Goal: Feedback & Contribution: Contribute content

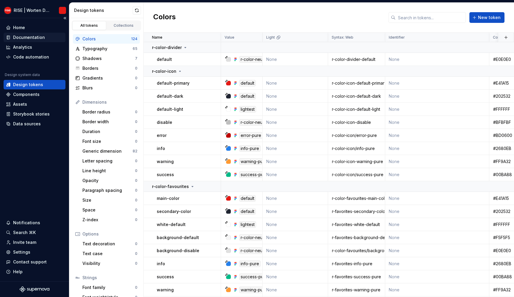
click at [46, 35] on div "Documentation" at bounding box center [34, 37] width 57 height 6
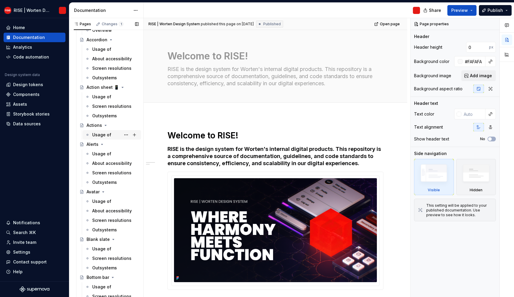
scroll to position [232, 0]
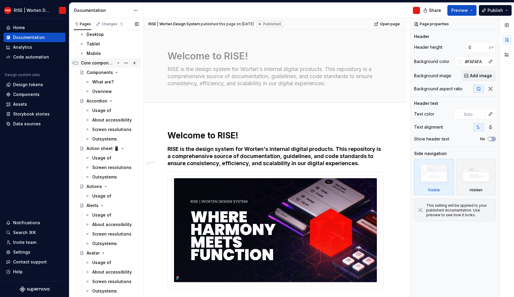
click at [103, 64] on div "Core components" at bounding box center [98, 63] width 34 height 6
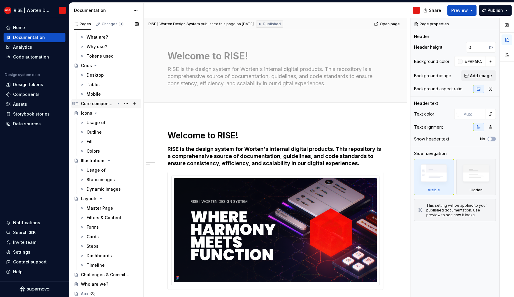
scroll to position [190, 0]
click at [79, 105] on div "Core components" at bounding box center [106, 105] width 65 height 8
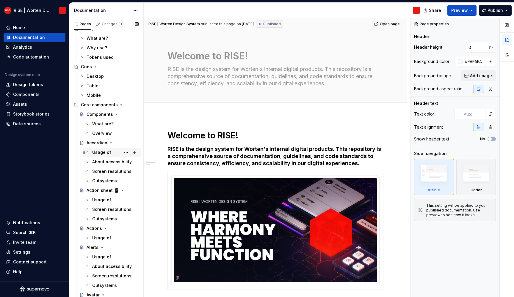
click at [108, 154] on div "Usage of" at bounding box center [101, 153] width 19 height 6
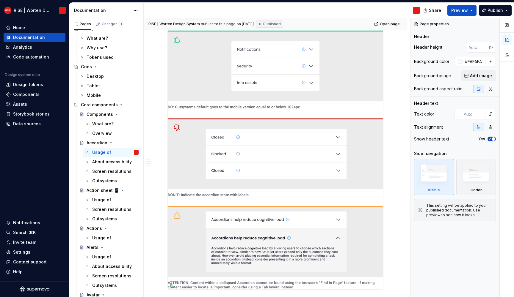
scroll to position [902, 0]
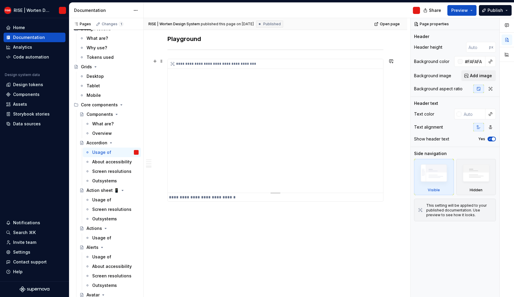
click at [301, 135] on div "**********" at bounding box center [275, 126] width 215 height 134
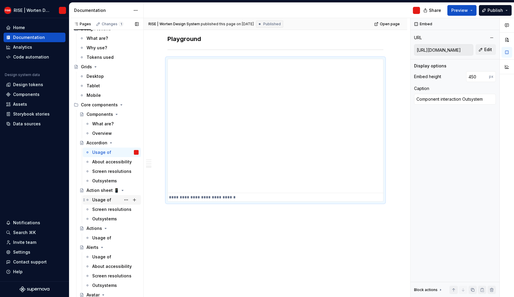
click at [109, 200] on div "Usage of" at bounding box center [101, 200] width 19 height 6
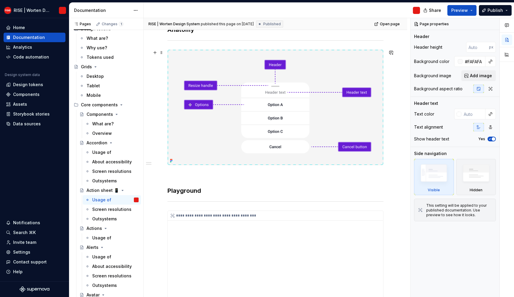
scroll to position [266, 0]
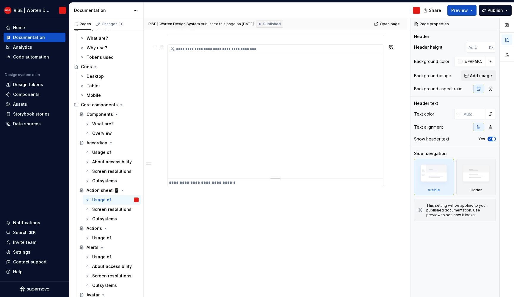
click at [272, 103] on div "**********" at bounding box center [275, 112] width 215 height 134
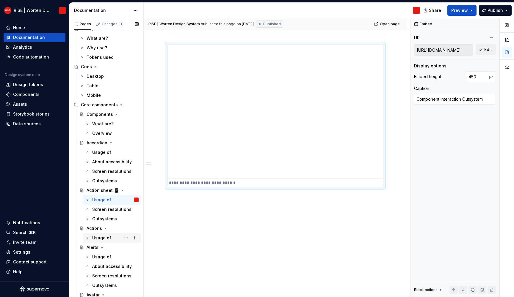
click at [105, 237] on div "Usage of" at bounding box center [101, 238] width 19 height 6
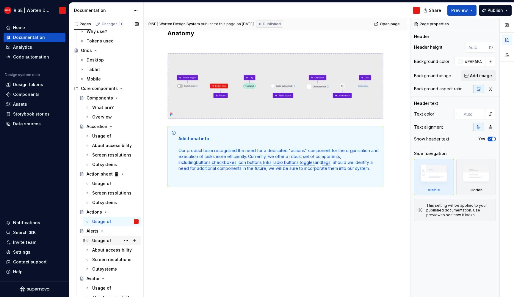
scroll to position [222, 0]
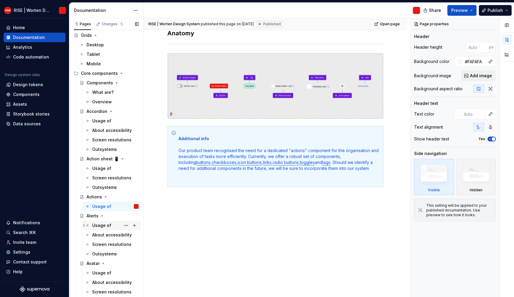
click at [96, 223] on div "Usage of" at bounding box center [101, 226] width 19 height 6
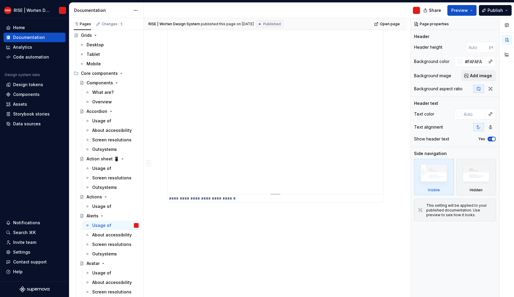
scroll to position [804, 0]
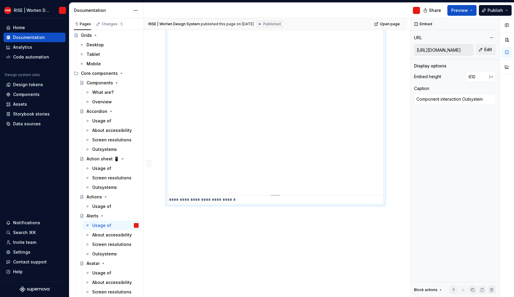
click at [239, 109] on div "**********" at bounding box center [275, 104] width 215 height 181
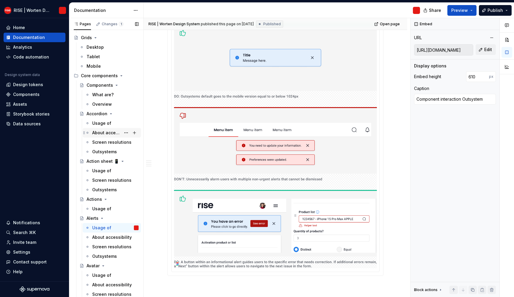
scroll to position [211, 0]
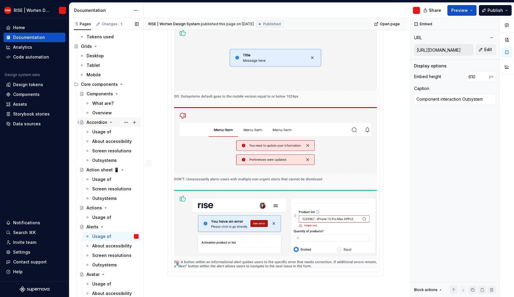
click at [95, 123] on div "Accordion" at bounding box center [97, 123] width 21 height 6
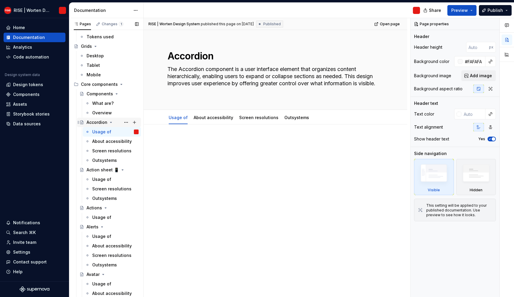
click at [97, 121] on div "Accordion" at bounding box center [97, 123] width 21 height 6
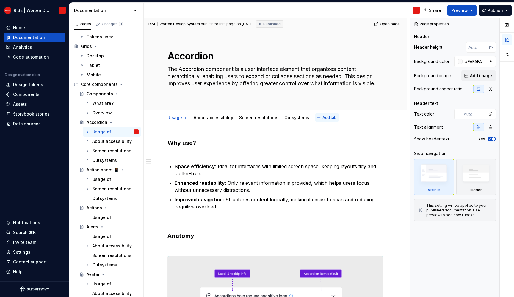
type textarea "*"
click at [323, 120] on button "Add tab" at bounding box center [327, 118] width 24 height 8
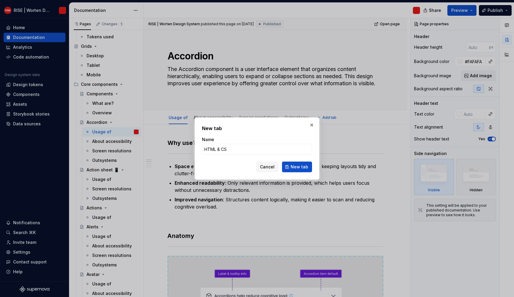
type input "HTML & CSS"
click at [297, 167] on button "New tab" at bounding box center [297, 167] width 30 height 11
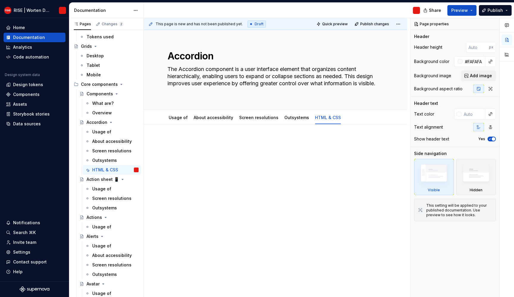
click at [340, 191] on div at bounding box center [275, 191] width 263 height 133
click at [200, 146] on div at bounding box center [275, 150] width 216 height 23
type textarea "*"
click at [371, 145] on p at bounding box center [275, 142] width 216 height 7
click at [267, 161] on div at bounding box center [275, 150] width 216 height 23
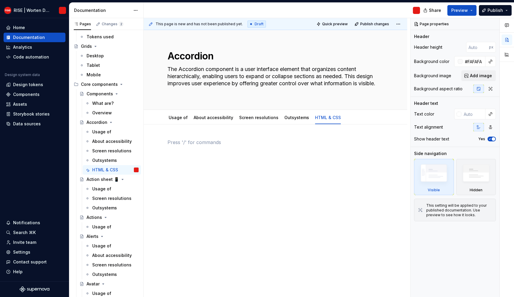
click at [211, 176] on div at bounding box center [275, 191] width 263 height 133
click at [284, 154] on div at bounding box center [275, 150] width 216 height 23
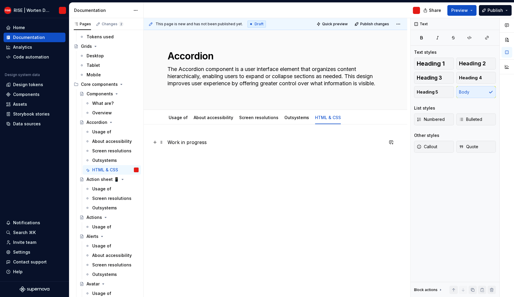
drag, startPoint x: 167, startPoint y: 143, endPoint x: 187, endPoint y: 148, distance: 21.0
click at [167, 142] on div "This page is new and has not been published yet. Draft Quick preview Publish ch…" at bounding box center [277, 158] width 266 height 280
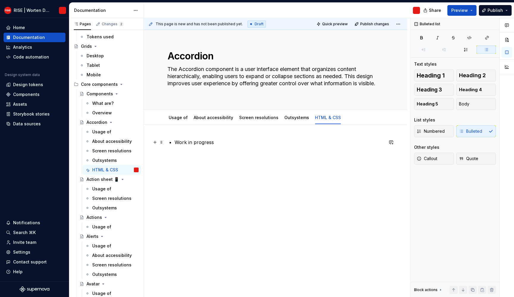
click at [174, 141] on div "Work in progress" at bounding box center [275, 150] width 216 height 23
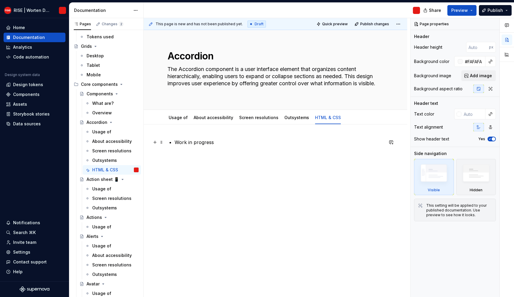
click at [182, 142] on p "Work in progress" at bounding box center [279, 142] width 209 height 7
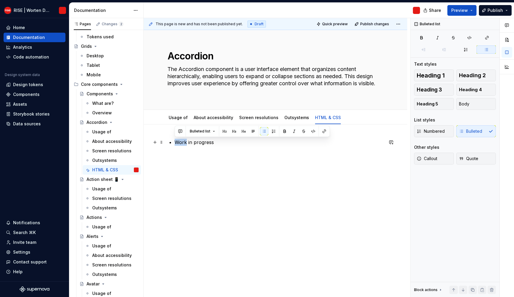
click at [183, 141] on p "Work in progress" at bounding box center [279, 142] width 209 height 7
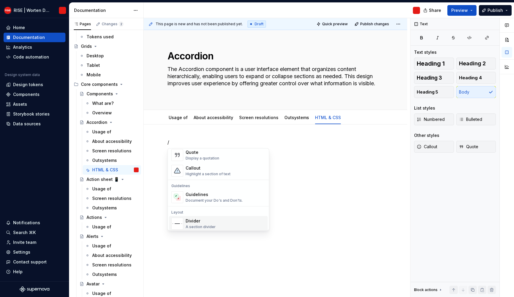
scroll to position [120, 0]
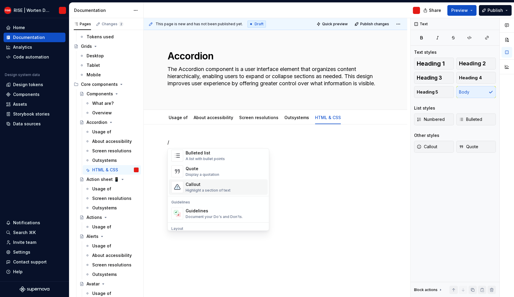
click at [213, 191] on div "Highlight a section of text" at bounding box center [208, 190] width 45 height 5
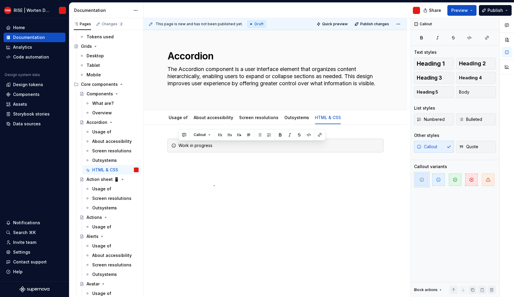
click at [214, 185] on div "This page is new and has not been published yet. Draft Quick preview Publish ch…" at bounding box center [277, 158] width 266 height 280
click at [252, 145] on div "Work in progress" at bounding box center [278, 146] width 201 height 6
drag, startPoint x: 192, startPoint y: 151, endPoint x: 172, endPoint y: 145, distance: 20.5
click at [170, 144] on div "Work in progress" at bounding box center [275, 146] width 216 height 14
click at [174, 145] on icon at bounding box center [173, 145] width 5 height 5
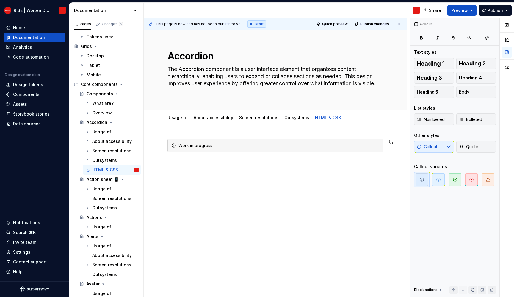
click at [174, 192] on div "Work in progress" at bounding box center [275, 191] width 263 height 133
click at [173, 145] on icon at bounding box center [173, 145] width 5 height 5
click at [174, 146] on icon at bounding box center [173, 145] width 5 height 5
click at [174, 146] on icon at bounding box center [174, 146] width 4 height 4
click at [196, 132] on button "Callout" at bounding box center [202, 135] width 22 height 8
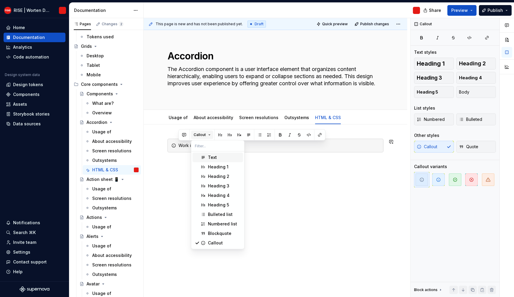
click at [196, 133] on button "Callout" at bounding box center [202, 135] width 22 height 8
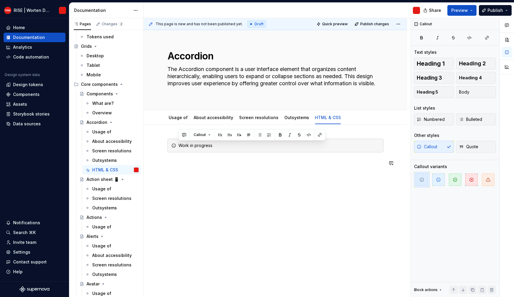
click at [189, 188] on div "This page is new and has not been published yet. Draft Quick preview Publish ch…" at bounding box center [277, 158] width 266 height 280
drag, startPoint x: 188, startPoint y: 211, endPoint x: 188, endPoint y: 215, distance: 4.5
click at [188, 215] on div "This page is new and has not been published yet. Draft Quick preview Publish ch…" at bounding box center [277, 158] width 266 height 280
click at [254, 209] on div "Work in progress" at bounding box center [275, 194] width 263 height 139
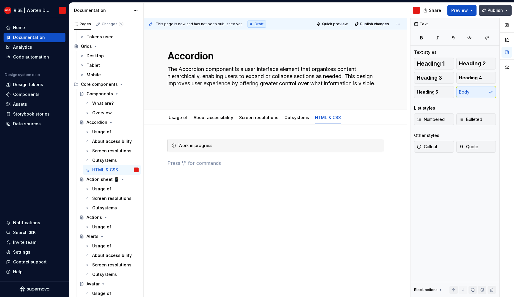
click at [497, 10] on span "Publish" at bounding box center [494, 10] width 15 height 6
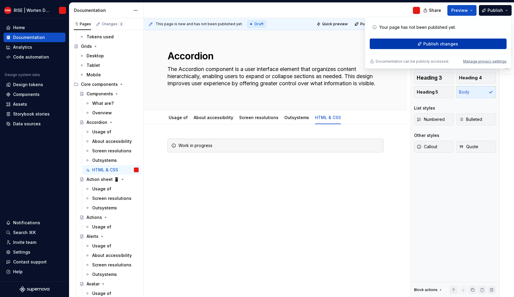
click at [409, 48] on button "Publish changes" at bounding box center [438, 44] width 137 height 11
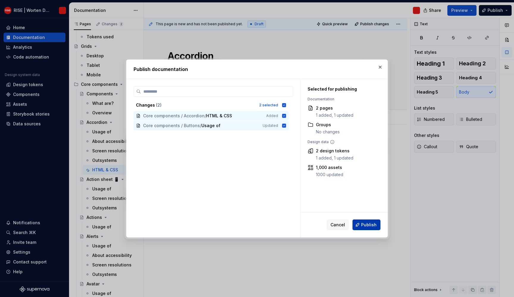
click at [364, 223] on span "Publish" at bounding box center [368, 225] width 15 height 6
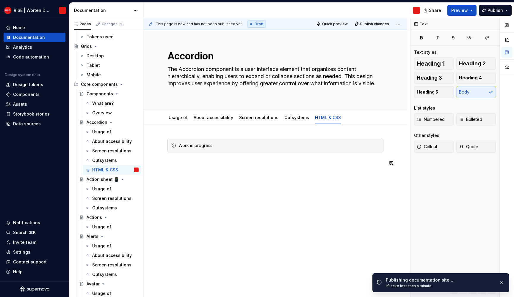
click at [225, 203] on div "Work in progress" at bounding box center [275, 194] width 263 height 139
click at [214, 147] on div "Work in progress" at bounding box center [278, 146] width 201 height 6
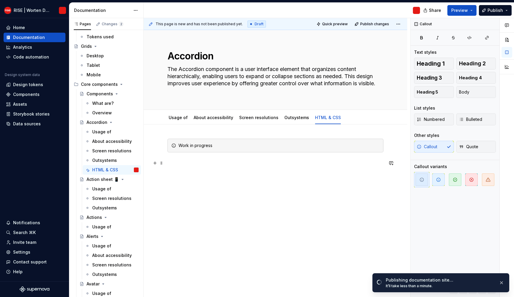
drag, startPoint x: 272, startPoint y: 164, endPoint x: 267, endPoint y: 167, distance: 5.9
click at [267, 168] on div "Work in progress" at bounding box center [275, 156] width 216 height 35
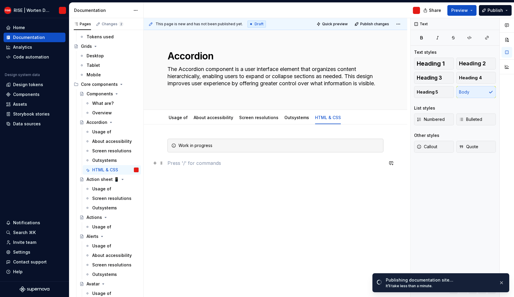
click at [174, 159] on div "Work in progress" at bounding box center [275, 153] width 216 height 28
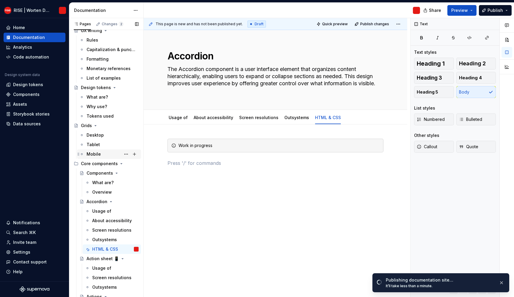
scroll to position [207, 0]
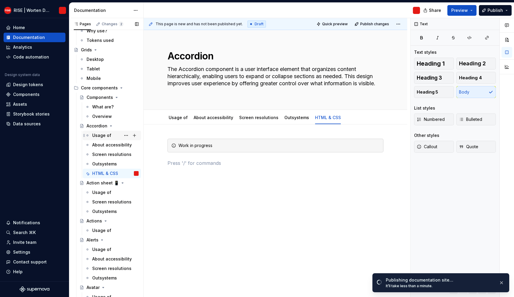
click at [100, 131] on div "Usage of" at bounding box center [112, 136] width 58 height 10
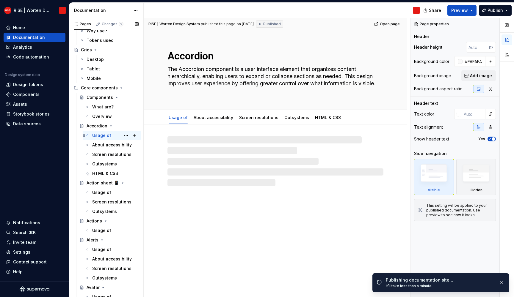
click at [94, 138] on div "Usage of" at bounding box center [101, 136] width 19 height 6
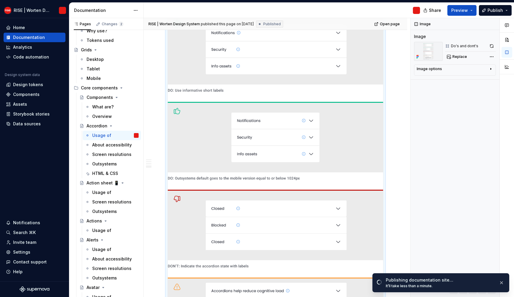
scroll to position [902, 0]
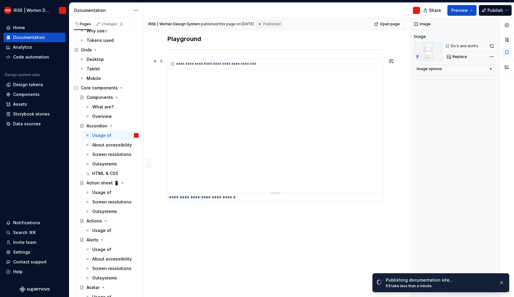
click at [238, 134] on div "**********" at bounding box center [275, 126] width 215 height 134
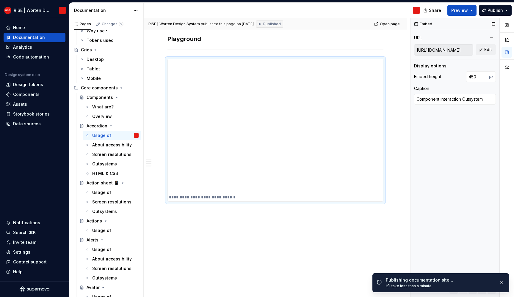
click at [447, 48] on input "https://worten-pre.outsystemsenterprise.com/risestyleguide/Playground_Accordion" at bounding box center [443, 50] width 59 height 11
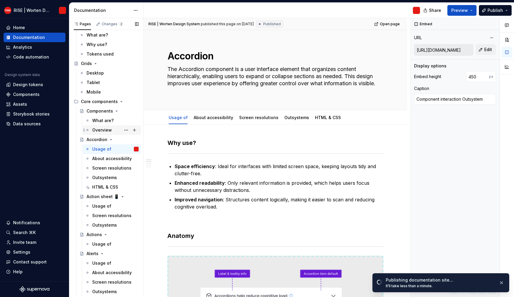
scroll to position [180, 0]
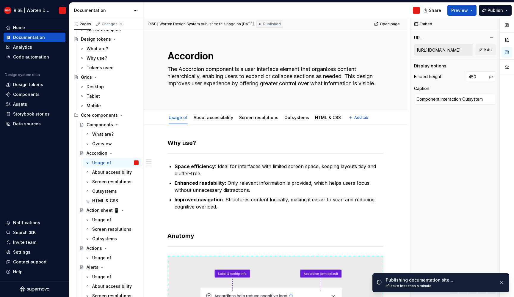
click at [347, 117] on button "Add tab" at bounding box center [359, 118] width 24 height 8
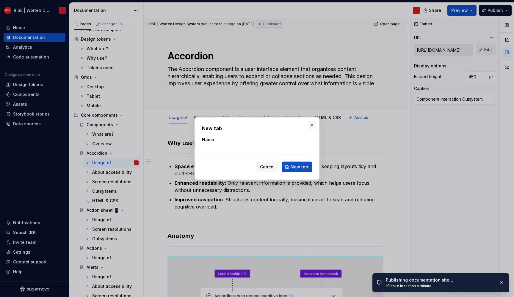
click at [311, 125] on button "button" at bounding box center [312, 125] width 8 height 8
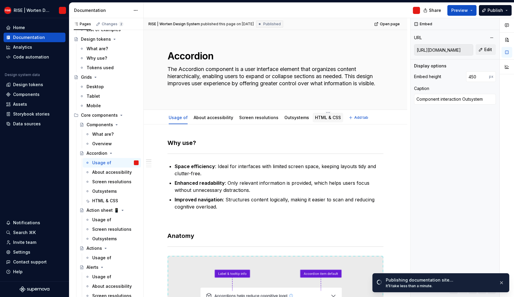
click at [321, 118] on link "HTML & CSS" at bounding box center [328, 117] width 26 height 5
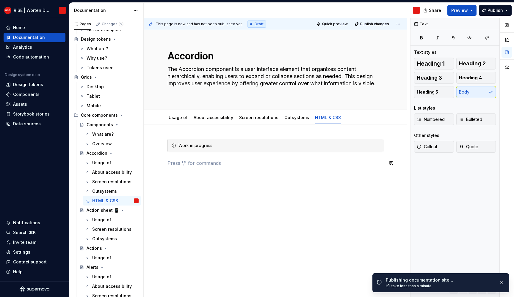
click at [293, 183] on div "Work in progress" at bounding box center [275, 194] width 263 height 139
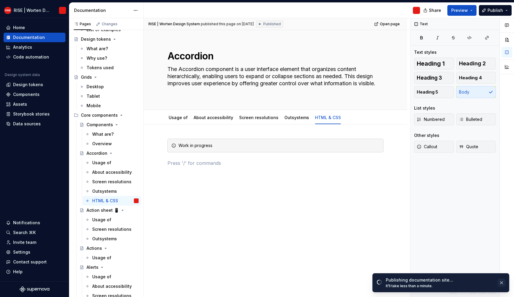
click at [502, 285] on button "button" at bounding box center [502, 283] width 8 height 8
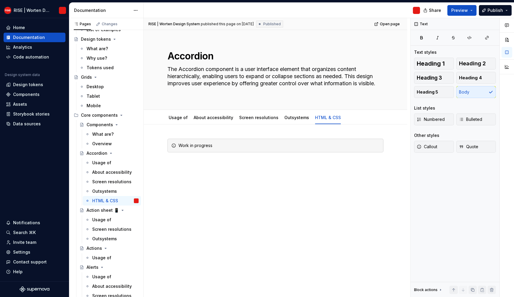
click at [219, 170] on div "Work in progress" at bounding box center [275, 156] width 216 height 35
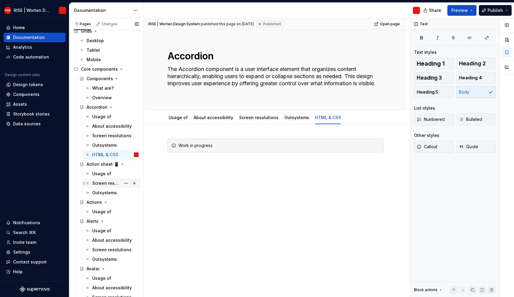
scroll to position [211, 0]
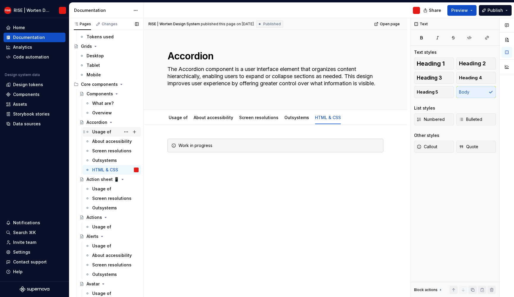
click at [103, 132] on div "Usage of" at bounding box center [101, 132] width 19 height 6
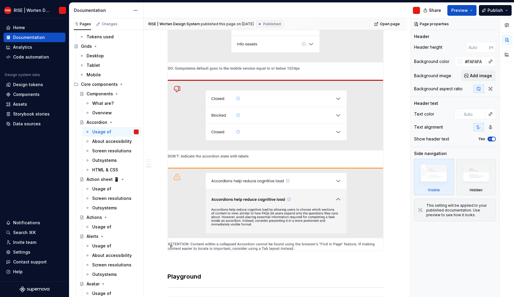
scroll to position [902, 0]
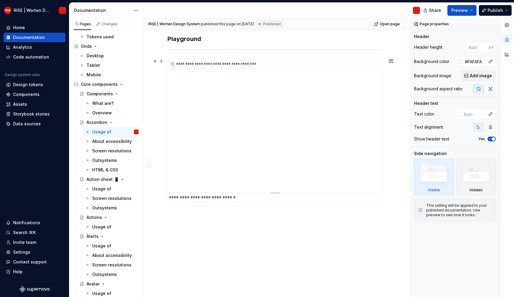
click at [246, 130] on div "**********" at bounding box center [275, 126] width 215 height 134
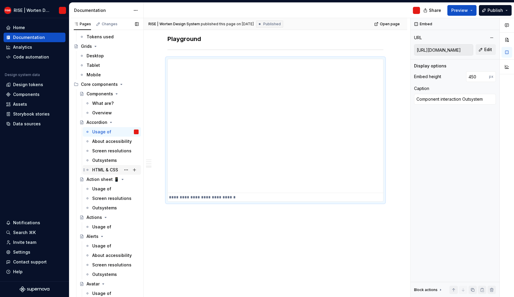
click at [110, 168] on div "HTML & CSS" at bounding box center [105, 170] width 26 height 6
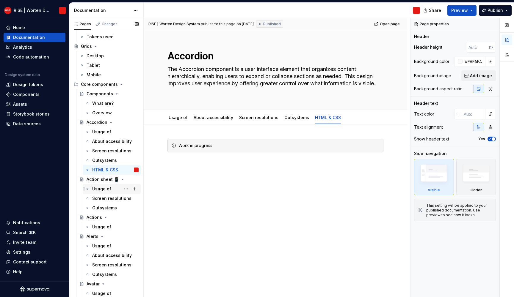
click at [103, 189] on div "Usage of" at bounding box center [101, 189] width 19 height 6
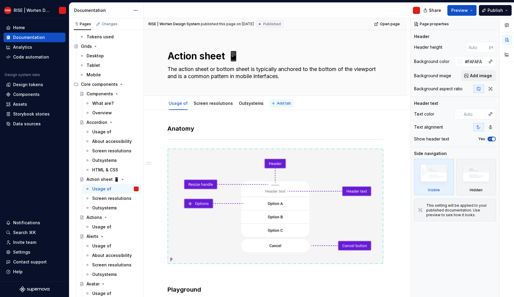
click at [282, 102] on span "Add tab" at bounding box center [284, 103] width 14 height 5
type textarea "*"
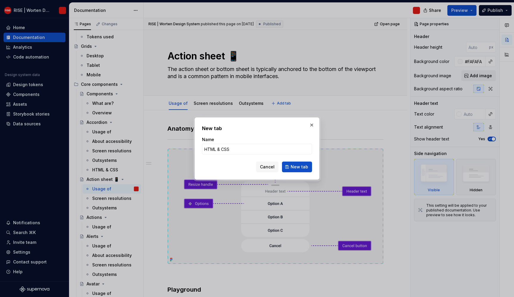
type input "HTML & CSS"
click at [300, 173] on div "New tab Name HTML & CSS Cancel New tab" at bounding box center [256, 148] width 125 height 62
click at [301, 170] on button "New tab" at bounding box center [297, 167] width 30 height 11
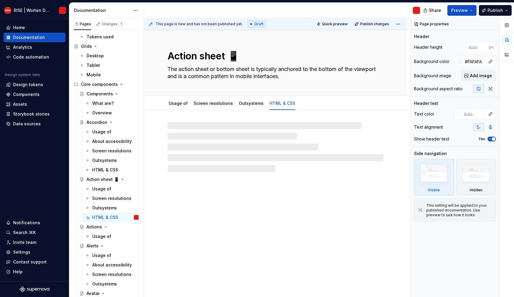
type textarea "*"
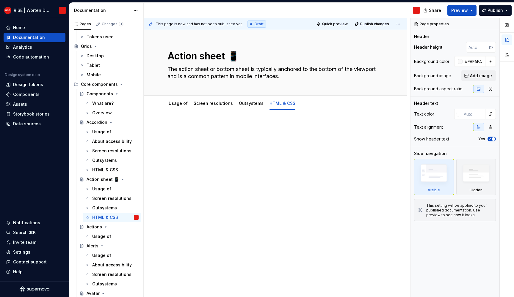
click at [205, 117] on div "This page is new and has not been published yet. Draft Quick preview Publish ch…" at bounding box center [277, 158] width 266 height 280
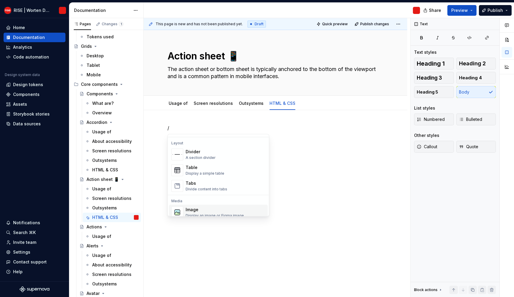
scroll to position [135, 0]
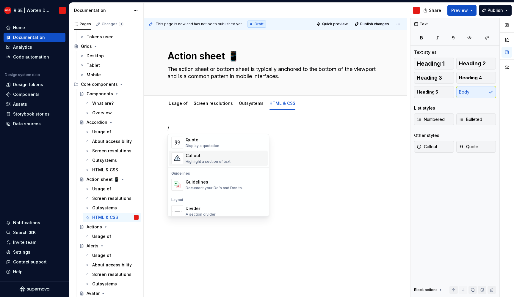
click at [200, 155] on div "Callout" at bounding box center [208, 156] width 45 height 6
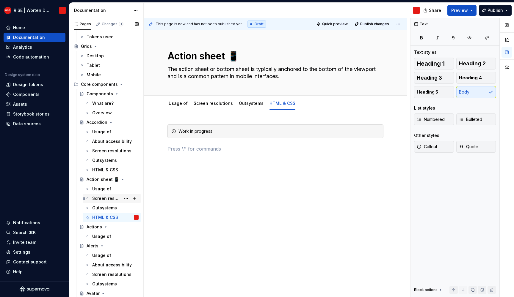
scroll to position [223, 0]
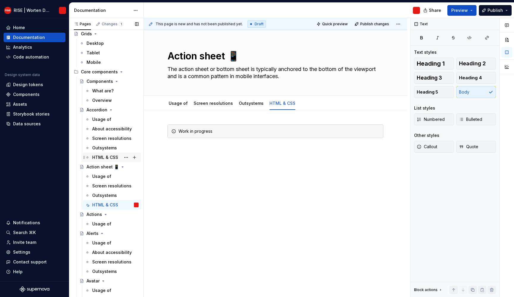
click at [102, 156] on div "HTML & CSS" at bounding box center [105, 158] width 26 height 6
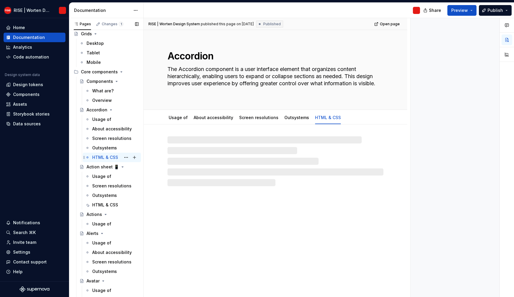
click at [101, 157] on div "HTML & CSS" at bounding box center [105, 158] width 26 height 6
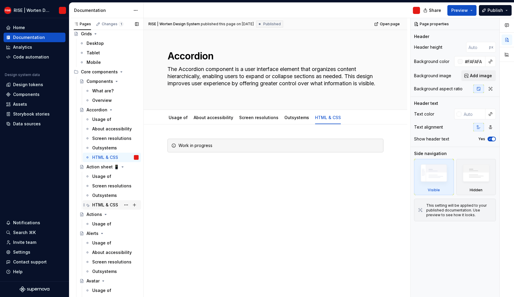
click at [97, 205] on div "HTML & CSS" at bounding box center [105, 205] width 26 height 6
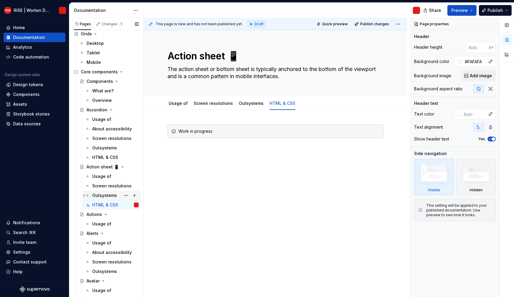
scroll to position [299, 0]
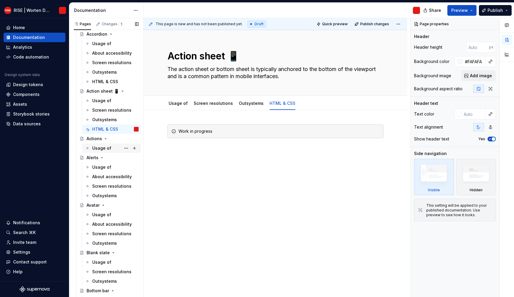
click at [104, 148] on div "Usage of" at bounding box center [101, 148] width 19 height 6
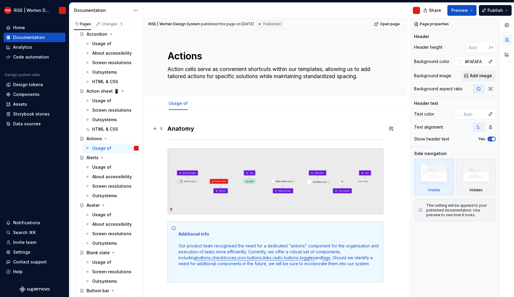
click at [206, 128] on h3 "Anatomy" at bounding box center [275, 129] width 216 height 8
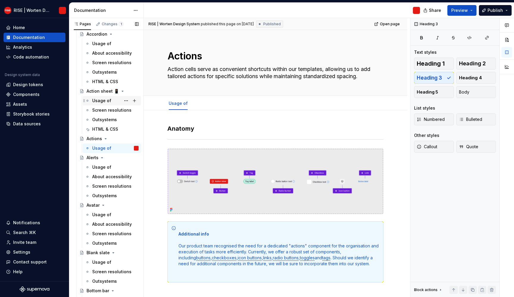
click at [101, 99] on div "Usage of" at bounding box center [101, 101] width 19 height 6
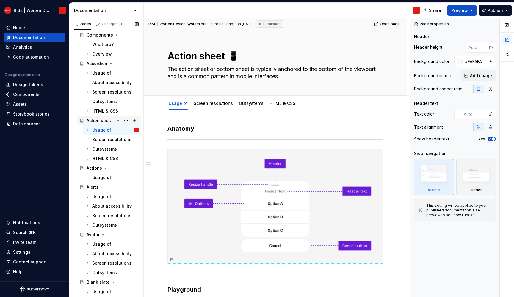
scroll to position [269, 0]
click at [112, 74] on div "Usage of" at bounding box center [115, 74] width 46 height 8
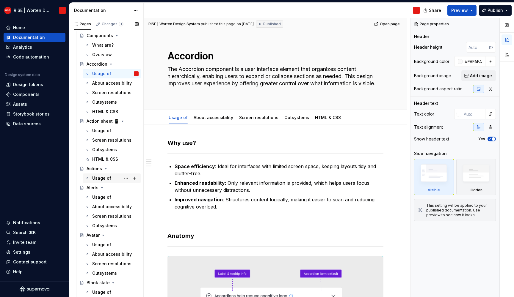
click at [103, 177] on div "Usage of" at bounding box center [101, 178] width 19 height 6
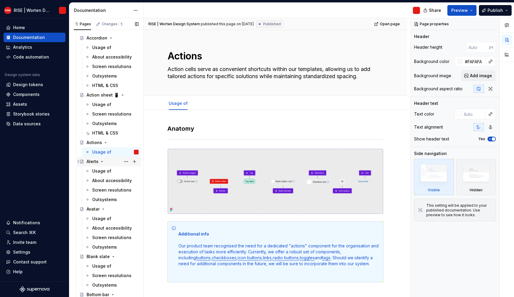
scroll to position [297, 0]
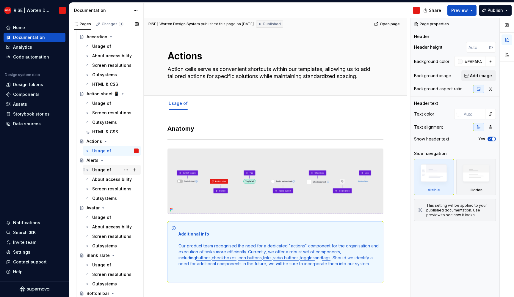
click at [102, 174] on div "Usage of" at bounding box center [112, 170] width 58 height 10
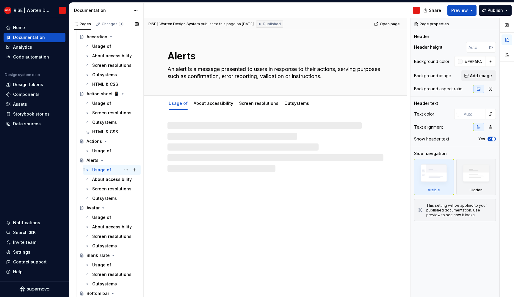
click at [101, 169] on div "Usage of" at bounding box center [101, 170] width 19 height 6
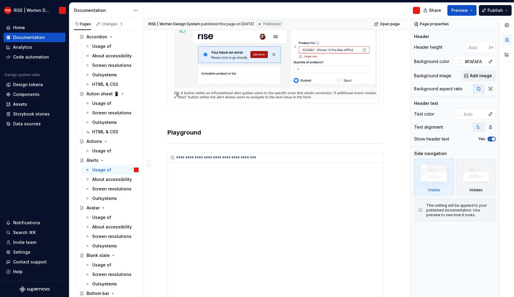
scroll to position [806, 0]
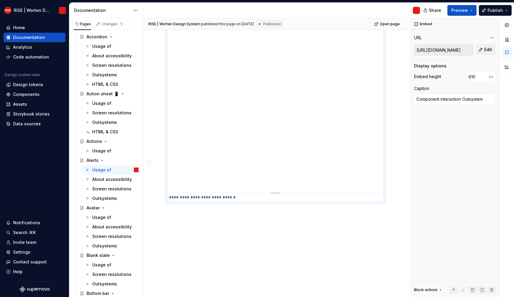
click at [255, 137] on div "**********" at bounding box center [275, 102] width 215 height 181
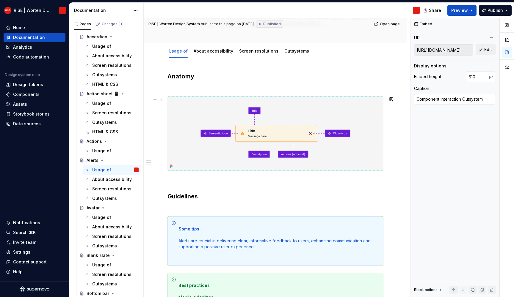
scroll to position [0, 0]
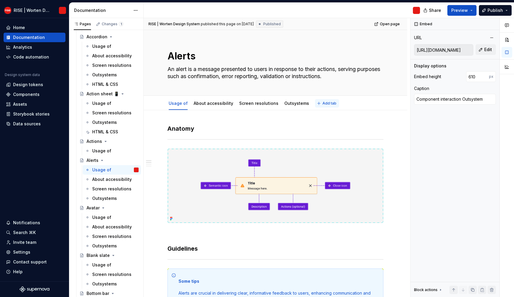
click at [322, 104] on span "Add tab" at bounding box center [329, 103] width 14 height 5
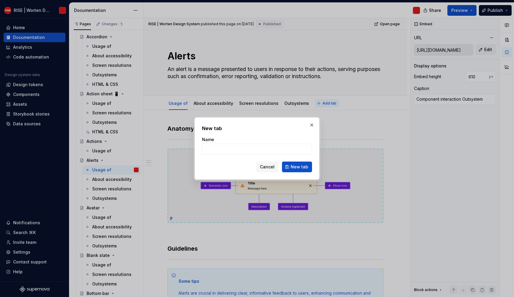
type textarea "*"
type input "HTML & CSS"
click at [299, 166] on span "New tab" at bounding box center [300, 167] width 18 height 6
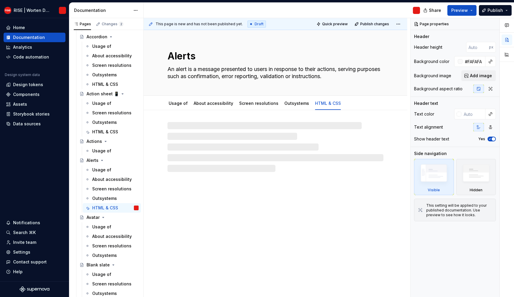
click at [214, 134] on div at bounding box center [275, 147] width 216 height 50
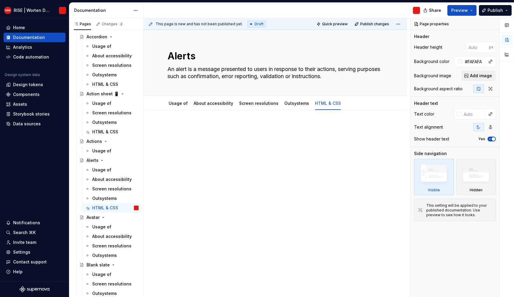
type textarea "*"
click at [252, 132] on div at bounding box center [275, 136] width 216 height 23
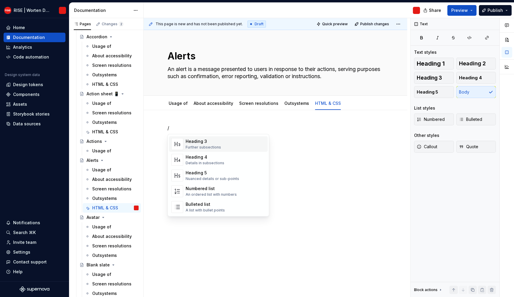
scroll to position [137, 0]
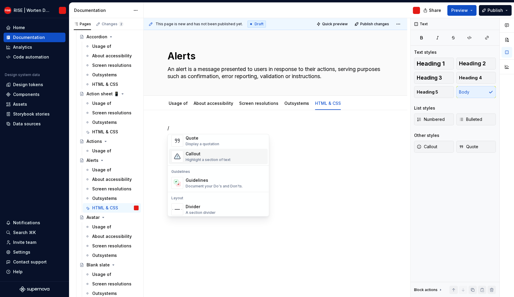
click at [212, 153] on div "Callout" at bounding box center [208, 154] width 45 height 6
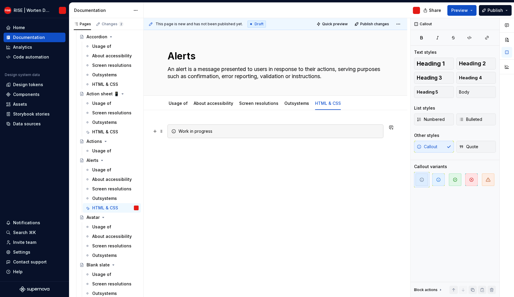
click at [210, 133] on div "Work in progress" at bounding box center [278, 131] width 201 height 6
click at [209, 133] on div "Work in progress" at bounding box center [278, 131] width 201 height 6
copy div "Work in progress"
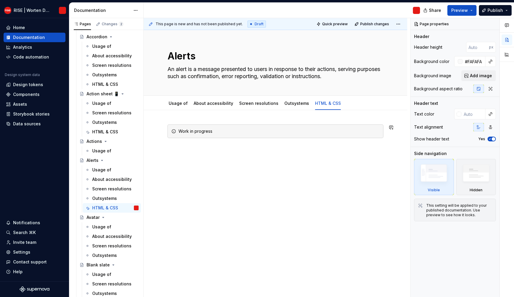
click at [212, 160] on div "This page is new and has not been published yet. Draft Quick preview Publish ch…" at bounding box center [277, 158] width 266 height 280
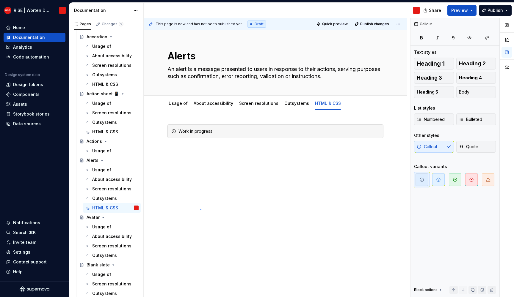
click at [200, 209] on div "This page is new and has not been published yet. Draft Quick preview Publish ch…" at bounding box center [277, 158] width 266 height 280
click at [211, 182] on div "This page is new and has not been published yet. Draft Quick preview Publish ch…" at bounding box center [277, 158] width 266 height 280
click at [214, 123] on div "This page is new and has not been published yet. Draft Quick preview Publish ch…" at bounding box center [277, 158] width 266 height 280
click at [223, 135] on div "Work in progress" at bounding box center [275, 132] width 216 height 14
click at [230, 188] on div "This page is new and has not been published yet. Draft Quick preview Publish ch…" at bounding box center [277, 158] width 266 height 280
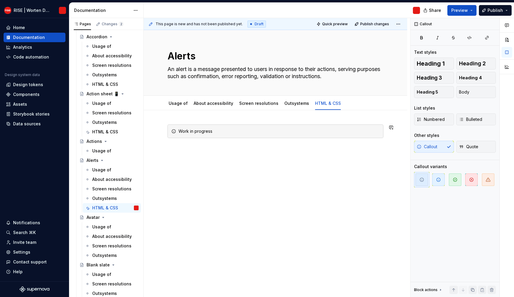
click at [315, 206] on div "This page is new and has not been published yet. Draft Quick preview Publish ch…" at bounding box center [277, 158] width 266 height 280
click at [217, 178] on div "Work in progress" at bounding box center [275, 176] width 263 height 133
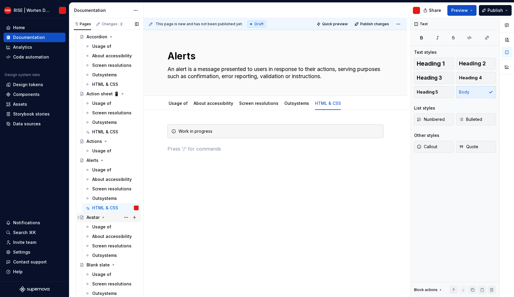
scroll to position [310, 0]
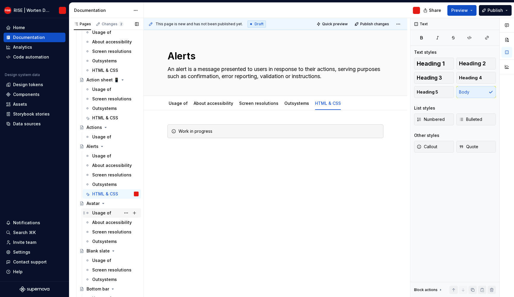
click at [105, 214] on div "Usage of" at bounding box center [101, 213] width 19 height 6
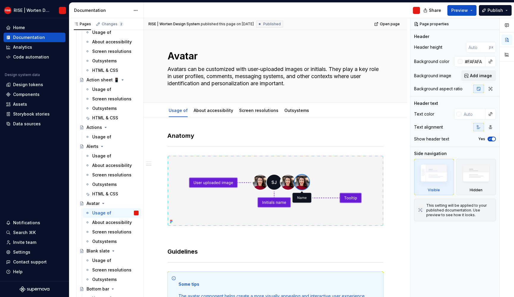
scroll to position [329, 0]
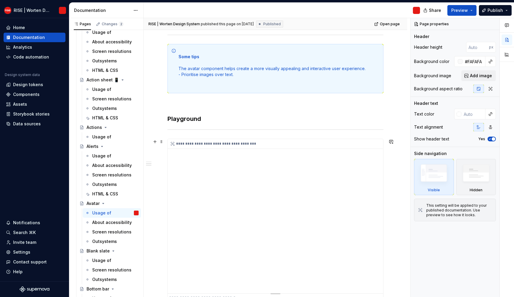
click at [276, 186] on div "**********" at bounding box center [275, 216] width 215 height 155
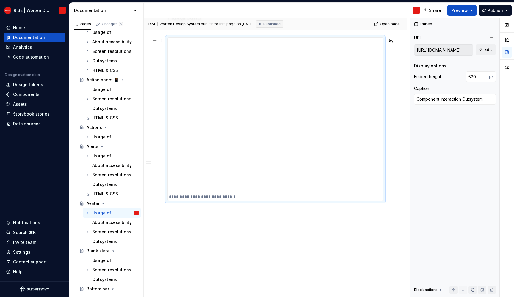
scroll to position [0, 0]
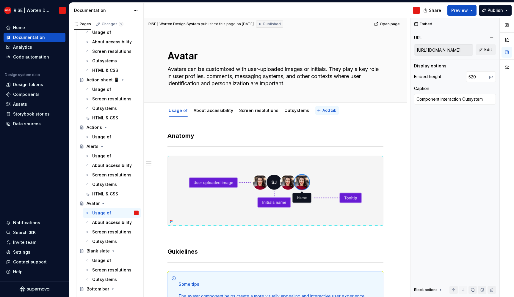
click at [327, 110] on span "Add tab" at bounding box center [329, 110] width 14 height 5
type textarea "*"
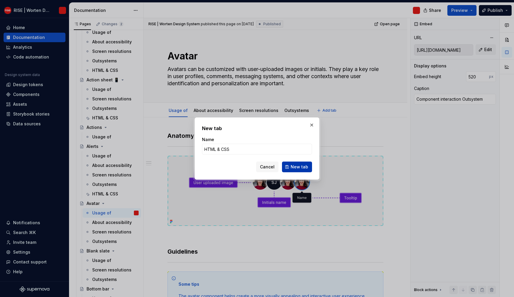
type input "HTML & CSS"
click at [305, 164] on button "New tab" at bounding box center [297, 167] width 30 height 11
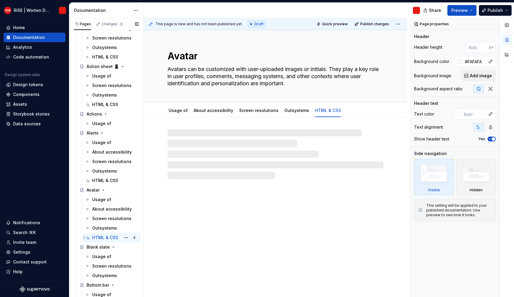
scroll to position [392, 0]
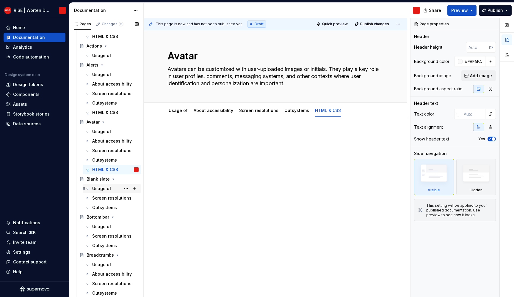
click at [103, 186] on div "Usage of" at bounding box center [101, 189] width 19 height 6
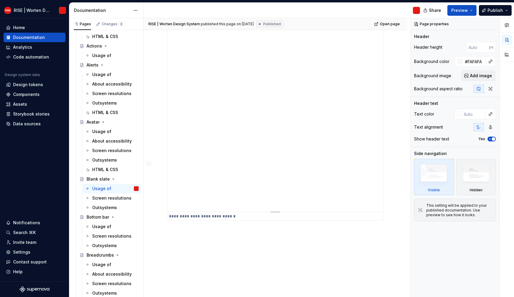
click at [259, 139] on div "**********" at bounding box center [275, 111] width 215 height 201
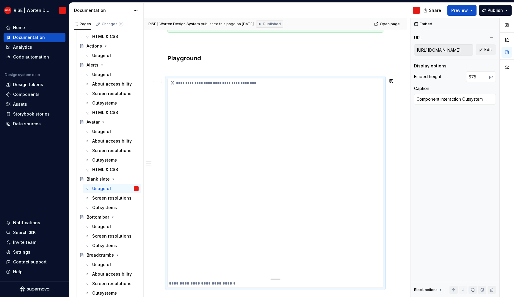
scroll to position [347, 0]
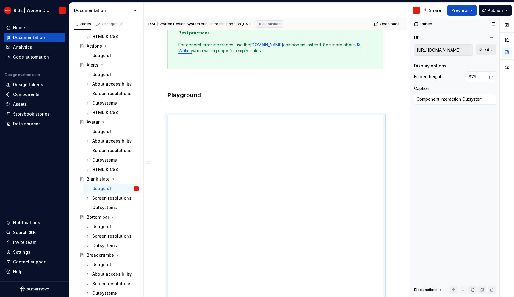
click at [484, 51] on span "Edit" at bounding box center [488, 50] width 8 height 6
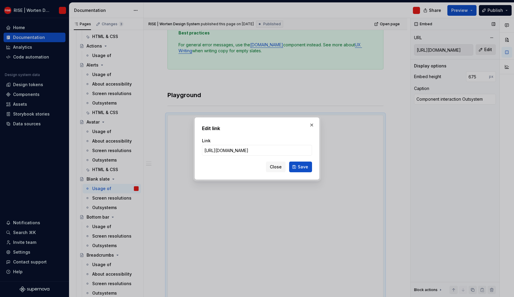
type textarea "*"
click at [232, 150] on input "https://worten-dev.outsystemsenterprise.com/RiseStyleguide/Playground_BlankSlat…" at bounding box center [257, 150] width 110 height 11
drag, startPoint x: 241, startPoint y: 151, endPoint x: 235, endPoint y: 152, distance: 5.5
click at [235, 152] on input "https://worten-dev.outsystemsenterprise.com/RiseStyleguide/Playground_BlankSlat…" at bounding box center [257, 150] width 110 height 11
type input "https://worten-pre.outsystemsenterprise.com/RiseStyleguide/Playground_BlankSlat…"
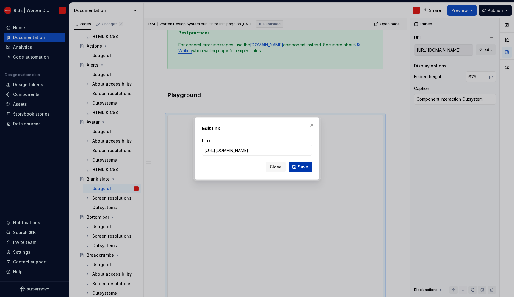
click at [305, 165] on span "Save" at bounding box center [303, 167] width 10 height 6
type textarea "*"
type input "https://worten-pre.outsystemsenterprise.com/RiseStyleguide/Playground_BlankSlat…"
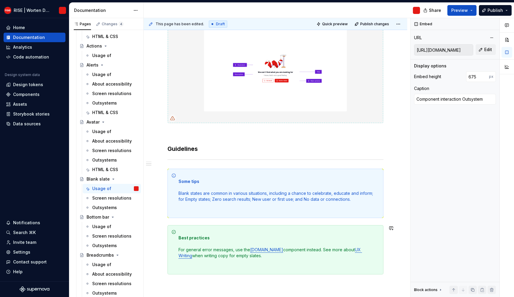
scroll to position [0, 0]
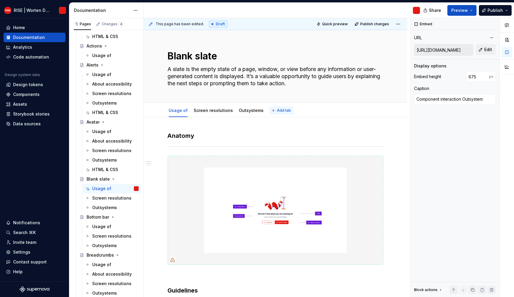
click at [277, 111] on span "Add tab" at bounding box center [284, 110] width 14 height 5
type textarea "*"
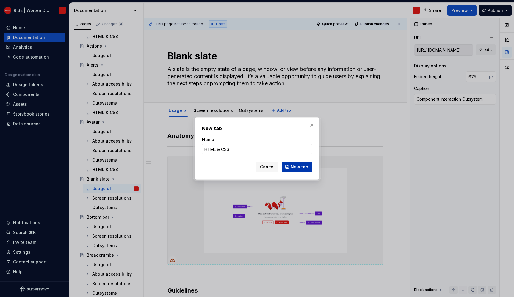
type input "HTML & CSS"
click at [300, 169] on span "New tab" at bounding box center [300, 167] width 18 height 6
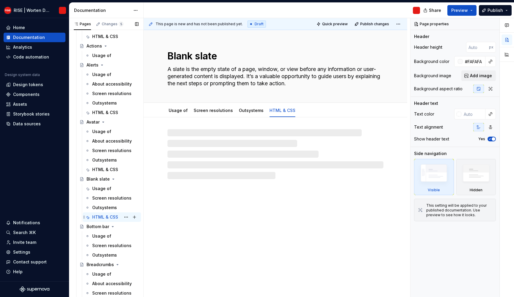
scroll to position [393, 0]
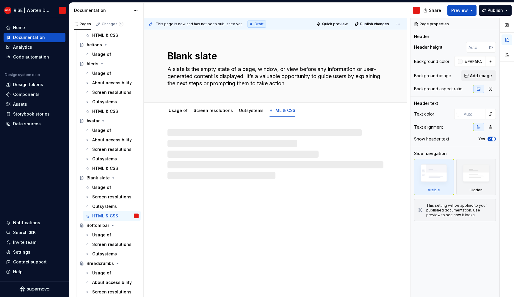
drag, startPoint x: 101, startPoint y: 234, endPoint x: 240, endPoint y: 175, distance: 151.1
click at [101, 234] on div "Usage of" at bounding box center [101, 235] width 19 height 6
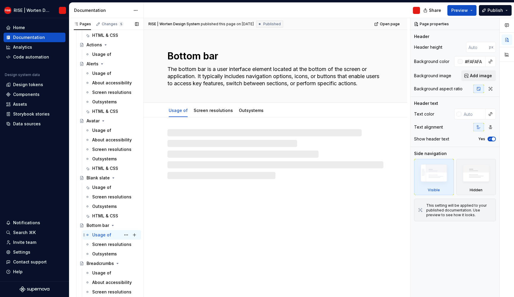
click at [99, 234] on div "Usage of" at bounding box center [101, 235] width 19 height 6
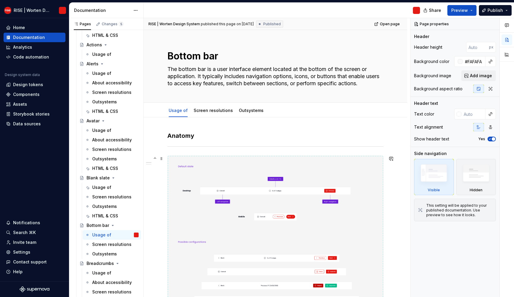
scroll to position [516, 0]
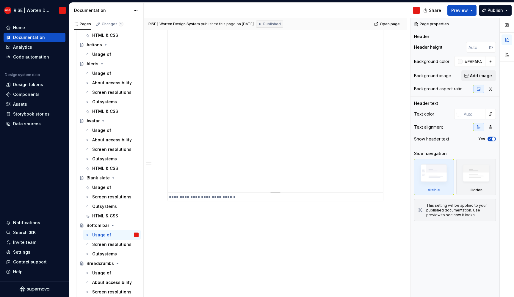
click at [226, 139] on div "**********" at bounding box center [275, 22] width 215 height 342
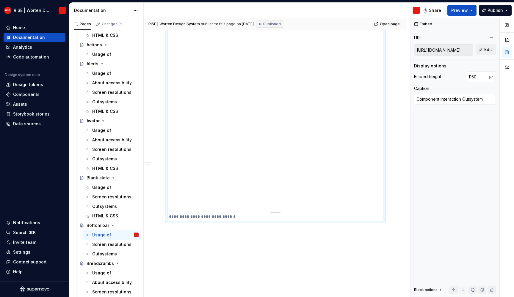
scroll to position [284, 0]
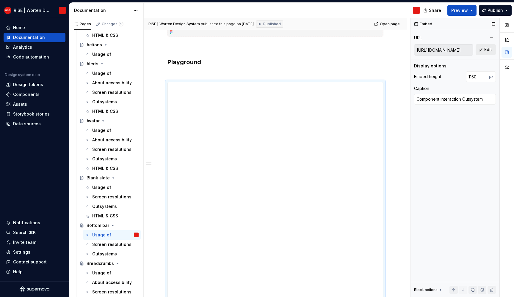
click at [486, 49] on span "Edit" at bounding box center [488, 50] width 8 height 6
type textarea "*"
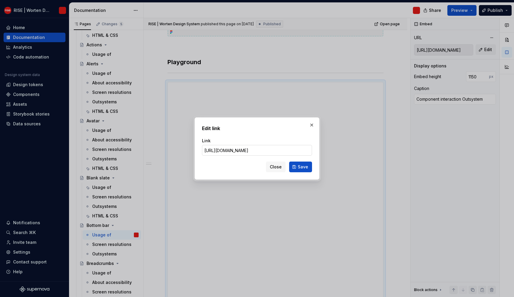
click at [226, 154] on input "https://worten-dev.outsystemsenterprise.com/RiseStyleguide/Playground_Bottombar" at bounding box center [257, 150] width 110 height 11
drag, startPoint x: 221, startPoint y: 150, endPoint x: 128, endPoint y: 150, distance: 93.7
click at [128, 150] on div "Edit link Link https://worten-dev.outsystemsenterprise.com/RiseStyleguide/Playg…" at bounding box center [257, 148] width 514 height 297
click at [241, 149] on input "https://worten-dev.outsystemsenterprise.com/RiseStyleguide/Playground_Bottombar" at bounding box center [257, 150] width 110 height 11
type input "https://worten-pre.outsystemsenterprise.com/RiseStyleguide/Playground_Bottombar"
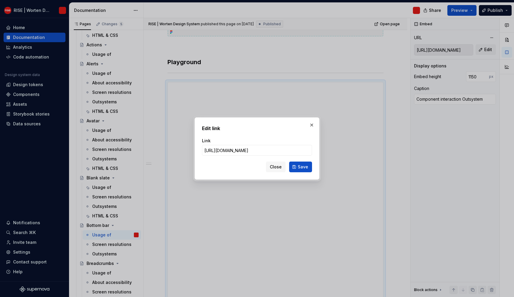
click at [318, 168] on div "Edit link Link https://worten-pre.outsystemsenterprise.com/RiseStyleguide/Playg…" at bounding box center [256, 148] width 125 height 62
click at [312, 168] on div "Edit link Link https://worten-pre.outsystemsenterprise.com/RiseStyleguide/Playg…" at bounding box center [256, 148] width 125 height 62
click at [309, 168] on button "Save" at bounding box center [300, 167] width 23 height 11
type textarea "*"
type input "https://worten-pre.outsystemsenterprise.com/RiseStyleguide/Playground_Bottombar"
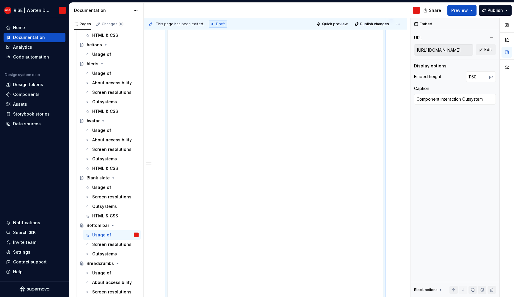
scroll to position [0, 0]
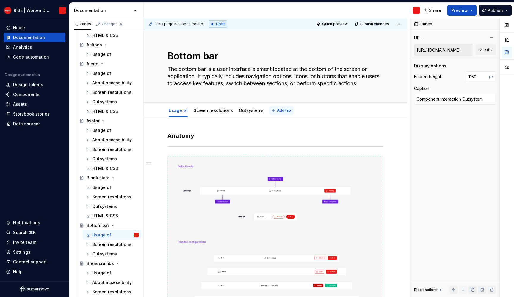
click at [277, 110] on span "Add tab" at bounding box center [284, 110] width 14 height 5
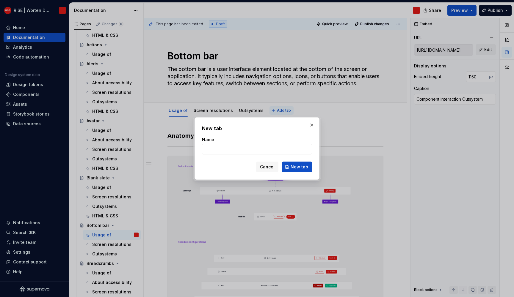
type textarea "*"
type input "HTML & CSS"
click at [309, 163] on button "New tab" at bounding box center [297, 167] width 30 height 11
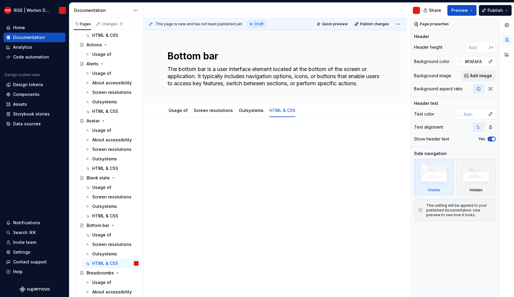
click at [227, 142] on div at bounding box center [275, 143] width 216 height 23
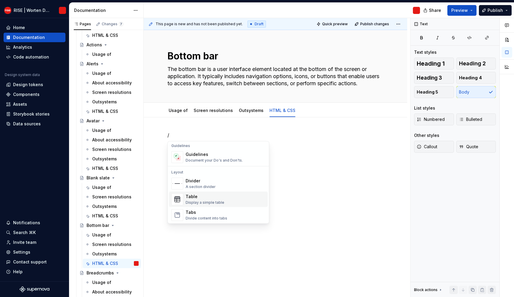
scroll to position [129, 0]
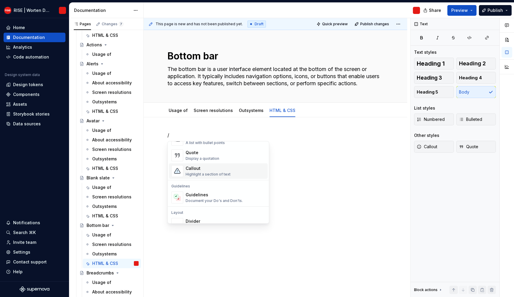
click at [202, 172] on div "Callout Highlight a section of text" at bounding box center [208, 171] width 45 height 11
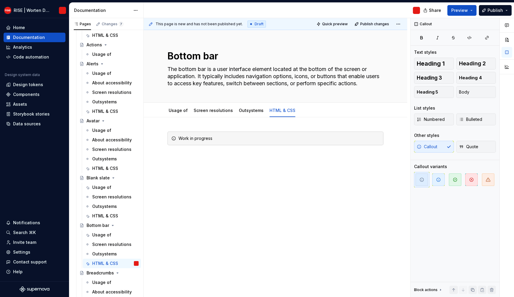
click at [211, 200] on div "This page is new and has not been published yet. Draft Quick preview Publish ch…" at bounding box center [277, 158] width 266 height 280
click at [210, 193] on div "This page is new and has not been published yet. Draft Quick preview Publish ch…" at bounding box center [277, 158] width 266 height 280
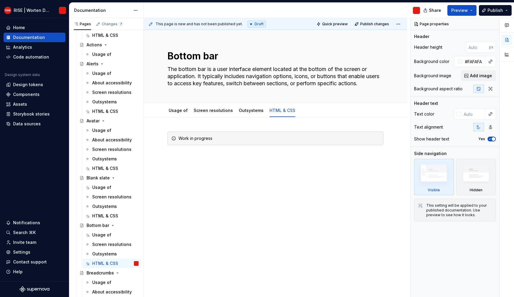
click at [221, 193] on div "Work in progress" at bounding box center [275, 183] width 263 height 133
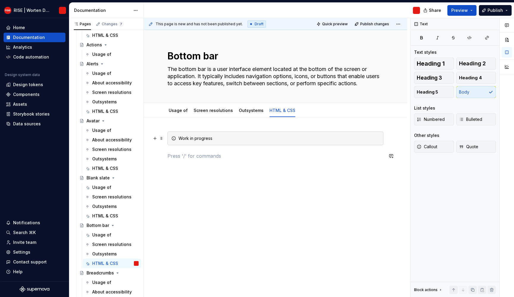
click at [295, 142] on div "Work in progress" at bounding box center [275, 139] width 216 height 14
drag, startPoint x: 300, startPoint y: 151, endPoint x: 336, endPoint y: 189, distance: 51.5
click at [336, 189] on div "This page is new and has not been published yet. Draft Quick preview Publish ch…" at bounding box center [277, 158] width 266 height 280
click at [381, 186] on div "Work in progress" at bounding box center [275, 186] width 263 height 139
click at [307, 195] on div "Work in progress" at bounding box center [275, 186] width 263 height 139
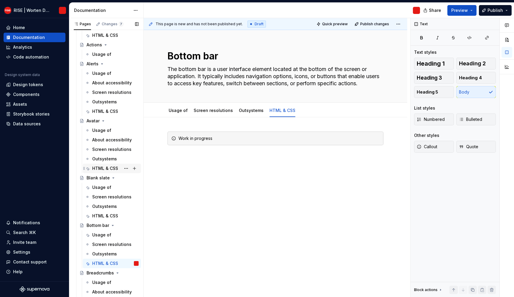
click at [101, 170] on div "HTML & CSS" at bounding box center [105, 169] width 26 height 6
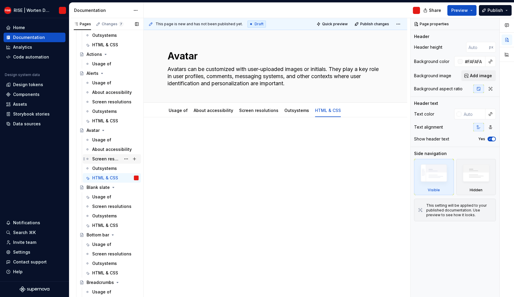
scroll to position [466, 0]
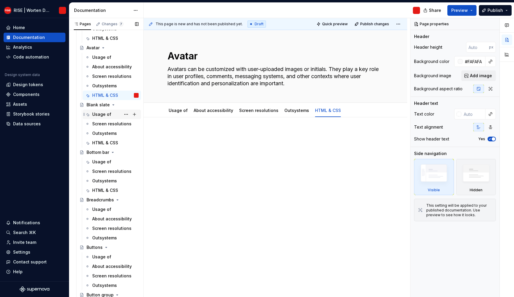
click at [104, 116] on div "Usage of" at bounding box center [101, 115] width 19 height 6
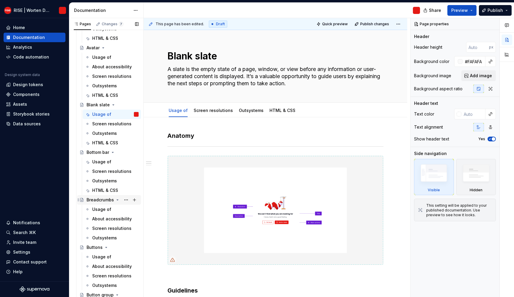
scroll to position [474, 0]
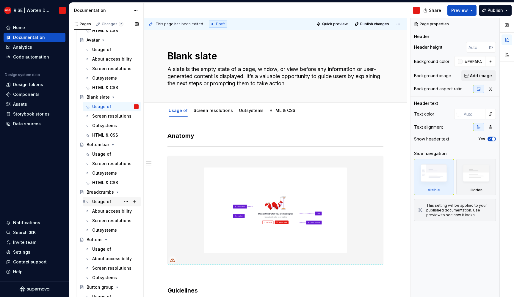
click at [103, 201] on div "Usage of" at bounding box center [101, 202] width 19 height 6
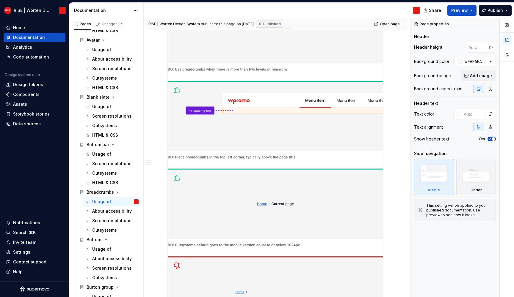
scroll to position [754, 0]
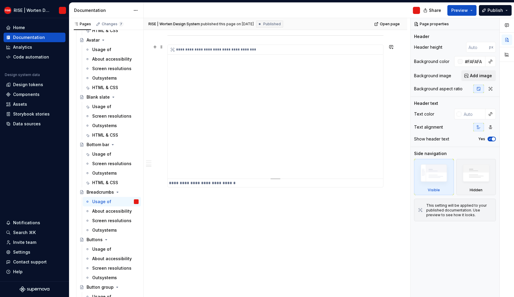
click at [219, 126] on div "**********" at bounding box center [275, 112] width 215 height 134
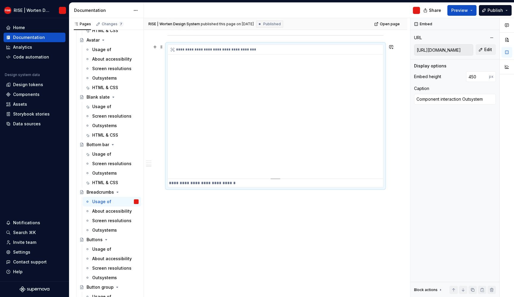
scroll to position [740, 0]
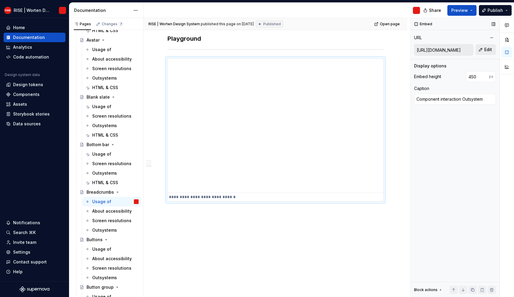
click at [480, 49] on button "Edit" at bounding box center [486, 49] width 20 height 11
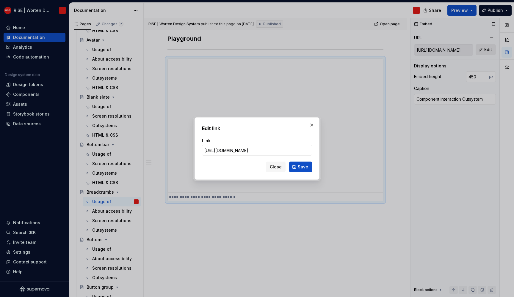
type textarea "*"
click at [238, 152] on input "https://worten-dev.outsystemsenterprise.com/RiseStyleguide/Playground_Breadcrum…" at bounding box center [257, 150] width 110 height 11
type input "[URL][DOMAIN_NAME]"
click at [309, 162] on button "Save" at bounding box center [300, 167] width 23 height 11
type textarea "*"
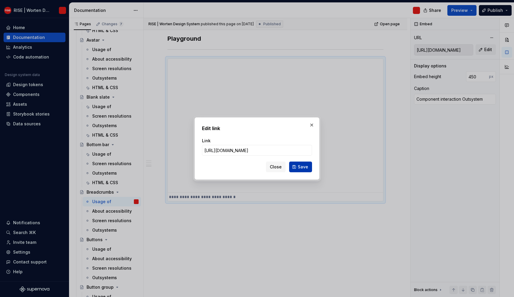
type input "[URL][DOMAIN_NAME]"
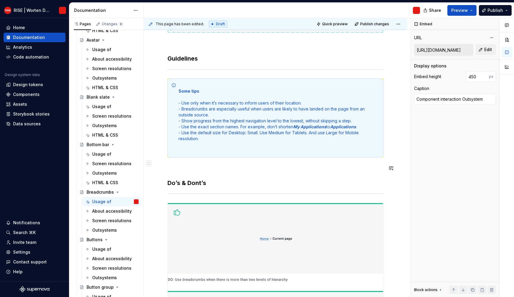
scroll to position [0, 0]
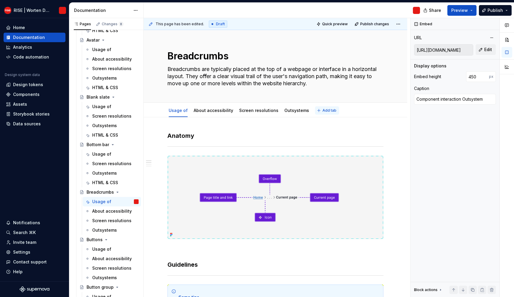
click at [326, 109] on span "Add tab" at bounding box center [329, 110] width 14 height 5
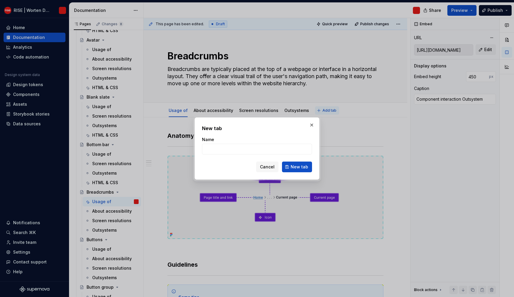
type textarea "*"
type input "HTML & CSS"
click at [302, 164] on button "New tab" at bounding box center [297, 167] width 30 height 11
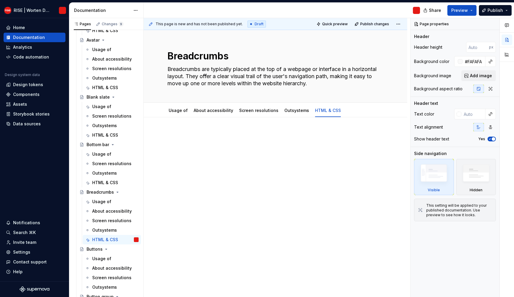
click at [208, 136] on p at bounding box center [275, 135] width 216 height 7
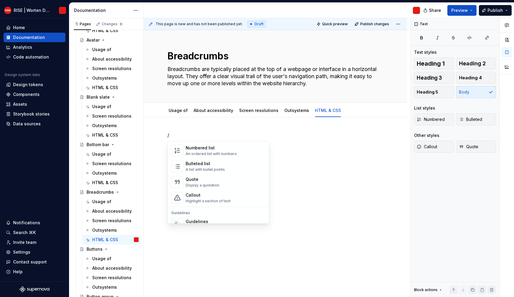
scroll to position [216, 0]
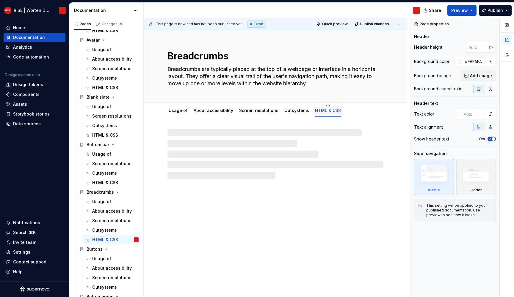
type textarea "*"
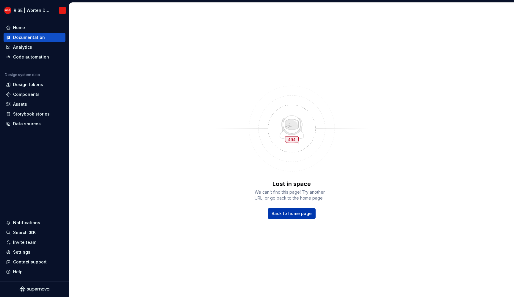
click at [290, 214] on span "Back to home page" at bounding box center [292, 214] width 40 height 6
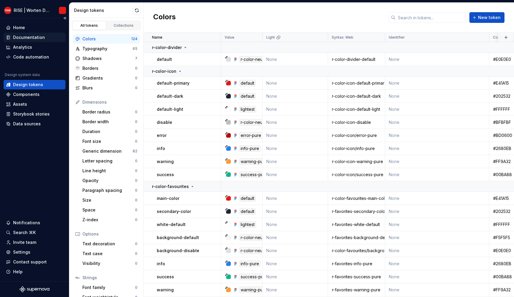
click at [32, 39] on div "Documentation" at bounding box center [29, 37] width 32 height 6
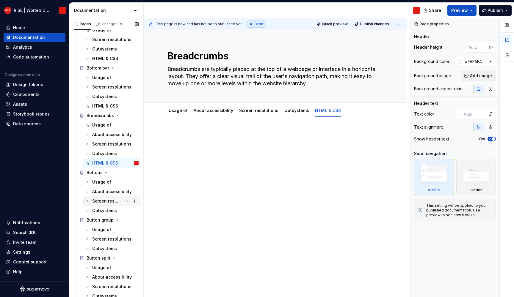
scroll to position [652, 0]
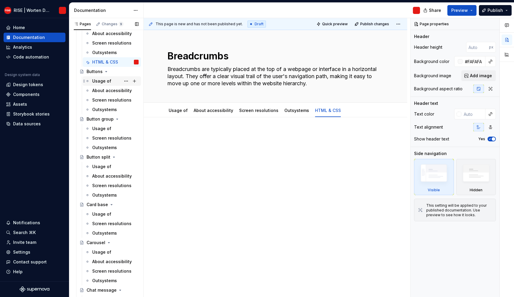
click at [103, 81] on div "Usage of" at bounding box center [101, 81] width 19 height 6
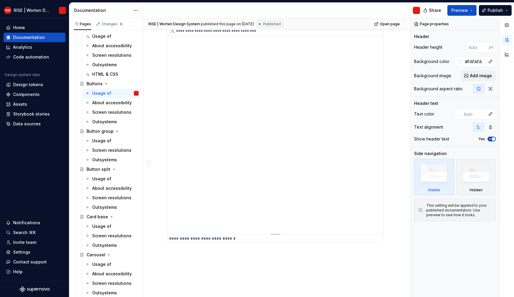
scroll to position [976, 0]
click at [273, 131] on div "**********" at bounding box center [275, 75] width 215 height 208
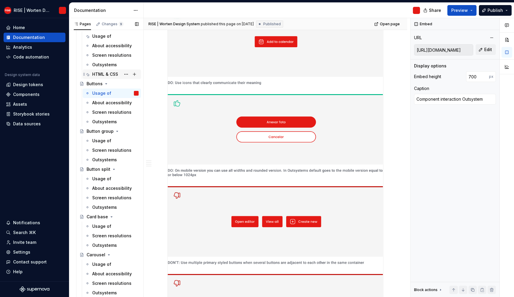
scroll to position [623, 0]
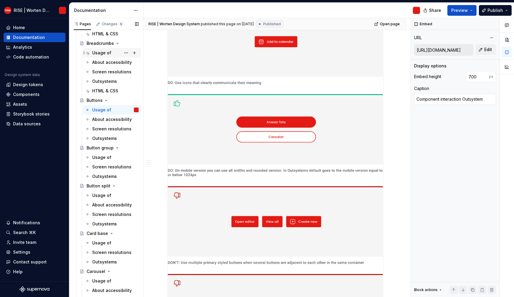
drag, startPoint x: 98, startPoint y: 45, endPoint x: 99, endPoint y: 50, distance: 5.3
click at [98, 45] on div "Breadcrumbs" at bounding box center [100, 43] width 27 height 6
click at [99, 51] on div "Usage of" at bounding box center [101, 53] width 19 height 6
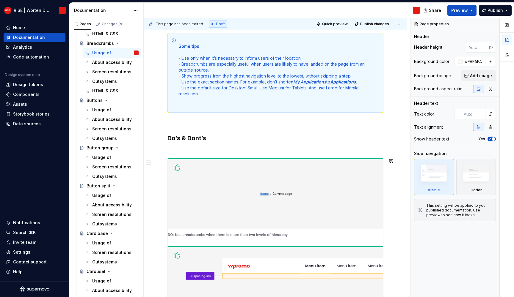
scroll to position [754, 0]
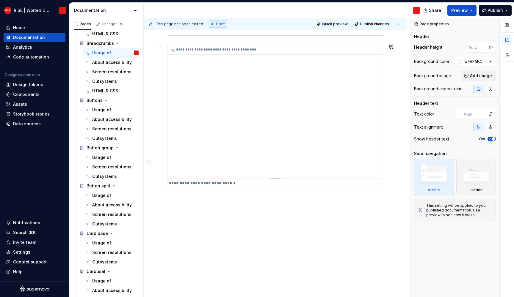
click at [237, 145] on div "**********" at bounding box center [275, 112] width 215 height 134
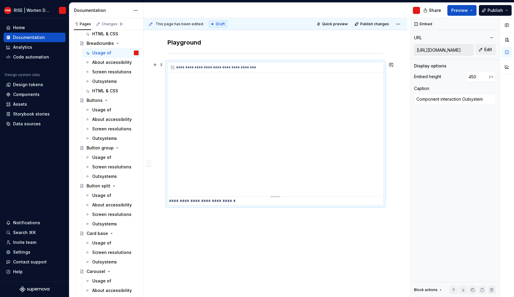
scroll to position [679, 0]
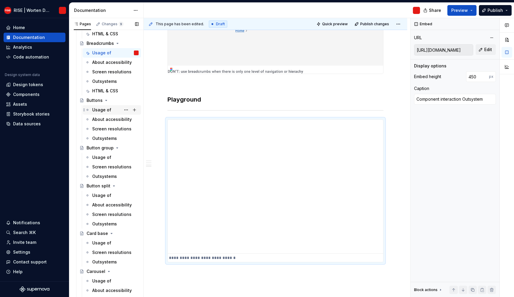
click at [104, 108] on div "Usage of" at bounding box center [101, 110] width 19 height 6
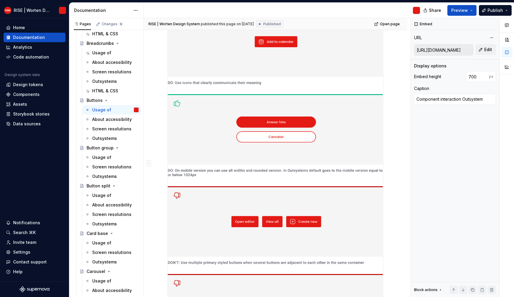
scroll to position [976, 0]
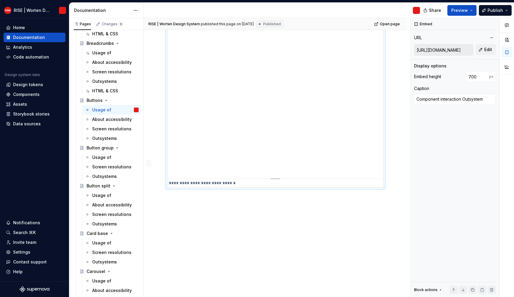
click at [236, 114] on div "**********" at bounding box center [275, 75] width 215 height 208
click at [489, 51] on span "Edit" at bounding box center [488, 50] width 8 height 6
type textarea "*"
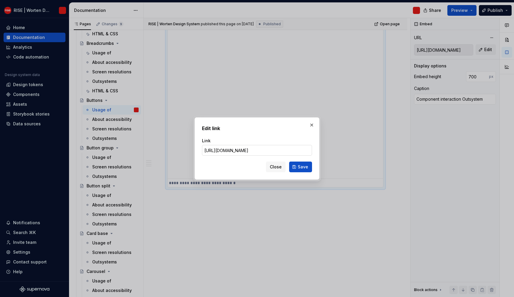
click at [225, 153] on input "[URL][DOMAIN_NAME]" at bounding box center [257, 150] width 110 height 11
drag, startPoint x: 227, startPoint y: 150, endPoint x: 139, endPoint y: 145, distance: 88.2
click at [139, 145] on div "Edit link Link [URL][DOMAIN_NAME] Close Save" at bounding box center [257, 148] width 514 height 297
click at [244, 149] on input "[URL][DOMAIN_NAME]" at bounding box center [257, 150] width 110 height 11
click at [241, 150] on input "[URL][DOMAIN_NAME]" at bounding box center [257, 150] width 110 height 11
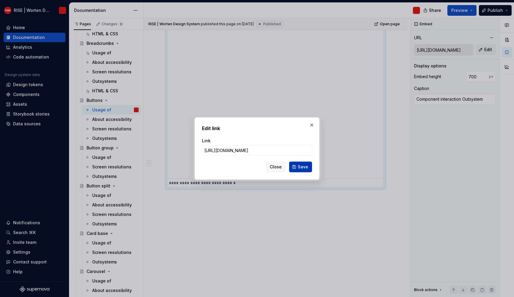
type input "[URL][DOMAIN_NAME]"
click at [300, 165] on span "Save" at bounding box center [303, 167] width 10 height 6
type textarea "*"
type input "[URL][DOMAIN_NAME]"
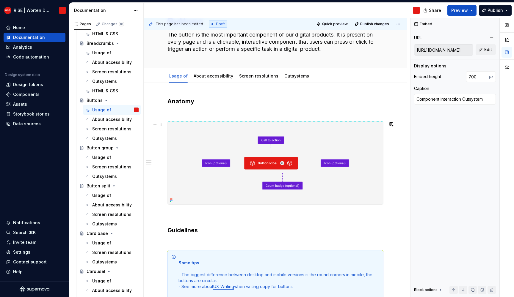
scroll to position [0, 0]
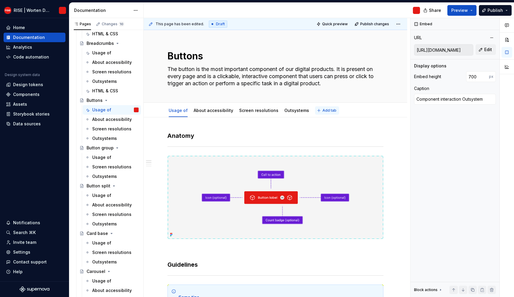
click at [324, 112] on span "Add tab" at bounding box center [329, 110] width 14 height 5
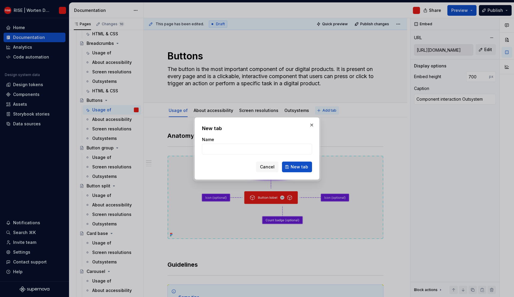
type textarea "*"
type input "HTML & CSS"
click at [306, 165] on span "New tab" at bounding box center [300, 167] width 18 height 6
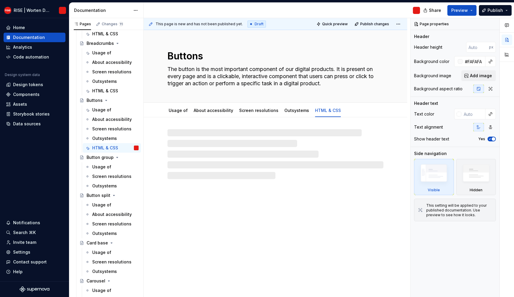
click at [224, 139] on div at bounding box center [275, 154] width 216 height 50
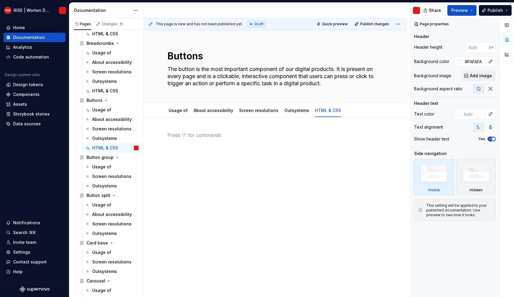
click at [254, 152] on div at bounding box center [275, 143] width 216 height 23
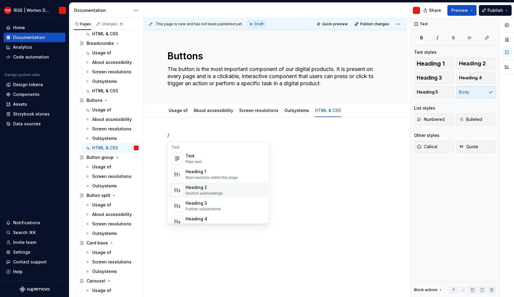
scroll to position [90, 0]
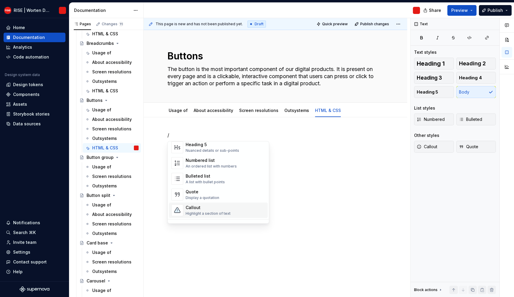
click at [199, 208] on div "Callout" at bounding box center [208, 208] width 45 height 6
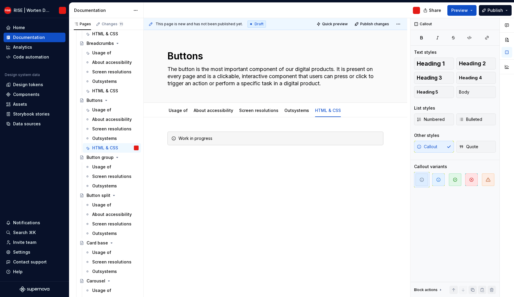
click at [207, 192] on div "Work in progress" at bounding box center [275, 183] width 263 height 133
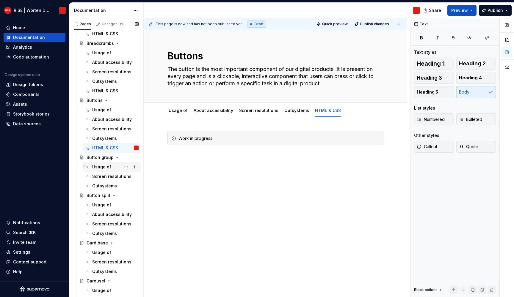
click at [110, 169] on div "Usage of" at bounding box center [101, 167] width 19 height 6
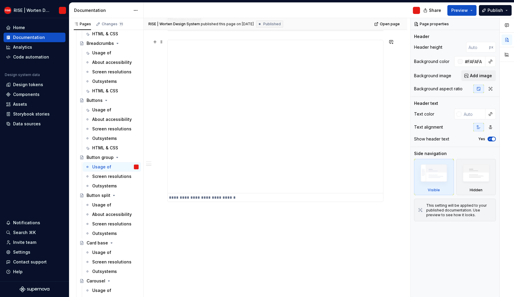
scroll to position [732, 0]
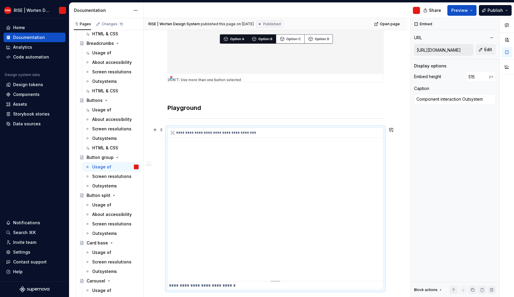
click at [251, 165] on div "**********" at bounding box center [275, 204] width 215 height 153
click at [495, 46] on button "Edit" at bounding box center [486, 49] width 20 height 11
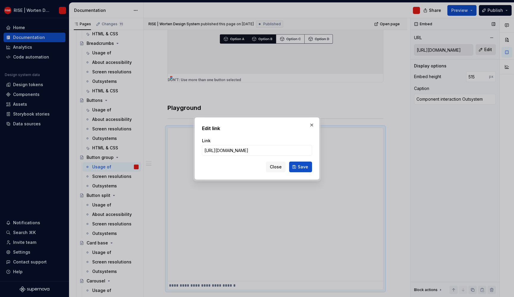
type textarea "*"
click at [239, 149] on input "[URL][DOMAIN_NAME]" at bounding box center [257, 150] width 110 height 11
type input "[URL][DOMAIN_NAME]"
click at [306, 163] on button "Save" at bounding box center [300, 167] width 23 height 11
type textarea "*"
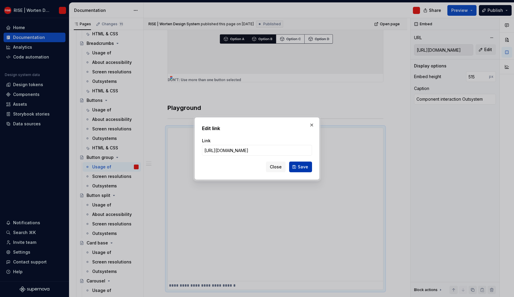
type input "[URL][DOMAIN_NAME]"
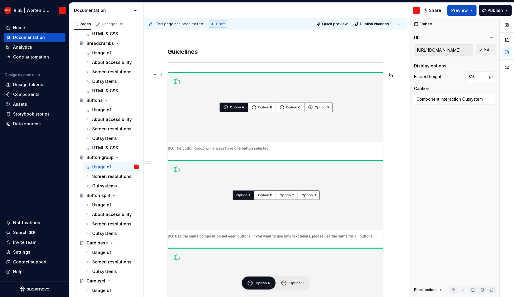
scroll to position [0, 0]
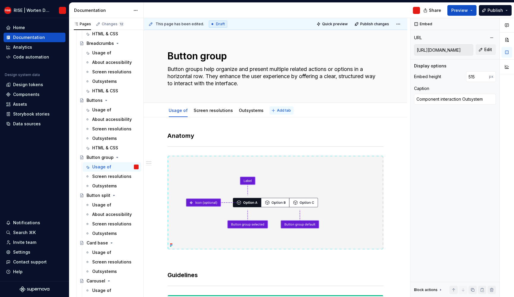
click at [274, 107] on button "Add tab" at bounding box center [281, 110] width 24 height 8
type textarea "*"
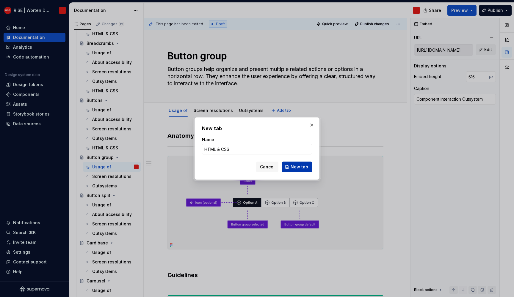
type input "HTML & CSS"
click at [294, 164] on button "New tab" at bounding box center [297, 167] width 30 height 11
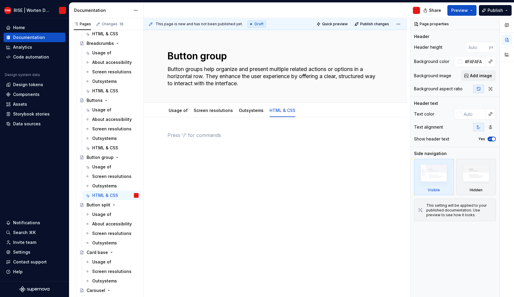
click at [194, 143] on div at bounding box center [275, 143] width 216 height 23
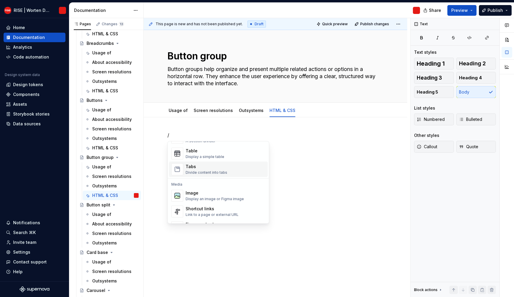
scroll to position [126, 0]
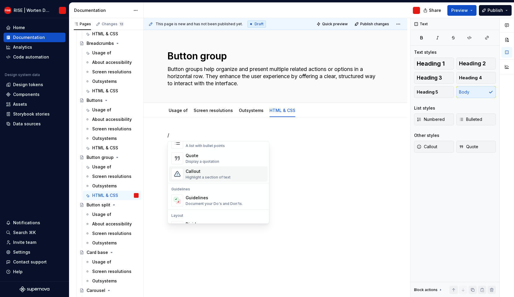
click at [215, 173] on div "Callout" at bounding box center [208, 172] width 45 height 6
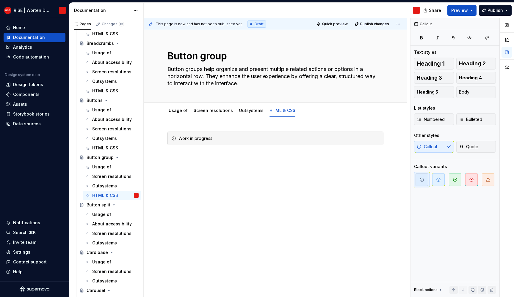
click at [217, 183] on div "Work in progress" at bounding box center [275, 183] width 263 height 133
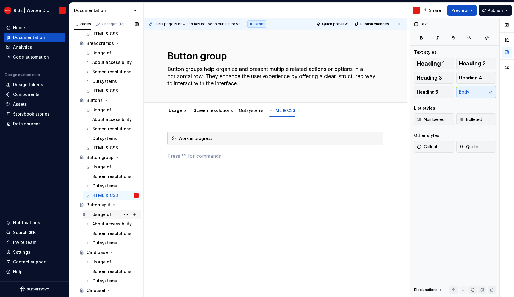
click at [110, 215] on div "Usage of" at bounding box center [115, 215] width 46 height 8
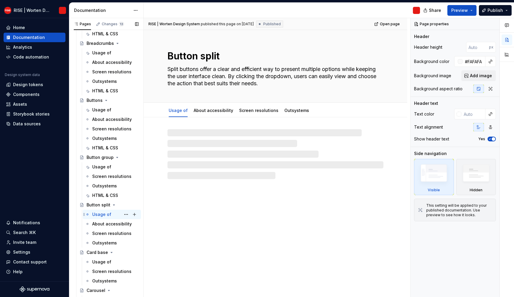
click at [108, 215] on div "Usage of" at bounding box center [101, 215] width 19 height 6
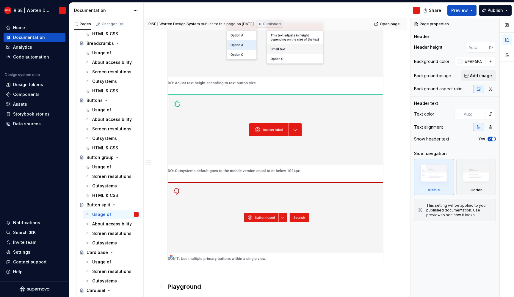
scroll to position [790, 0]
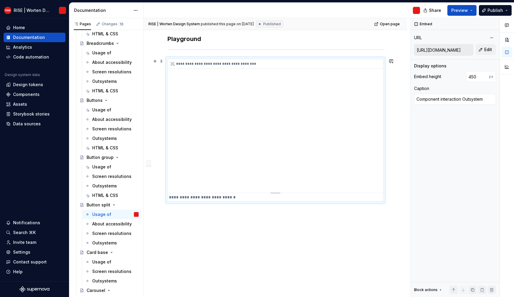
click at [242, 148] on div "**********" at bounding box center [275, 126] width 215 height 134
click at [487, 50] on span "Edit" at bounding box center [488, 50] width 8 height 6
type textarea "*"
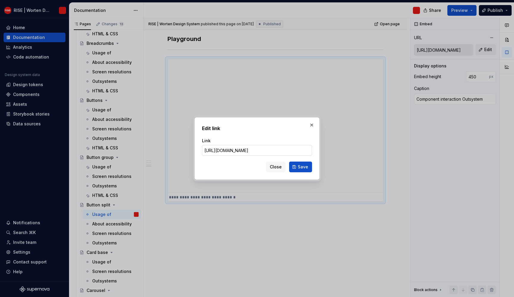
click at [239, 150] on input "[URL][DOMAIN_NAME]" at bounding box center [257, 150] width 110 height 11
type input "[URL][DOMAIN_NAME]"
click at [292, 162] on div "Close Save" at bounding box center [257, 165] width 110 height 13
click at [294, 163] on button "Save" at bounding box center [300, 167] width 23 height 11
type textarea "*"
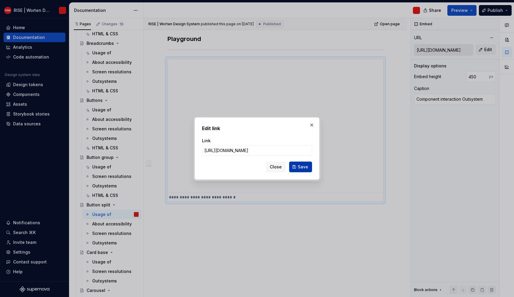
type input "[URL][DOMAIN_NAME]"
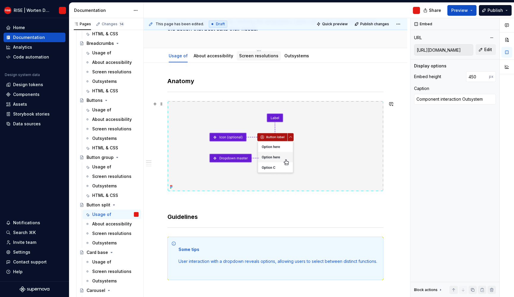
scroll to position [0, 0]
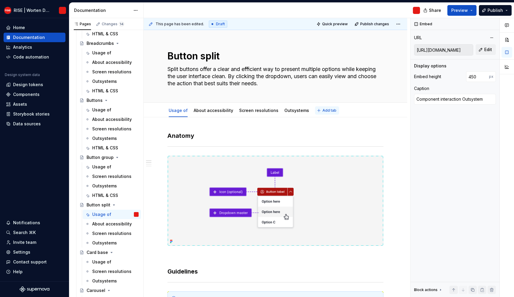
click at [316, 108] on button "Add tab" at bounding box center [327, 110] width 24 height 8
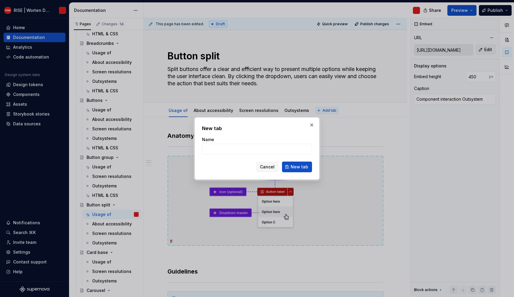
type textarea "*"
type input "&"
type input "HTML & CSS"
click at [305, 162] on button "New tab" at bounding box center [297, 167] width 30 height 11
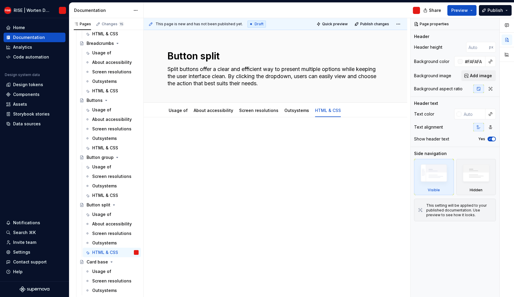
click at [276, 162] on div at bounding box center [275, 183] width 263 height 133
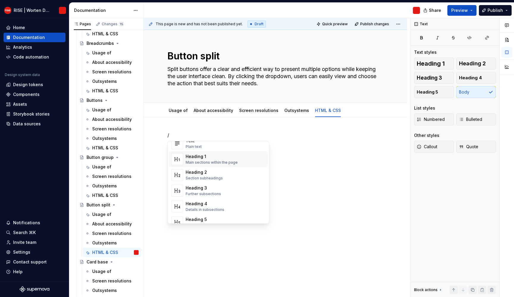
scroll to position [82, 0]
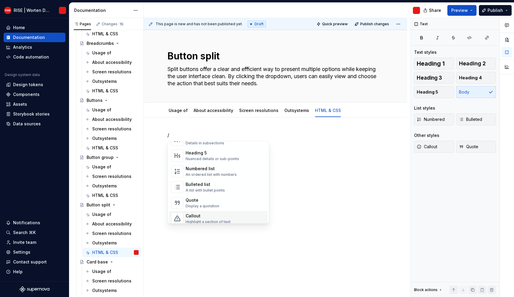
click at [204, 215] on div "Callout" at bounding box center [208, 216] width 45 height 6
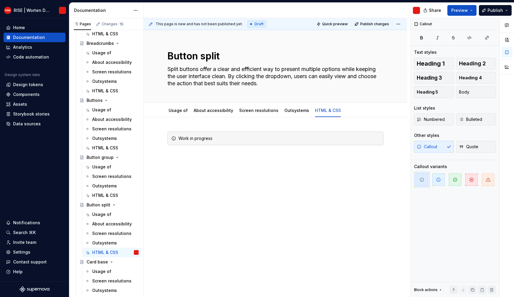
click at [240, 169] on div "Work in progress" at bounding box center [275, 183] width 263 height 133
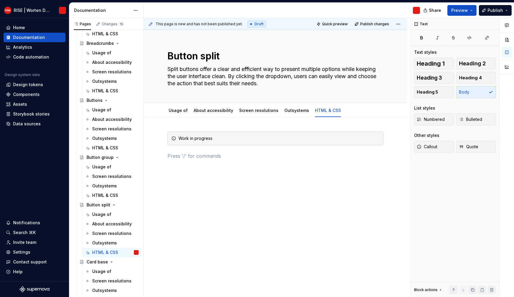
click at [404, 167] on div "Work in progress" at bounding box center [275, 186] width 263 height 139
click at [99, 214] on div "Usage of" at bounding box center [101, 215] width 19 height 6
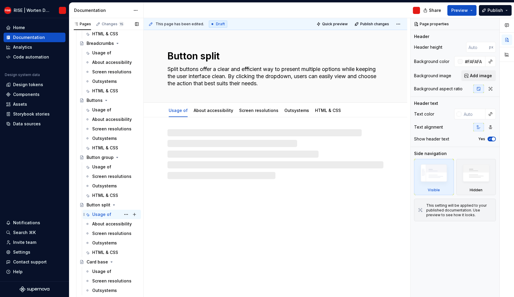
click at [100, 214] on div "Usage of" at bounding box center [101, 215] width 19 height 6
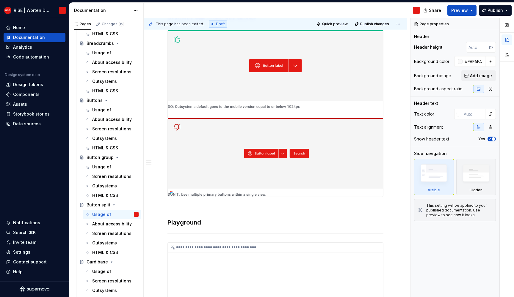
scroll to position [790, 0]
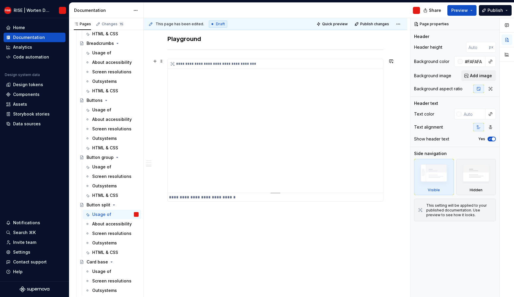
click at [248, 139] on div "**********" at bounding box center [275, 126] width 215 height 134
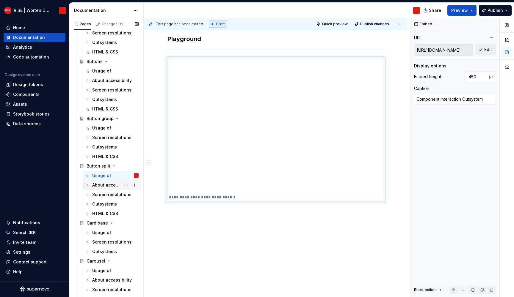
scroll to position [696, 0]
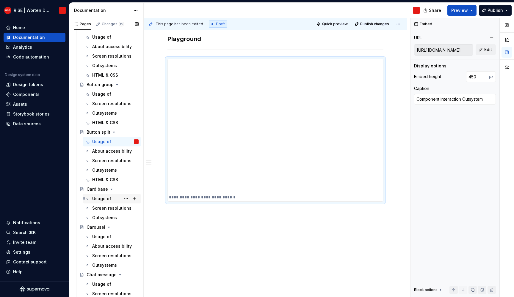
click at [109, 197] on div "Usage of" at bounding box center [101, 199] width 19 height 6
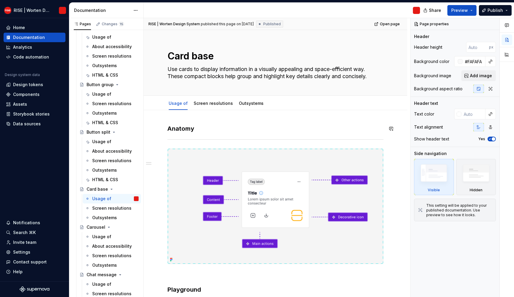
scroll to position [311, 0]
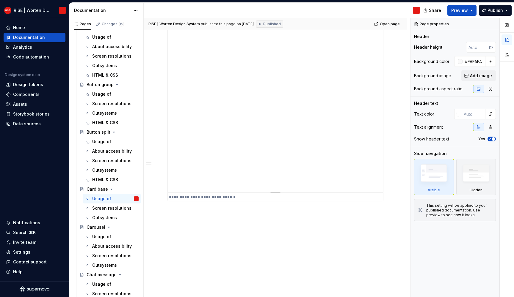
click at [228, 137] on div "**********" at bounding box center [275, 95] width 215 height 193
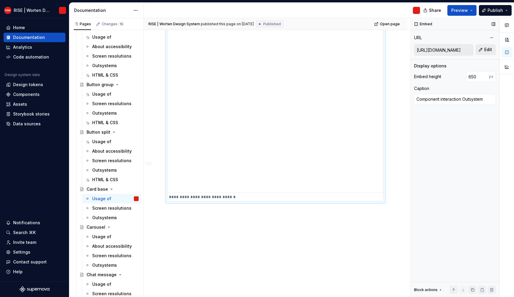
click at [488, 49] on span "Edit" at bounding box center [488, 50] width 8 height 6
type textarea "*"
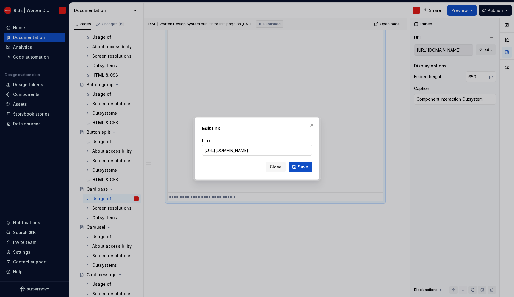
click at [239, 150] on input "[URL][DOMAIN_NAME]" at bounding box center [257, 150] width 110 height 11
type input "[URL][DOMAIN_NAME]"
click at [301, 169] on span "Save" at bounding box center [303, 167] width 10 height 6
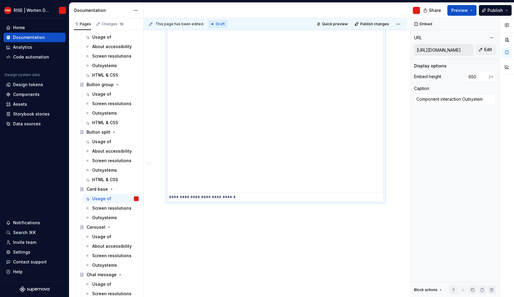
type textarea "*"
type input "[URL][DOMAIN_NAME]"
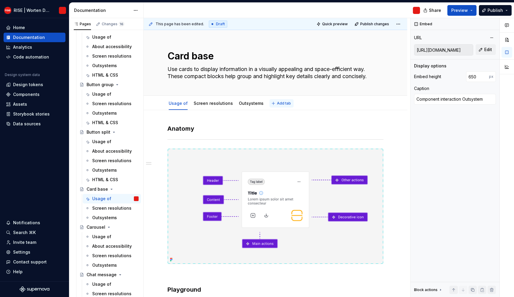
click at [277, 105] on span "Add tab" at bounding box center [284, 103] width 14 height 5
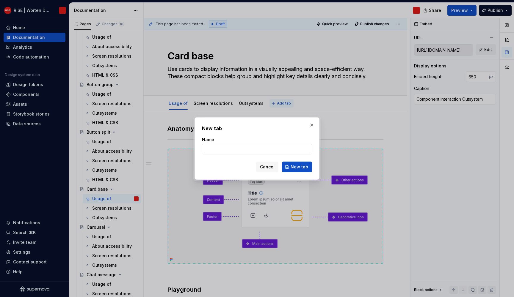
type textarea "*"
type input "HTML & CSS"
click at [306, 170] on button "New tab" at bounding box center [297, 167] width 30 height 11
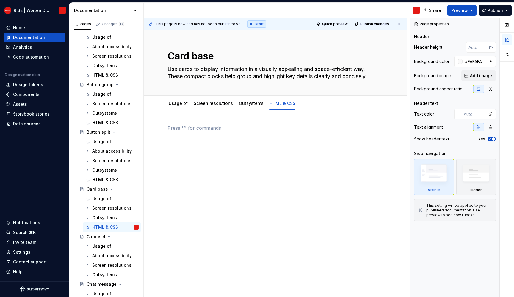
click at [205, 126] on p at bounding box center [275, 128] width 216 height 7
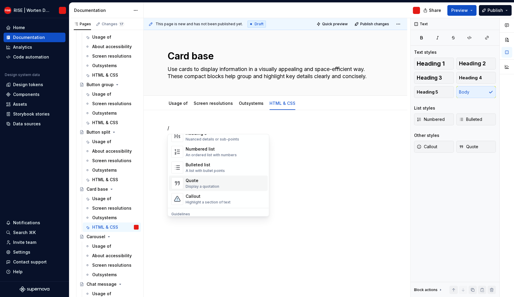
scroll to position [95, 0]
click at [204, 196] on div "Callout" at bounding box center [208, 195] width 45 height 6
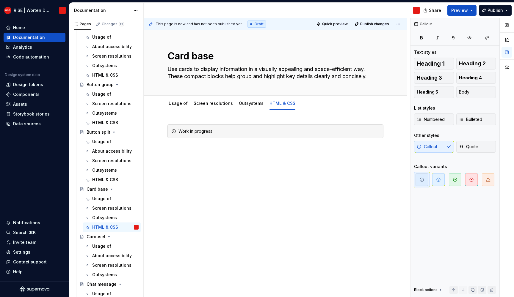
click at [269, 181] on div "This page is new and has not been published yet. Draft Quick preview Publish ch…" at bounding box center [277, 158] width 266 height 280
click at [269, 180] on div "Work in progress" at bounding box center [275, 176] width 263 height 133
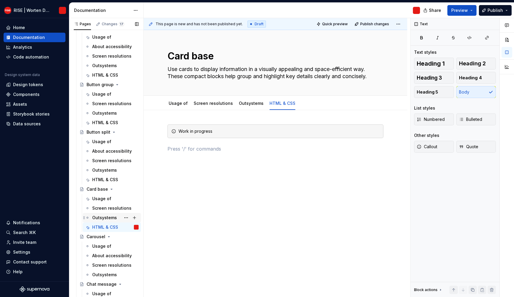
scroll to position [711, 0]
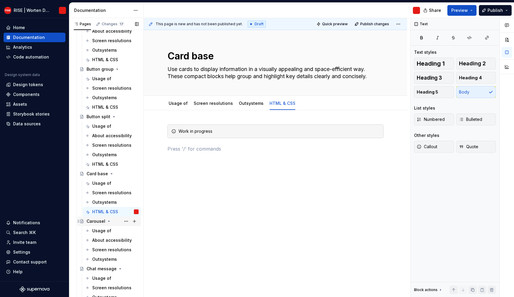
drag, startPoint x: 99, startPoint y: 228, endPoint x: 131, endPoint y: 225, distance: 31.7
click at [100, 228] on div "Usage of" at bounding box center [101, 231] width 19 height 6
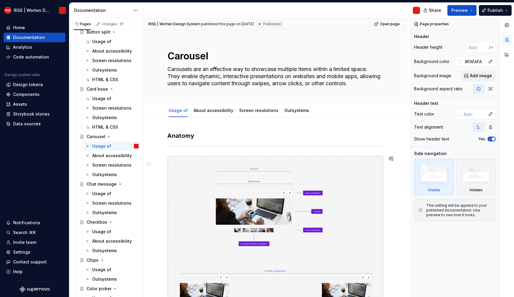
scroll to position [696, 0]
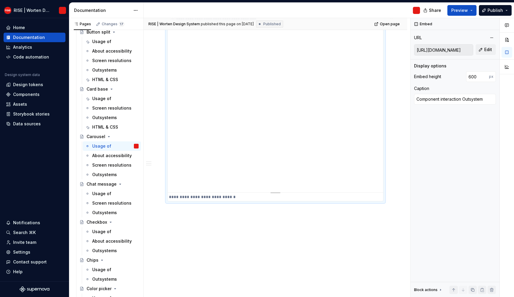
click at [261, 139] on div "**********" at bounding box center [275, 103] width 215 height 178
click at [488, 53] on button "Edit" at bounding box center [486, 49] width 20 height 11
type textarea "*"
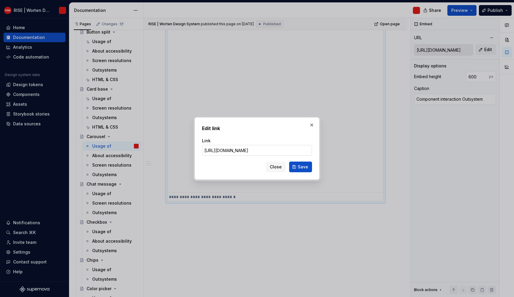
click at [241, 150] on input "[URL][DOMAIN_NAME]" at bounding box center [257, 150] width 110 height 11
type input "[URL][DOMAIN_NAME]"
click at [293, 167] on button "Save" at bounding box center [300, 167] width 23 height 11
type textarea "*"
type input "[URL][DOMAIN_NAME]"
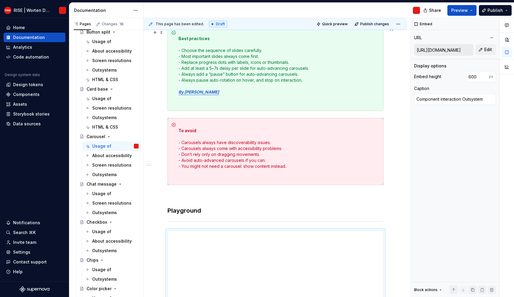
scroll to position [0, 0]
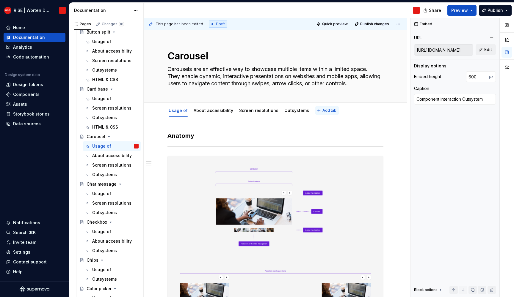
click at [324, 110] on span "Add tab" at bounding box center [329, 110] width 14 height 5
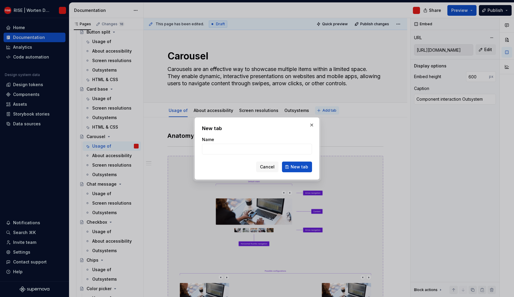
type textarea "*"
type input "HTML & CSS"
type textarea "*"
type input "HTML & CSS"
click at [303, 162] on button "New tab" at bounding box center [297, 167] width 30 height 11
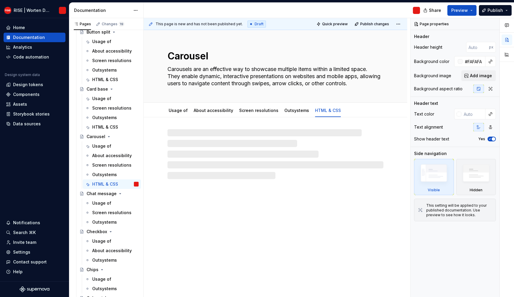
click at [211, 137] on div at bounding box center [275, 154] width 216 height 50
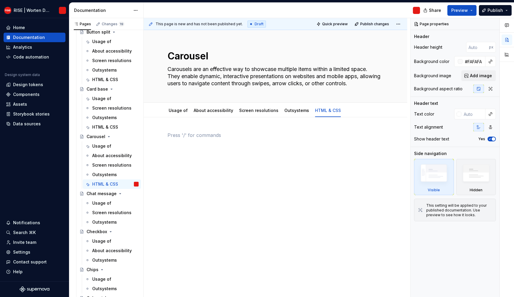
click at [203, 146] on div at bounding box center [275, 143] width 216 height 23
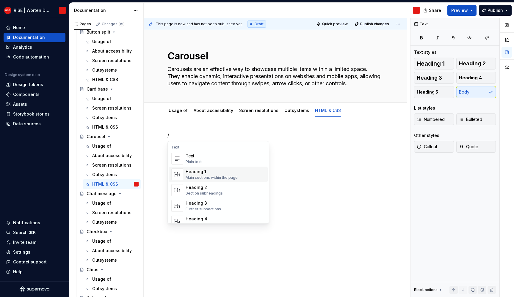
scroll to position [94, 0]
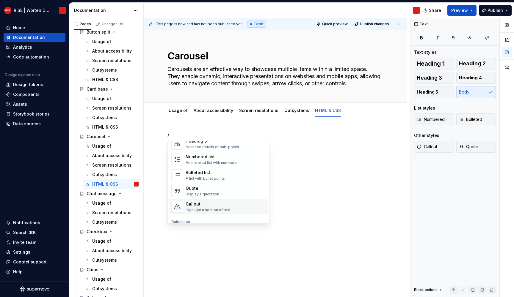
click at [202, 205] on div "Callout" at bounding box center [208, 204] width 45 height 6
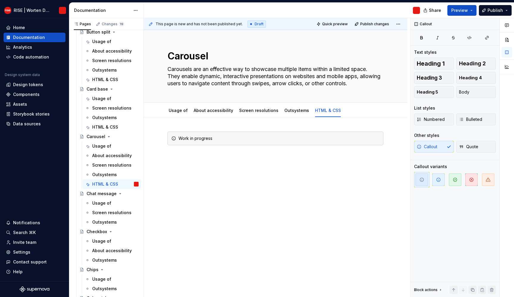
click at [219, 195] on div "Work in progress" at bounding box center [275, 183] width 263 height 133
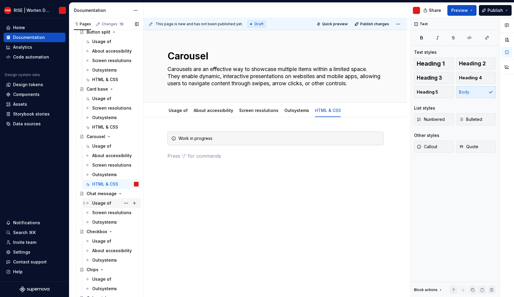
click at [93, 203] on div "Usage of" at bounding box center [101, 203] width 19 height 6
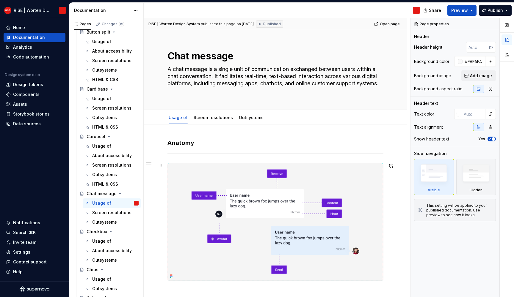
scroll to position [268, 0]
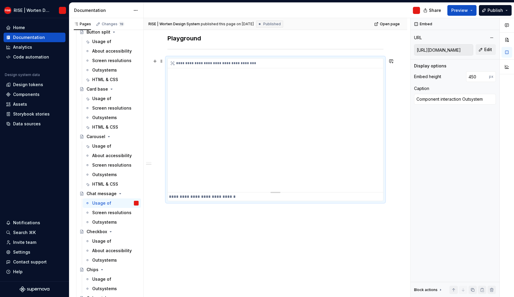
click at [237, 165] on div "**********" at bounding box center [275, 126] width 215 height 134
click at [481, 49] on button "Edit" at bounding box center [486, 49] width 20 height 11
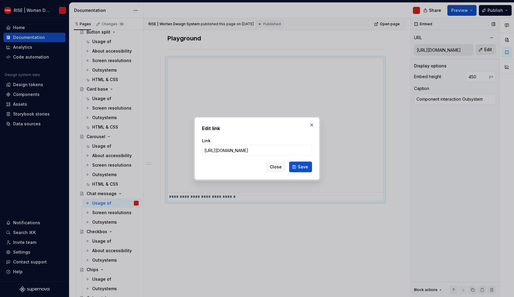
type textarea "*"
click at [239, 147] on input "[URL][DOMAIN_NAME]" at bounding box center [257, 150] width 110 height 11
click at [238, 153] on input "[URL][DOMAIN_NAME]" at bounding box center [257, 150] width 110 height 11
type input "[URL][DOMAIN_NAME]"
click at [307, 170] on button "Save" at bounding box center [300, 167] width 23 height 11
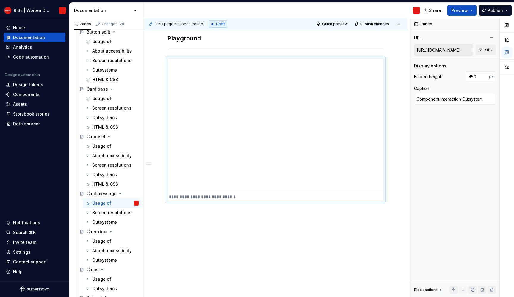
type textarea "*"
type input "[URL][DOMAIN_NAME]"
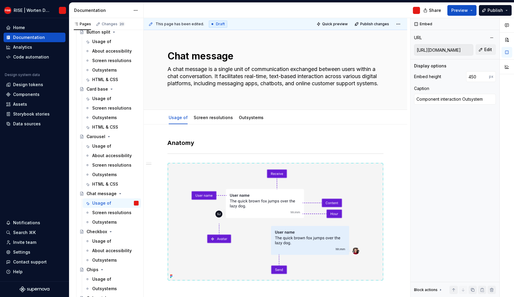
scroll to position [0, 0]
click at [274, 115] on button "Add tab" at bounding box center [281, 118] width 24 height 8
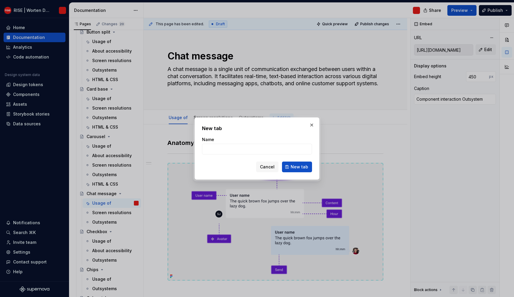
type textarea "*"
type input "HTML & CSS"
click at [300, 170] on span "New tab" at bounding box center [300, 167] width 18 height 6
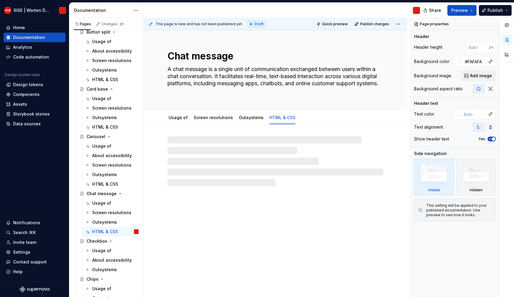
click at [247, 154] on div at bounding box center [275, 162] width 216 height 50
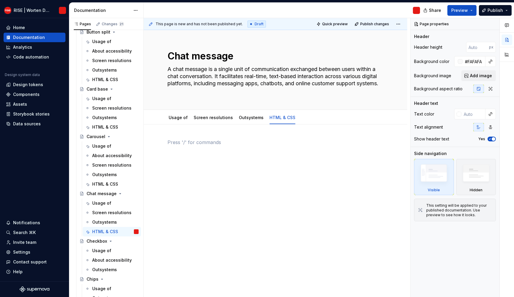
click at [191, 142] on p at bounding box center [275, 142] width 216 height 7
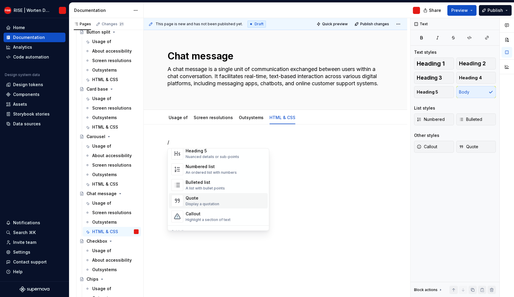
scroll to position [139, 0]
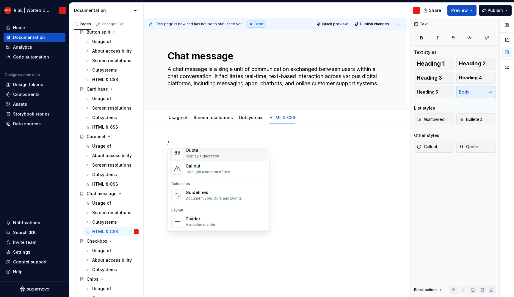
click at [209, 159] on span "Quote Display a quotation" at bounding box center [218, 152] width 99 height 15
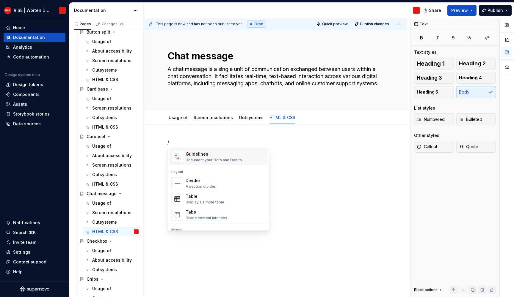
scroll to position [159, 0]
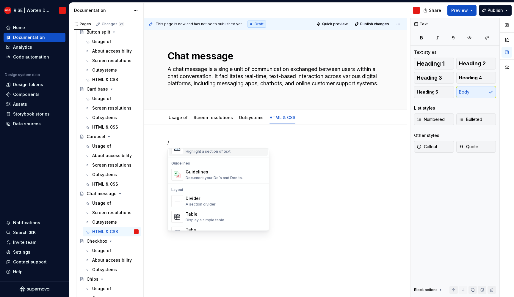
click at [203, 152] on div "Highlight a section of text" at bounding box center [208, 151] width 45 height 5
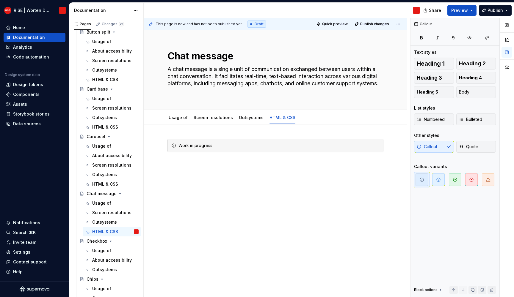
click at [187, 207] on div "This page is new and has not been published yet. Draft Quick preview Publish ch…" at bounding box center [277, 158] width 266 height 280
click at [213, 186] on div "This page is new and has not been published yet. Draft Quick preview Publish ch…" at bounding box center [277, 158] width 266 height 280
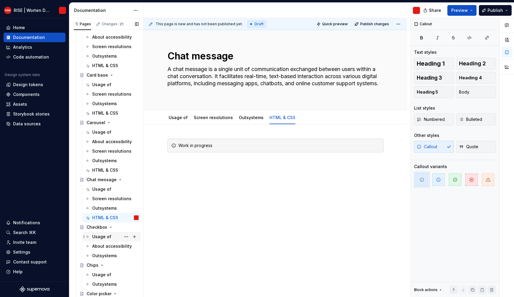
click at [103, 236] on div "Usage of" at bounding box center [101, 237] width 19 height 6
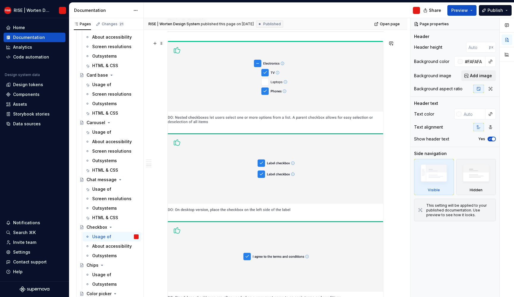
scroll to position [1044, 0]
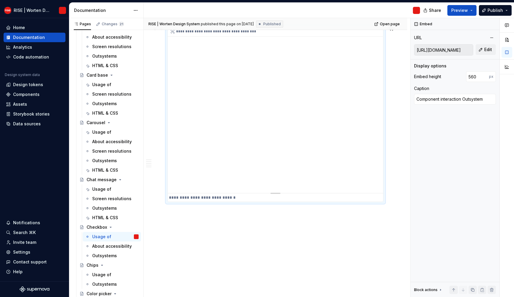
click at [230, 152] on div "**********" at bounding box center [275, 110] width 215 height 167
click at [485, 49] on span "Edit" at bounding box center [488, 50] width 8 height 6
type textarea "*"
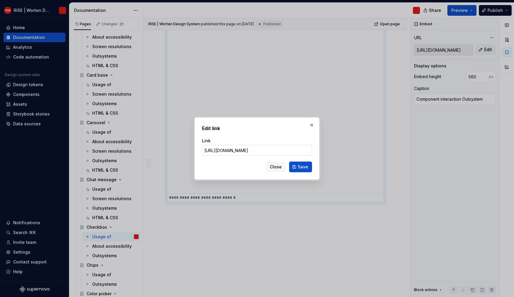
click at [241, 151] on input "[URL][DOMAIN_NAME]" at bounding box center [257, 150] width 110 height 11
type input "[URL][DOMAIN_NAME]"
type textarea "*"
type input "[URL][DOMAIN_NAME]"
click at [297, 166] on button "Save" at bounding box center [300, 167] width 23 height 11
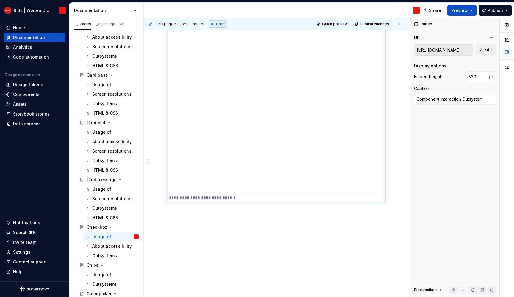
type textarea "*"
type input "[URL][DOMAIN_NAME]"
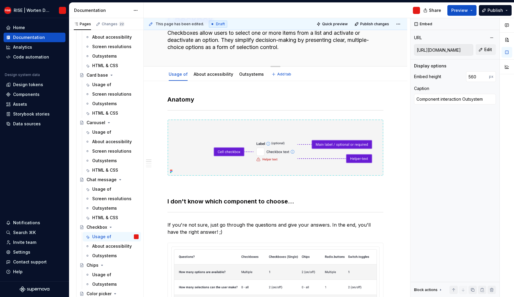
scroll to position [0, 0]
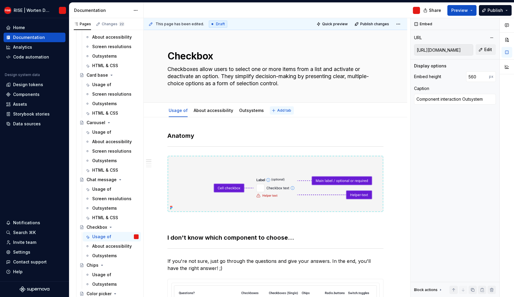
click at [277, 112] on span "Add tab" at bounding box center [284, 110] width 14 height 5
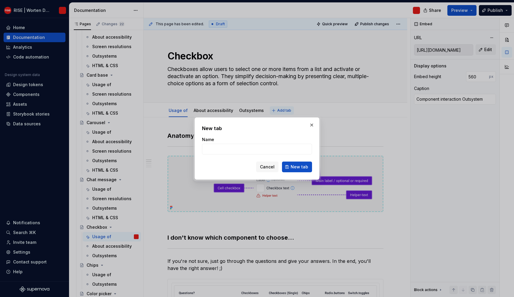
type textarea "*"
type input "HTML & CSS"
click at [297, 169] on span "New tab" at bounding box center [300, 167] width 18 height 6
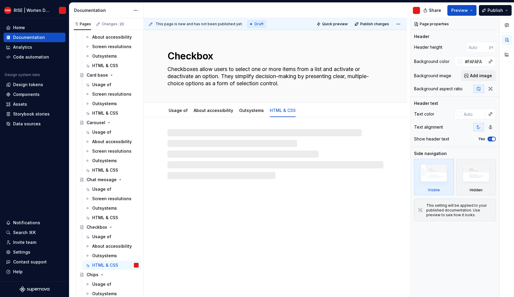
click at [221, 134] on div at bounding box center [275, 154] width 216 height 50
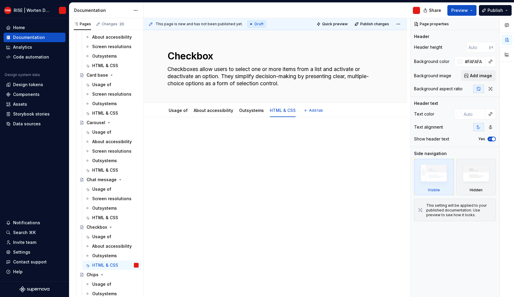
click at [190, 127] on div at bounding box center [275, 183] width 263 height 133
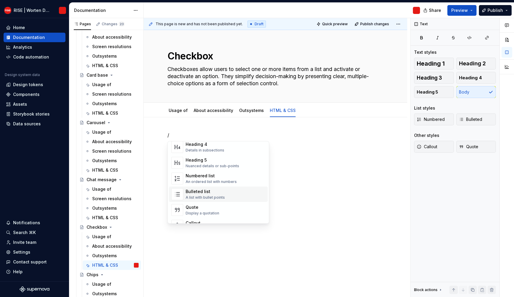
scroll to position [91, 0]
click at [202, 204] on div "Callout" at bounding box center [208, 207] width 45 height 6
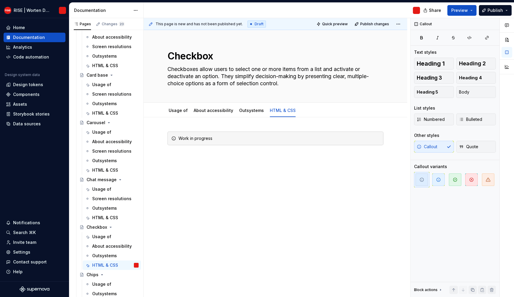
click at [221, 221] on div "This page is new and has not been published yet. Draft Quick preview Publish ch…" at bounding box center [277, 158] width 266 height 280
click at [225, 204] on div "Work in progress" at bounding box center [275, 183] width 263 height 133
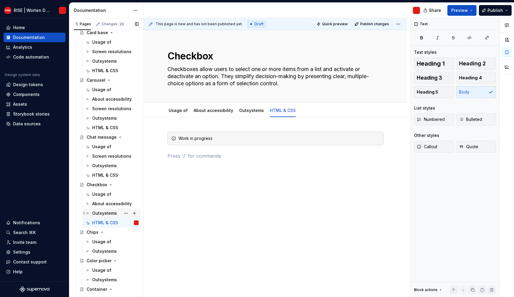
scroll to position [858, 0]
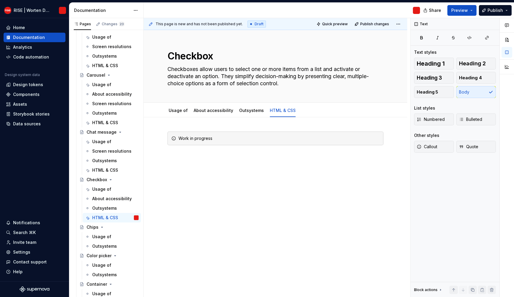
drag, startPoint x: 108, startPoint y: 235, endPoint x: 240, endPoint y: 222, distance: 133.3
click at [108, 235] on div "Usage of" at bounding box center [101, 237] width 19 height 6
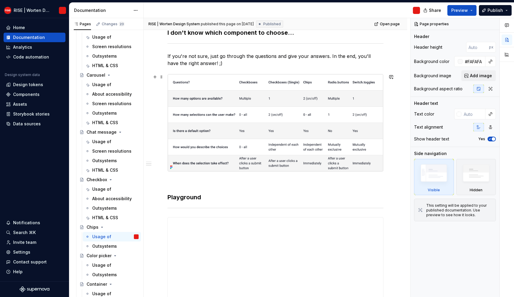
scroll to position [429, 0]
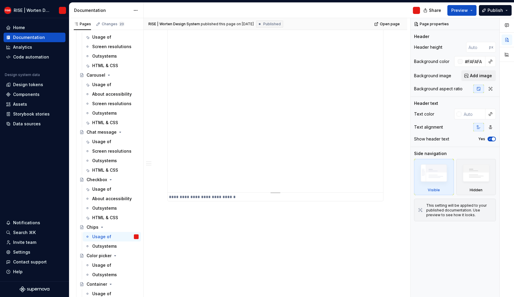
click at [247, 147] on div "**********" at bounding box center [275, 97] width 215 height 190
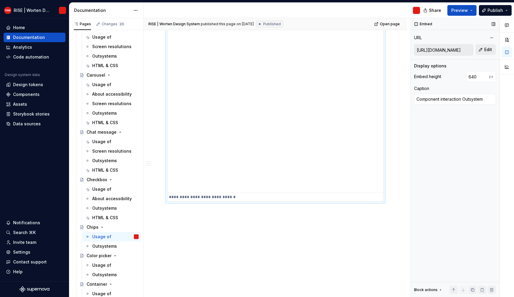
click at [487, 48] on span "Edit" at bounding box center [488, 50] width 8 height 6
type textarea "*"
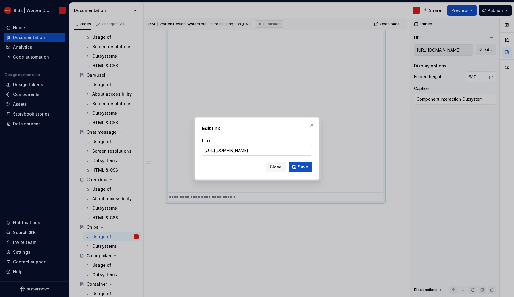
click at [238, 150] on input "[URL][DOMAIN_NAME]" at bounding box center [257, 150] width 110 height 11
type input "[URL][DOMAIN_NAME]"
click at [296, 164] on button "Save" at bounding box center [300, 167] width 23 height 11
type textarea "*"
type input "[URL][DOMAIN_NAME]"
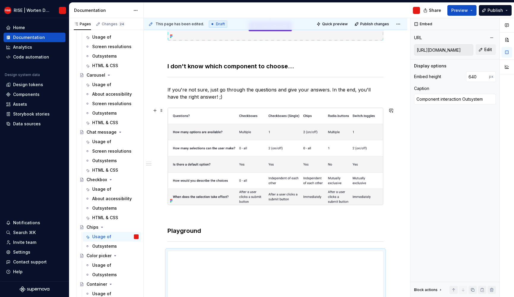
scroll to position [0, 0]
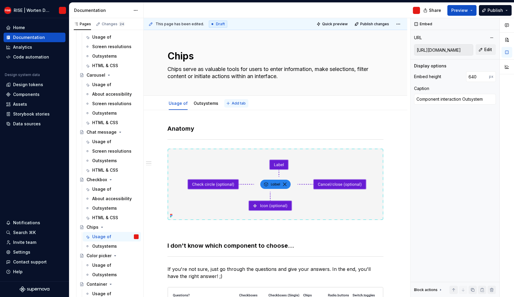
click at [225, 101] on button "Add tab" at bounding box center [236, 103] width 24 height 8
type textarea "*"
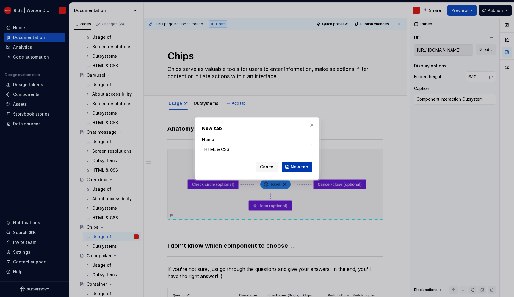
type input "HTML & CSS"
click at [302, 169] on span "New tab" at bounding box center [300, 167] width 18 height 6
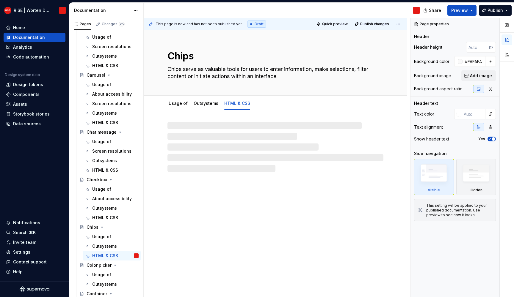
click at [204, 123] on div at bounding box center [275, 147] width 216 height 50
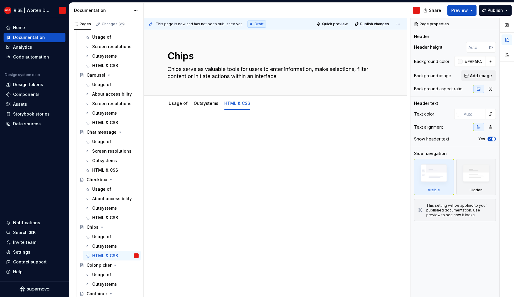
click at [184, 117] on div at bounding box center [275, 176] width 263 height 133
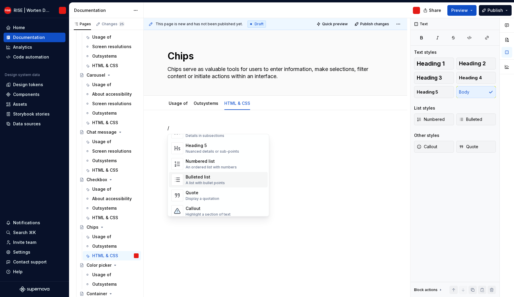
scroll to position [102, 0]
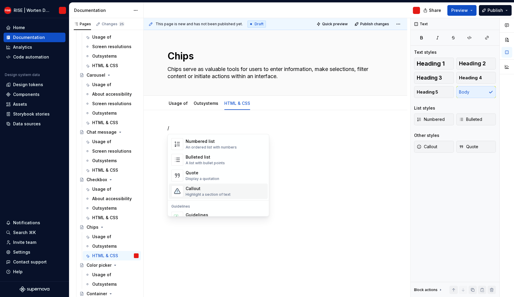
click at [195, 188] on div "Callout" at bounding box center [208, 189] width 45 height 6
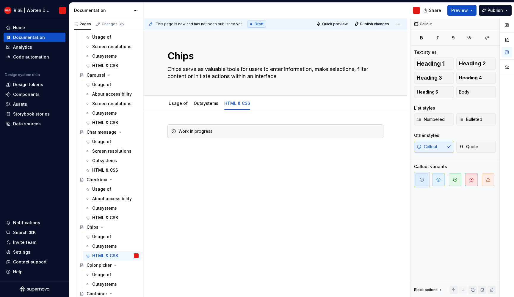
click at [227, 198] on div "Work in progress" at bounding box center [275, 176] width 263 height 133
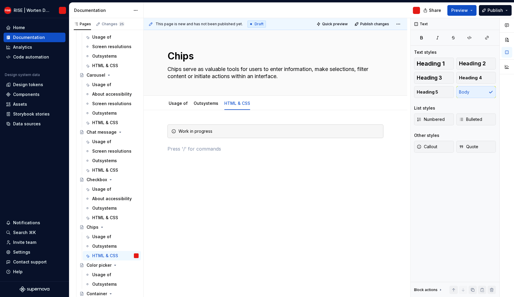
click at [228, 197] on div "Work in progress" at bounding box center [275, 179] width 263 height 139
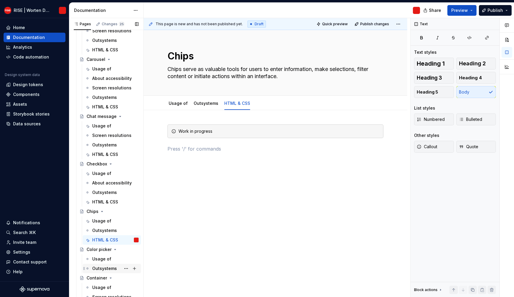
scroll to position [916, 0]
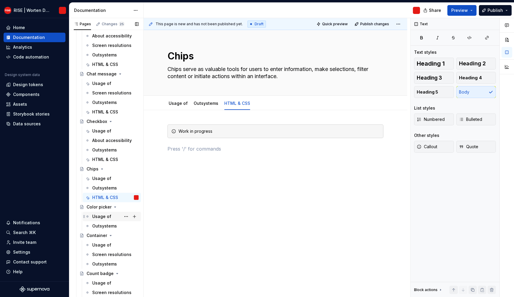
click at [106, 217] on div "Usage of" at bounding box center [101, 217] width 19 height 6
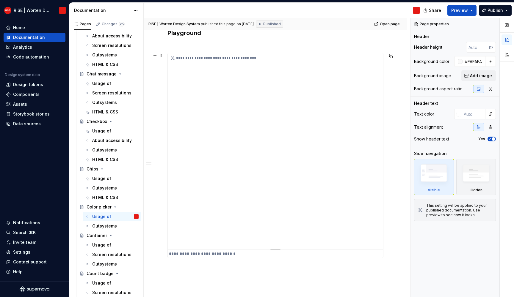
scroll to position [427, 0]
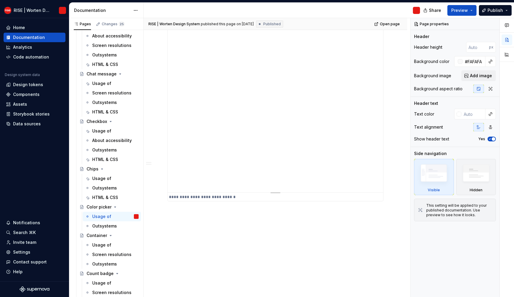
click at [230, 155] on div "**********" at bounding box center [275, 94] width 215 height 196
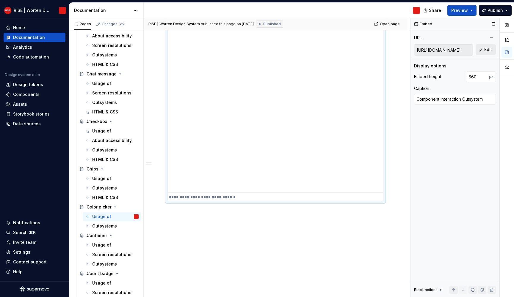
click at [492, 49] on span "Edit" at bounding box center [488, 50] width 8 height 6
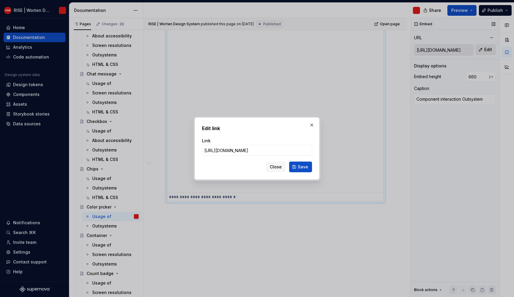
type textarea "*"
click at [241, 150] on input "[URL][DOMAIN_NAME]" at bounding box center [257, 150] width 110 height 11
type input "[URL][DOMAIN_NAME]"
type textarea "*"
type input "[URL][DOMAIN_NAME]"
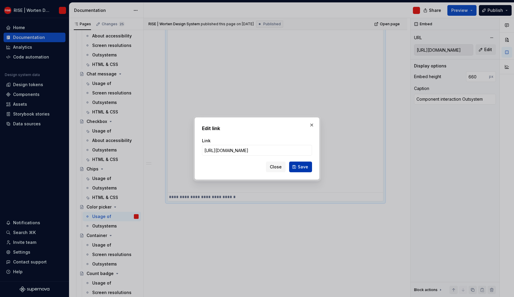
click at [298, 163] on button "Save" at bounding box center [300, 167] width 23 height 11
type textarea "*"
type input "[URL][DOMAIN_NAME]"
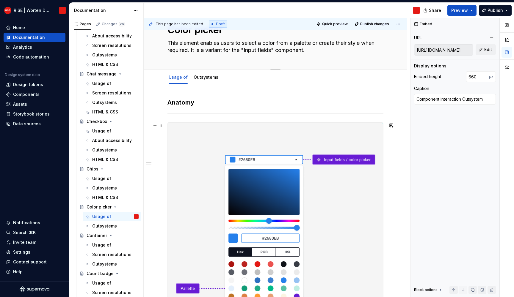
scroll to position [0, 0]
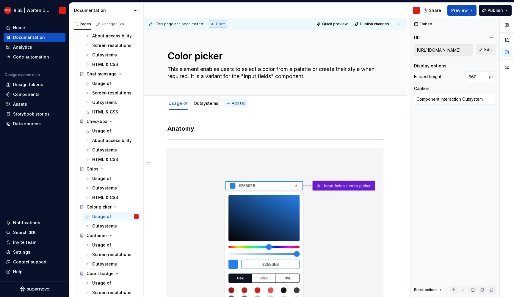
click at [236, 104] on span "Add tab" at bounding box center [239, 103] width 14 height 5
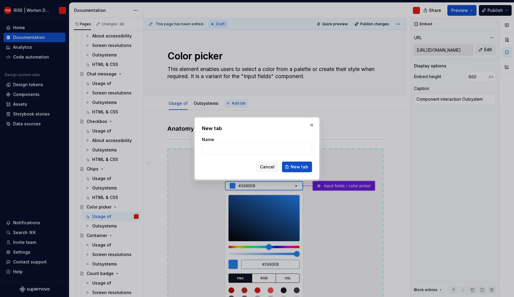
type textarea "*"
type input "HTML & CSS"
click at [298, 164] on button "New tab" at bounding box center [297, 167] width 30 height 11
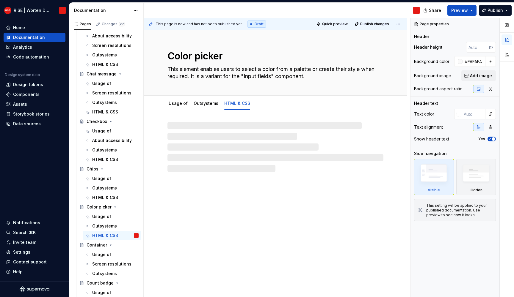
click at [228, 149] on div at bounding box center [275, 147] width 216 height 50
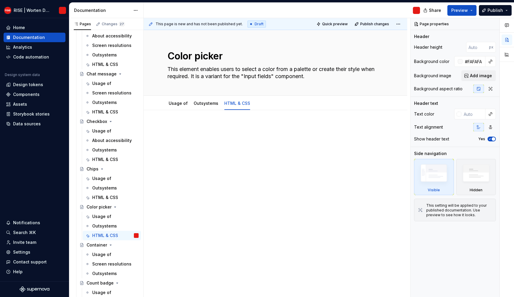
click at [209, 131] on p at bounding box center [275, 128] width 216 height 7
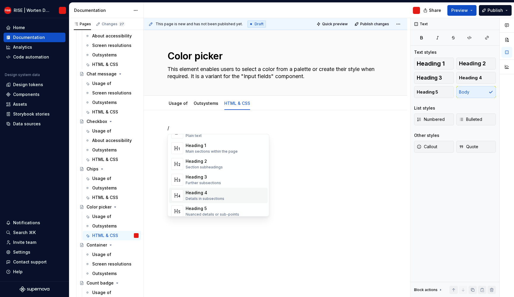
scroll to position [111, 0]
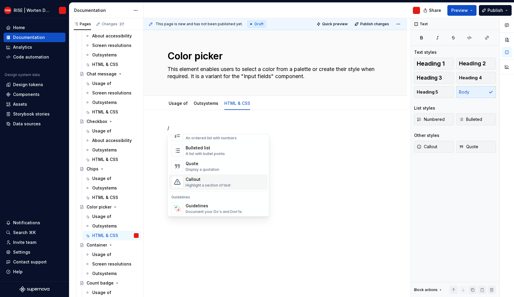
click at [200, 180] on div "Callout" at bounding box center [208, 180] width 45 height 6
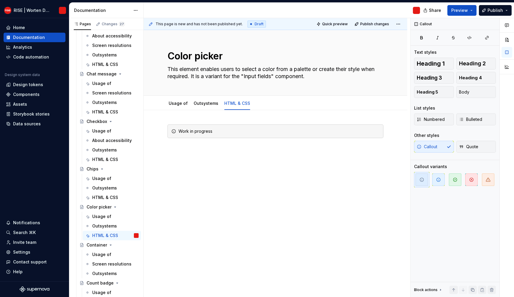
click at [223, 172] on div "This page is new and has not been published yet. Draft Quick preview Publish ch…" at bounding box center [277, 158] width 266 height 280
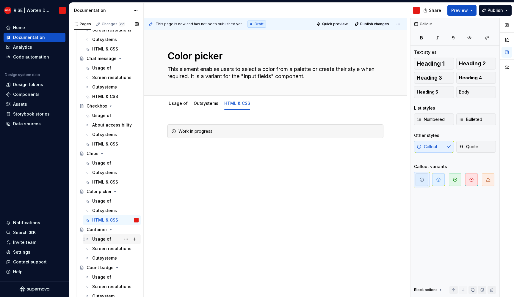
click at [106, 238] on div "Usage of" at bounding box center [101, 239] width 19 height 6
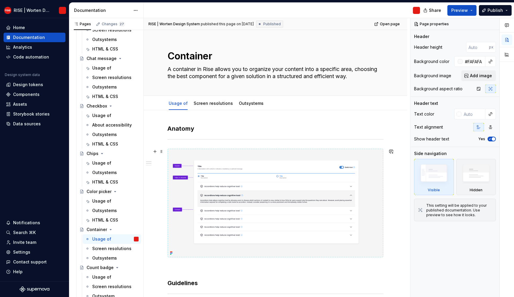
scroll to position [417, 0]
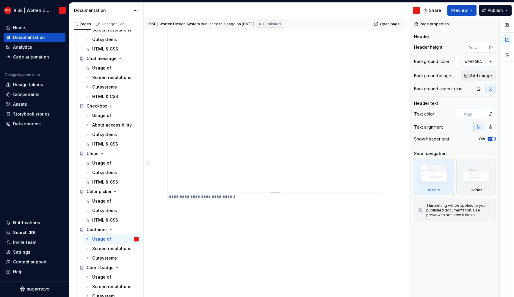
click at [258, 160] on div "**********" at bounding box center [275, 101] width 215 height 181
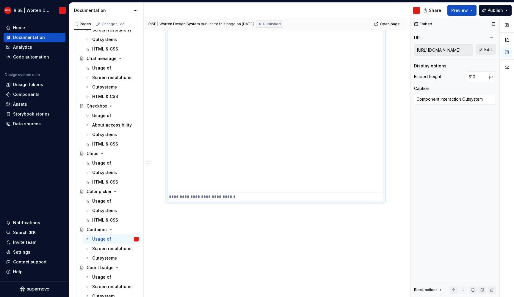
click at [484, 51] on button "Edit" at bounding box center [486, 49] width 20 height 11
type textarea "*"
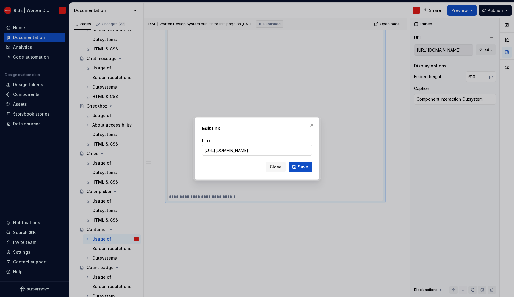
click at [243, 151] on input "[URL][DOMAIN_NAME]" at bounding box center [257, 150] width 110 height 11
click at [241, 151] on input "[URL][DOMAIN_NAME]" at bounding box center [257, 150] width 110 height 11
type input "[URL][DOMAIN_NAME]"
click at [295, 168] on button "Save" at bounding box center [300, 167] width 23 height 11
type textarea "*"
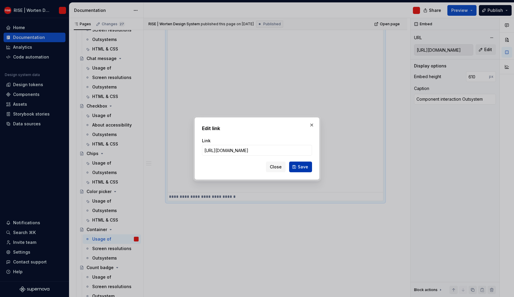
type input "[URL][DOMAIN_NAME]"
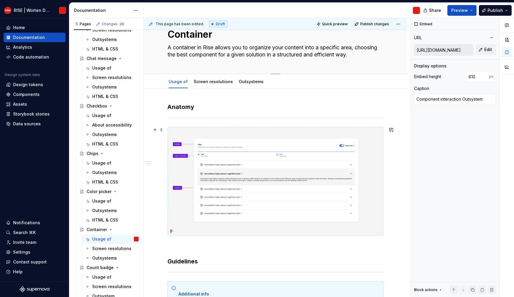
scroll to position [0, 0]
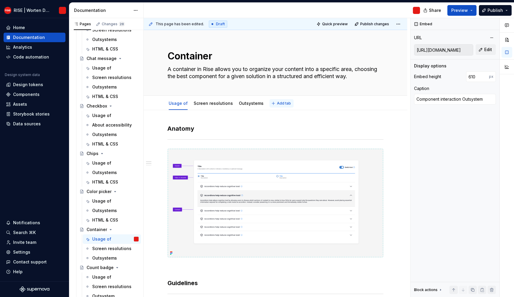
click at [271, 102] on button "Add tab" at bounding box center [281, 103] width 24 height 8
type textarea "*"
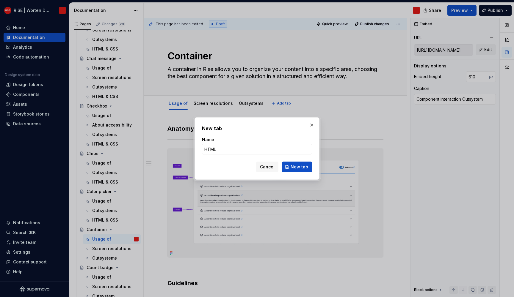
type input "HTML &"
type textarea "*"
type input "HTML & CSS"
click at [309, 167] on button "New tab" at bounding box center [297, 167] width 30 height 11
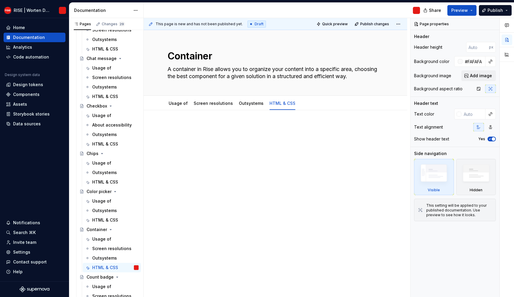
click at [184, 128] on p at bounding box center [275, 128] width 216 height 7
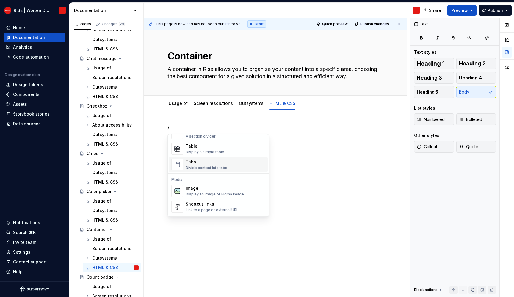
scroll to position [143, 0]
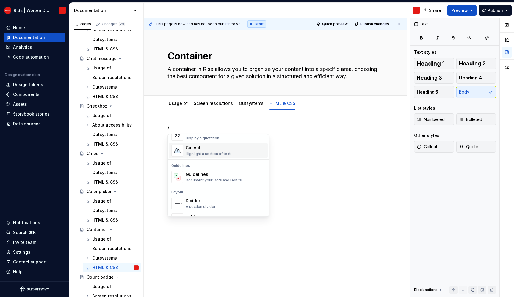
click at [209, 148] on div "Callout" at bounding box center [208, 148] width 45 height 6
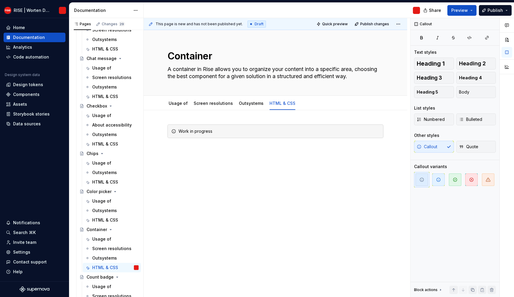
click at [263, 173] on div "This page is new and has not been published yet. Draft Quick preview Publish ch…" at bounding box center [277, 158] width 266 height 280
click at [262, 176] on div "This page is new and has not been published yet. Draft Quick preview Publish ch…" at bounding box center [277, 158] width 266 height 280
click at [183, 189] on div "This page is new and has not been published yet. Draft Quick preview Publish ch…" at bounding box center [277, 158] width 266 height 280
click at [186, 194] on div "This page is new and has not been published yet. Draft Quick preview Publish ch…" at bounding box center [277, 158] width 266 height 280
click at [290, 170] on div "Work in progress" at bounding box center [275, 176] width 263 height 133
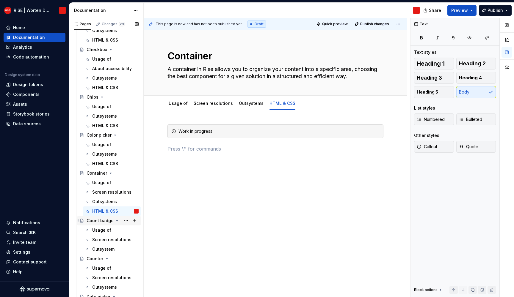
scroll to position [988, 0]
click at [108, 232] on div "Usage of" at bounding box center [101, 231] width 19 height 6
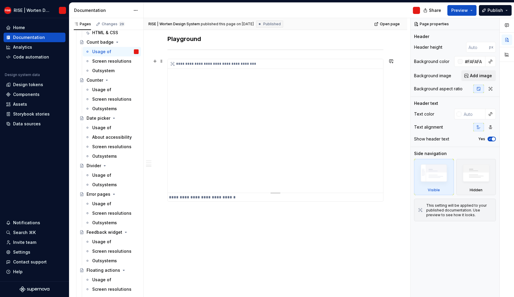
scroll to position [636, 0]
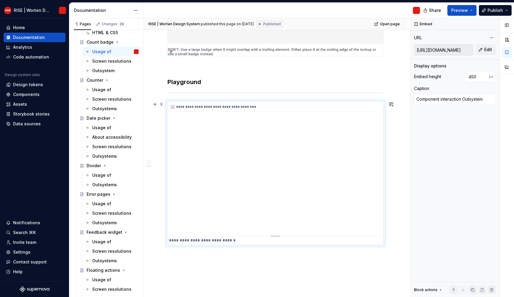
click at [249, 132] on div "**********" at bounding box center [275, 169] width 215 height 134
click at [490, 49] on span "Edit" at bounding box center [488, 50] width 8 height 6
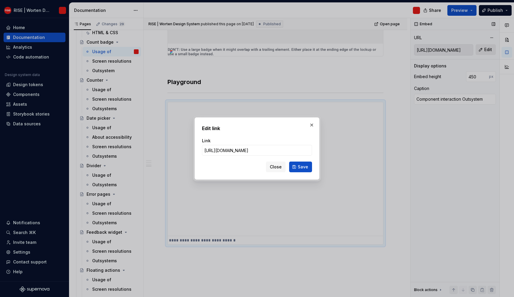
type textarea "*"
click at [241, 151] on input "[URL][DOMAIN_NAME]" at bounding box center [257, 150] width 110 height 11
type input "[URL].outsystemsenterprise.com/RiseStyleguide/Playground_CountBadge"
type textarea "*"
type input "[URL][DOMAIN_NAME]"
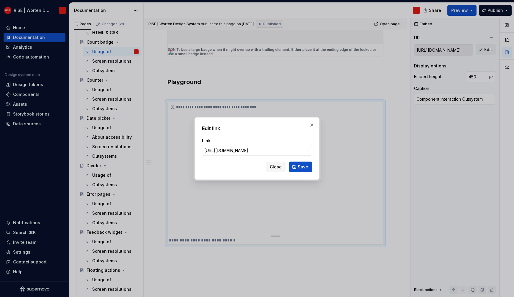
drag, startPoint x: 306, startPoint y: 169, endPoint x: 306, endPoint y: 113, distance: 55.9
click at [306, 169] on span "Save" at bounding box center [303, 167] width 10 height 6
type textarea "*"
type input "[URL][DOMAIN_NAME]"
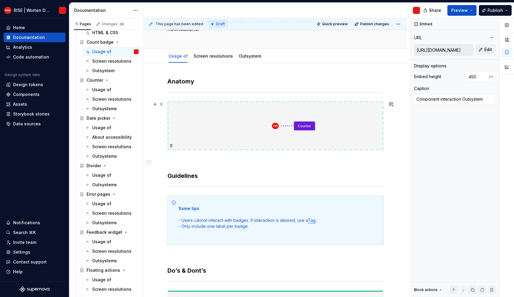
scroll to position [0, 0]
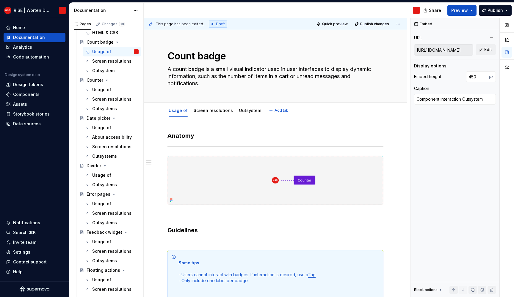
click at [296, 111] on div "Usage of Screen resolutions Outsystem Add tab" at bounding box center [275, 110] width 223 height 13
click at [279, 112] on span "Add tab" at bounding box center [281, 110] width 14 height 5
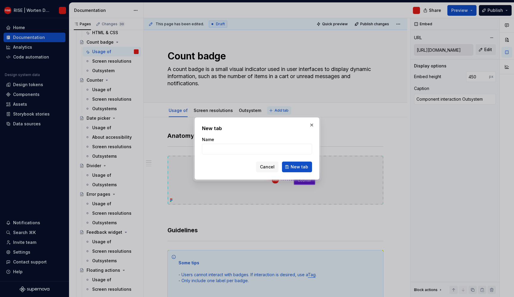
type textarea "*"
type input "HTML & CSS"
click at [298, 170] on span "New tab" at bounding box center [300, 167] width 18 height 6
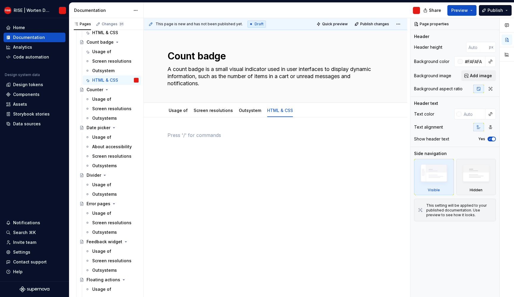
click at [212, 152] on div at bounding box center [275, 143] width 216 height 23
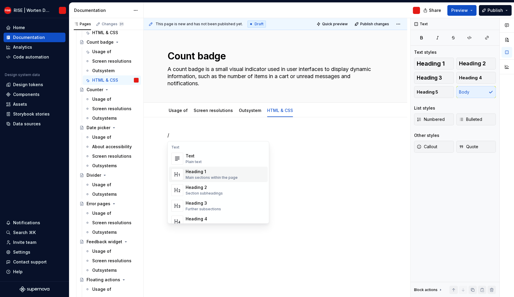
scroll to position [112, 0]
click at [211, 189] on div "Callout Highlight a section of text" at bounding box center [208, 188] width 45 height 11
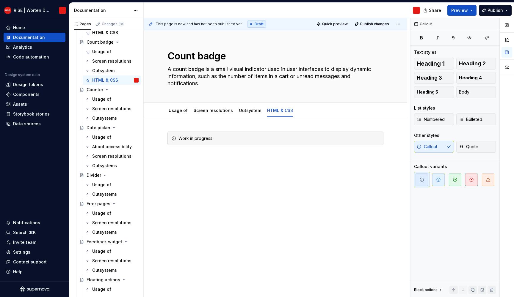
click at [226, 197] on div "Work in progress" at bounding box center [275, 183] width 263 height 133
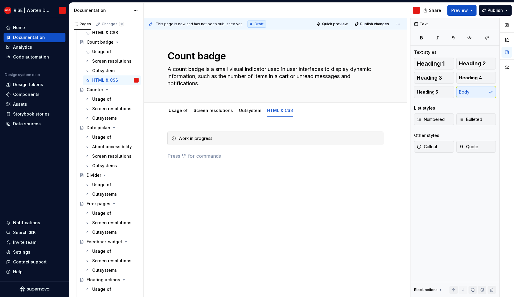
click at [226, 197] on div "This page is new and has not been published yet. Draft Quick preview Publish ch…" at bounding box center [277, 158] width 266 height 280
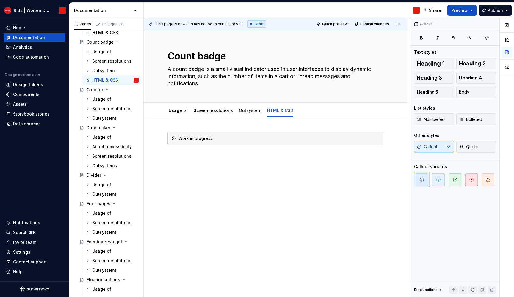
click at [247, 169] on div "This page is new and has not been published yet. Draft Quick preview Publish ch…" at bounding box center [277, 158] width 266 height 280
click at [210, 178] on div "Work in progress" at bounding box center [275, 186] width 263 height 139
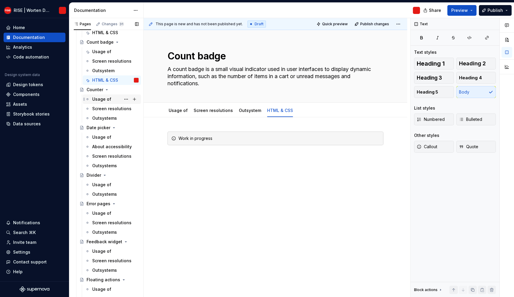
click at [104, 101] on div "Usage of" at bounding box center [101, 99] width 19 height 6
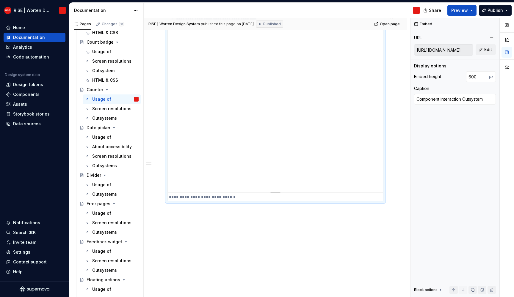
click at [228, 184] on div "**********" at bounding box center [275, 103] width 215 height 178
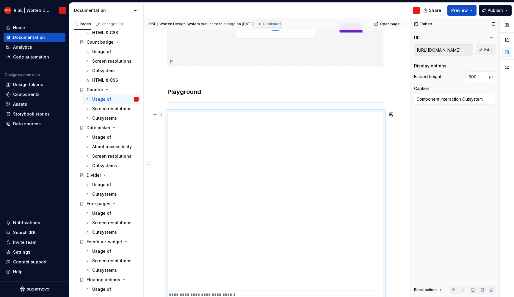
scroll to position [291, 0]
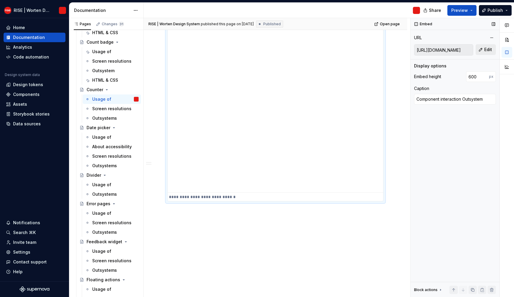
click at [492, 51] on button "Edit" at bounding box center [486, 49] width 20 height 11
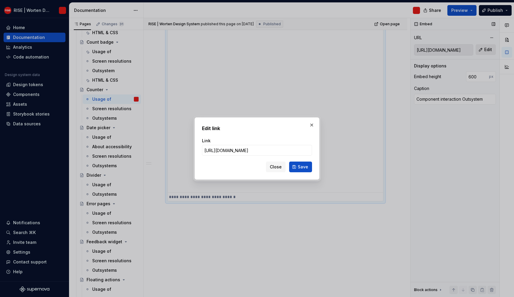
type textarea "*"
click at [241, 150] on input "[URL][DOMAIN_NAME]" at bounding box center [257, 150] width 110 height 11
type input "[URL][DOMAIN_NAME]"
click at [314, 165] on div "Edit link Link [URL][DOMAIN_NAME] Close Save" at bounding box center [256, 148] width 125 height 62
click at [307, 167] on span "Save" at bounding box center [303, 167] width 10 height 6
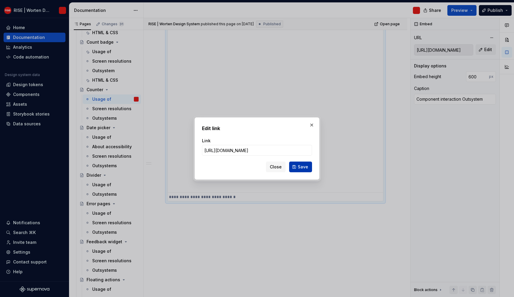
type textarea "*"
type input "[URL][DOMAIN_NAME]"
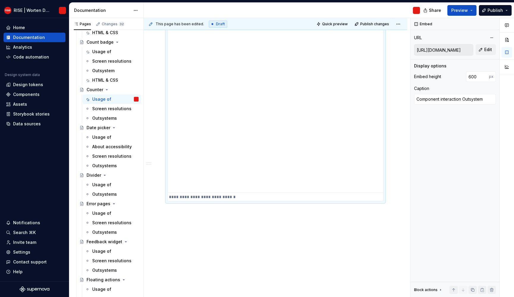
scroll to position [0, 0]
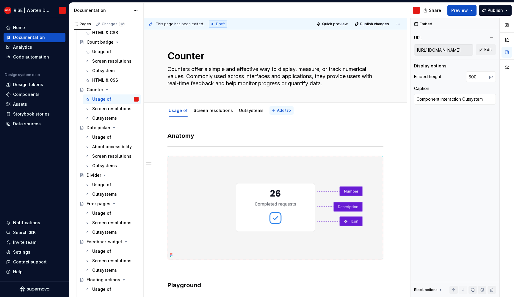
click at [278, 109] on span "Add tab" at bounding box center [284, 110] width 14 height 5
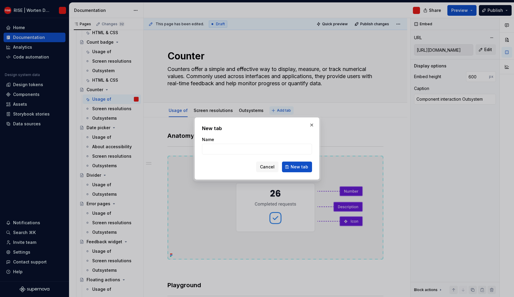
type textarea "*"
type input "HTML & CSS"
click at [295, 164] on button "New tab" at bounding box center [297, 167] width 30 height 11
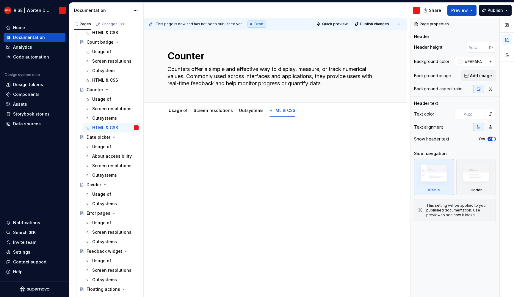
click at [190, 133] on p at bounding box center [275, 135] width 216 height 7
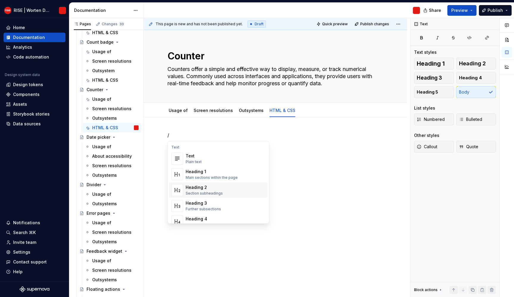
scroll to position [94, 0]
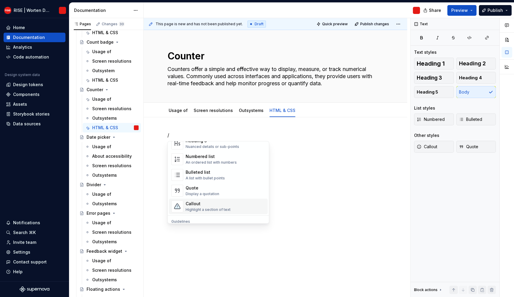
click at [203, 208] on div "Highlight a section of text" at bounding box center [208, 210] width 45 height 5
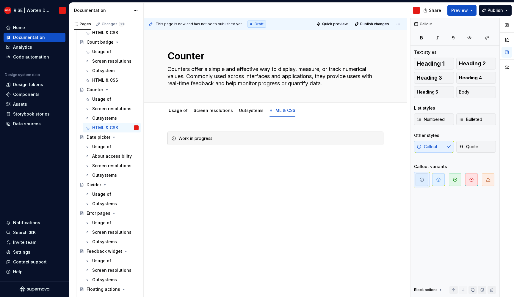
click at [210, 201] on div "Work in progress" at bounding box center [275, 183] width 263 height 133
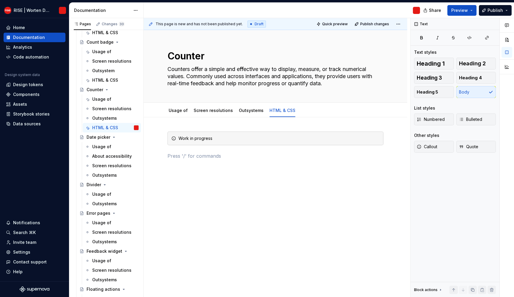
click at [210, 200] on div "Work in progress" at bounding box center [275, 186] width 263 height 139
click at [95, 146] on div "Usage of" at bounding box center [101, 147] width 19 height 6
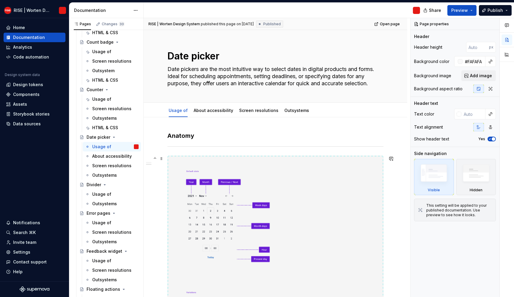
scroll to position [401, 0]
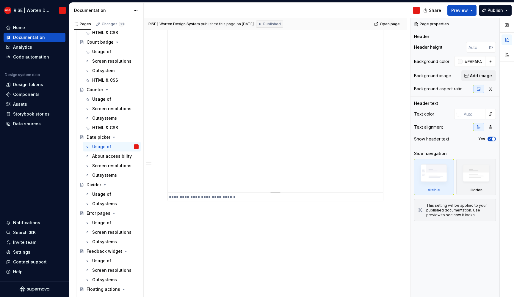
click at [250, 140] on div "**********" at bounding box center [275, 106] width 215 height 172
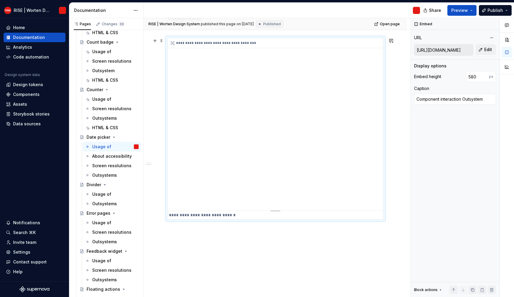
scroll to position [372, 0]
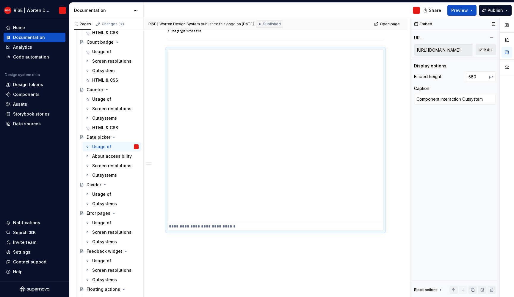
click at [490, 50] on span "Edit" at bounding box center [488, 50] width 8 height 6
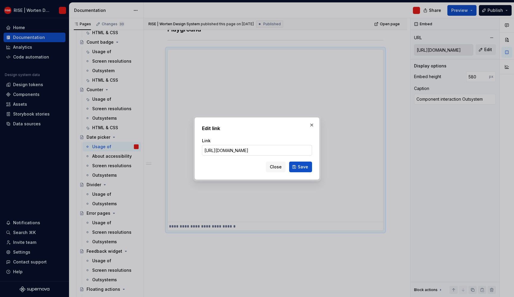
click at [239, 153] on input "[URL][DOMAIN_NAME]" at bounding box center [257, 150] width 110 height 11
type textarea "*"
type input "[URL][DOMAIN_NAME]"
click at [306, 164] on button "Save" at bounding box center [300, 167] width 23 height 11
type textarea "*"
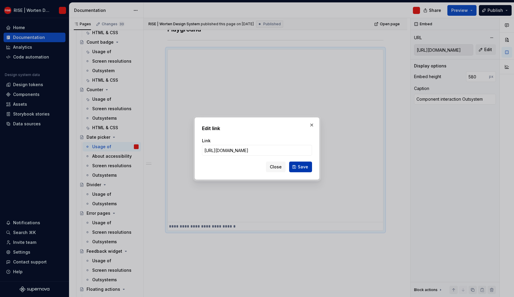
type input "[URL][DOMAIN_NAME]"
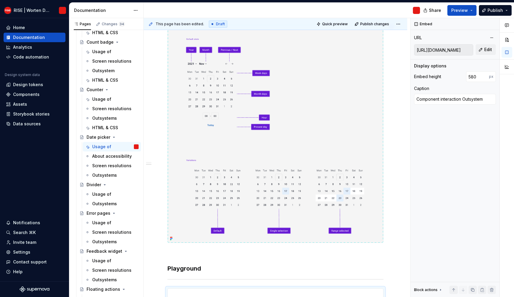
scroll to position [0, 0]
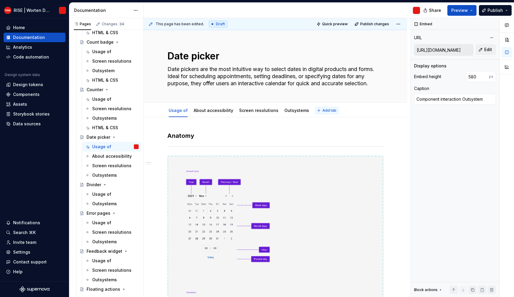
click at [322, 112] on span "Add tab" at bounding box center [329, 110] width 14 height 5
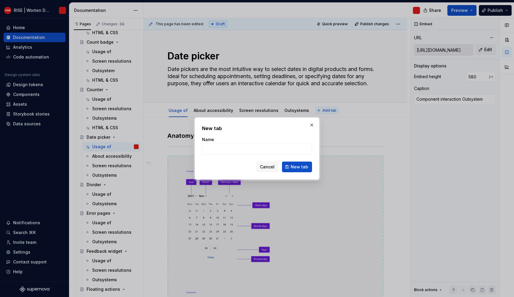
type textarea "*"
type input "HTML & CSS"
click at [300, 166] on span "New tab" at bounding box center [300, 167] width 18 height 6
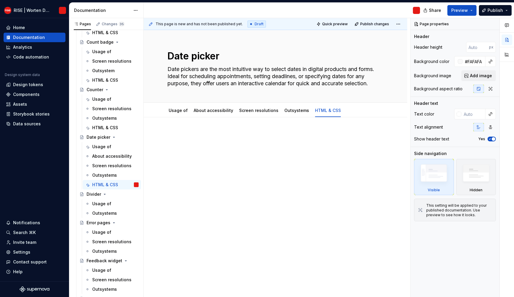
click at [198, 139] on p at bounding box center [275, 135] width 216 height 7
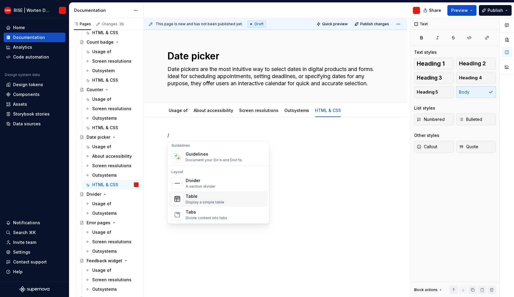
scroll to position [122, 0]
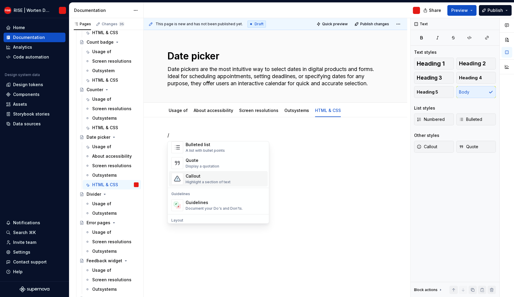
click at [192, 177] on div "Callout" at bounding box center [208, 176] width 45 height 6
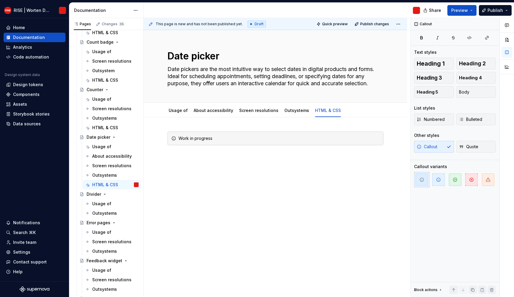
click at [240, 182] on div "Work in progress" at bounding box center [275, 183] width 263 height 133
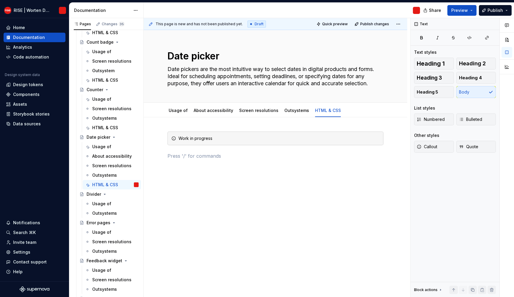
click at [240, 182] on div "Work in progress" at bounding box center [275, 186] width 263 height 139
click at [104, 201] on div "Usage of" at bounding box center [101, 204] width 19 height 6
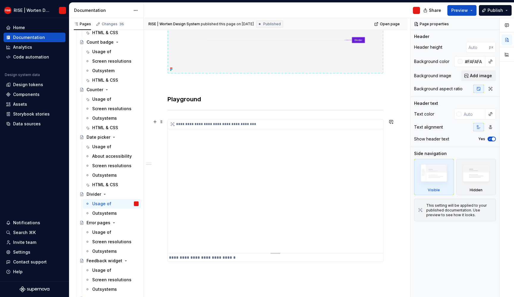
scroll to position [210, 0]
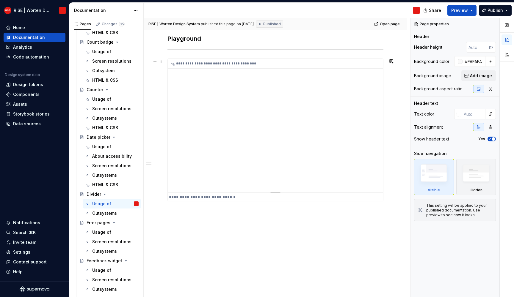
click at [245, 191] on div "**********" at bounding box center [275, 126] width 215 height 134
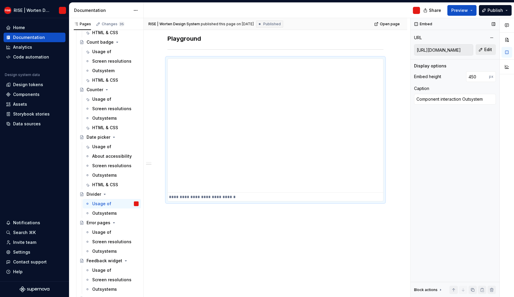
click at [489, 51] on span "Edit" at bounding box center [488, 50] width 8 height 6
type textarea "*"
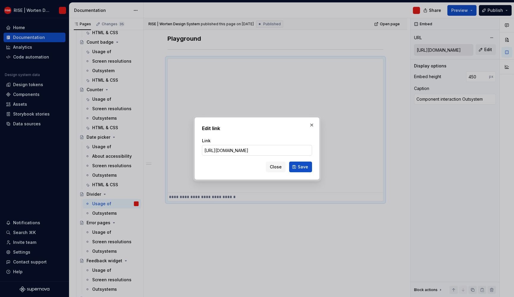
click at [239, 151] on input "[URL][DOMAIN_NAME]" at bounding box center [257, 150] width 110 height 11
type input "[URL][DOMAIN_NAME]"
click at [307, 167] on span "Save" at bounding box center [303, 167] width 10 height 6
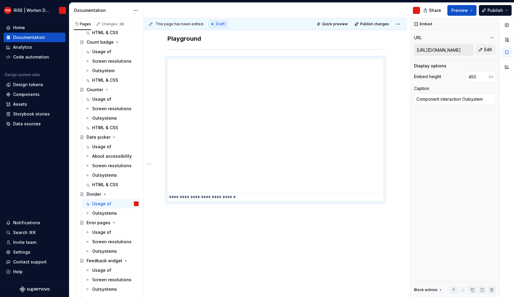
type textarea "*"
type input "[URL][DOMAIN_NAME]"
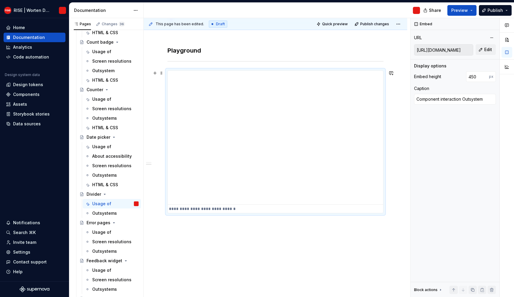
scroll to position [0, 0]
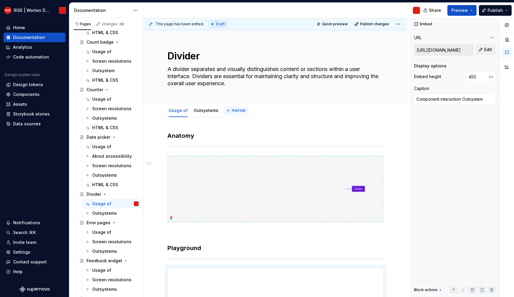
click at [237, 113] on button "Add tab" at bounding box center [236, 110] width 24 height 8
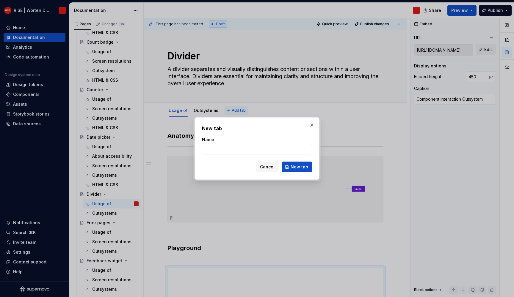
type textarea "*"
type input "HTML & CSS"
click at [299, 165] on span "New tab" at bounding box center [300, 167] width 18 height 6
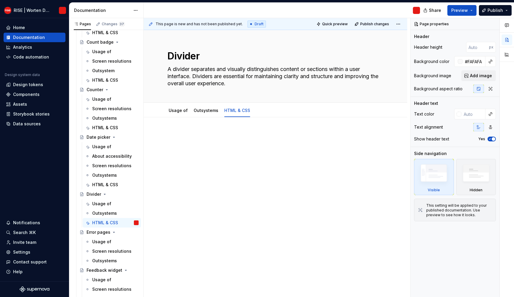
click at [282, 156] on div at bounding box center [275, 147] width 216 height 30
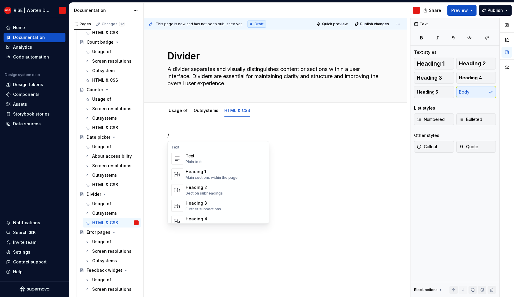
scroll to position [89, 0]
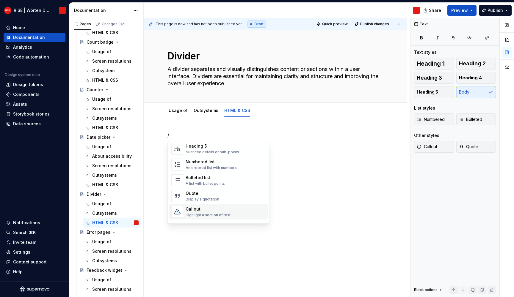
click at [208, 206] on div "Callout Highlight a section of text" at bounding box center [226, 212] width 80 height 12
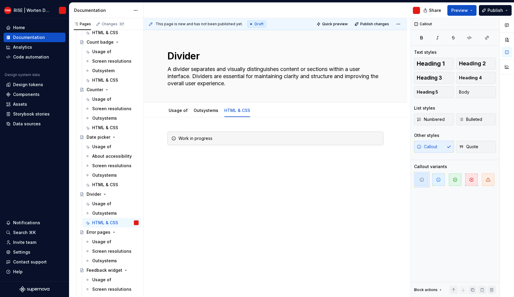
click at [211, 212] on div "Work in progress" at bounding box center [275, 183] width 263 height 133
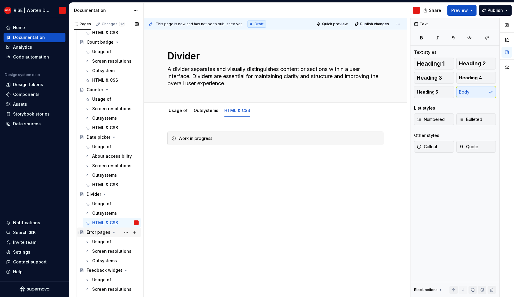
drag, startPoint x: 109, startPoint y: 239, endPoint x: 117, endPoint y: 233, distance: 10.6
click at [109, 239] on div "Usage of" at bounding box center [101, 242] width 19 height 6
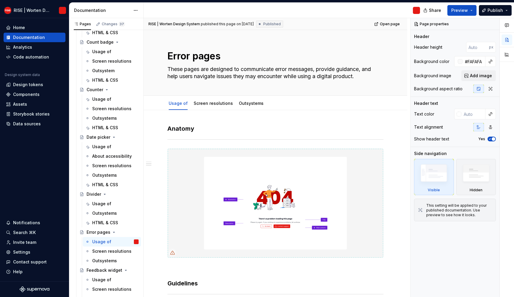
scroll to position [441, 0]
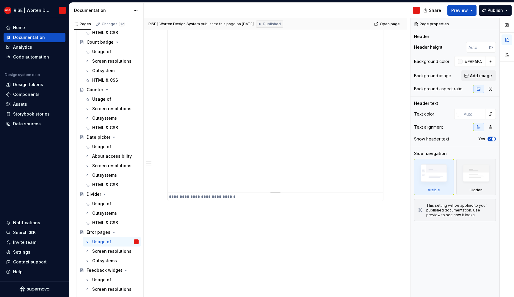
click at [253, 147] on div "**********" at bounding box center [275, 77] width 215 height 229
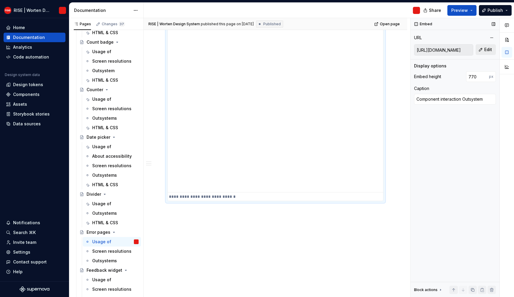
click at [493, 48] on button "Edit" at bounding box center [486, 49] width 20 height 11
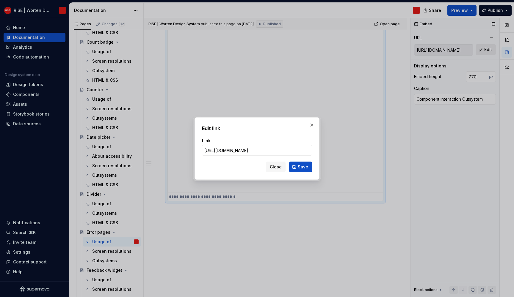
type textarea "*"
click at [236, 149] on input "[URL][DOMAIN_NAME]" at bounding box center [257, 150] width 110 height 11
type input "[URL][DOMAIN_NAME]"
click at [295, 165] on button "Save" at bounding box center [300, 167] width 23 height 11
type textarea "*"
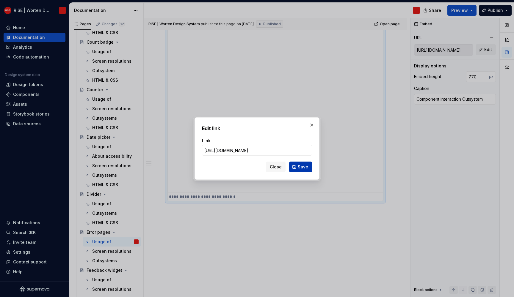
type input "[URL][DOMAIN_NAME]"
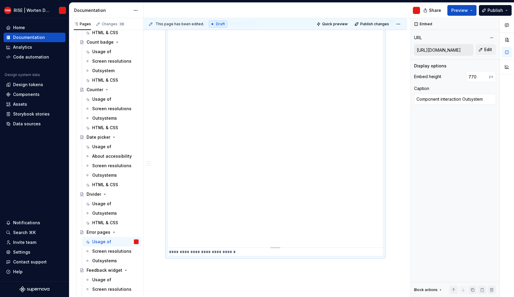
scroll to position [0, 0]
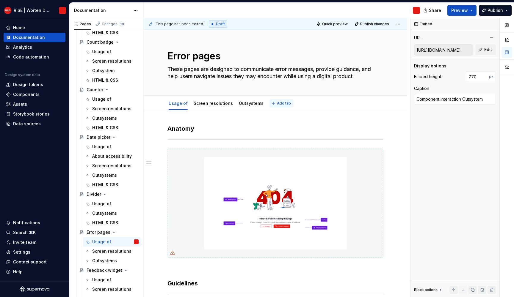
click at [270, 101] on button "Add tab" at bounding box center [281, 103] width 24 height 8
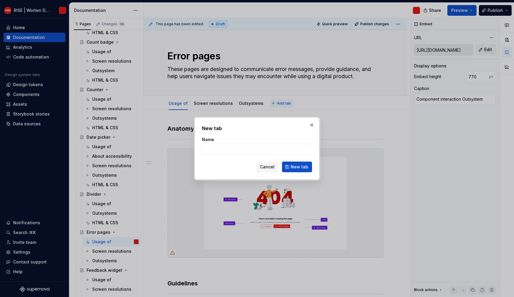
type textarea "*"
type input "HTML & CSS"
click at [301, 165] on span "New tab" at bounding box center [300, 167] width 18 height 6
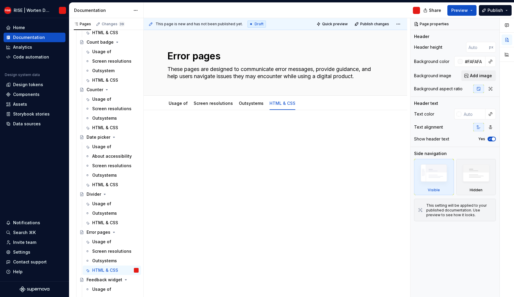
click at [218, 129] on p at bounding box center [275, 128] width 216 height 7
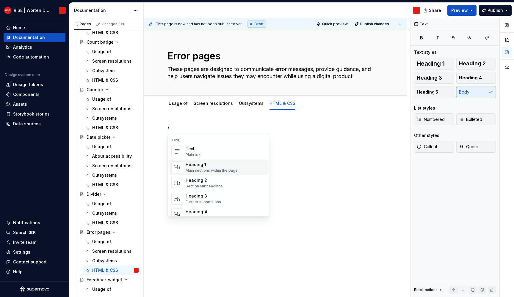
scroll to position [87, 0]
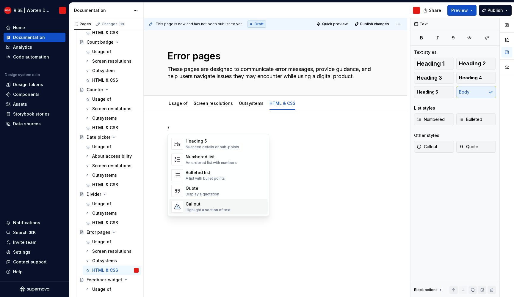
click at [215, 200] on span "Callout Highlight a section of text" at bounding box center [218, 206] width 99 height 15
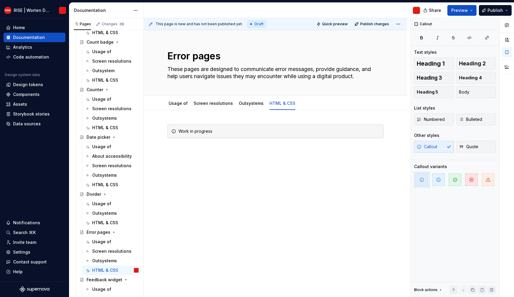
click at [243, 200] on div "Work in progress" at bounding box center [275, 176] width 263 height 133
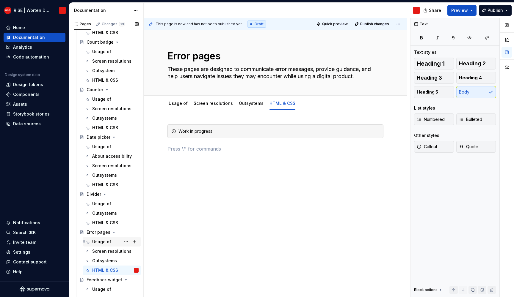
scroll to position [1251, 0]
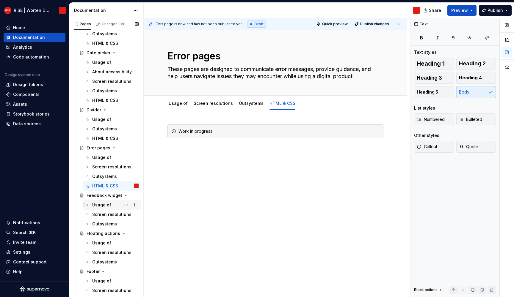
click at [106, 205] on div "Usage of" at bounding box center [101, 205] width 19 height 6
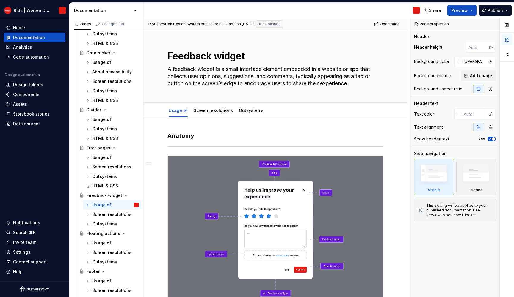
scroll to position [357, 0]
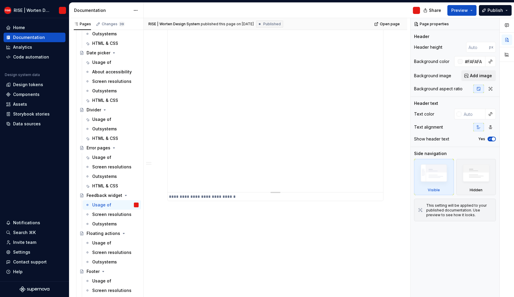
click at [245, 161] on div "**********" at bounding box center [275, 92] width 215 height 199
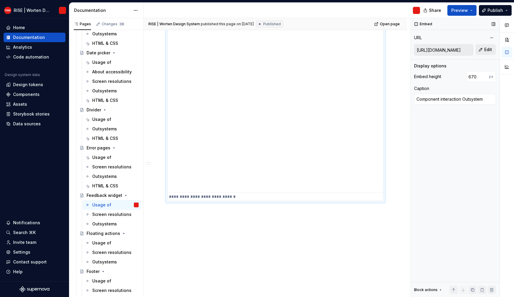
click at [487, 51] on span "Edit" at bounding box center [488, 50] width 8 height 6
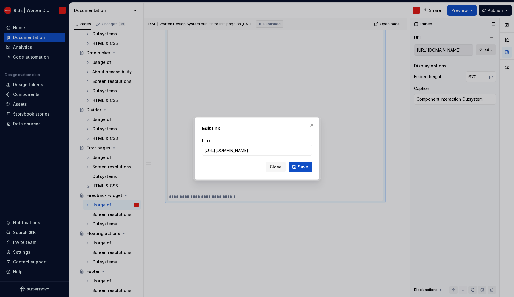
type textarea "*"
click at [241, 150] on input "[URL][DOMAIN_NAME]" at bounding box center [257, 150] width 110 height 11
type input "[URL][DOMAIN_NAME]"
click at [308, 170] on button "Save" at bounding box center [300, 167] width 23 height 11
type textarea "*"
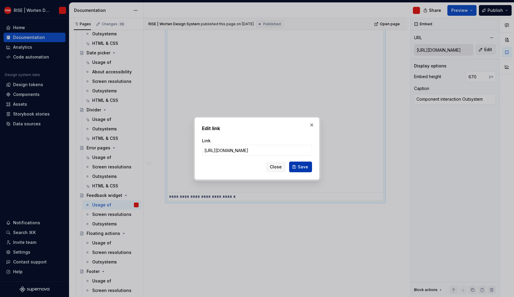
type input "[URL][DOMAIN_NAME]"
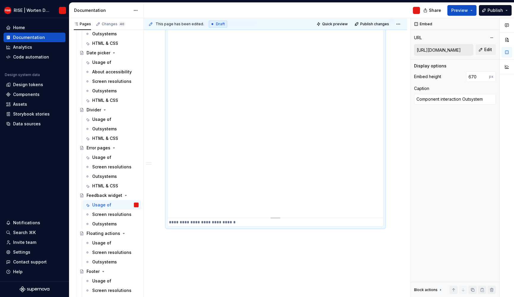
scroll to position [0, 0]
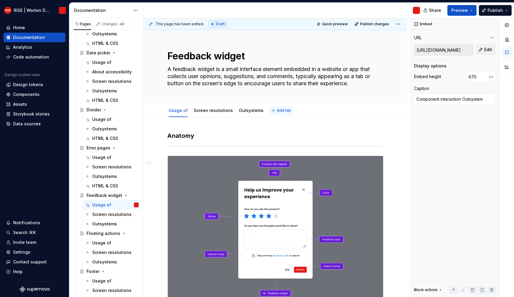
click at [277, 110] on span "Add tab" at bounding box center [284, 110] width 14 height 5
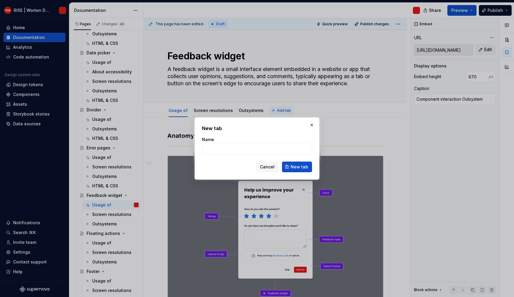
type textarea "*"
type input "HTML & CSS"
click at [308, 166] on span "New tab" at bounding box center [300, 167] width 18 height 6
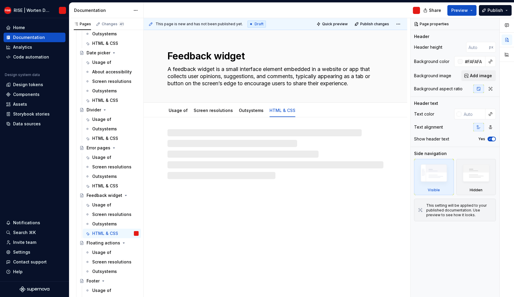
click at [212, 146] on div at bounding box center [275, 154] width 216 height 50
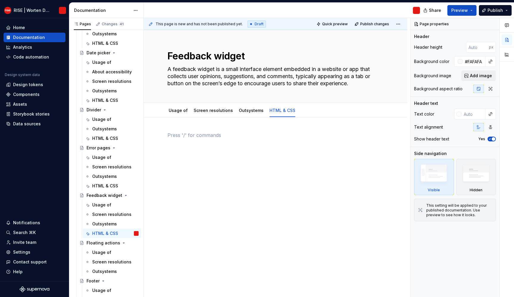
click at [180, 131] on div at bounding box center [275, 183] width 263 height 133
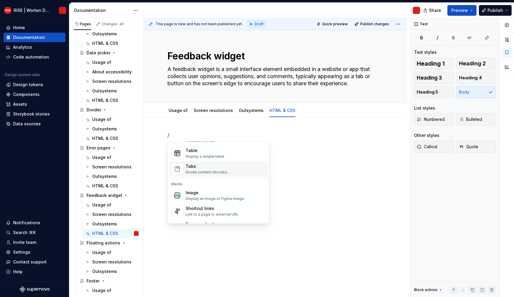
scroll to position [120, 0]
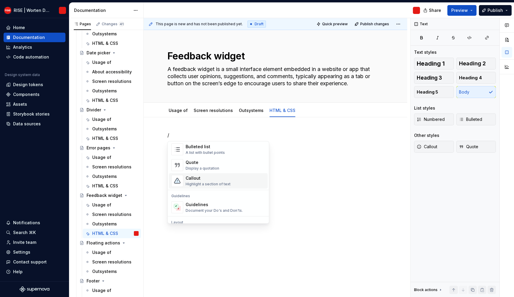
click at [196, 179] on div "Callout" at bounding box center [208, 178] width 45 height 6
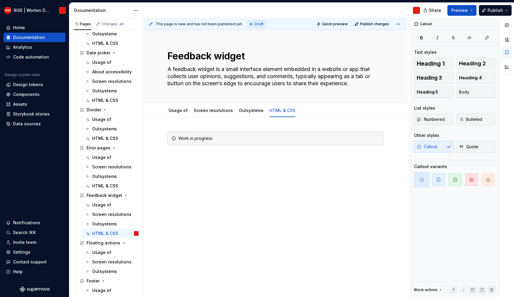
click at [239, 192] on div "Work in progress" at bounding box center [275, 183] width 263 height 133
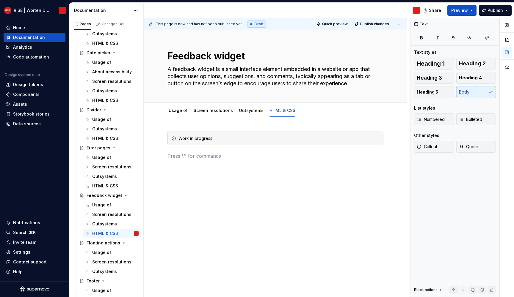
click at [237, 189] on div "Work in progress" at bounding box center [275, 186] width 263 height 139
click at [103, 252] on div "Usage of" at bounding box center [101, 253] width 19 height 6
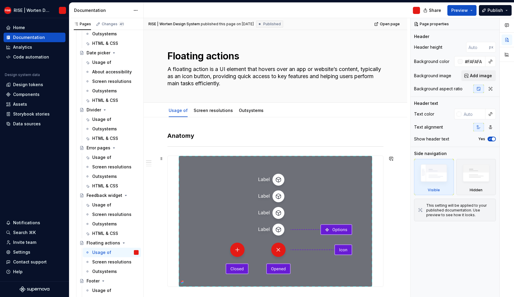
scroll to position [595, 0]
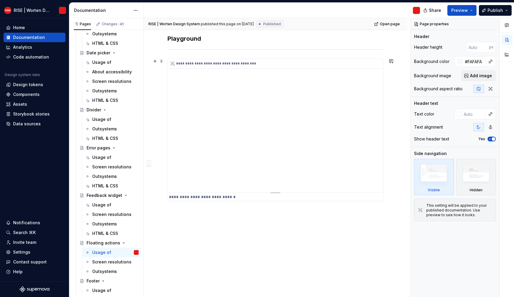
click at [242, 143] on div "**********" at bounding box center [275, 126] width 215 height 134
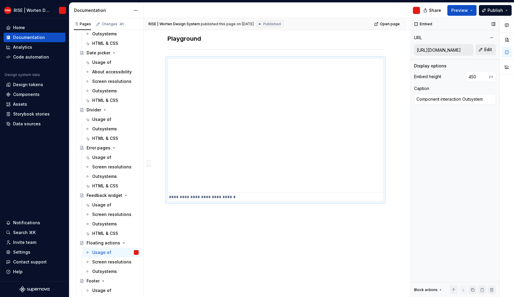
click at [491, 49] on span "Edit" at bounding box center [488, 50] width 8 height 6
type textarea "*"
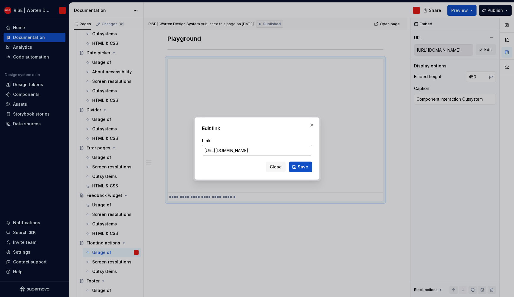
click at [275, 150] on input "[URL][DOMAIN_NAME]" at bounding box center [257, 150] width 110 height 11
drag, startPoint x: 241, startPoint y: 150, endPoint x: 235, endPoint y: 151, distance: 5.4
click at [235, 151] on input "[URL][DOMAIN_NAME]" at bounding box center [257, 150] width 110 height 11
type input "[URL][DOMAIN_NAME]"
click at [299, 164] on span "Save" at bounding box center [303, 167] width 10 height 6
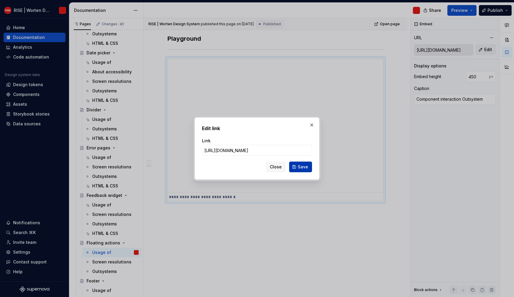
type textarea "*"
type input "[URL][DOMAIN_NAME]"
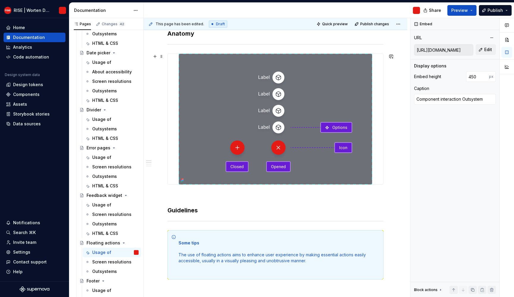
scroll to position [0, 0]
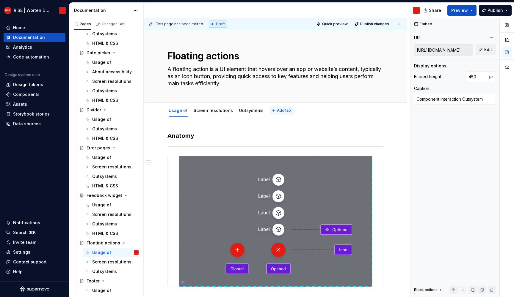
click at [280, 111] on span "Add tab" at bounding box center [284, 110] width 14 height 5
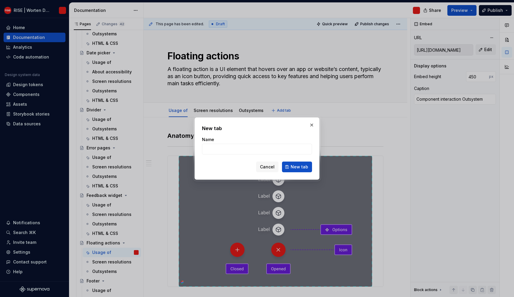
type textarea "*"
type input "HTML & CSS"
click at [305, 172] on button "New tab" at bounding box center [297, 167] width 30 height 11
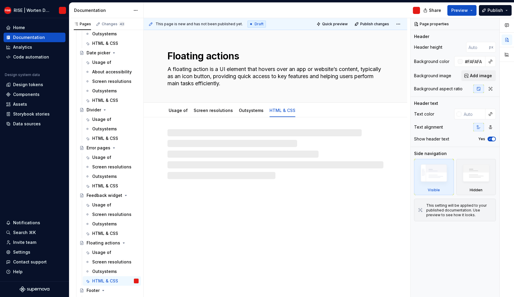
click at [216, 130] on div at bounding box center [275, 154] width 216 height 50
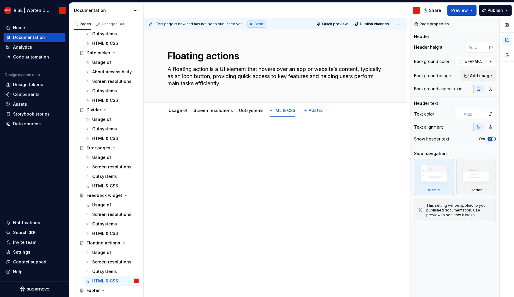
click at [267, 124] on div "This page is new and has not been published yet. Draft Quick preview Publish ch…" at bounding box center [277, 158] width 266 height 280
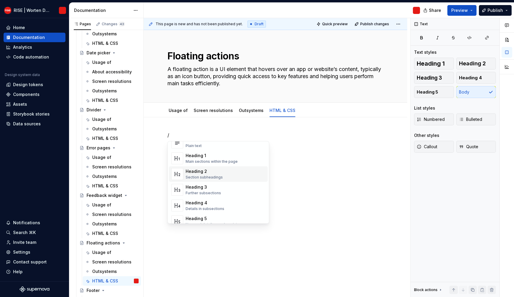
scroll to position [95, 0]
click at [206, 205] on div "Callout" at bounding box center [208, 203] width 45 height 6
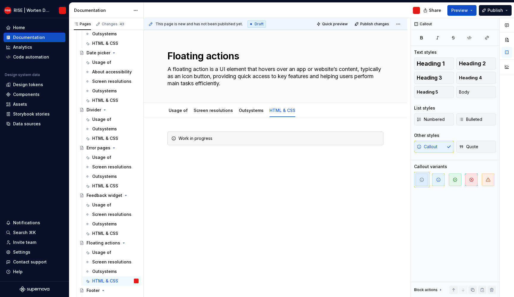
click at [221, 189] on div "This page is new and has not been published yet. Draft Quick preview Publish ch…" at bounding box center [277, 158] width 266 height 280
click at [228, 191] on div "This page is new and has not been published yet. Draft Quick preview Publish ch…" at bounding box center [277, 158] width 266 height 280
click at [236, 186] on div "Work in progress" at bounding box center [275, 183] width 263 height 133
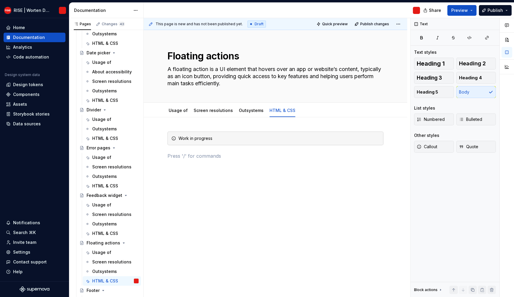
click at [260, 167] on div "Work in progress" at bounding box center [275, 186] width 263 height 139
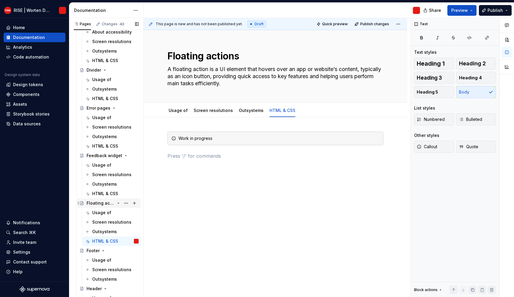
scroll to position [1303, 0]
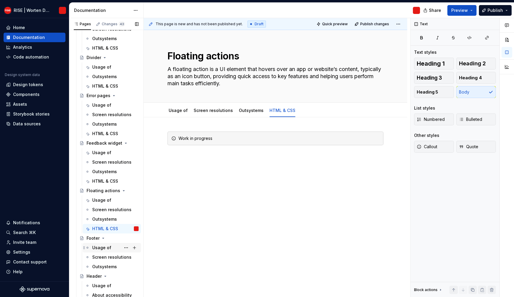
click at [107, 246] on div "Usage of" at bounding box center [101, 248] width 19 height 6
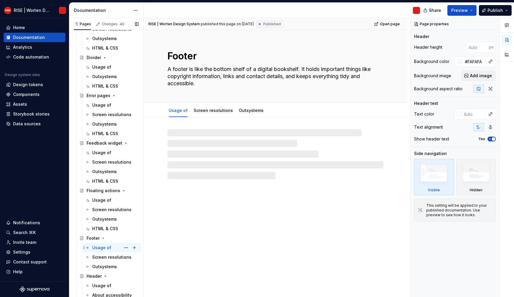
click at [108, 246] on div "Usage of" at bounding box center [101, 248] width 19 height 6
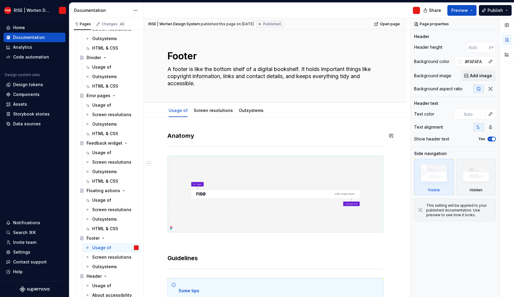
scroll to position [329, 0]
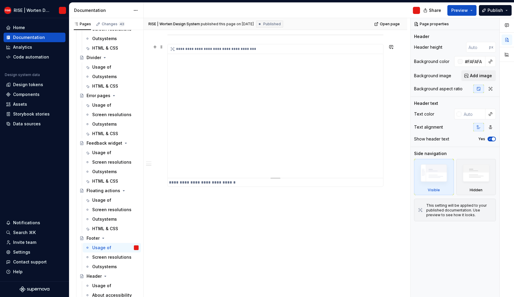
click at [232, 155] on div "**********" at bounding box center [275, 111] width 215 height 134
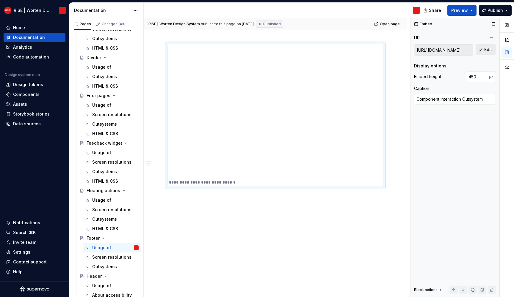
click at [484, 50] on button "Edit" at bounding box center [486, 49] width 20 height 11
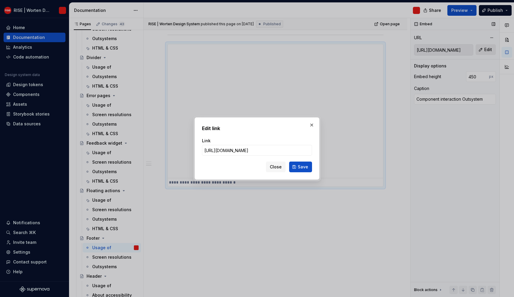
type textarea "*"
click at [241, 150] on input "[URL][DOMAIN_NAME]" at bounding box center [257, 150] width 110 height 11
type input "[URL][DOMAIN_NAME]"
click at [304, 171] on button "Save" at bounding box center [300, 167] width 23 height 11
type textarea "*"
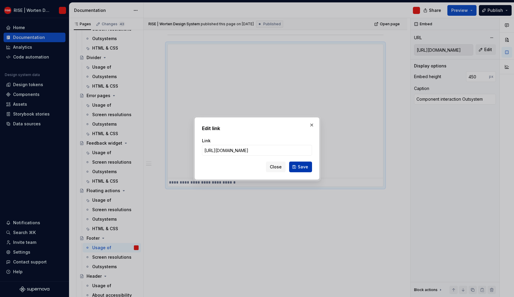
type input "[URL][DOMAIN_NAME]"
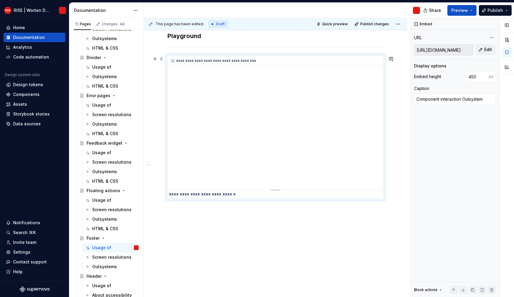
scroll to position [0, 0]
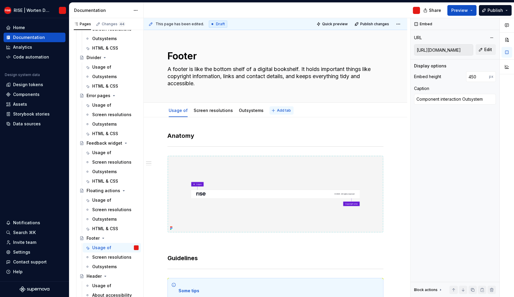
click at [277, 108] on button "Add tab" at bounding box center [281, 110] width 24 height 8
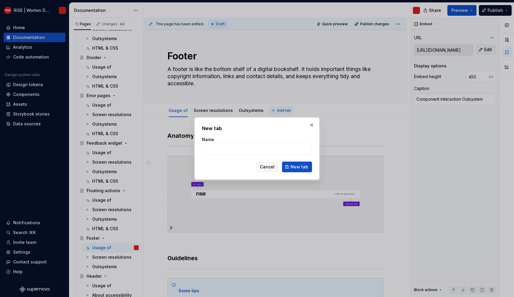
type textarea "*"
type input "HTML & CSS"
click at [294, 170] on span "New tab" at bounding box center [300, 167] width 18 height 6
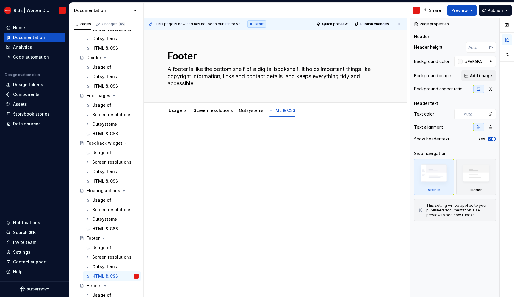
click at [182, 133] on p at bounding box center [275, 135] width 216 height 7
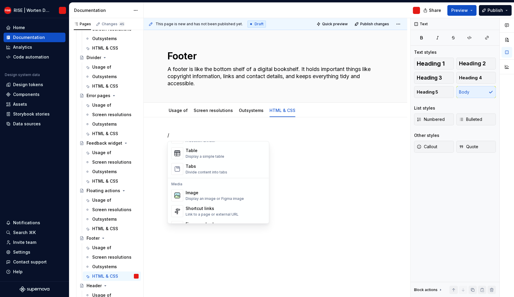
scroll to position [125, 0]
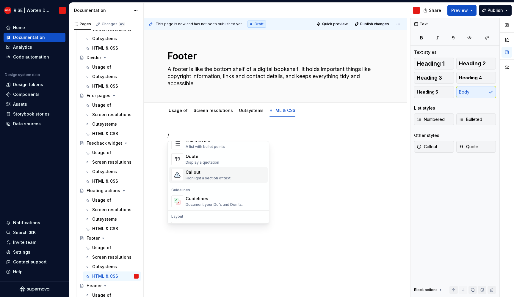
drag, startPoint x: 194, startPoint y: 177, endPoint x: 218, endPoint y: 173, distance: 24.6
click at [194, 177] on div "Highlight a section of text" at bounding box center [208, 178] width 45 height 5
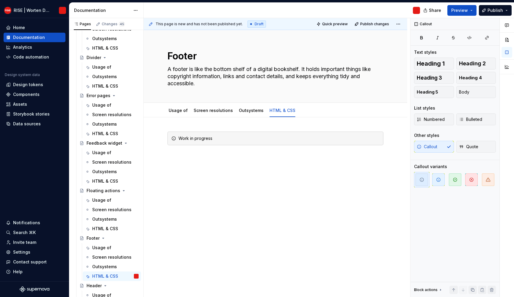
click at [273, 192] on div "Work in progress" at bounding box center [275, 183] width 263 height 133
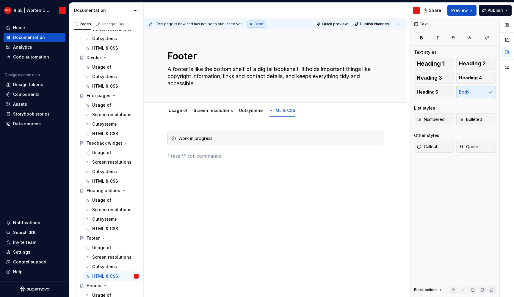
click at [250, 195] on div "Work in progress" at bounding box center [275, 186] width 263 height 139
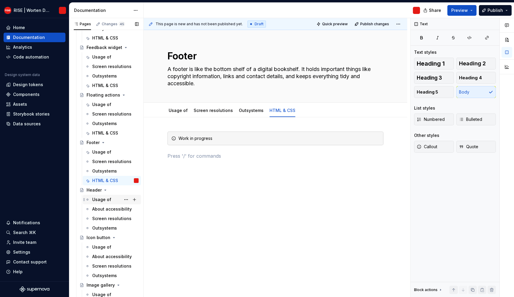
click at [106, 201] on div "Usage of" at bounding box center [101, 200] width 19 height 6
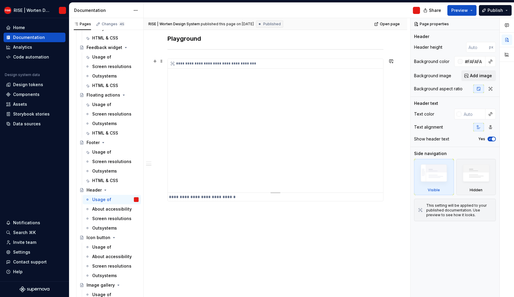
scroll to position [534, 0]
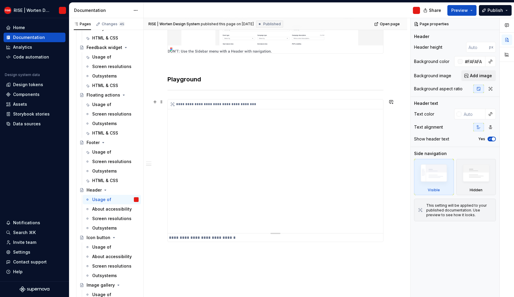
click at [240, 157] on div "**********" at bounding box center [275, 167] width 215 height 134
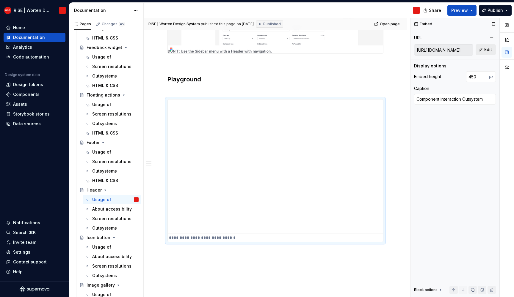
click at [495, 48] on button "Edit" at bounding box center [486, 49] width 20 height 11
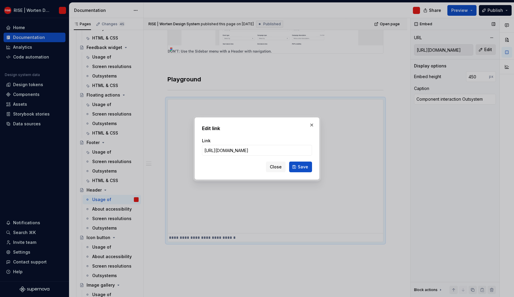
type textarea "*"
click at [241, 150] on input "[URL][DOMAIN_NAME]" at bounding box center [257, 150] width 110 height 11
type input "[URL][DOMAIN_NAME]"
click at [298, 167] on button "Save" at bounding box center [300, 167] width 23 height 11
type textarea "*"
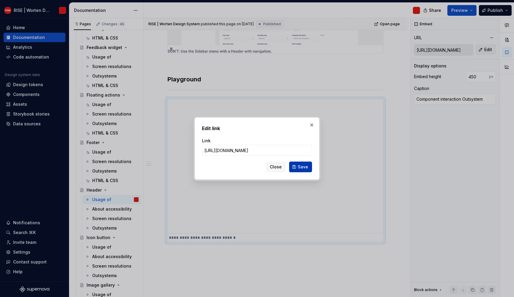
type input "[URL][DOMAIN_NAME]"
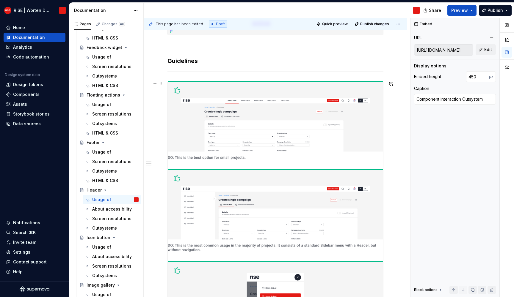
scroll to position [0, 0]
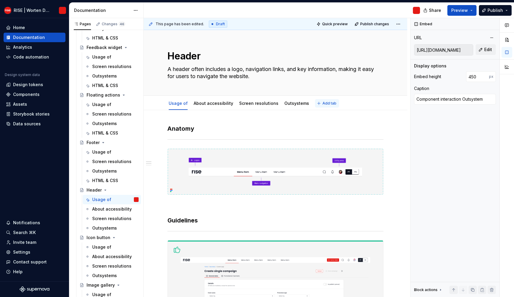
click at [315, 101] on button "Add tab" at bounding box center [327, 103] width 24 height 8
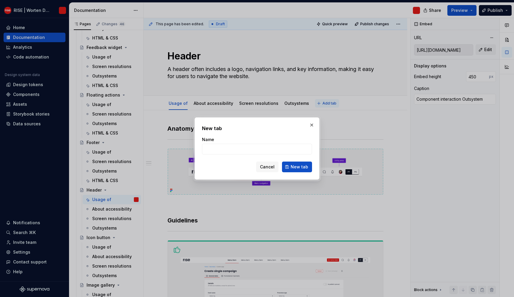
type textarea "*"
type input "HTML & CSS"
click at [299, 166] on span "New tab" at bounding box center [300, 167] width 18 height 6
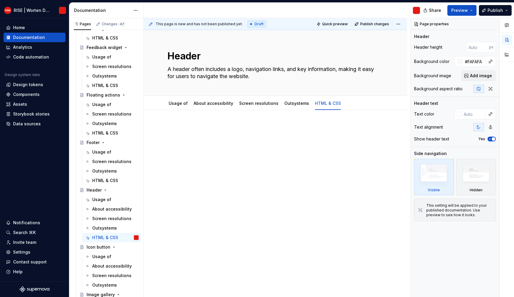
click at [195, 125] on p at bounding box center [275, 128] width 216 height 7
click at [201, 128] on p at bounding box center [275, 128] width 216 height 7
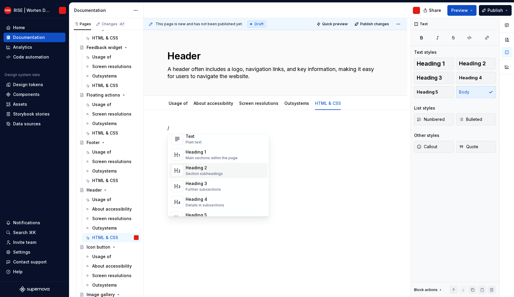
scroll to position [90, 0]
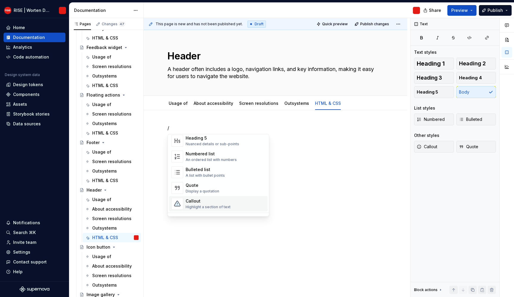
click at [205, 197] on span "Callout Highlight a section of text" at bounding box center [218, 203] width 99 height 15
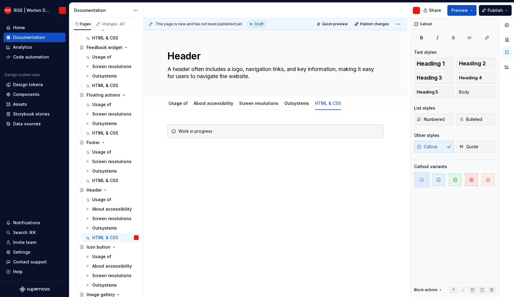
click at [205, 200] on div "Work in progress" at bounding box center [275, 176] width 263 height 133
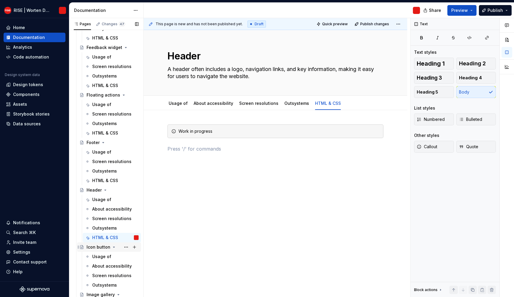
click at [98, 251] on div "Icon button" at bounding box center [113, 247] width 52 height 8
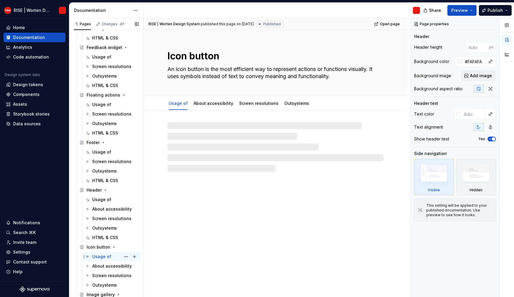
click at [99, 254] on div "Usage of" at bounding box center [101, 257] width 19 height 6
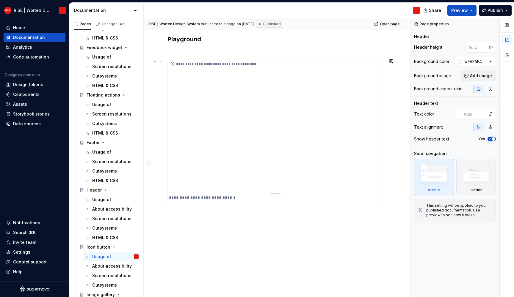
scroll to position [886, 0]
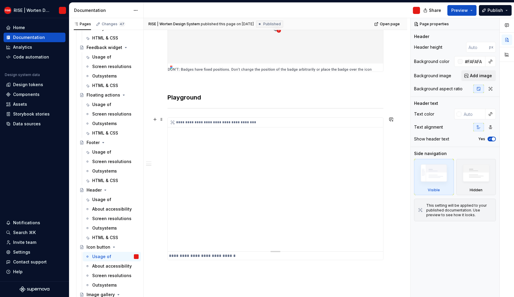
click at [259, 163] on div "**********" at bounding box center [275, 185] width 215 height 134
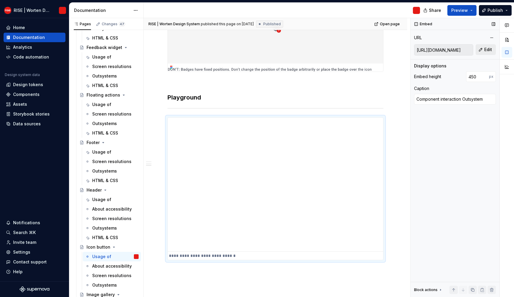
click at [490, 51] on span "Edit" at bounding box center [488, 50] width 8 height 6
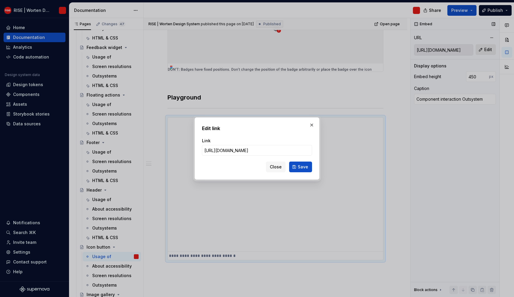
type textarea "*"
click at [239, 150] on input "[URL][DOMAIN_NAME]" at bounding box center [257, 150] width 110 height 11
type input "[URL][DOMAIN_NAME]"
click at [301, 170] on span "Save" at bounding box center [303, 167] width 10 height 6
type textarea "*"
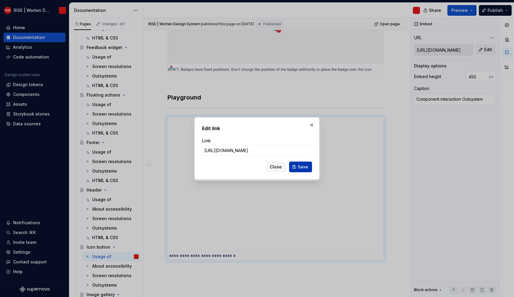
type input "[URL][DOMAIN_NAME]"
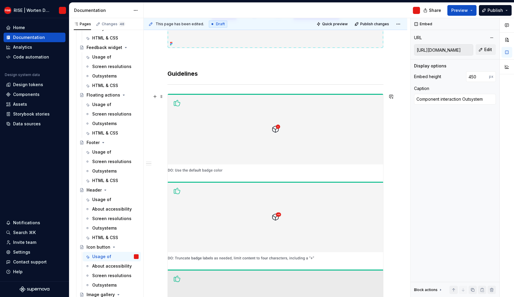
scroll to position [0, 0]
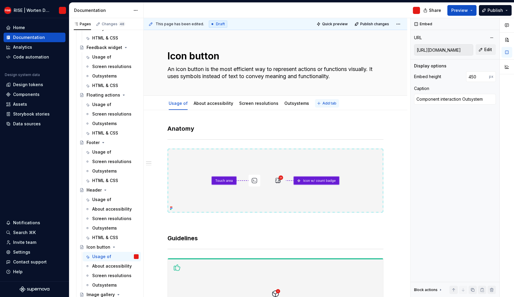
click at [316, 104] on button "Add tab" at bounding box center [327, 103] width 24 height 8
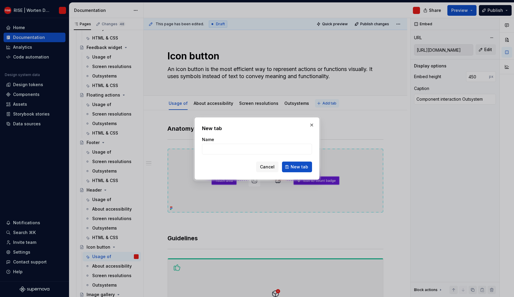
type textarea "*"
type input "HTML & CSS"
click at [288, 166] on button "New tab" at bounding box center [297, 167] width 30 height 11
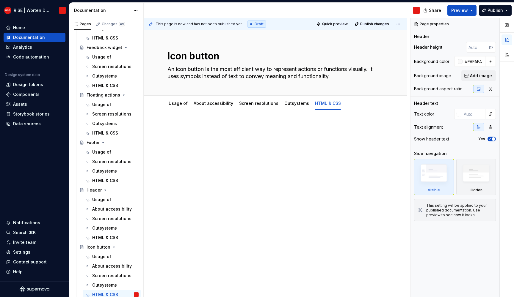
click at [200, 136] on div at bounding box center [275, 136] width 216 height 23
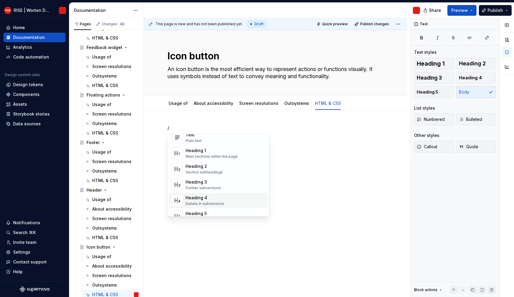
scroll to position [98, 0]
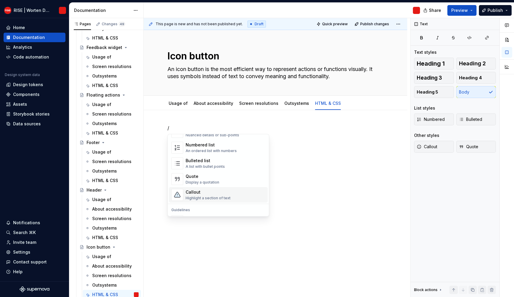
click at [197, 193] on div "Callout" at bounding box center [208, 192] width 45 height 6
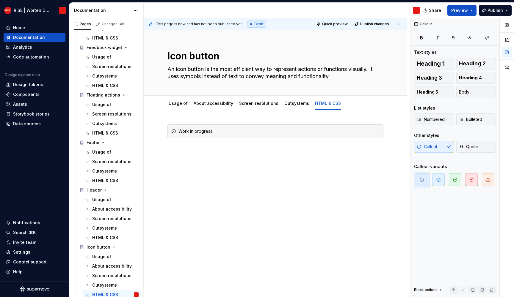
click at [235, 198] on div "Work in progress" at bounding box center [275, 176] width 263 height 133
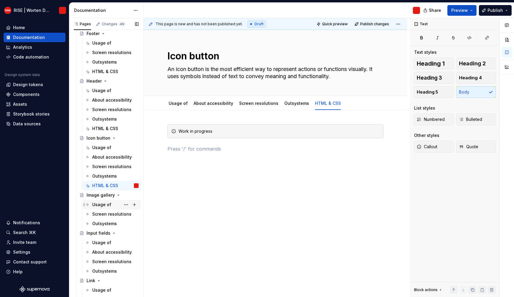
scroll to position [1510, 0]
click at [105, 204] on div "Usage of" at bounding box center [101, 204] width 19 height 6
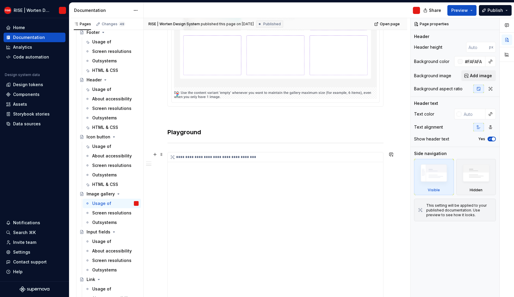
scroll to position [705, 0]
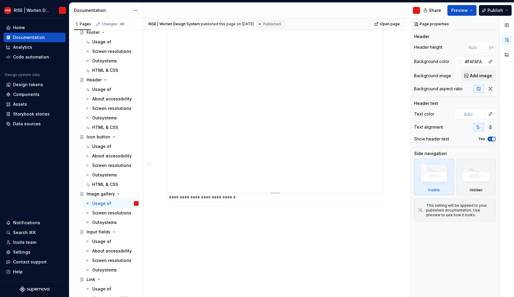
click at [253, 129] on div "**********" at bounding box center [275, 95] width 215 height 195
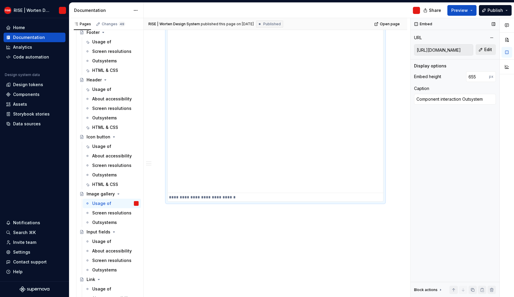
click at [488, 49] on span "Edit" at bounding box center [488, 50] width 8 height 6
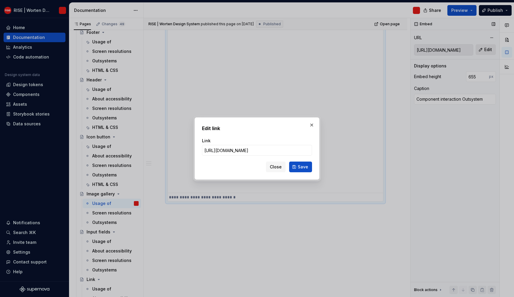
type textarea "*"
click at [239, 150] on input "[URL][DOMAIN_NAME]" at bounding box center [257, 150] width 110 height 11
type input "[URL][DOMAIN_NAME]"
click at [306, 170] on span "Save" at bounding box center [303, 167] width 10 height 6
type textarea "*"
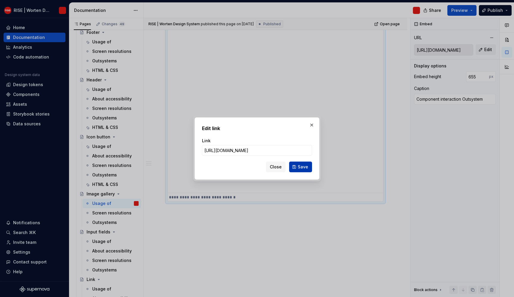
type input "[URL][DOMAIN_NAME]"
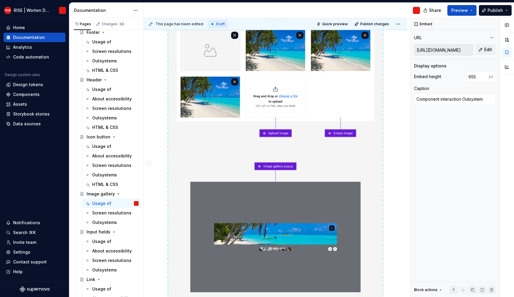
scroll to position [0, 0]
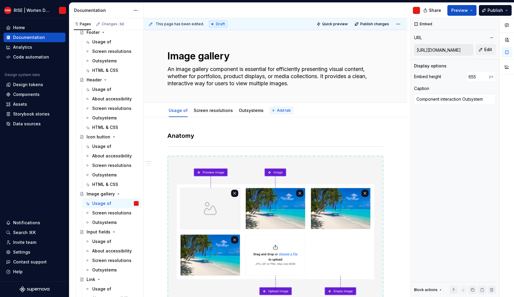
click at [277, 112] on span "Add tab" at bounding box center [284, 110] width 14 height 5
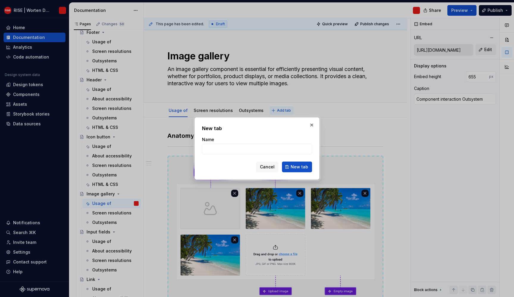
type textarea "*"
type input "HTML & CSS"
type textarea "*"
type input "HTML & CSS"
click at [301, 164] on button "New tab" at bounding box center [297, 167] width 30 height 11
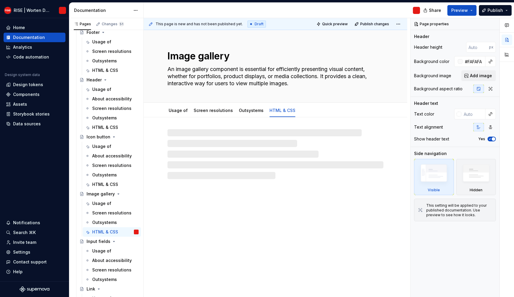
click at [239, 134] on div at bounding box center [275, 154] width 216 height 50
type textarea "*"
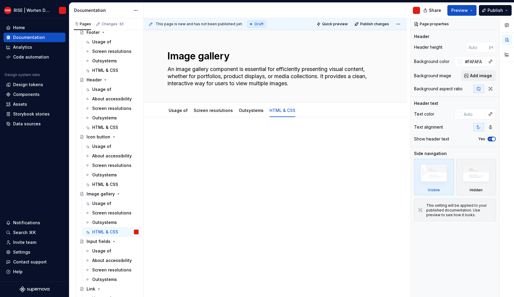
click at [192, 157] on div at bounding box center [275, 147] width 216 height 30
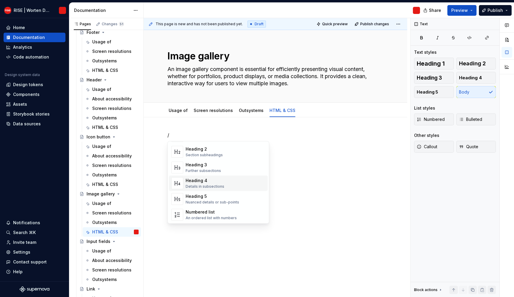
scroll to position [107, 0]
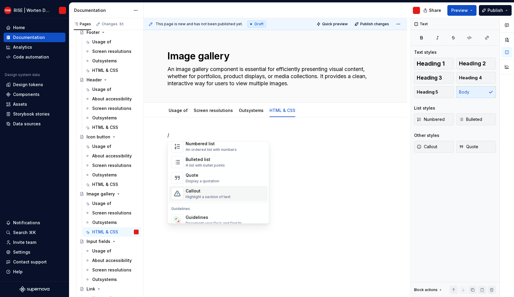
drag, startPoint x: 194, startPoint y: 191, endPoint x: 239, endPoint y: 191, distance: 44.6
click at [194, 191] on div "Callout" at bounding box center [208, 191] width 45 height 6
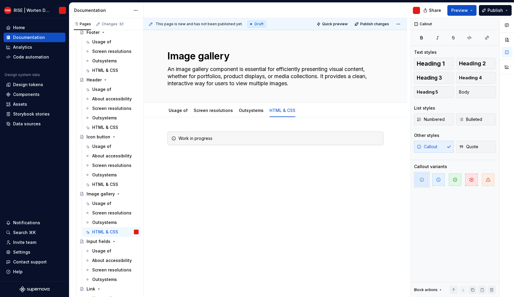
click at [207, 203] on div "This page is new and has not been published yet. Draft Quick preview Publish ch…" at bounding box center [277, 158] width 266 height 280
click at [208, 202] on div "Work in progress" at bounding box center [275, 183] width 263 height 133
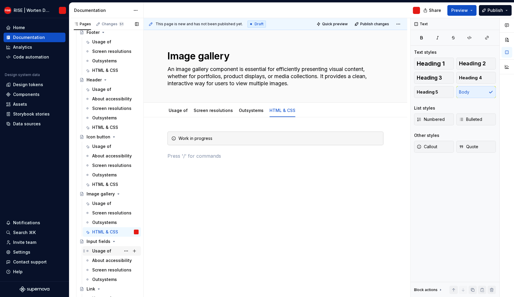
click at [106, 251] on div "Usage of" at bounding box center [101, 251] width 19 height 6
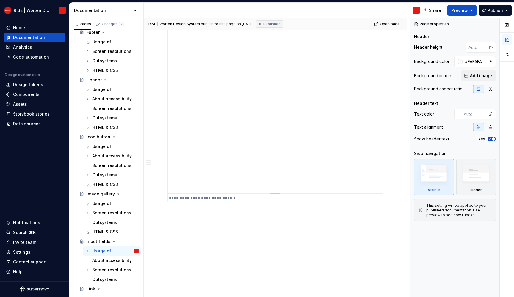
click at [250, 178] on div "**********" at bounding box center [275, 73] width 215 height 241
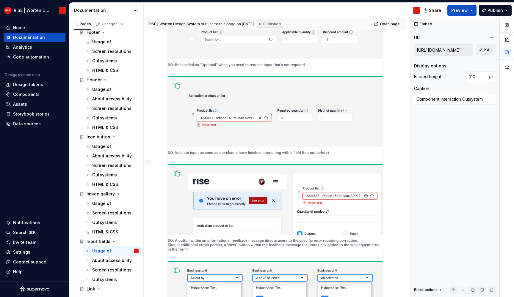
scroll to position [1092, 0]
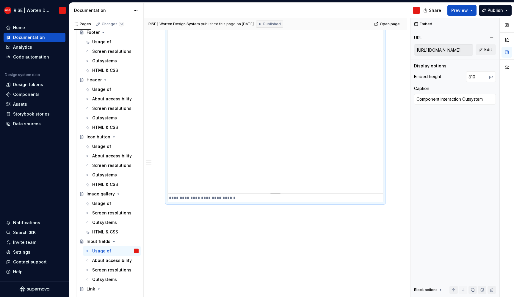
click at [260, 163] on div "**********" at bounding box center [275, 73] width 215 height 241
click at [492, 51] on button "Edit" at bounding box center [486, 49] width 20 height 11
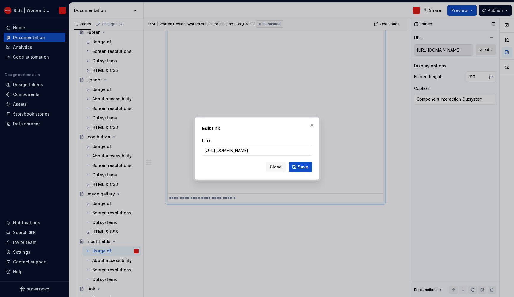
type textarea "*"
click at [241, 150] on input "[URL][DOMAIN_NAME]" at bounding box center [257, 150] width 110 height 11
type input "[URL][DOMAIN_NAME]"
click at [308, 171] on button "Save" at bounding box center [300, 167] width 23 height 11
type textarea "*"
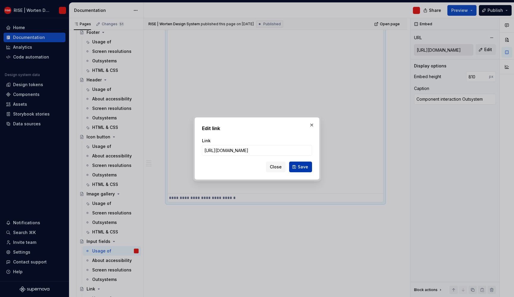
type input "[URL][DOMAIN_NAME]"
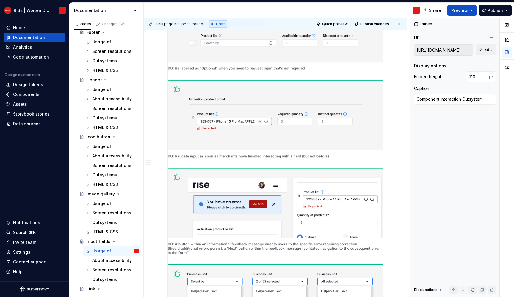
scroll to position [0, 0]
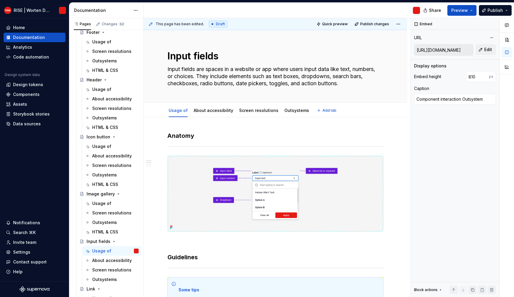
click at [322, 105] on div "Usage of About accessibility Screen resolutions Outsystems Add tab" at bounding box center [275, 110] width 223 height 13
click at [322, 111] on span "Add tab" at bounding box center [329, 110] width 14 height 5
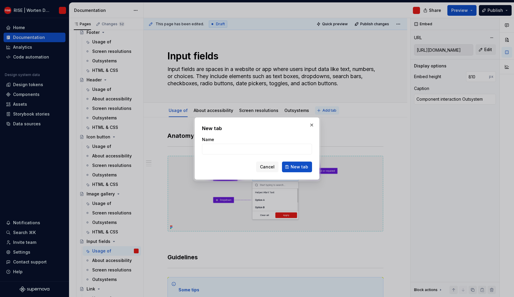
type textarea "*"
type input "HTML & CSS"
click at [294, 163] on button "New tab" at bounding box center [297, 167] width 30 height 11
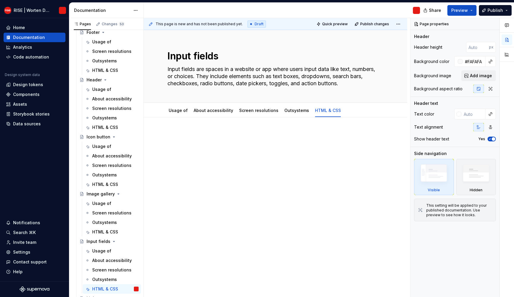
click at [220, 137] on p at bounding box center [275, 135] width 216 height 7
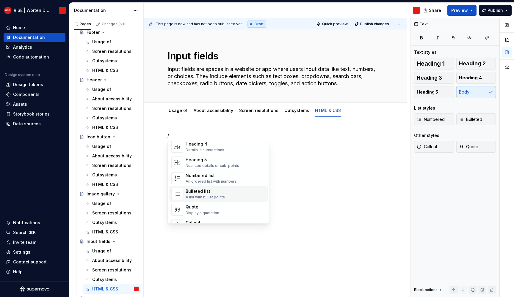
scroll to position [91, 0]
click at [210, 209] on div "Callout" at bounding box center [208, 207] width 45 height 6
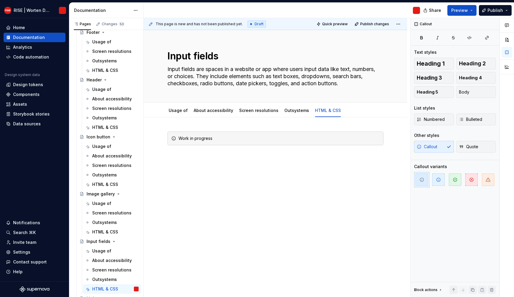
click at [231, 212] on div "Work in progress" at bounding box center [275, 183] width 263 height 133
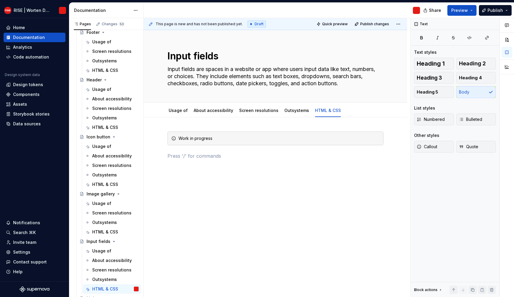
click at [232, 212] on div "Work in progress" at bounding box center [275, 186] width 263 height 139
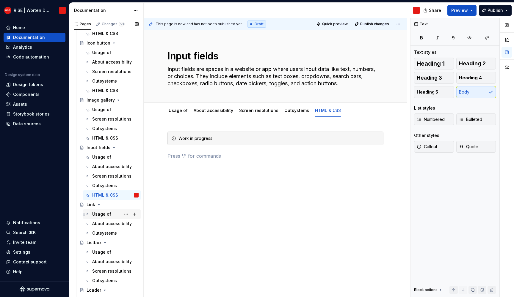
click at [101, 215] on div "Usage of" at bounding box center [101, 214] width 19 height 6
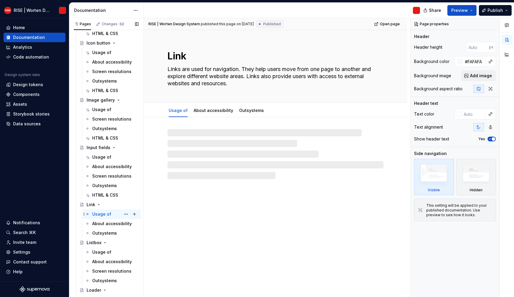
click at [98, 213] on div "Usage of" at bounding box center [101, 214] width 19 height 6
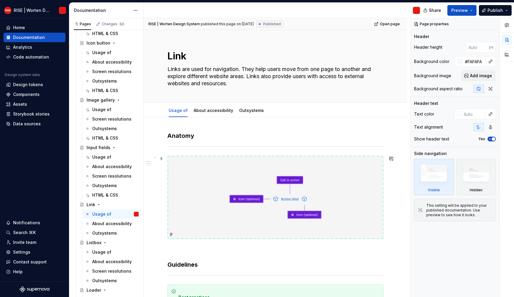
scroll to position [366, 0]
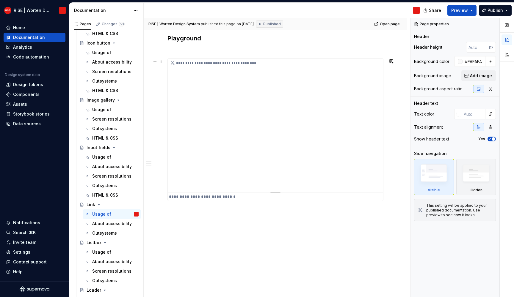
click at [255, 148] on div "**********" at bounding box center [275, 126] width 215 height 134
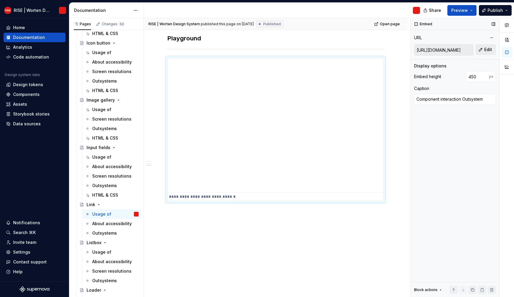
click at [486, 53] on button "Edit" at bounding box center [486, 49] width 20 height 11
type textarea "*"
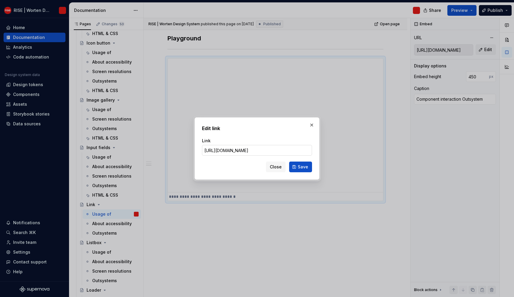
click at [240, 150] on input "[URL][DOMAIN_NAME]" at bounding box center [257, 150] width 110 height 11
type input "[URL][DOMAIN_NAME]"
click at [312, 168] on div "Edit link Link [URL][DOMAIN_NAME] Close Save" at bounding box center [256, 148] width 125 height 62
click at [296, 163] on button "Save" at bounding box center [300, 167] width 23 height 11
type textarea "*"
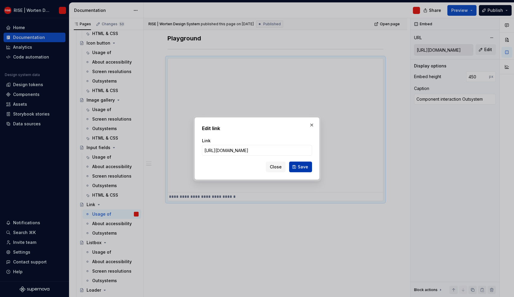
type input "[URL][DOMAIN_NAME]"
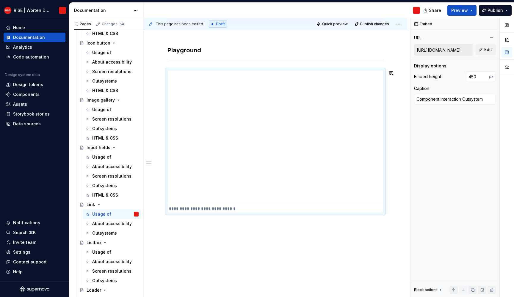
scroll to position [0, 0]
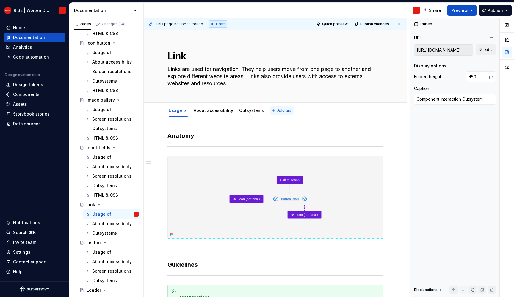
click at [272, 109] on button "Add tab" at bounding box center [282, 110] width 24 height 8
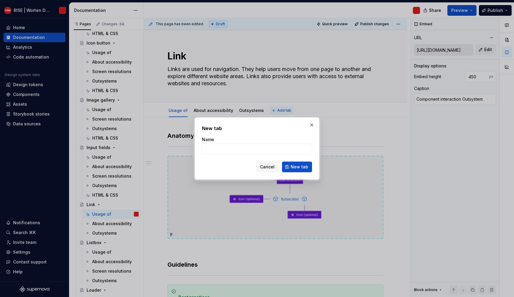
type textarea "*"
type input "HTML & CSS"
click at [304, 167] on span "New tab" at bounding box center [300, 167] width 18 height 6
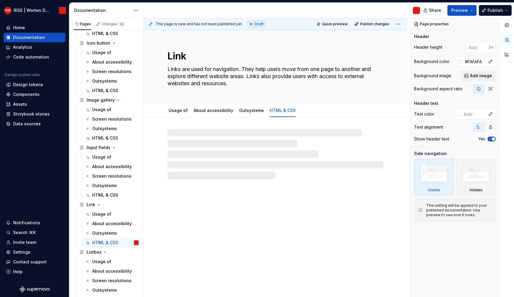
click at [233, 146] on div at bounding box center [275, 154] width 216 height 50
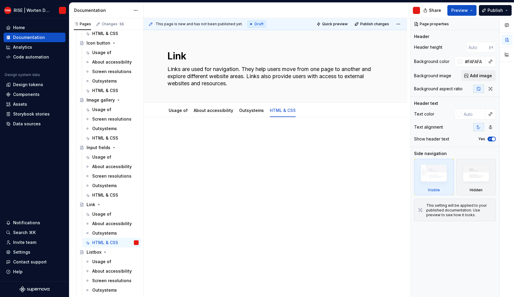
click at [200, 136] on p at bounding box center [275, 135] width 216 height 7
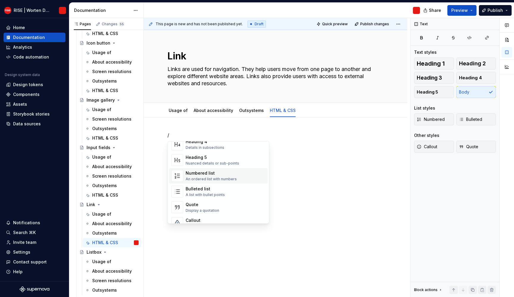
scroll to position [95, 0]
click at [203, 199] on span "Callout Highlight a section of text" at bounding box center [218, 204] width 99 height 15
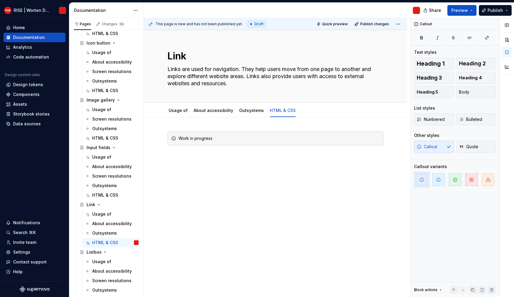
click at [211, 199] on div "Work in progress" at bounding box center [275, 183] width 263 height 133
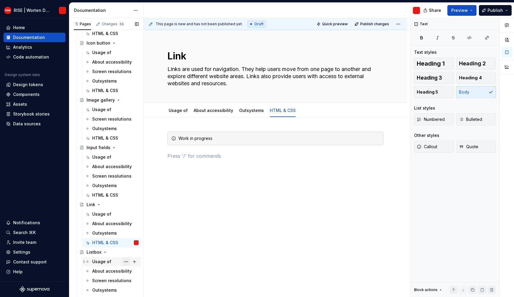
drag, startPoint x: 106, startPoint y: 263, endPoint x: 126, endPoint y: 260, distance: 20.1
click at [106, 263] on div "Usage of" at bounding box center [101, 262] width 19 height 6
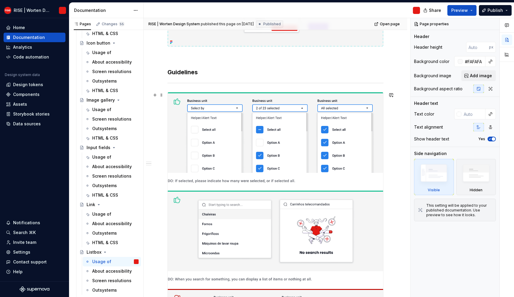
scroll to position [640, 0]
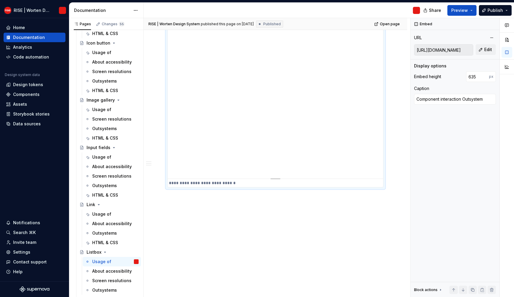
click at [242, 141] on div "**********" at bounding box center [275, 84] width 215 height 189
click at [488, 48] on span "Edit" at bounding box center [488, 50] width 8 height 6
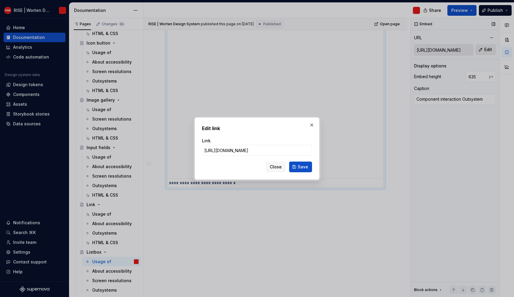
type textarea "*"
click at [241, 150] on input "[URL][DOMAIN_NAME]" at bounding box center [257, 150] width 110 height 11
type input "[URL][DOMAIN_NAME]"
click at [298, 166] on button "Save" at bounding box center [300, 167] width 23 height 11
type textarea "*"
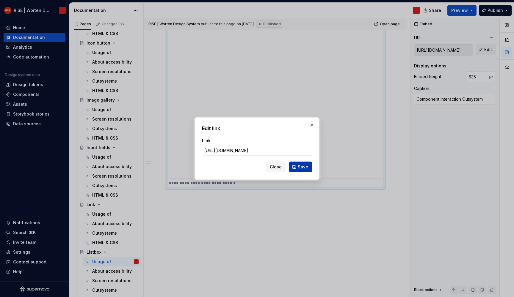
type input "[URL][DOMAIN_NAME]"
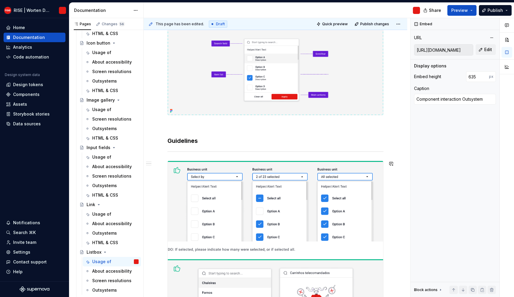
scroll to position [0, 0]
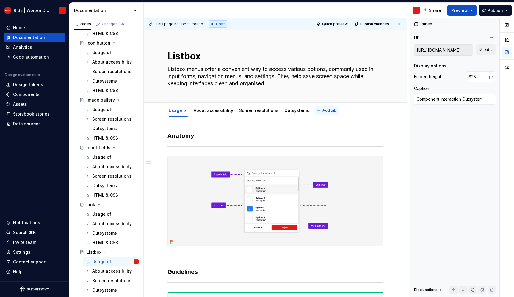
click at [315, 110] on button "Add tab" at bounding box center [327, 110] width 24 height 8
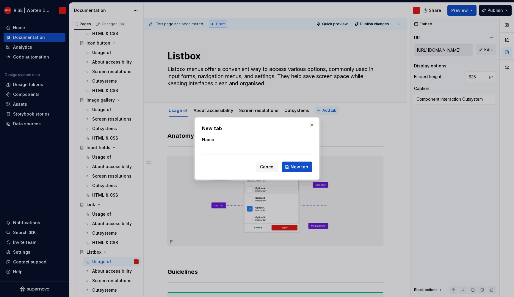
type textarea "*"
type input "HTML & CSS"
click at [300, 162] on button "New tab" at bounding box center [297, 167] width 30 height 11
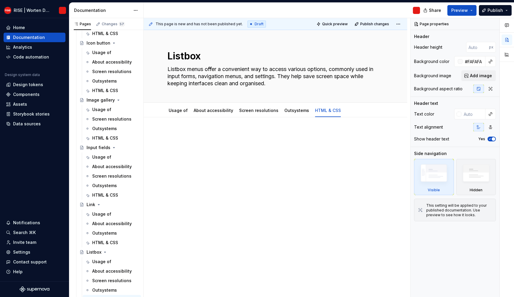
click at [222, 153] on div at bounding box center [275, 143] width 216 height 23
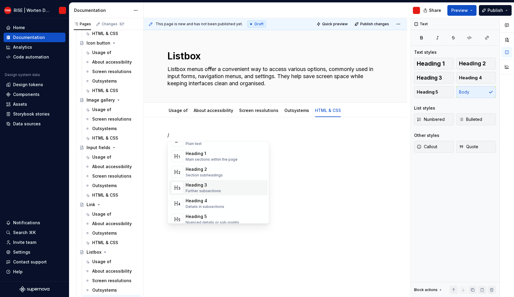
scroll to position [83, 0]
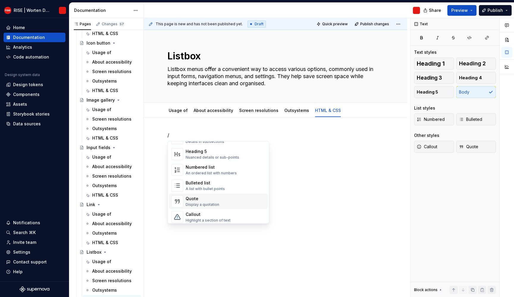
click at [205, 215] on div "Callout" at bounding box center [208, 215] width 45 height 6
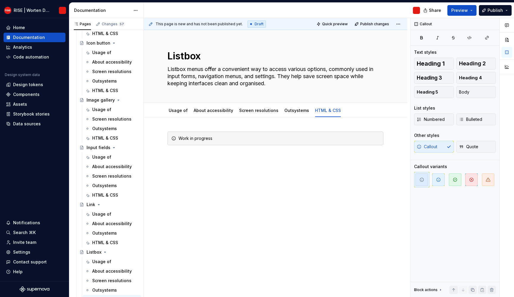
click at [213, 207] on div "Work in progress" at bounding box center [275, 183] width 263 height 133
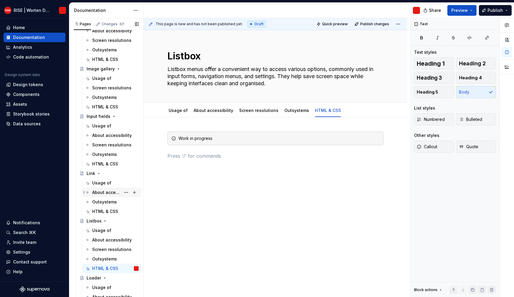
scroll to position [1711, 0]
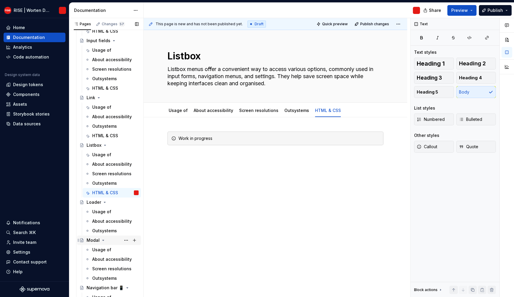
click at [104, 244] on div "Modal" at bounding box center [113, 240] width 52 height 8
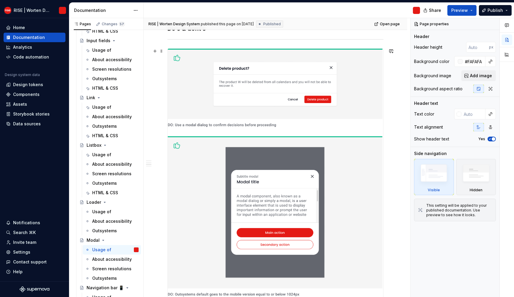
scroll to position [793, 0]
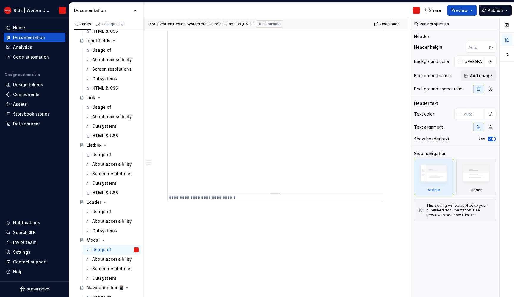
click at [299, 163] on div "**********" at bounding box center [275, 104] width 215 height 178
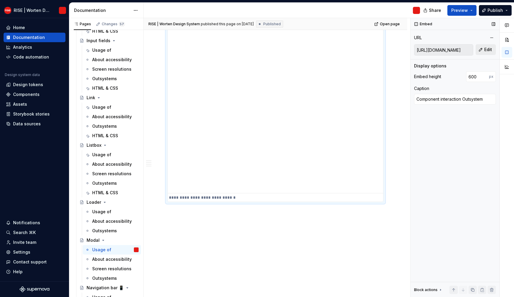
click at [491, 51] on span "Edit" at bounding box center [488, 50] width 8 height 6
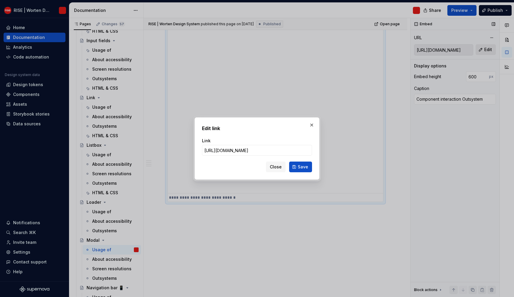
type textarea "*"
click at [239, 147] on input "[URL][DOMAIN_NAME]" at bounding box center [257, 150] width 110 height 11
click at [241, 150] on input "[URL][DOMAIN_NAME]" at bounding box center [257, 150] width 110 height 11
type input "[URL][DOMAIN_NAME]"
click at [301, 169] on span "Save" at bounding box center [303, 167] width 10 height 6
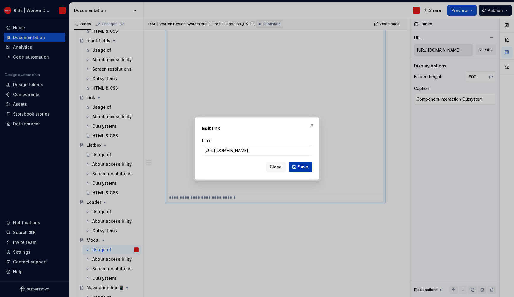
type textarea "*"
type input "[URL][DOMAIN_NAME]"
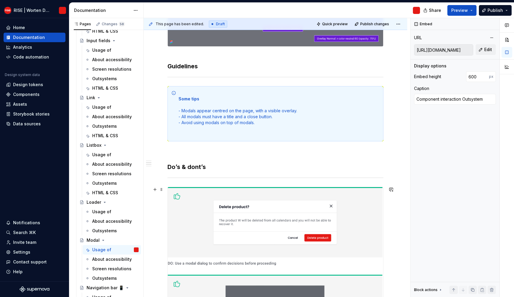
scroll to position [0, 0]
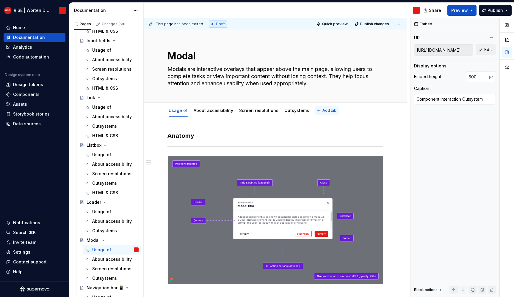
click at [332, 112] on div "Usage of About accessibility Screen resolutions Outsystems Add tab" at bounding box center [275, 110] width 223 height 13
click at [328, 112] on span "Add tab" at bounding box center [329, 110] width 14 height 5
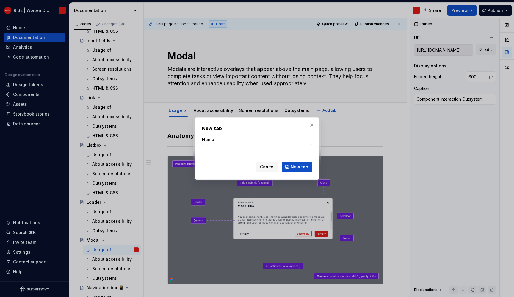
type textarea "*"
type input "HTML & CSS"
click at [288, 169] on button "New tab" at bounding box center [297, 167] width 30 height 11
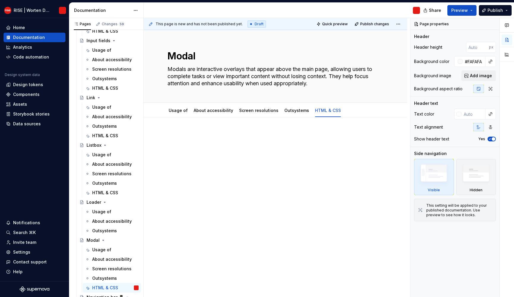
click at [175, 128] on div at bounding box center [275, 183] width 263 height 133
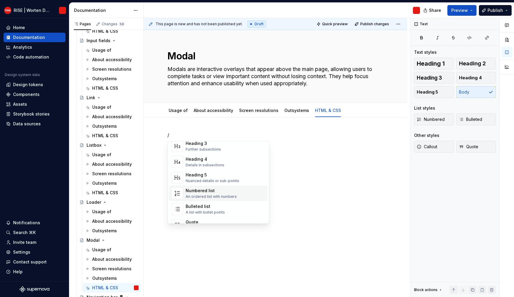
scroll to position [137, 0]
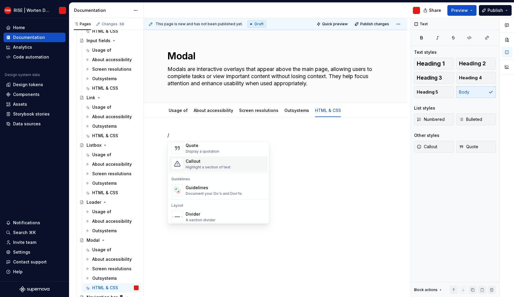
click at [206, 164] on div "Callout Highlight a section of text" at bounding box center [208, 164] width 45 height 11
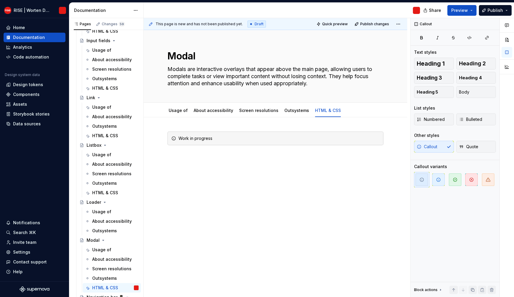
click at [218, 175] on div "Work in progress" at bounding box center [275, 183] width 263 height 133
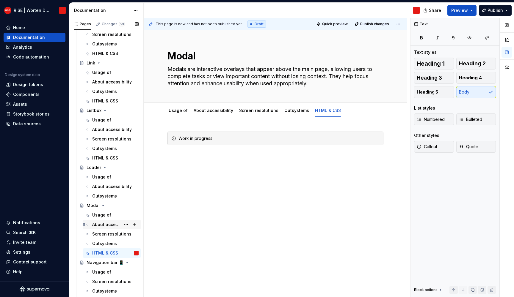
scroll to position [1759, 0]
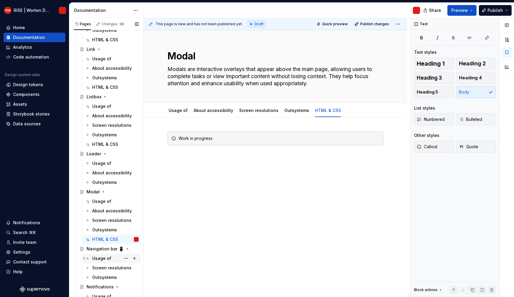
click at [101, 260] on div "Usage of" at bounding box center [101, 259] width 19 height 6
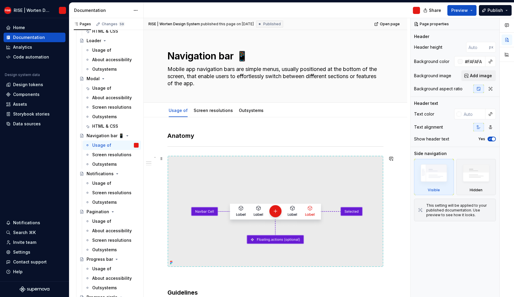
scroll to position [349, 0]
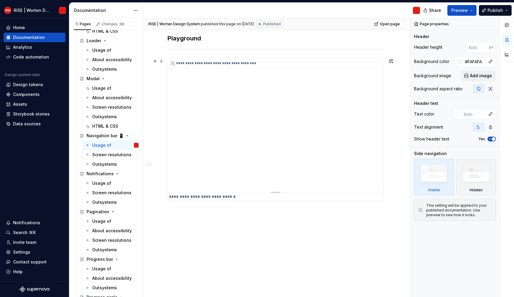
click at [262, 138] on div "**********" at bounding box center [275, 126] width 215 height 134
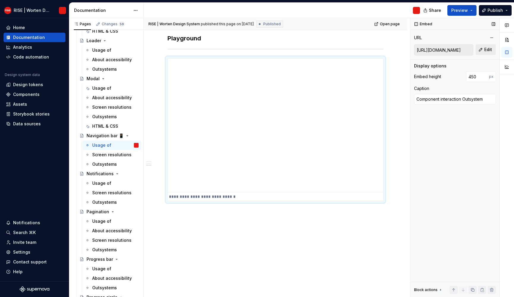
click at [489, 54] on button "Edit" at bounding box center [486, 49] width 20 height 11
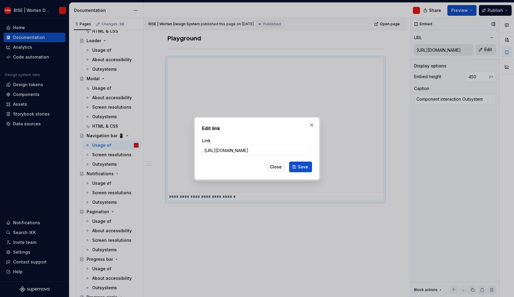
type textarea "*"
click at [239, 150] on input "[URL][DOMAIN_NAME]" at bounding box center [257, 150] width 110 height 11
type input "[URL][DOMAIN_NAME]"
click at [294, 164] on button "Save" at bounding box center [300, 167] width 23 height 11
type textarea "*"
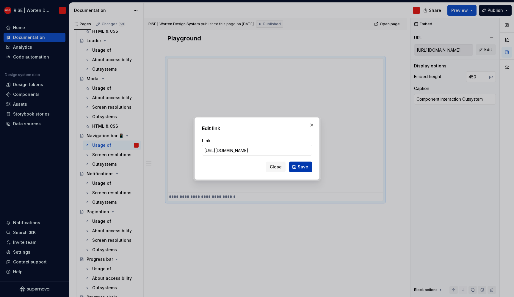
type input "[URL][DOMAIN_NAME]"
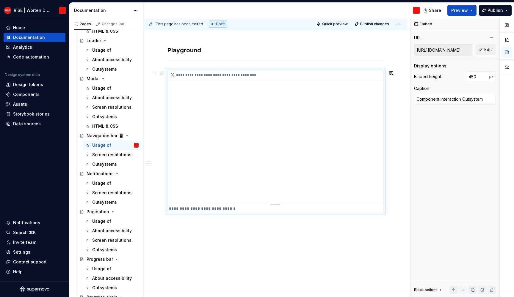
scroll to position [0, 0]
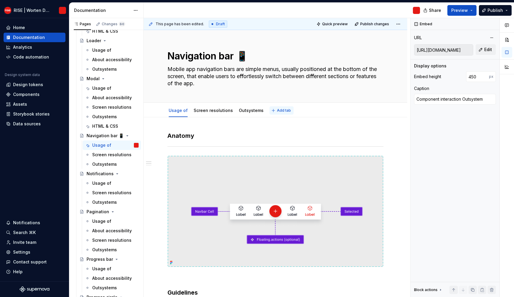
click at [272, 110] on button "Add tab" at bounding box center [281, 110] width 24 height 8
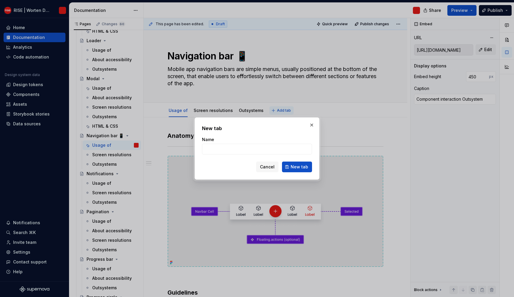
type textarea "*"
type input "HTML & CSS"
click at [301, 169] on span "New tab" at bounding box center [300, 167] width 18 height 6
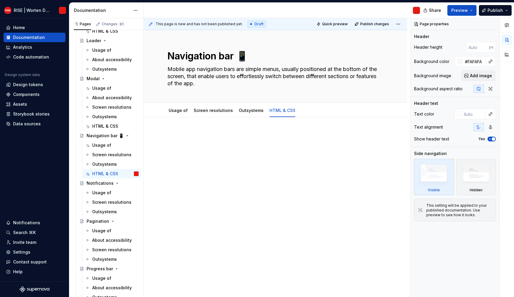
click at [182, 137] on p at bounding box center [275, 135] width 216 height 7
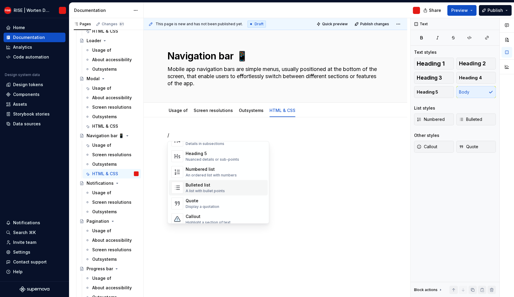
scroll to position [99, 0]
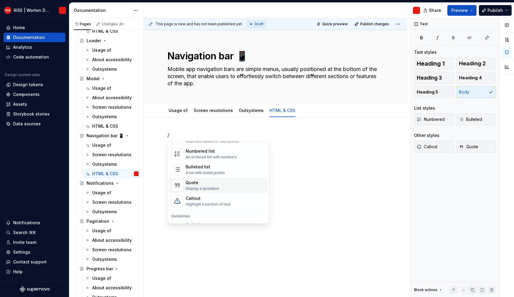
click at [193, 199] on div "Callout" at bounding box center [208, 199] width 45 height 6
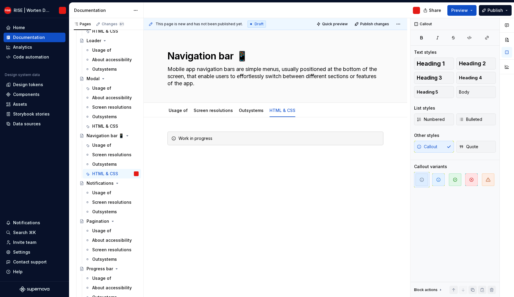
click at [197, 201] on div "Work in progress" at bounding box center [275, 183] width 263 height 133
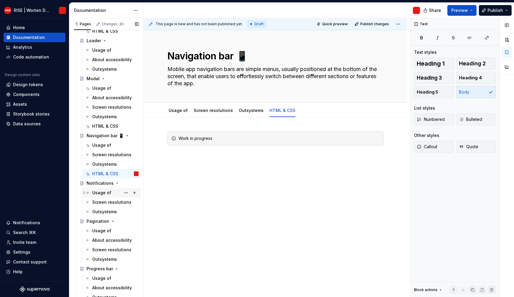
click at [101, 191] on div "Usage of" at bounding box center [101, 193] width 19 height 6
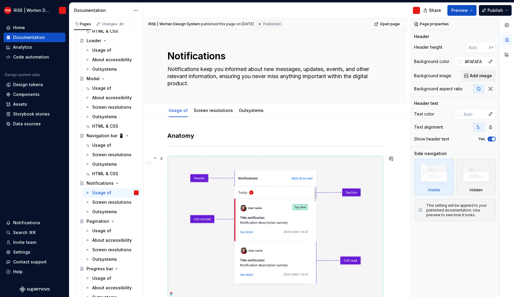
scroll to position [399, 0]
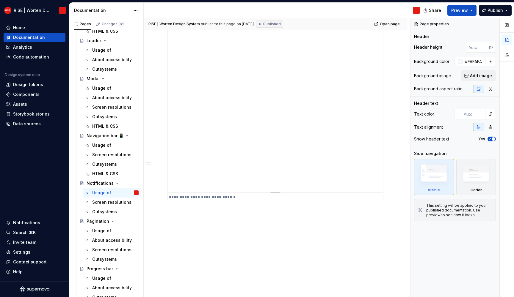
click at [304, 166] on div "**********" at bounding box center [275, 69] width 215 height 247
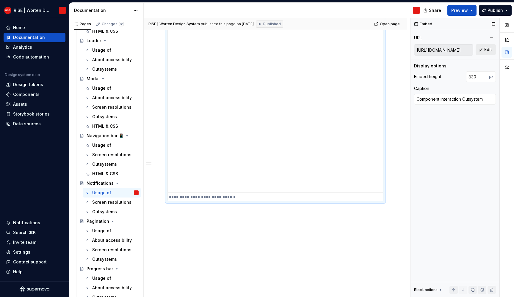
click at [488, 50] on span "Edit" at bounding box center [488, 50] width 8 height 6
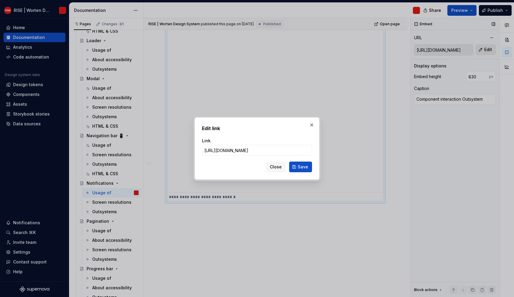
type textarea "*"
click at [238, 149] on input "[URL][DOMAIN_NAME]" at bounding box center [257, 150] width 110 height 11
click at [240, 150] on input "[URL][DOMAIN_NAME]" at bounding box center [257, 150] width 110 height 11
type input "[URL][DOMAIN_NAME]"
click at [305, 166] on span "Save" at bounding box center [303, 167] width 10 height 6
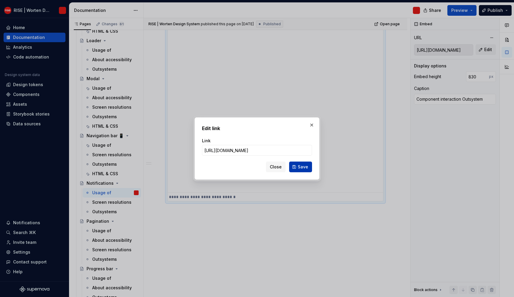
type textarea "*"
type input "[URL][DOMAIN_NAME]"
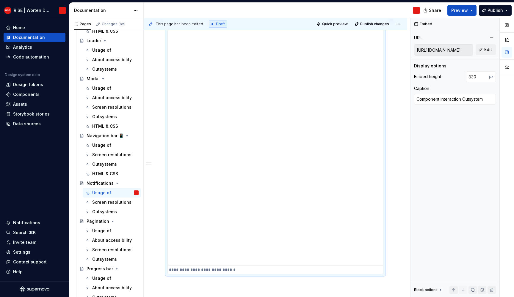
scroll to position [0, 0]
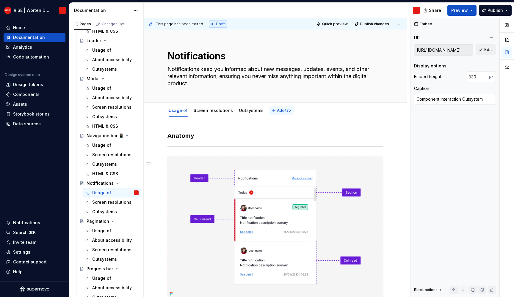
click at [282, 109] on span "Add tab" at bounding box center [284, 110] width 14 height 5
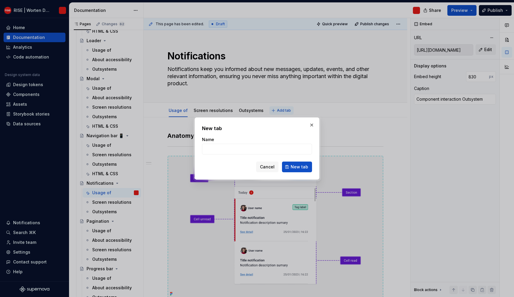
type textarea "*"
type input "HTML & CSS"
click at [301, 167] on span "New tab" at bounding box center [300, 167] width 18 height 6
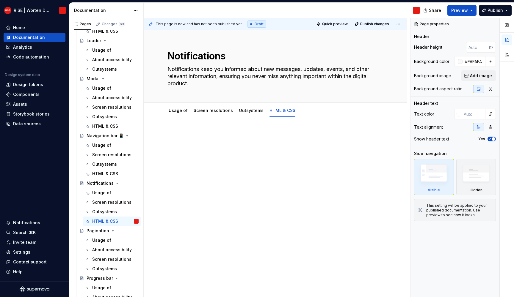
click at [180, 132] on p at bounding box center [275, 135] width 216 height 7
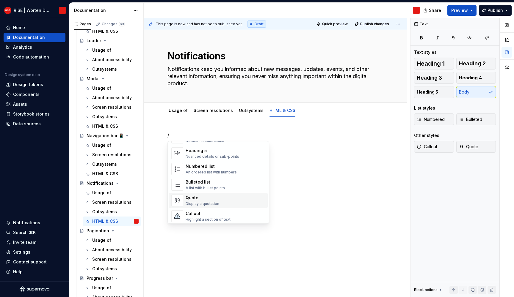
scroll to position [85, 0]
click at [199, 209] on div "Callout Highlight a section of text" at bounding box center [226, 215] width 80 height 12
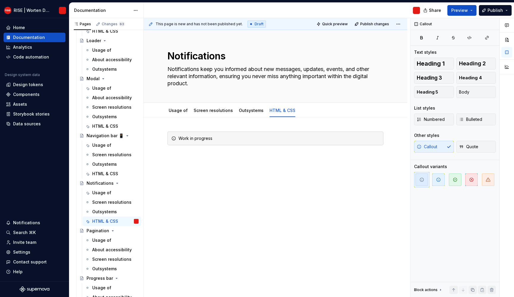
click at [204, 179] on div "Work in progress" at bounding box center [275, 183] width 263 height 133
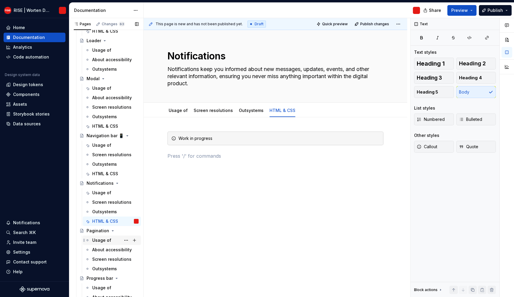
click at [96, 239] on div "Usage of" at bounding box center [101, 241] width 19 height 6
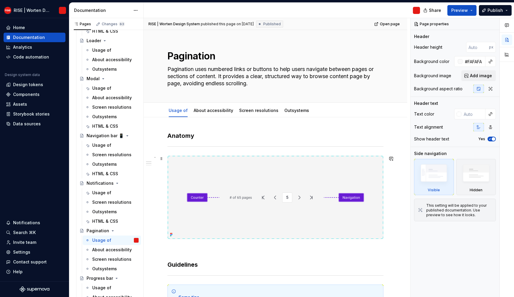
scroll to position [384, 0]
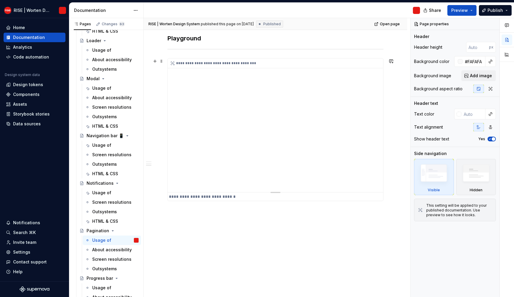
click at [247, 162] on div "**********" at bounding box center [275, 126] width 215 height 134
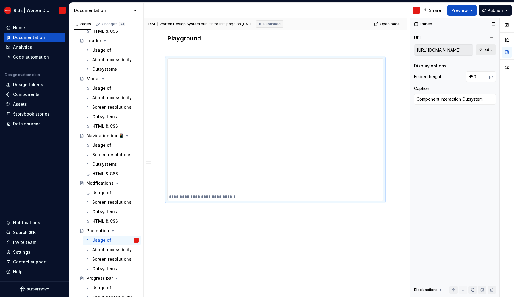
click at [486, 51] on span "Edit" at bounding box center [488, 50] width 8 height 6
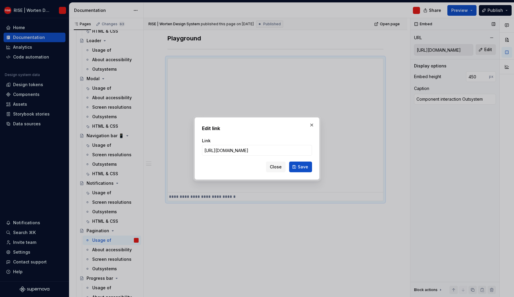
type textarea "*"
click at [241, 149] on input "[URL][DOMAIN_NAME]" at bounding box center [257, 150] width 110 height 11
type input "[URL][DOMAIN_NAME]"
type textarea "*"
type input "[URL][DOMAIN_NAME]"
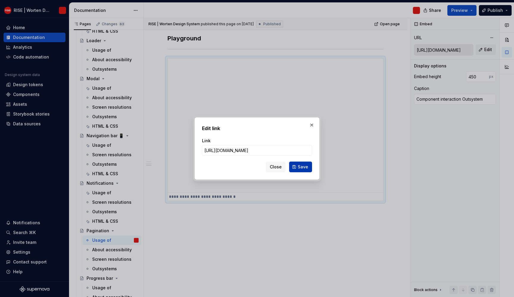
click at [302, 171] on button "Save" at bounding box center [300, 167] width 23 height 11
type textarea "*"
type input "[URL][DOMAIN_NAME]"
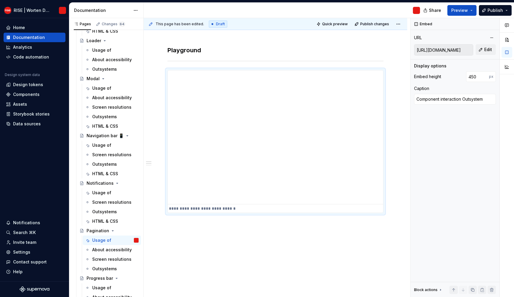
scroll to position [0, 0]
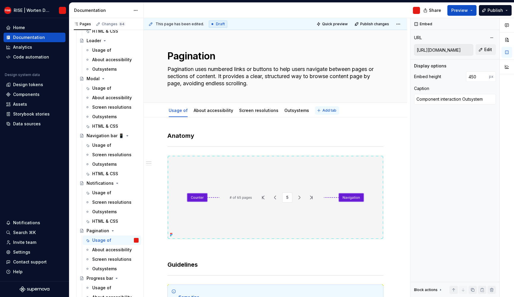
click at [319, 107] on button "Add tab" at bounding box center [327, 110] width 24 height 8
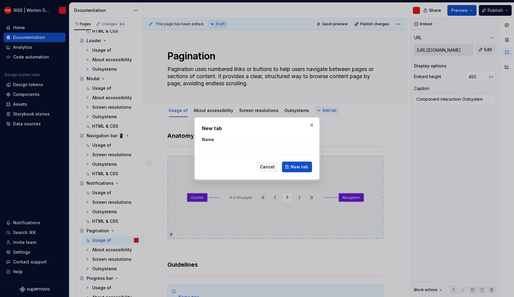
type textarea "*"
type input "HTML & CSS"
click at [295, 161] on form "Name HTML & CSS Cancel New tab" at bounding box center [257, 155] width 110 height 36
click at [295, 163] on button "New tab" at bounding box center [297, 167] width 30 height 11
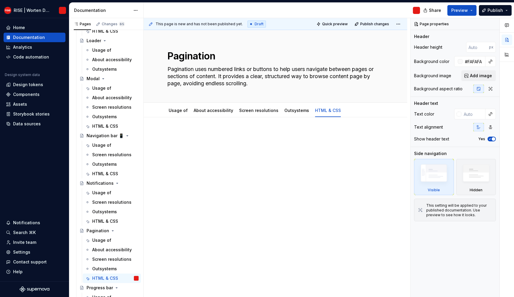
click at [177, 139] on div at bounding box center [275, 143] width 216 height 23
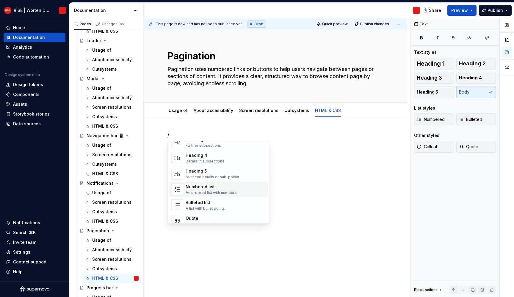
scroll to position [77, 0]
click at [197, 218] on div "Callout" at bounding box center [208, 221] width 45 height 6
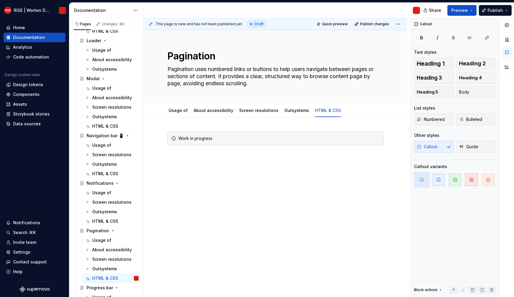
click at [222, 210] on div "Work in progress" at bounding box center [275, 183] width 263 height 133
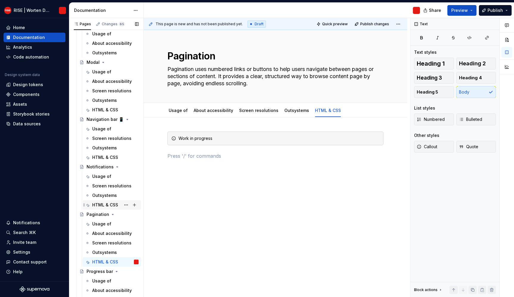
scroll to position [1904, 0]
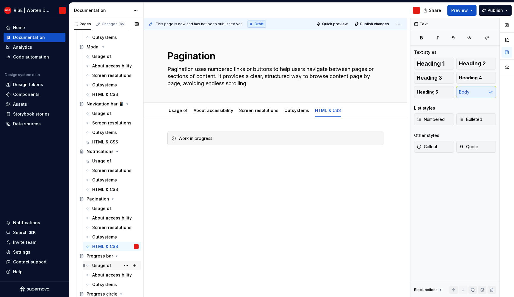
click at [95, 267] on div "Usage of" at bounding box center [101, 266] width 19 height 6
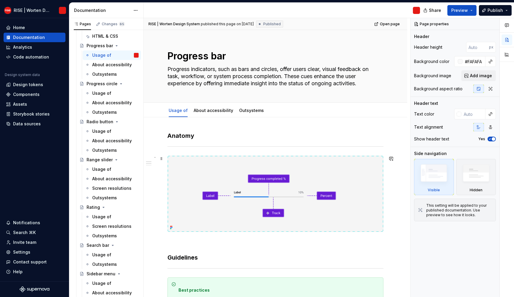
scroll to position [371, 0]
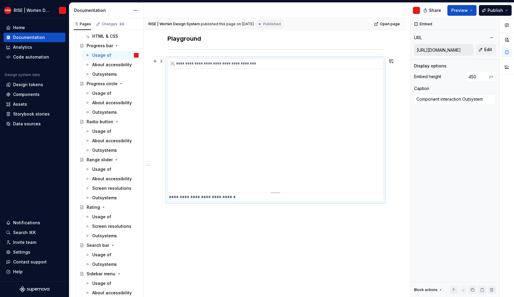
click at [257, 150] on div "**********" at bounding box center [275, 126] width 215 height 134
click at [491, 44] on div "URL [URL][DOMAIN_NAME] Edit" at bounding box center [455, 45] width 82 height 22
click at [487, 52] on span "Edit" at bounding box center [488, 50] width 8 height 6
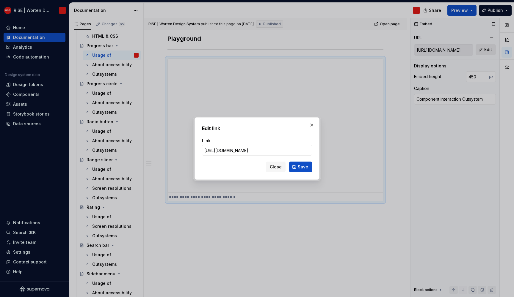
type textarea "*"
drag, startPoint x: 240, startPoint y: 151, endPoint x: 257, endPoint y: 163, distance: 21.1
click at [240, 150] on input "[URL][DOMAIN_NAME]" at bounding box center [257, 150] width 110 height 11
type input "[URL][DOMAIN_NAME]"
click at [303, 170] on span "Save" at bounding box center [303, 167] width 10 height 6
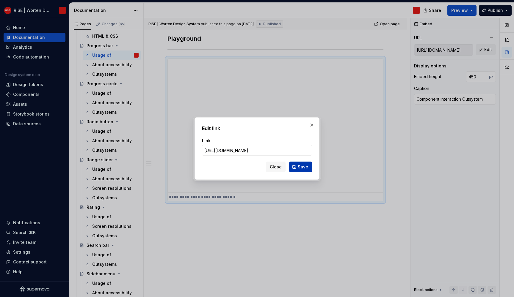
type textarea "*"
type input "[URL][DOMAIN_NAME]"
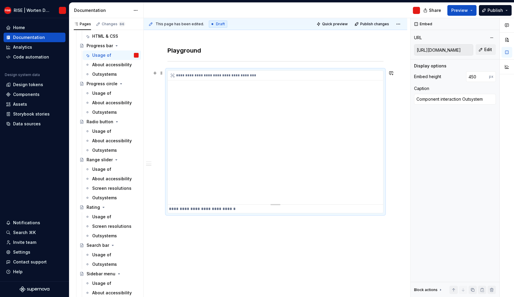
scroll to position [0, 0]
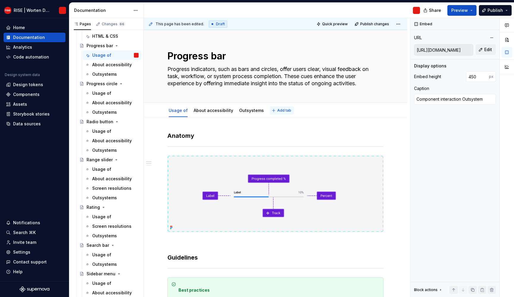
click at [275, 107] on button "Add tab" at bounding box center [282, 110] width 24 height 8
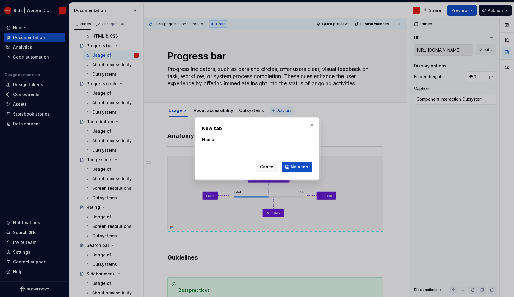
type textarea "*"
type input "HTML & CSS"
click at [309, 167] on button "New tab" at bounding box center [297, 167] width 30 height 11
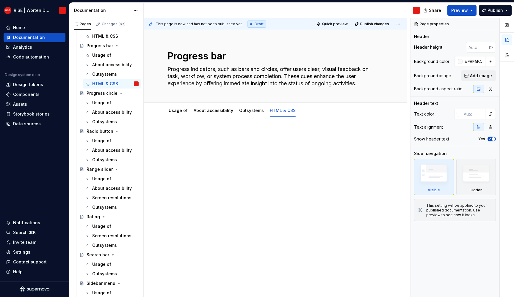
click at [171, 128] on div at bounding box center [275, 183] width 263 height 133
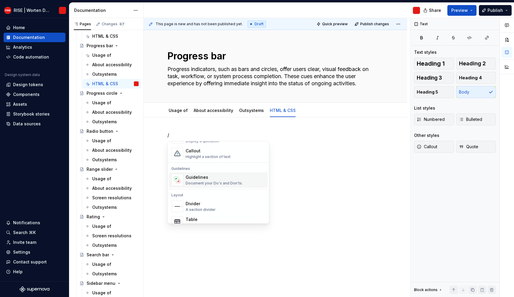
scroll to position [146, 0]
click at [200, 158] on div "Highlight a section of text" at bounding box center [208, 158] width 45 height 5
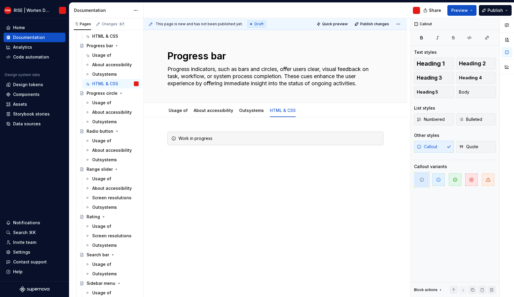
click at [211, 182] on div "This page is new and has not been published yet. Draft Quick preview Publish ch…" at bounding box center [277, 158] width 266 height 280
click at [214, 192] on div "This page is new and has not been published yet. Draft Quick preview Publish ch…" at bounding box center [277, 158] width 266 height 280
click at [234, 195] on div "This page is new and has not been published yet. Draft Quick preview Publish ch…" at bounding box center [277, 158] width 266 height 280
click at [226, 230] on div "This page is new and has not been published yet. Draft Quick preview Publish ch…" at bounding box center [277, 158] width 266 height 280
click at [309, 262] on div "Progress bar Progress indicators, such as bars and circles, oﬀer users clear, v…" at bounding box center [275, 164] width 263 height 268
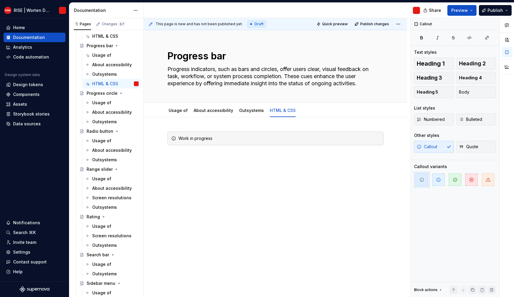
click at [278, 194] on div "This page is new and has not been published yet. Draft Quick preview Publish ch…" at bounding box center [277, 158] width 266 height 280
click at [248, 164] on div "This page is new and has not been published yet. Draft Quick preview Publish ch…" at bounding box center [277, 158] width 266 height 280
click at [247, 158] on div "Work in progress" at bounding box center [275, 147] width 216 height 30
click at [244, 157] on div "Work in progress" at bounding box center [275, 147] width 216 height 30
click at [210, 165] on div "Work in progress" at bounding box center [275, 183] width 263 height 133
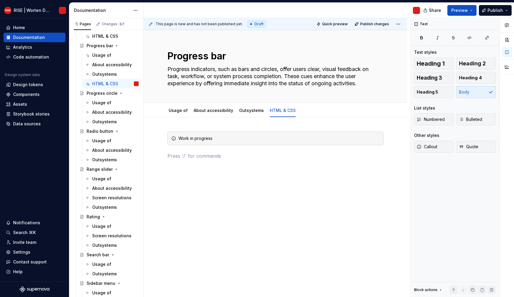
click at [200, 168] on div "Work in progress" at bounding box center [275, 186] width 263 height 139
click at [106, 101] on div "Usage of" at bounding box center [101, 103] width 19 height 6
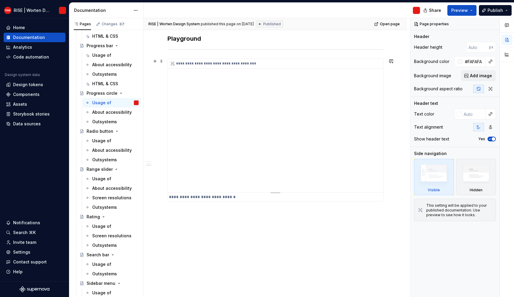
click at [234, 163] on div "**********" at bounding box center [275, 126] width 215 height 134
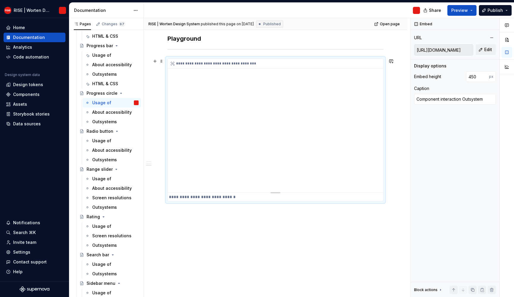
scroll to position [300, 0]
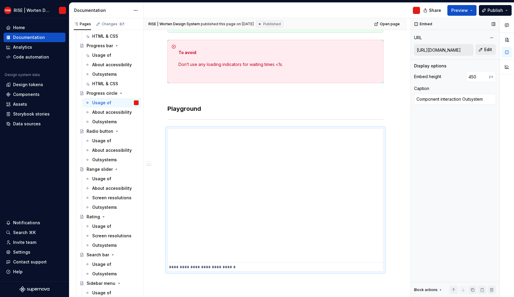
click at [485, 49] on span "Edit" at bounding box center [488, 50] width 8 height 6
type textarea "*"
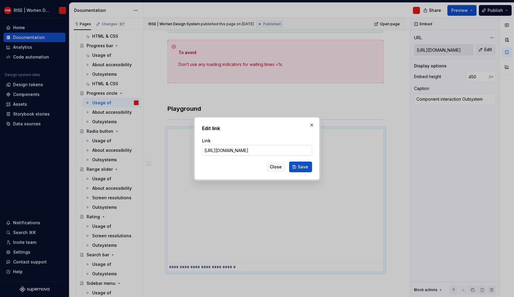
click at [257, 151] on input "[URL][DOMAIN_NAME]" at bounding box center [257, 150] width 110 height 11
click at [240, 150] on input "[URL][DOMAIN_NAME]" at bounding box center [257, 150] width 110 height 11
type input "[URL].outsystemsenterprise.com/RiseStyleguide/Playground_ProgressCircle"
type textarea "*"
type input "[URL][DOMAIN_NAME]"
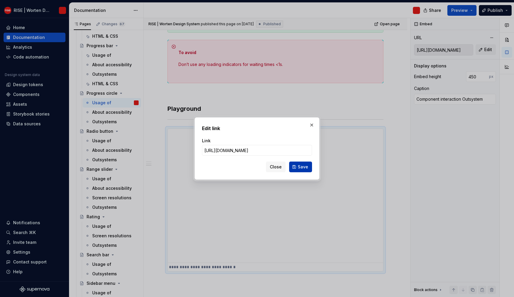
click at [298, 169] on button "Save" at bounding box center [300, 167] width 23 height 11
type textarea "*"
type input "[URL][DOMAIN_NAME]"
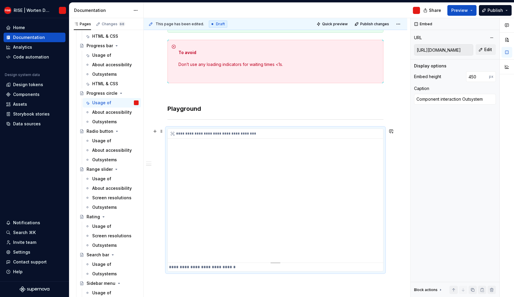
scroll to position [0, 0]
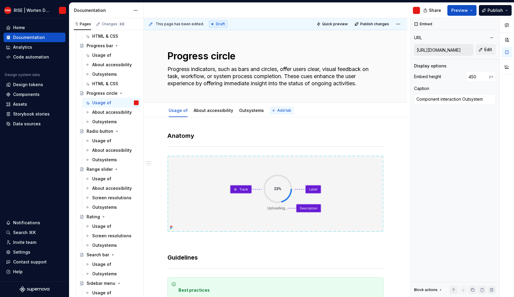
click at [283, 112] on span "Add tab" at bounding box center [284, 110] width 14 height 5
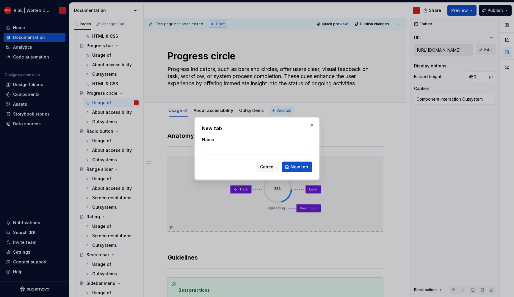
type textarea "*"
type input "HTML & CSS"
click at [302, 167] on span "New tab" at bounding box center [300, 167] width 18 height 6
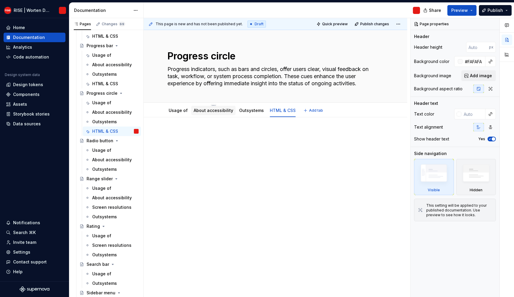
click at [195, 116] on div "About accessibility" at bounding box center [213, 110] width 44 height 12
click at [288, 108] on div "HTML & CSS" at bounding box center [283, 111] width 26 height 6
click at [248, 151] on div at bounding box center [275, 143] width 216 height 23
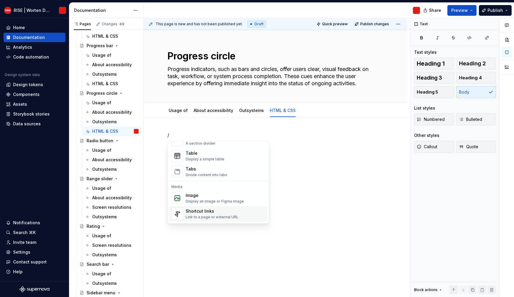
scroll to position [138, 0]
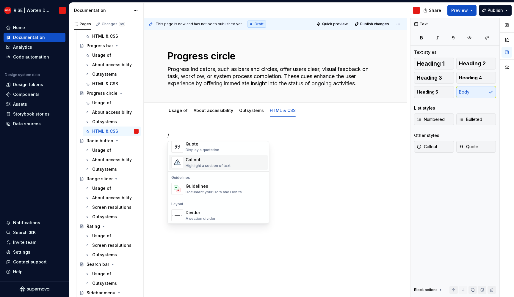
click at [197, 160] on div "Callout" at bounding box center [208, 160] width 45 height 6
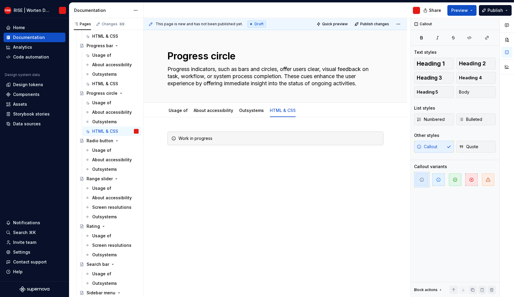
click at [234, 167] on div "Work in progress" at bounding box center [275, 183] width 263 height 133
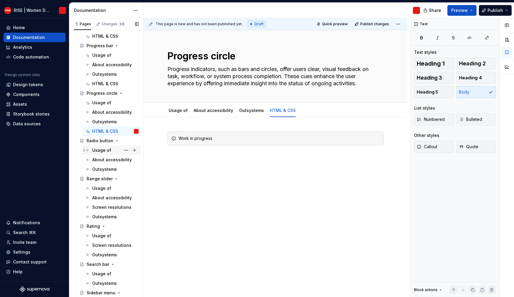
click at [106, 148] on div "Usage of" at bounding box center [101, 151] width 19 height 6
click at [106, 150] on div "Usage of" at bounding box center [101, 151] width 19 height 6
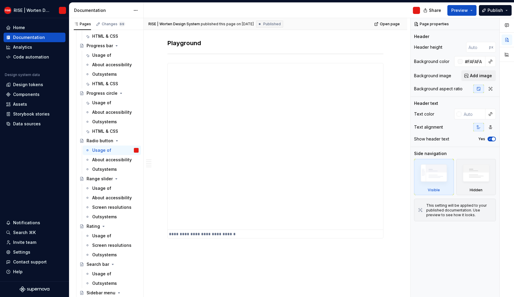
scroll to position [1008, 0]
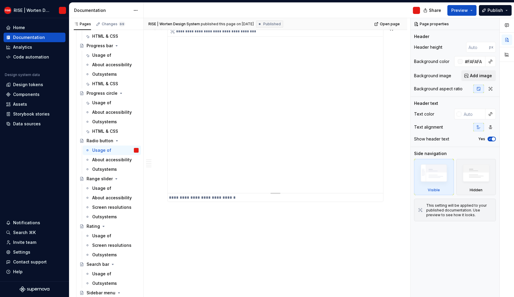
drag, startPoint x: 236, startPoint y: 156, endPoint x: 240, endPoint y: 152, distance: 5.5
click at [236, 153] on div "**********" at bounding box center [275, 110] width 215 height 167
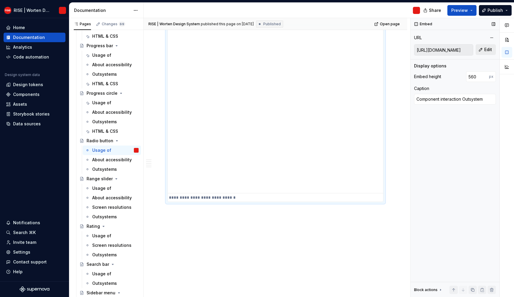
click at [491, 50] on button "Edit" at bounding box center [486, 49] width 20 height 11
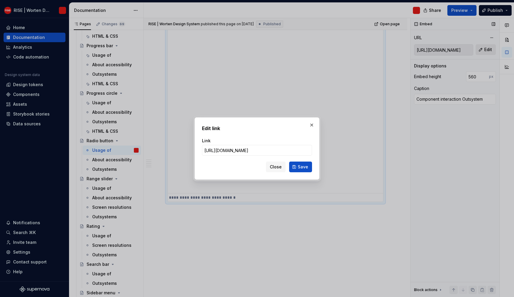
type textarea "*"
click at [238, 148] on input "[URL][DOMAIN_NAME]" at bounding box center [257, 150] width 110 height 11
drag, startPoint x: 240, startPoint y: 150, endPoint x: 235, endPoint y: 152, distance: 5.5
click at [235, 152] on input "[URL][DOMAIN_NAME]" at bounding box center [257, 150] width 110 height 11
click at [309, 164] on button "Save" at bounding box center [300, 167] width 23 height 11
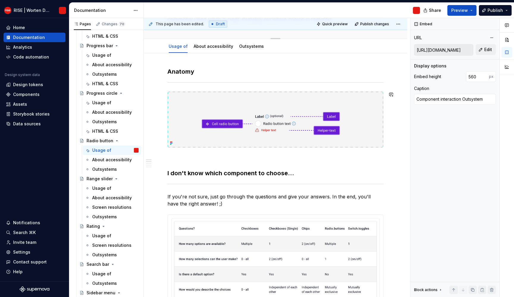
scroll to position [0, 0]
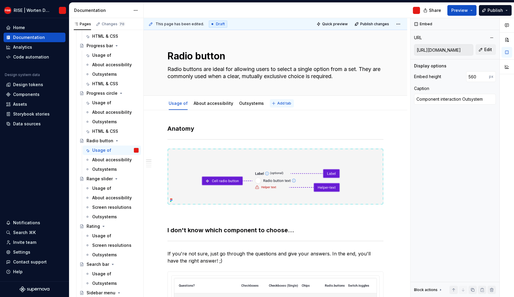
click at [277, 101] on button "Add tab" at bounding box center [282, 103] width 24 height 8
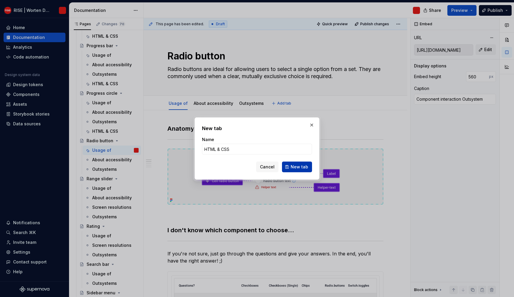
click at [299, 164] on button "New tab" at bounding box center [297, 167] width 30 height 11
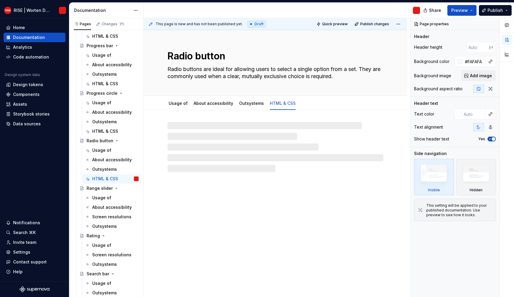
click at [185, 124] on div at bounding box center [275, 147] width 216 height 50
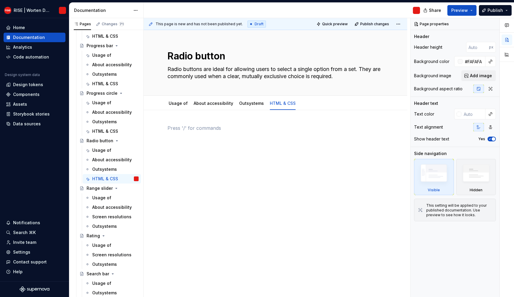
click at [188, 128] on p at bounding box center [275, 128] width 216 height 7
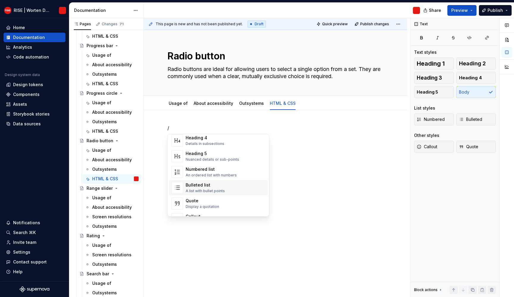
scroll to position [92, 0]
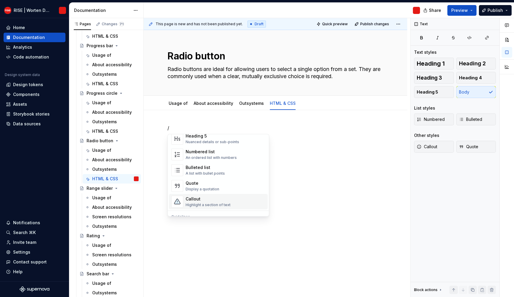
click at [196, 198] on div "Callout" at bounding box center [208, 199] width 45 height 6
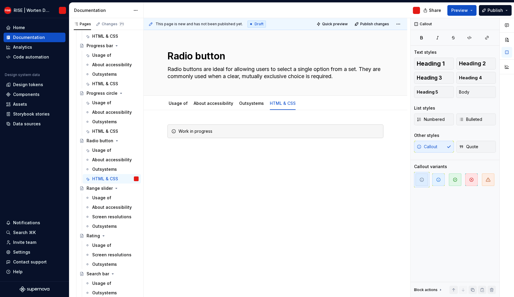
click at [210, 170] on div "This page is new and has not been published yet. Draft Quick preview Publish ch…" at bounding box center [277, 158] width 266 height 280
click at [211, 167] on div "Work in progress" at bounding box center [275, 176] width 263 height 133
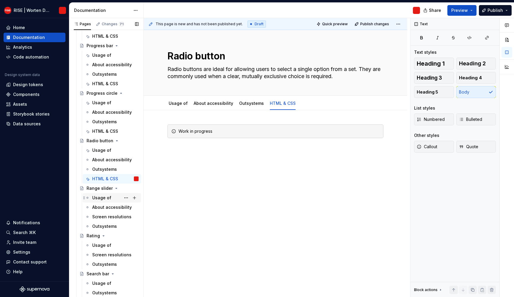
click at [100, 199] on div "Usage of" at bounding box center [101, 198] width 19 height 6
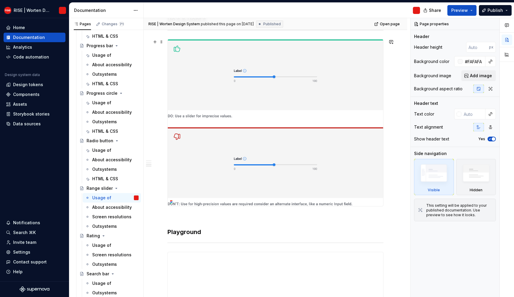
scroll to position [847, 0]
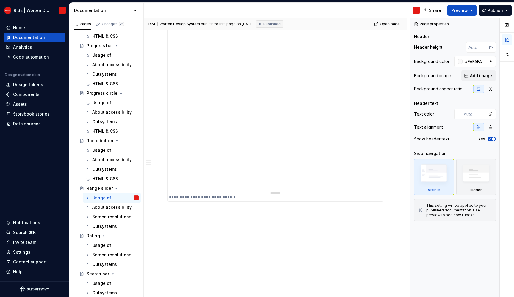
click at [253, 161] on div "**********" at bounding box center [275, 70] width 215 height 245
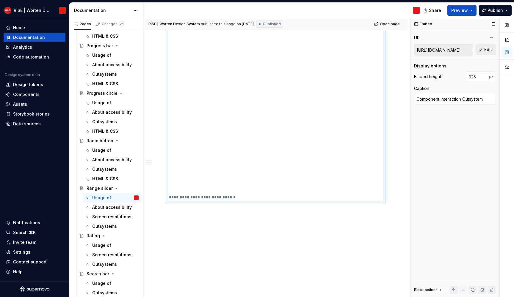
click at [489, 50] on span "Edit" at bounding box center [488, 50] width 8 height 6
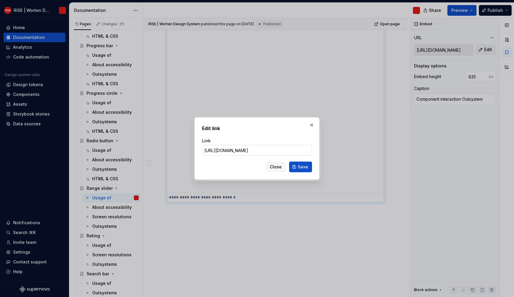
drag, startPoint x: 240, startPoint y: 150, endPoint x: 235, endPoint y: 152, distance: 5.6
click at [235, 152] on input "[URL][DOMAIN_NAME]" at bounding box center [257, 150] width 110 height 11
click at [312, 168] on div "Edit link Link [URL][DOMAIN_NAME] Close Save" at bounding box center [256, 148] width 125 height 62
click at [309, 167] on button "Save" at bounding box center [300, 167] width 23 height 11
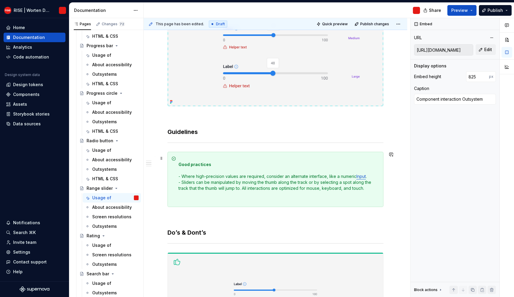
scroll to position [0, 0]
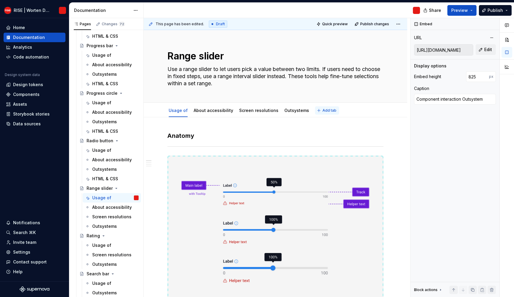
click at [316, 110] on button "Add tab" at bounding box center [327, 110] width 24 height 8
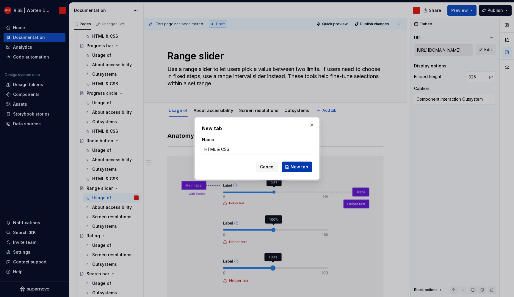
click at [303, 163] on button "New tab" at bounding box center [297, 167] width 30 height 11
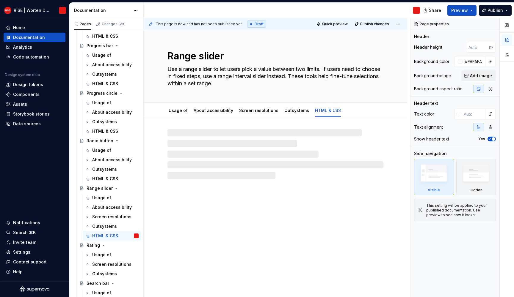
click at [220, 134] on div at bounding box center [275, 154] width 216 height 50
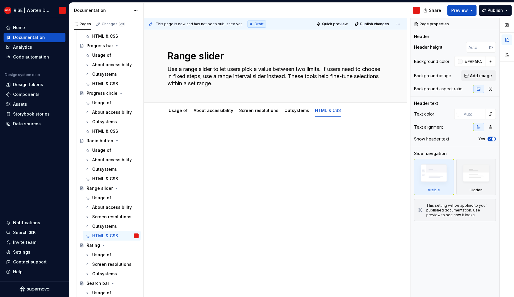
click at [190, 131] on div at bounding box center [275, 183] width 263 height 133
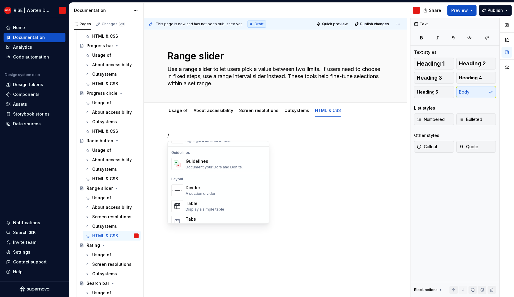
scroll to position [153, 0]
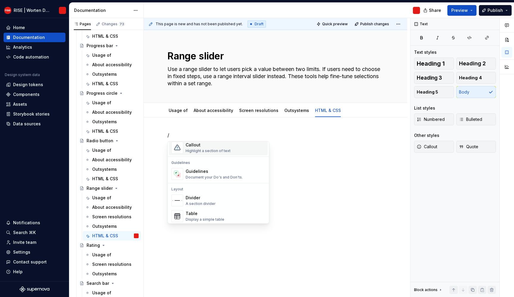
click at [194, 149] on div "Highlight a section of text" at bounding box center [208, 151] width 45 height 5
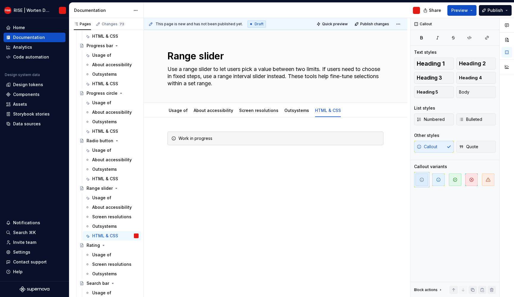
click at [258, 173] on div "This page is new and has not been published yet. Draft Quick preview Publish ch…" at bounding box center [277, 158] width 266 height 280
click at [227, 161] on div "Work in progress" at bounding box center [275, 147] width 216 height 30
drag, startPoint x: 226, startPoint y: 161, endPoint x: 220, endPoint y: 182, distance: 21.2
click at [220, 182] on div "This page is new and has not been published yet. Draft Quick preview Publish ch…" at bounding box center [277, 158] width 266 height 280
click at [220, 181] on div "Work in progress" at bounding box center [275, 183] width 263 height 133
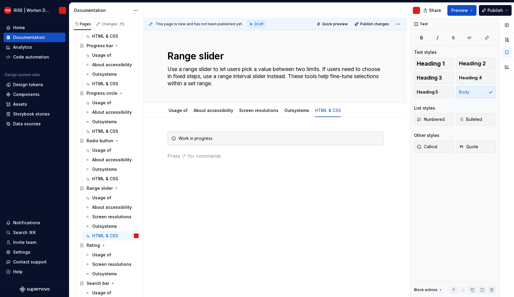
click at [230, 201] on div "This page is new and has not been published yet. Draft Quick preview Publish ch…" at bounding box center [277, 158] width 266 height 280
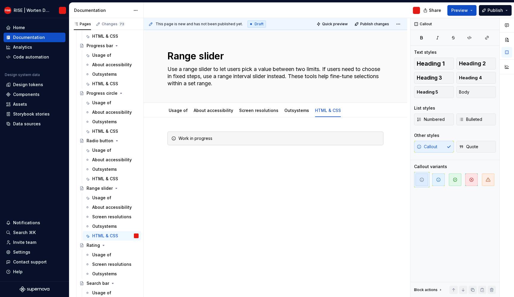
click at [246, 217] on div "This page is new and has not been published yet. Draft Quick preview Publish ch…" at bounding box center [277, 158] width 266 height 280
drag, startPoint x: 365, startPoint y: 255, endPoint x: 370, endPoint y: 256, distance: 4.6
click at [370, 257] on div "This page is new and has not been published yet. Draft Quick preview Publish ch…" at bounding box center [277, 158] width 266 height 280
click at [329, 157] on p at bounding box center [275, 156] width 216 height 7
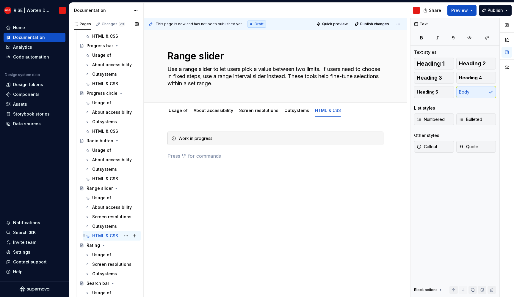
scroll to position [2127, 0]
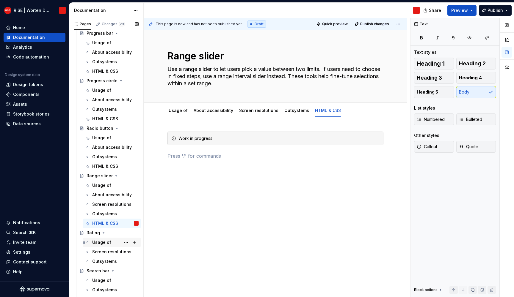
click at [105, 242] on div "Usage of" at bounding box center [101, 243] width 19 height 6
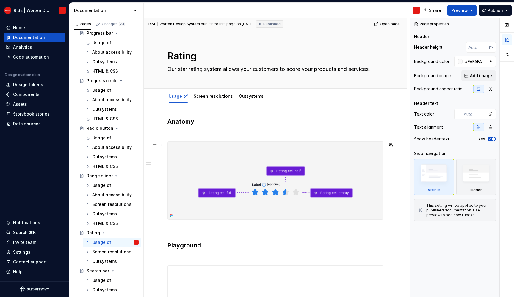
scroll to position [222, 0]
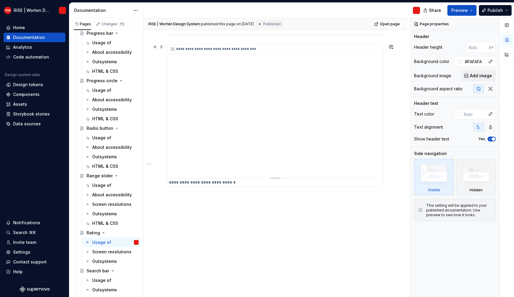
click at [238, 144] on div "**********" at bounding box center [275, 111] width 215 height 134
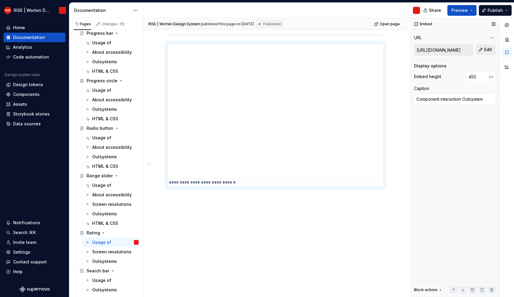
click at [488, 51] on span "Edit" at bounding box center [488, 50] width 8 height 6
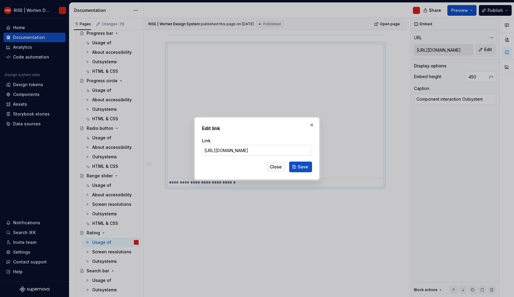
click at [239, 150] on input "[URL][DOMAIN_NAME]" at bounding box center [257, 150] width 110 height 11
click at [293, 167] on button "Save" at bounding box center [300, 167] width 23 height 11
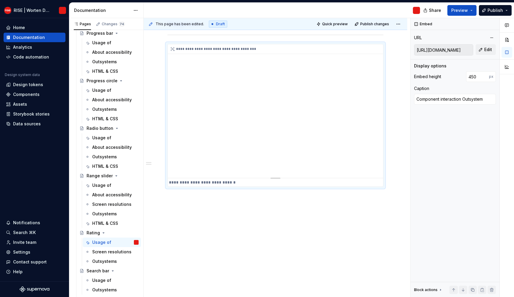
scroll to position [0, 0]
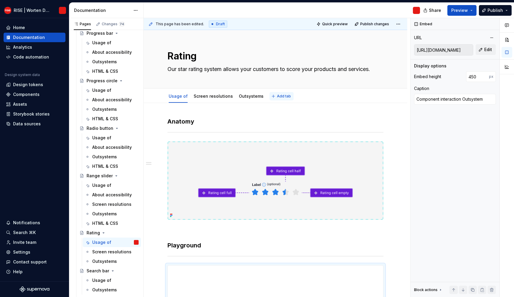
click at [271, 96] on button "Add tab" at bounding box center [281, 96] width 24 height 8
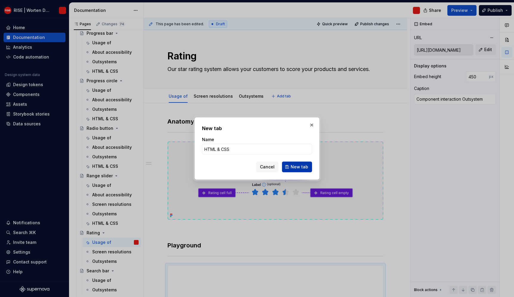
click at [290, 170] on button "New tab" at bounding box center [297, 167] width 30 height 11
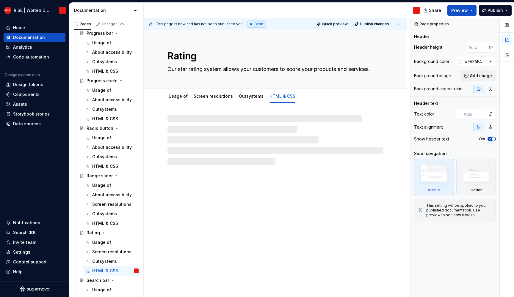
click at [218, 140] on div at bounding box center [275, 140] width 216 height 50
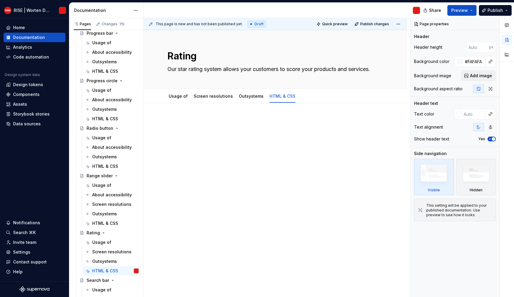
click at [190, 118] on p at bounding box center [275, 120] width 216 height 7
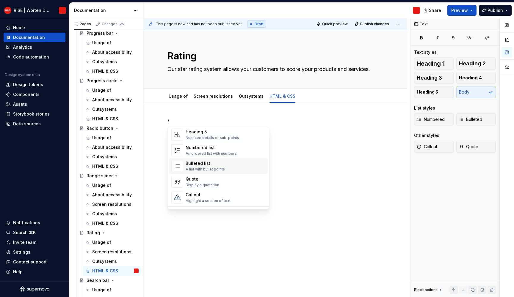
scroll to position [137, 0]
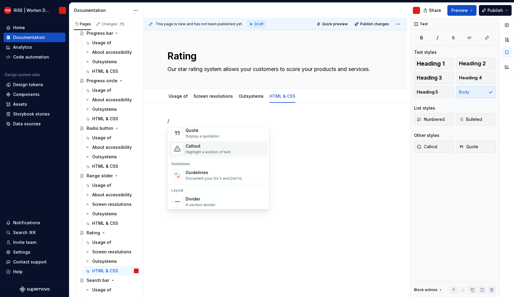
click at [209, 151] on div "Highlight a section of text" at bounding box center [208, 152] width 45 height 5
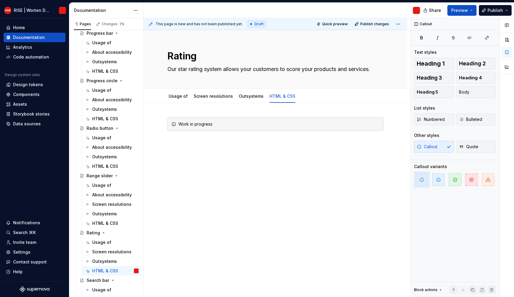
click at [282, 225] on div "Work in progress" at bounding box center [275, 169] width 263 height 133
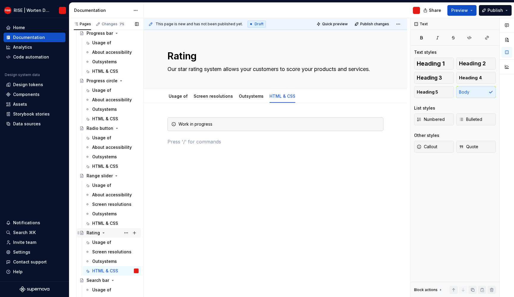
scroll to position [2144, 0]
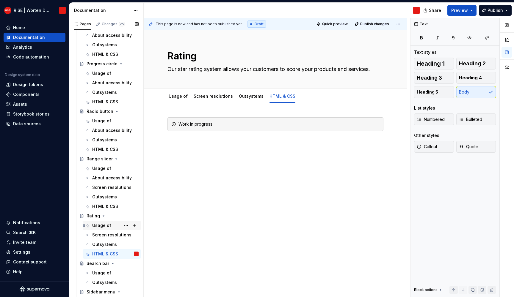
drag, startPoint x: 100, startPoint y: 271, endPoint x: 131, endPoint y: 222, distance: 58.7
click at [100, 271] on div "Usage of" at bounding box center [101, 273] width 19 height 6
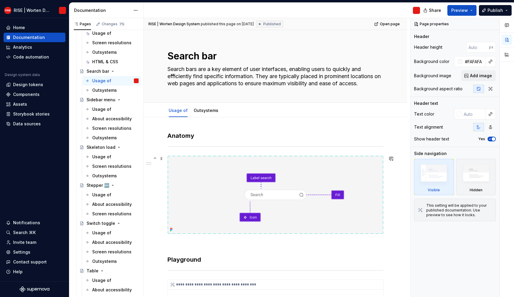
scroll to position [222, 0]
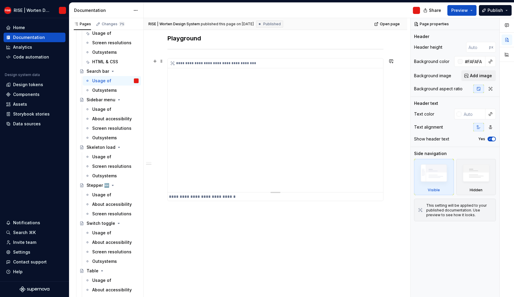
click at [216, 145] on div "**********" at bounding box center [275, 126] width 215 height 134
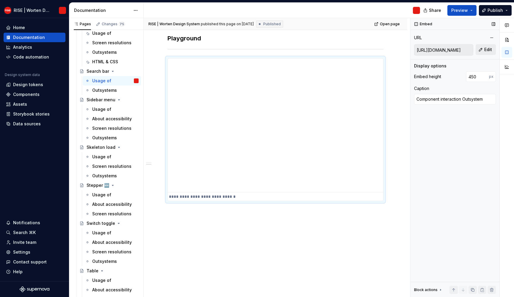
click at [484, 50] on span "Edit" at bounding box center [488, 50] width 8 height 6
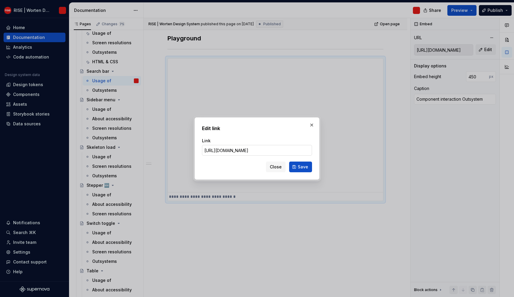
click at [241, 150] on input "[URL][DOMAIN_NAME]" at bounding box center [257, 150] width 110 height 11
click at [296, 163] on button "Save" at bounding box center [300, 167] width 23 height 11
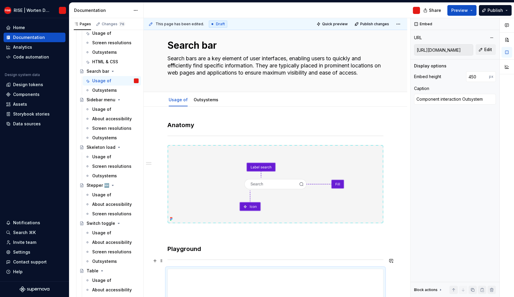
scroll to position [0, 0]
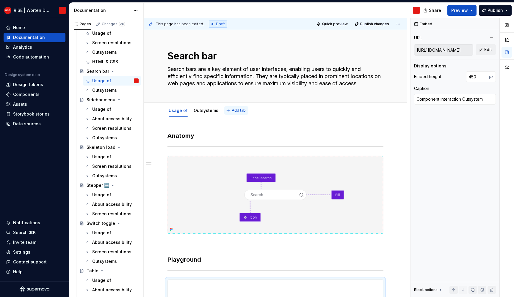
click at [236, 112] on span "Add tab" at bounding box center [239, 110] width 14 height 5
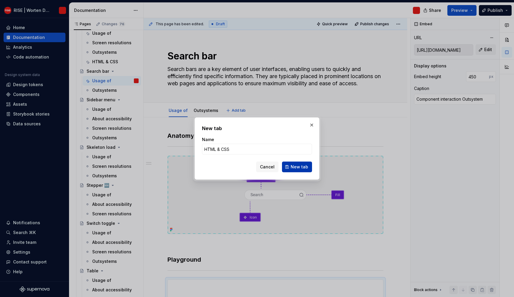
click at [300, 169] on span "New tab" at bounding box center [300, 167] width 18 height 6
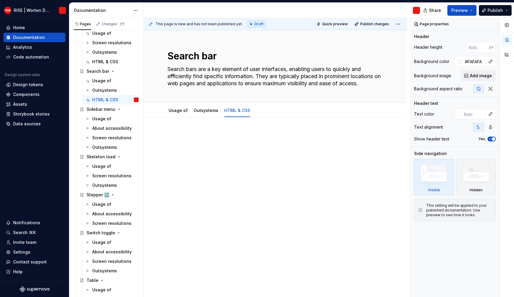
click at [208, 136] on p at bounding box center [275, 135] width 216 height 7
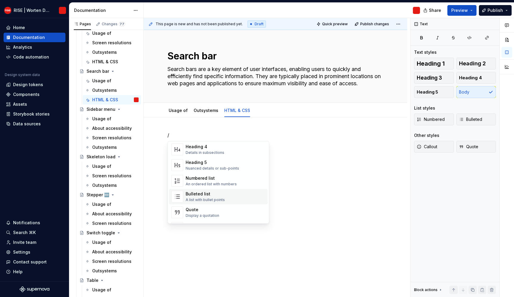
scroll to position [88, 0]
click at [204, 209] on div "Callout" at bounding box center [208, 210] width 45 height 6
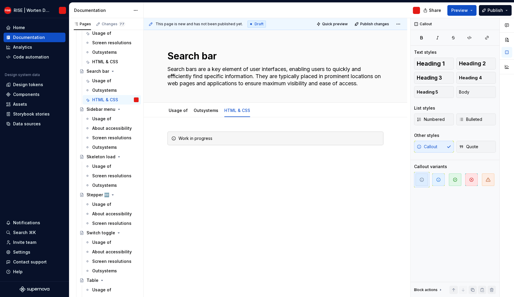
click at [233, 185] on div "Work in progress" at bounding box center [275, 183] width 263 height 133
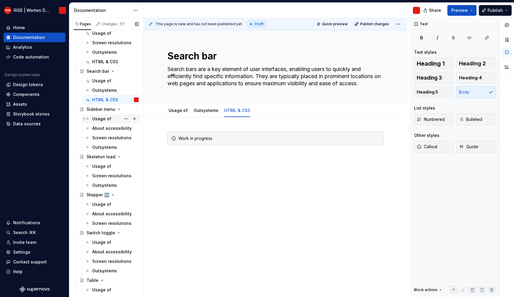
click at [94, 119] on div "Usage of" at bounding box center [101, 119] width 19 height 6
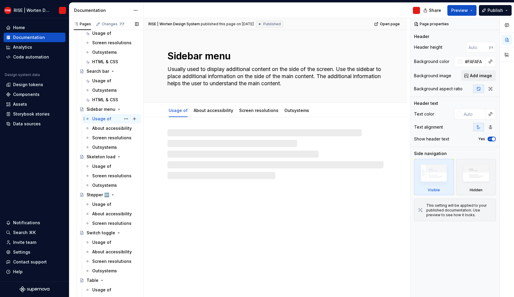
click at [103, 121] on div "Usage of" at bounding box center [101, 119] width 19 height 6
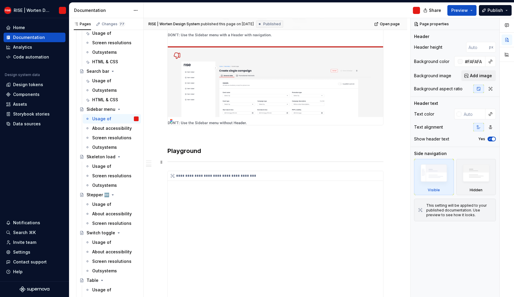
scroll to position [835, 0]
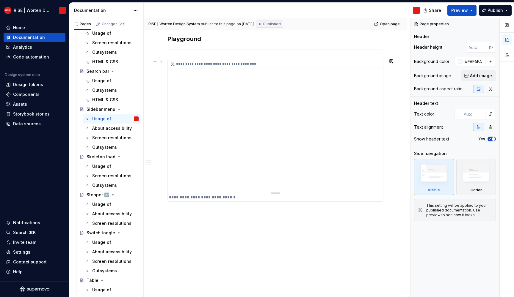
click at [261, 159] on div "**********" at bounding box center [275, 126] width 215 height 134
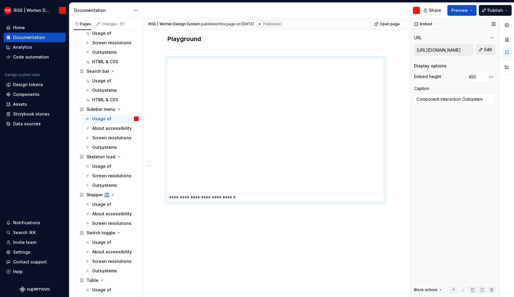
click at [485, 50] on span "Edit" at bounding box center [488, 50] width 8 height 6
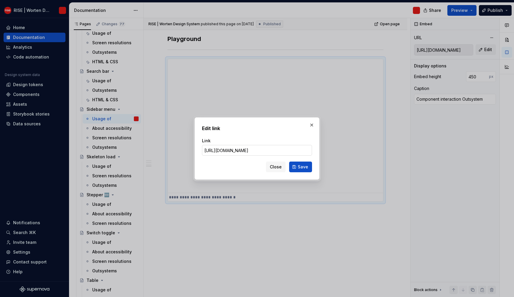
click at [239, 148] on input "[URL][DOMAIN_NAME]" at bounding box center [257, 150] width 110 height 11
click at [241, 151] on input "[URL][DOMAIN_NAME]" at bounding box center [257, 150] width 110 height 11
click at [305, 164] on span "Save" at bounding box center [303, 167] width 10 height 6
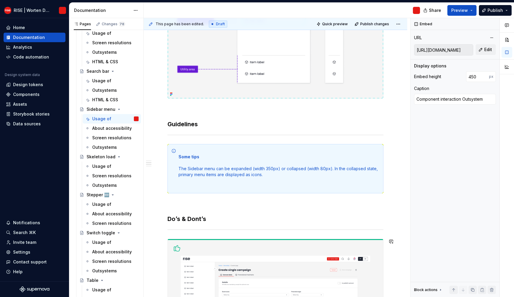
scroll to position [0, 0]
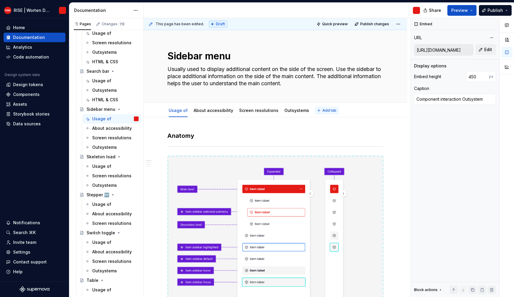
click at [331, 111] on button "Add tab" at bounding box center [327, 110] width 24 height 8
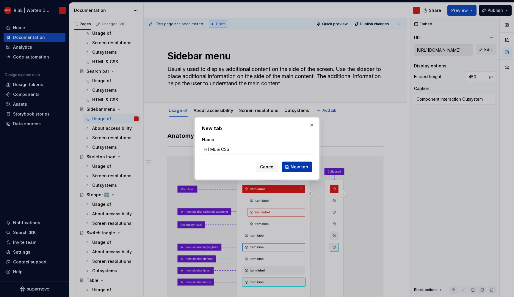
click at [295, 167] on span "New tab" at bounding box center [300, 167] width 18 height 6
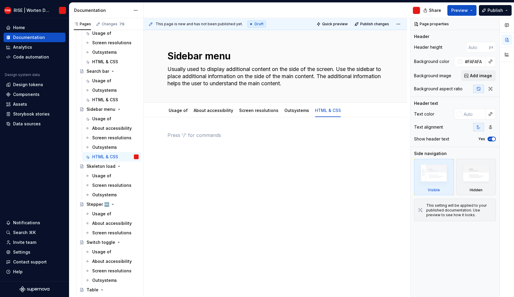
click at [200, 135] on p at bounding box center [275, 135] width 216 height 7
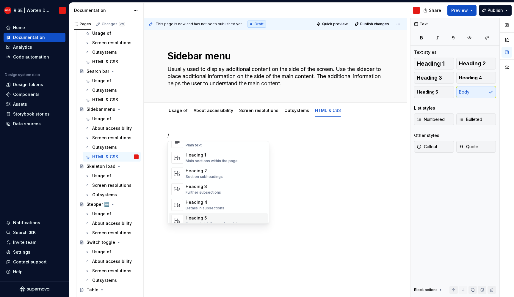
scroll to position [113, 0]
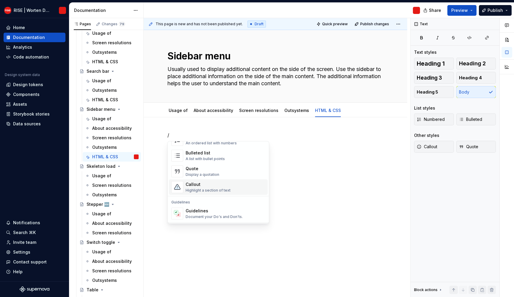
click at [186, 190] on div "Highlight a section of text" at bounding box center [208, 190] width 45 height 5
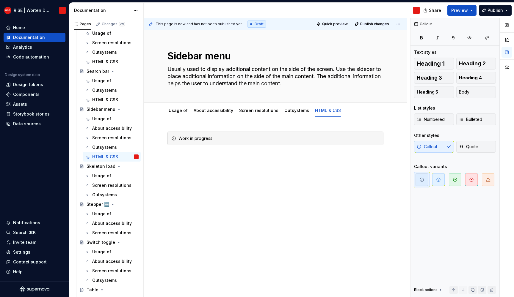
click at [253, 190] on div "Work in progress" at bounding box center [275, 183] width 263 height 133
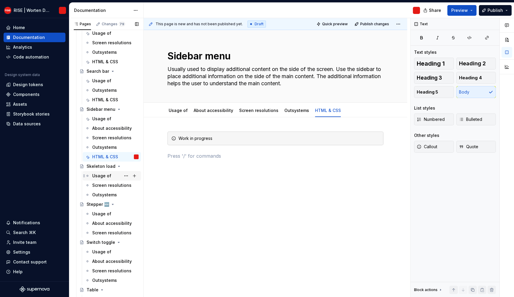
click at [104, 174] on div "Usage of" at bounding box center [101, 176] width 19 height 6
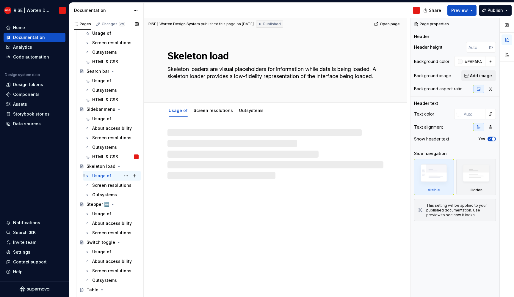
click at [98, 175] on div "Usage of" at bounding box center [101, 176] width 19 height 6
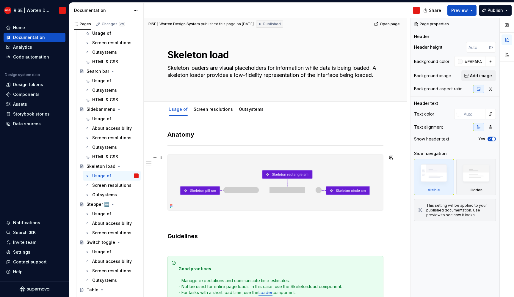
scroll to position [351, 0]
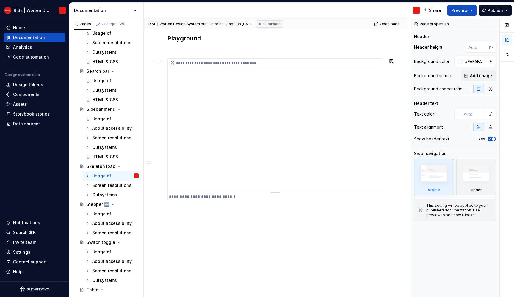
click at [237, 152] on div "**********" at bounding box center [275, 126] width 215 height 134
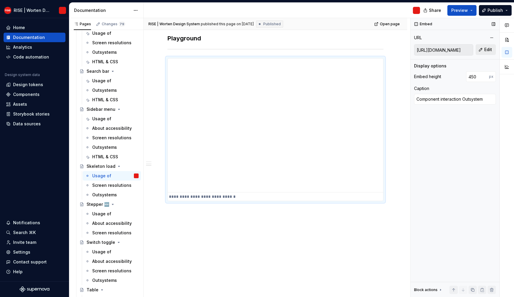
click at [488, 47] on button "Edit" at bounding box center [486, 49] width 20 height 11
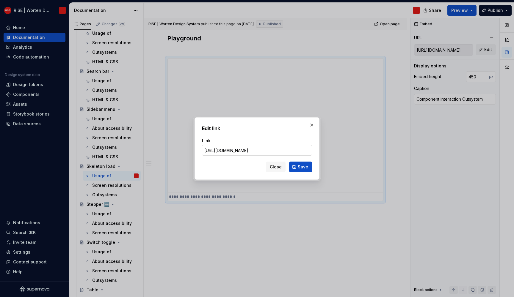
click at [239, 150] on input "[URL][DOMAIN_NAME]" at bounding box center [257, 150] width 110 height 11
click at [303, 161] on div "Close Save" at bounding box center [257, 165] width 110 height 13
click at [305, 169] on span "Save" at bounding box center [303, 167] width 10 height 6
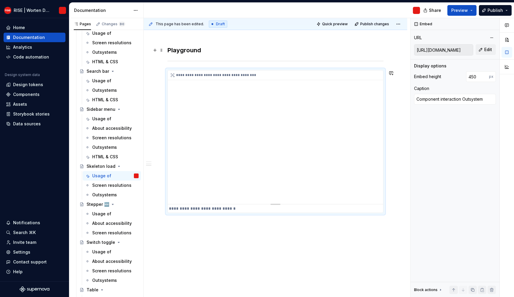
scroll to position [0, 0]
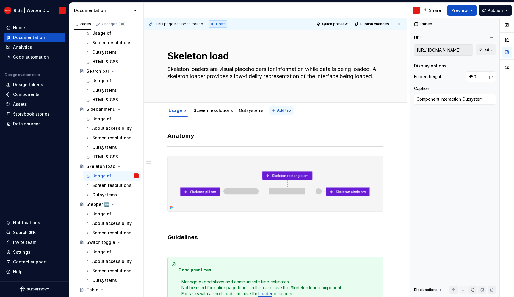
click at [269, 109] on button "Add tab" at bounding box center [281, 110] width 24 height 8
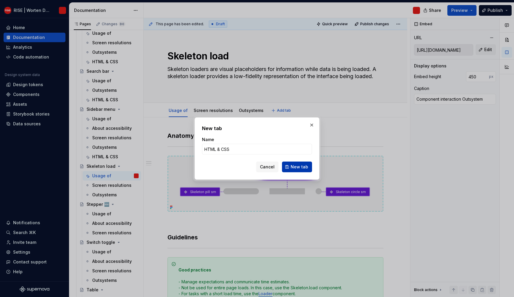
click at [302, 169] on span "New tab" at bounding box center [300, 167] width 18 height 6
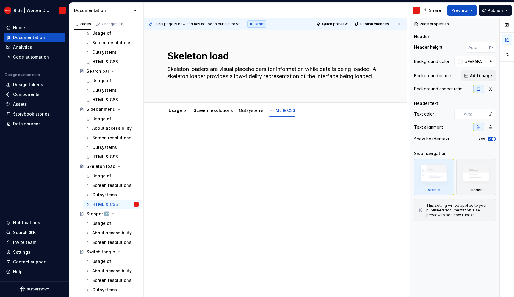
click at [194, 134] on p at bounding box center [275, 135] width 216 height 7
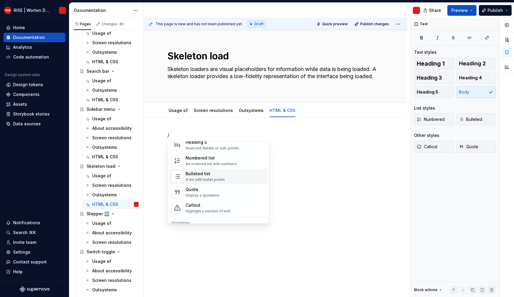
scroll to position [113, 0]
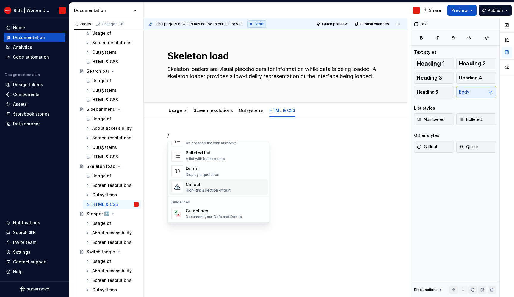
click at [200, 181] on span "Callout Highlight a section of text" at bounding box center [218, 187] width 99 height 15
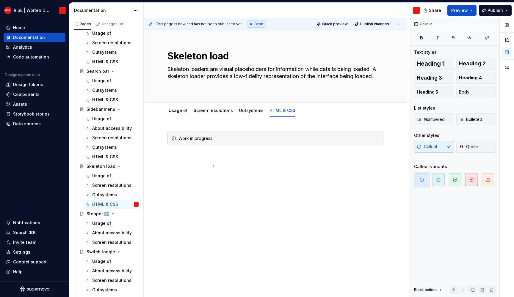
click at [213, 166] on div "This page is new and has not been published yet. Draft Quick preview Publish ch…" at bounding box center [277, 158] width 266 height 280
click at [253, 189] on div "This page is new and has not been published yet. Draft Quick preview Publish ch…" at bounding box center [277, 158] width 266 height 280
click at [360, 183] on div "Work in progress" at bounding box center [275, 183] width 263 height 133
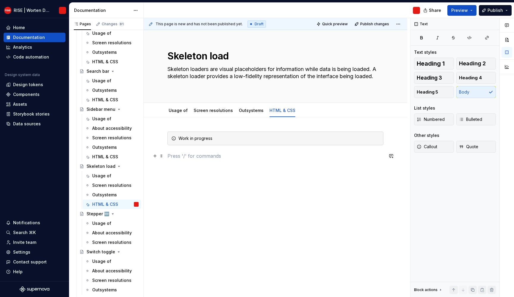
click at [383, 156] on div "This page is new and has not been published yet. Draft Quick preview Publish ch…" at bounding box center [277, 158] width 266 height 280
click at [227, 150] on div "Work in progress" at bounding box center [275, 146] width 216 height 28
drag, startPoint x: 104, startPoint y: 222, endPoint x: 241, endPoint y: 196, distance: 139.2
click at [104, 222] on div "Usage of" at bounding box center [101, 224] width 19 height 6
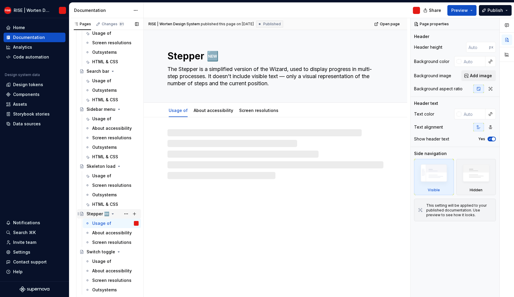
click at [106, 219] on div "Stepper 🆕" at bounding box center [109, 214] width 64 height 10
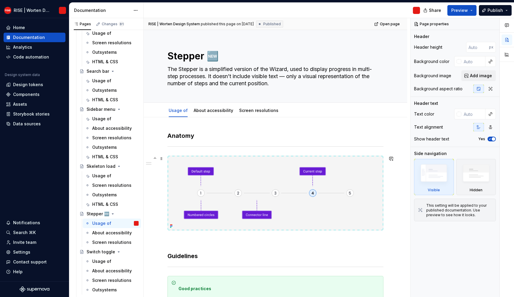
scroll to position [201, 0]
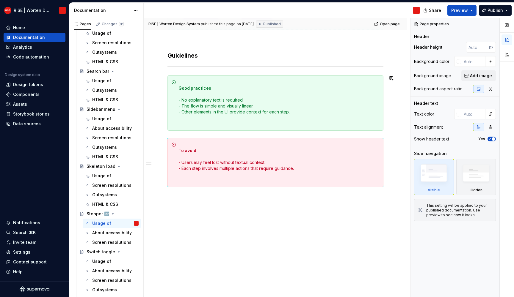
click at [244, 222] on div "RISE | Worten Design System published this page on [DATE] Published Open page S…" at bounding box center [277, 158] width 266 height 280
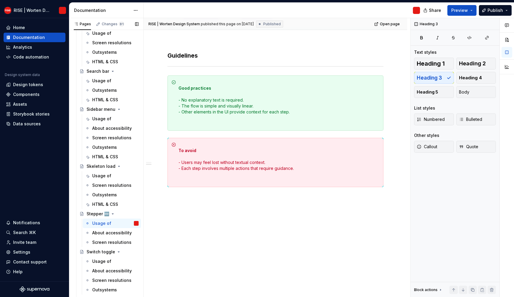
scroll to position [2414, 0]
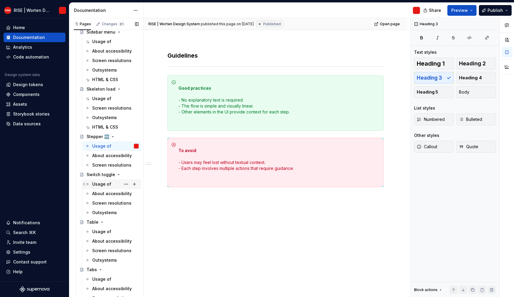
click at [97, 184] on div "Usage of" at bounding box center [101, 184] width 19 height 6
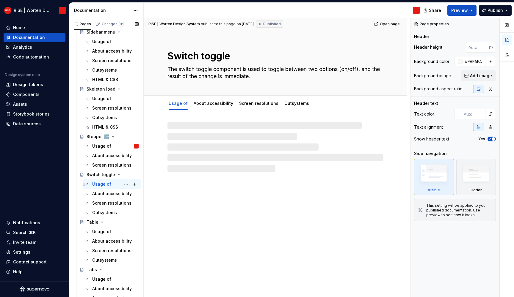
click at [103, 184] on div "Usage of" at bounding box center [101, 184] width 19 height 6
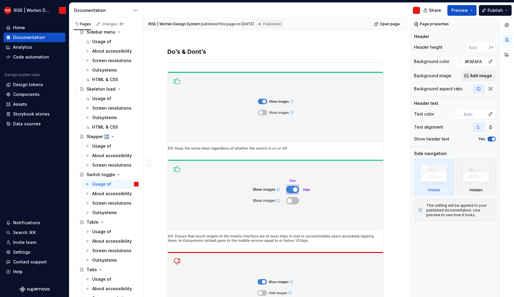
scroll to position [875, 0]
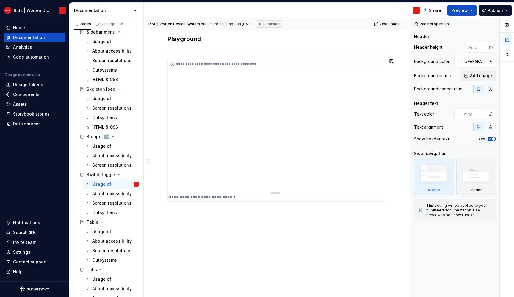
click at [265, 169] on div "**********" at bounding box center [275, 126] width 215 height 134
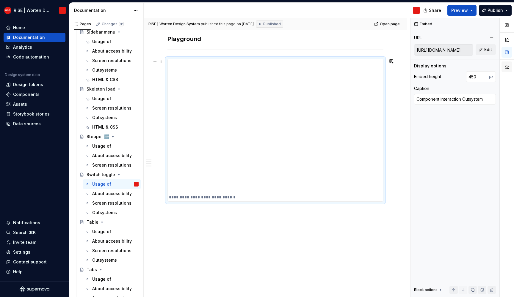
scroll to position [534, 0]
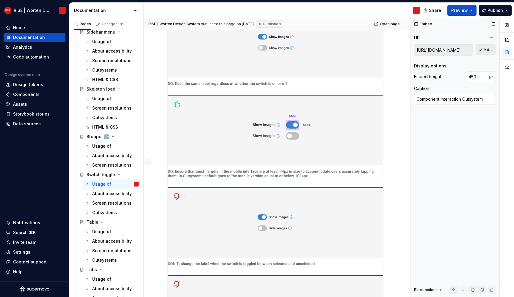
click at [494, 47] on button "Edit" at bounding box center [486, 49] width 20 height 11
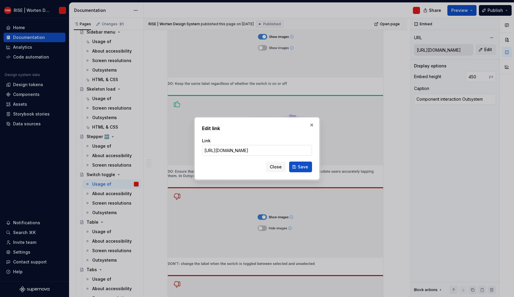
drag, startPoint x: 280, startPoint y: 154, endPoint x: 259, endPoint y: 153, distance: 20.8
click at [279, 154] on input "[URL][DOMAIN_NAME]" at bounding box center [257, 150] width 110 height 11
drag, startPoint x: 240, startPoint y: 151, endPoint x: 233, endPoint y: 151, distance: 6.5
click at [233, 151] on input "[URL][DOMAIN_NAME]" at bounding box center [257, 150] width 110 height 11
click at [308, 170] on span "Save" at bounding box center [303, 167] width 10 height 6
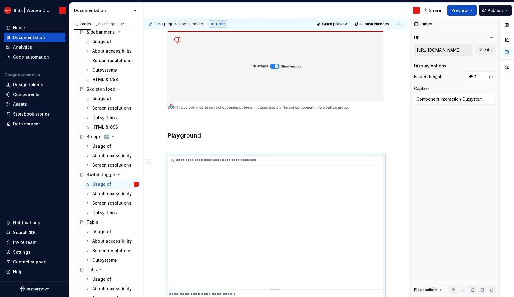
scroll to position [0, 0]
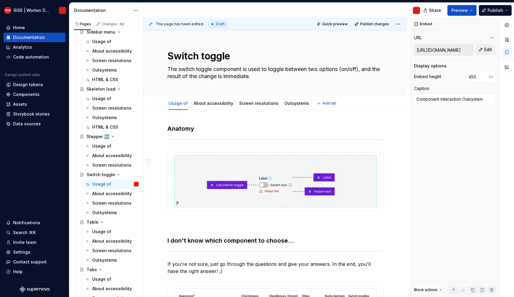
click at [327, 98] on div "Usage of About accessibility Screen resolutions Outsystems Add tab" at bounding box center [275, 103] width 223 height 13
click at [324, 102] on span "Add tab" at bounding box center [329, 103] width 14 height 5
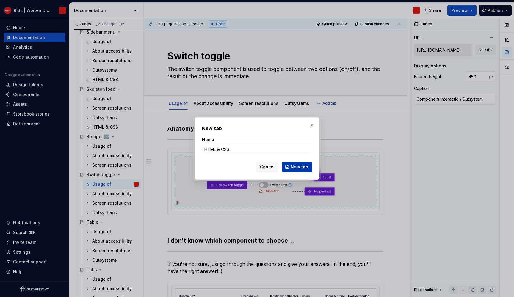
click at [304, 163] on button "New tab" at bounding box center [297, 167] width 30 height 11
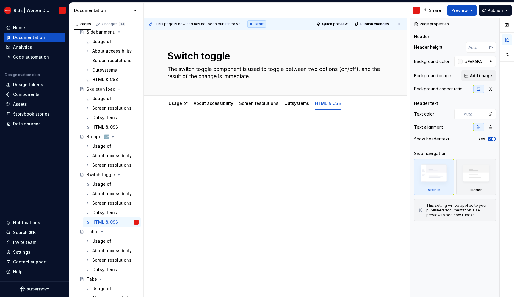
click at [183, 125] on p at bounding box center [275, 128] width 216 height 7
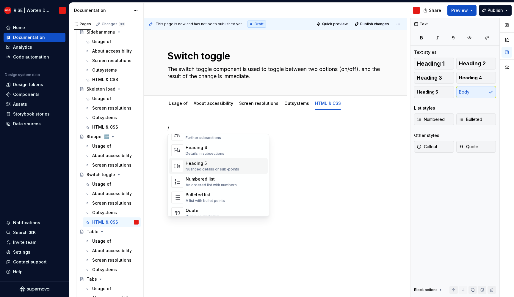
scroll to position [147, 0]
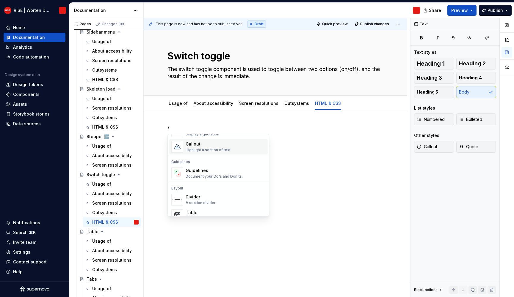
click at [203, 149] on div "Highlight a section of text" at bounding box center [208, 150] width 45 height 5
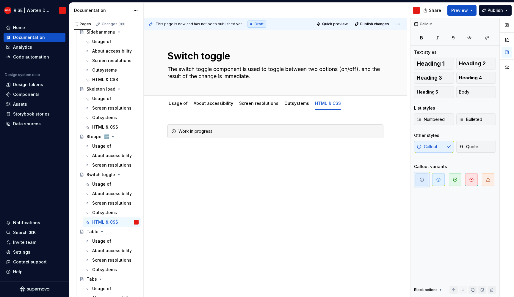
click at [245, 165] on div "Work in progress" at bounding box center [275, 176] width 263 height 133
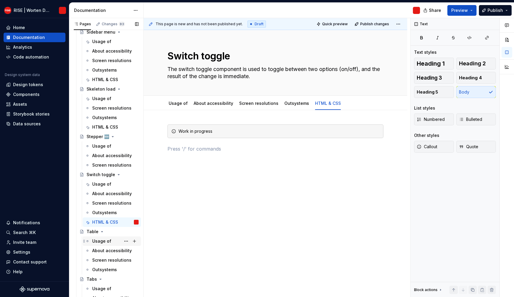
click at [102, 241] on div "Usage of" at bounding box center [101, 242] width 19 height 6
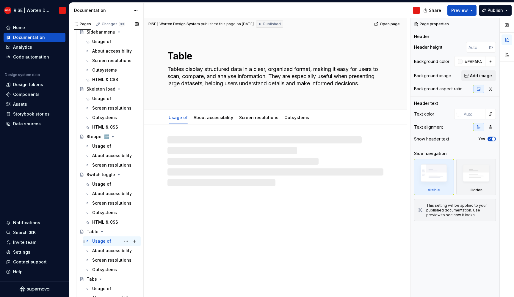
click at [103, 240] on div "Usage of" at bounding box center [101, 242] width 19 height 6
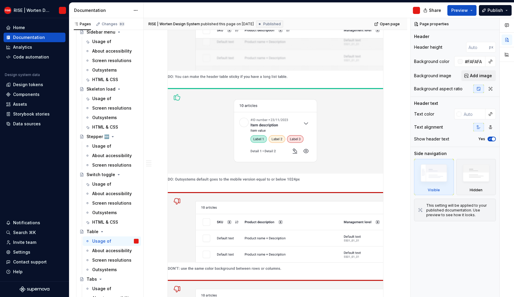
scroll to position [1207, 0]
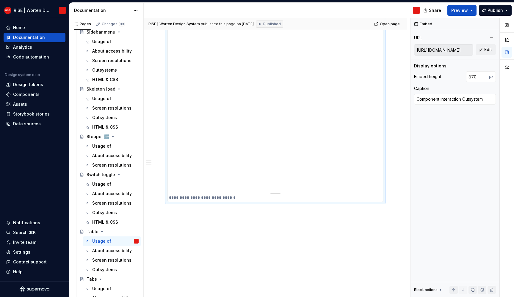
click at [257, 153] on div "**********" at bounding box center [275, 64] width 215 height 259
click at [485, 50] on span "Edit" at bounding box center [488, 50] width 8 height 6
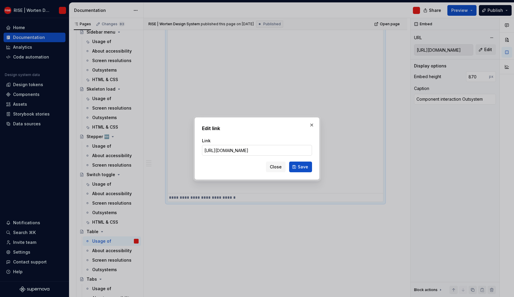
click at [239, 150] on input "[URL][DOMAIN_NAME]" at bounding box center [257, 150] width 110 height 11
click at [298, 162] on button "Save" at bounding box center [300, 167] width 23 height 11
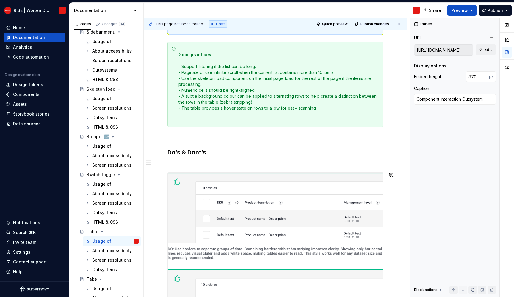
scroll to position [0, 0]
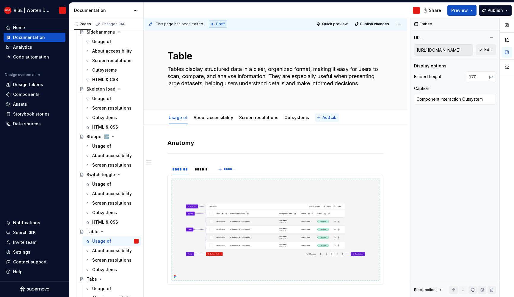
click at [329, 114] on button "Add tab" at bounding box center [327, 118] width 24 height 8
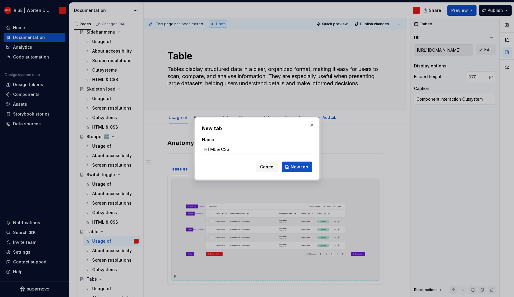
click at [297, 161] on form "Name HTML & CSS Cancel New tab" at bounding box center [257, 155] width 110 height 36
click at [299, 165] on span "New tab" at bounding box center [300, 167] width 18 height 6
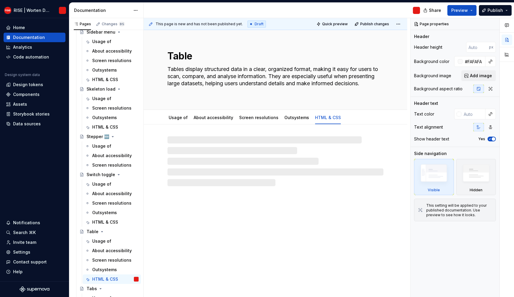
click at [248, 147] on div at bounding box center [275, 162] width 216 height 50
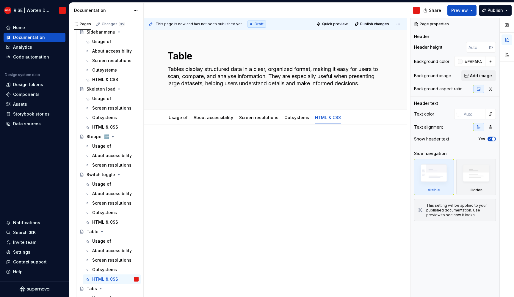
click at [246, 147] on div at bounding box center [275, 150] width 216 height 23
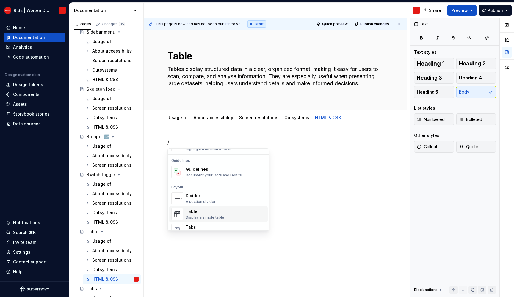
scroll to position [148, 0]
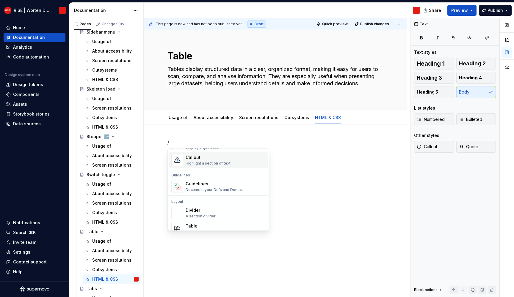
click at [203, 159] on div "Callout" at bounding box center [208, 158] width 45 height 6
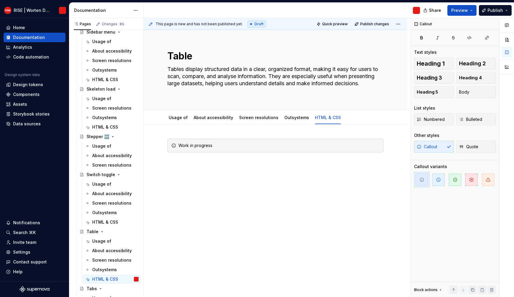
click at [260, 179] on div "This page is new and has not been published yet. Draft Quick preview Publish ch…" at bounding box center [277, 158] width 266 height 280
click at [259, 198] on div "This page is new and has not been published yet. Draft Quick preview Publish ch…" at bounding box center [277, 158] width 266 height 280
click at [256, 204] on div "This page is new and has not been published yet. Draft Quick preview Publish ch…" at bounding box center [277, 158] width 266 height 280
drag, startPoint x: 235, startPoint y: 243, endPoint x: 234, endPoint y: 236, distance: 6.3
click at [236, 243] on div "This page is new and has not been published yet. Draft Quick preview Publish ch…" at bounding box center [277, 158] width 266 height 280
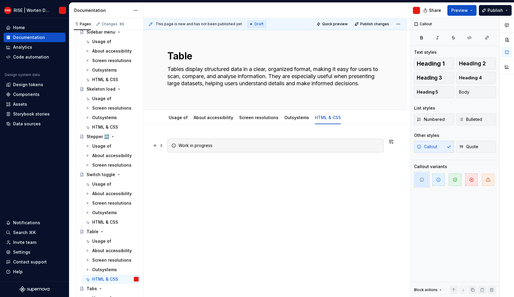
click at [250, 142] on div "Work in progress" at bounding box center [275, 146] width 216 height 14
click at [231, 209] on div "Work in progress" at bounding box center [275, 191] width 263 height 133
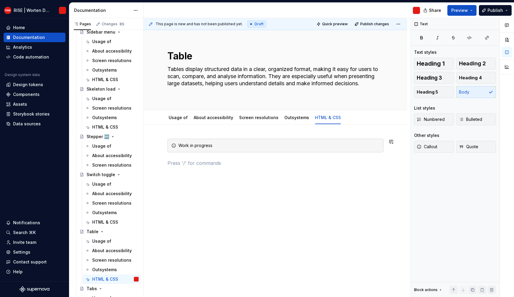
click at [230, 206] on div "Work in progress" at bounding box center [275, 194] width 263 height 139
click at [240, 201] on div "Work in progress" at bounding box center [275, 194] width 263 height 139
click at [238, 198] on div "Work in progress" at bounding box center [275, 194] width 263 height 139
click at [307, 195] on div "Work in progress" at bounding box center [275, 194] width 263 height 139
click at [313, 191] on div "Work in progress" at bounding box center [275, 194] width 263 height 139
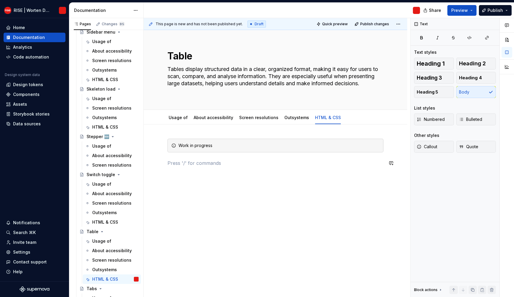
click at [223, 175] on div "Work in progress" at bounding box center [275, 194] width 263 height 139
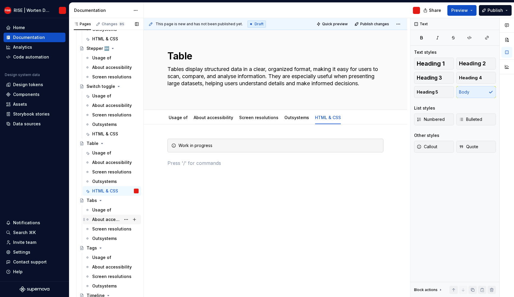
scroll to position [2503, 0]
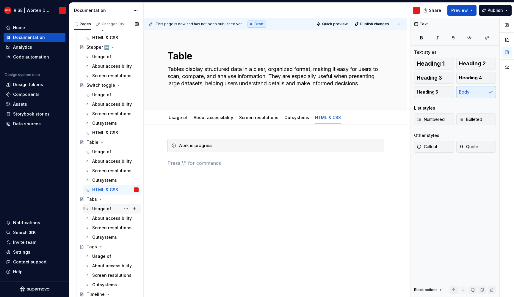
click at [101, 211] on div "Usage of" at bounding box center [101, 209] width 19 height 6
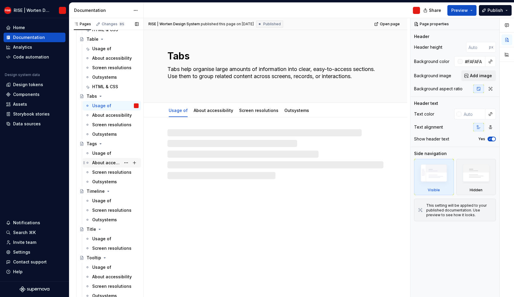
scroll to position [2605, 0]
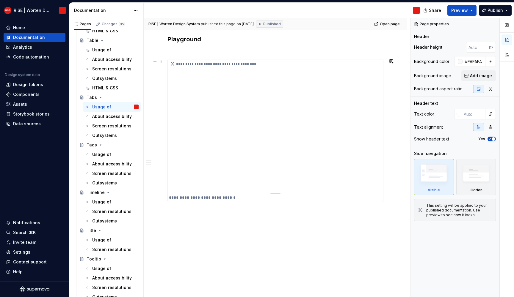
click at [255, 134] on div "**********" at bounding box center [275, 126] width 215 height 134
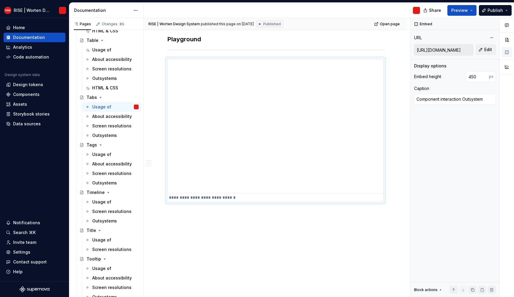
scroll to position [581, 0]
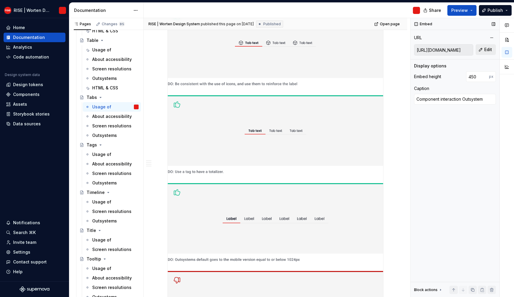
click at [484, 48] on button "Edit" at bounding box center [486, 49] width 20 height 11
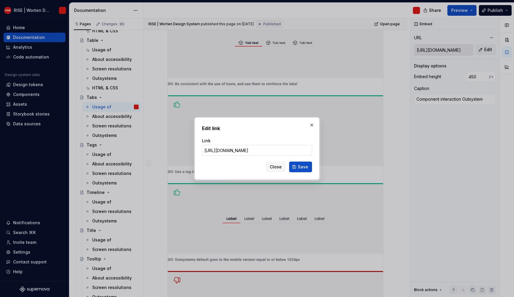
click at [239, 151] on input "[URL][DOMAIN_NAME]" at bounding box center [257, 150] width 110 height 11
click at [241, 150] on input "[URL][DOMAIN_NAME]" at bounding box center [257, 150] width 110 height 11
drag, startPoint x: 241, startPoint y: 152, endPoint x: 235, endPoint y: 150, distance: 6.5
click at [235, 150] on input "[URL][DOMAIN_NAME]" at bounding box center [257, 150] width 110 height 11
click at [301, 165] on span "Save" at bounding box center [303, 167] width 10 height 6
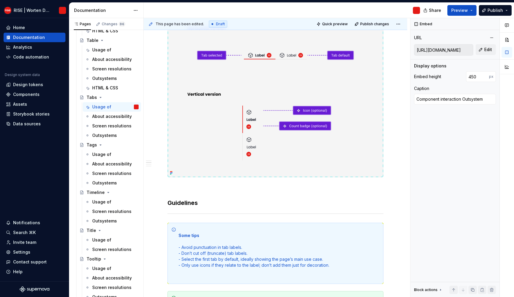
scroll to position [0, 0]
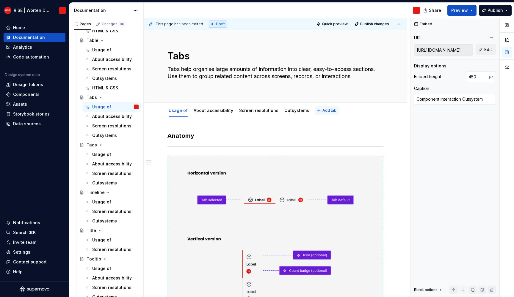
click at [327, 113] on button "Add tab" at bounding box center [327, 110] width 24 height 8
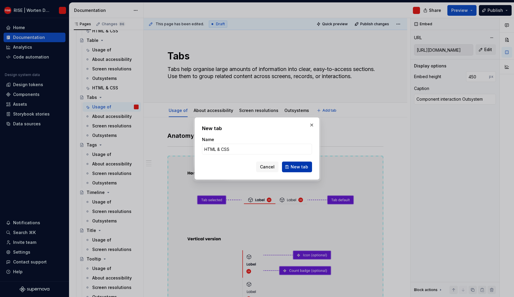
click at [292, 170] on button "New tab" at bounding box center [297, 167] width 30 height 11
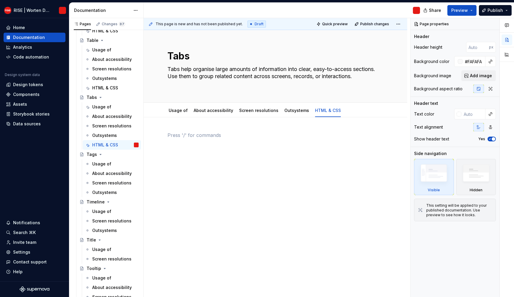
click at [209, 136] on p at bounding box center [275, 135] width 216 height 7
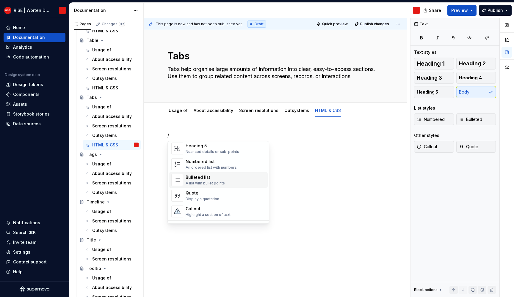
scroll to position [110, 0]
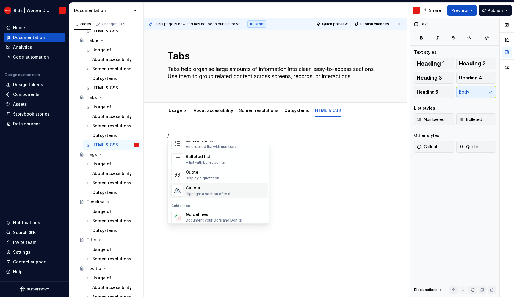
click at [190, 188] on div "Callout" at bounding box center [208, 188] width 45 height 6
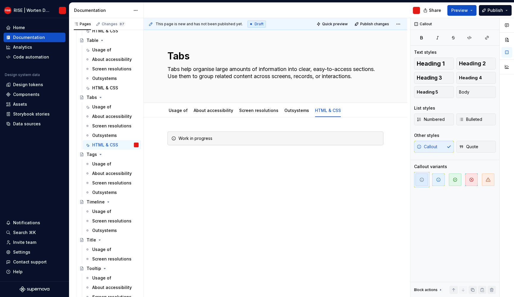
click at [222, 189] on div "This page is new and has not been published yet. Draft Quick preview Publish ch…" at bounding box center [277, 158] width 266 height 280
click at [258, 142] on div "Work in progress" at bounding box center [275, 139] width 216 height 14
click at [268, 184] on div "This page is new and has not been published yet. Draft Quick preview Publish ch…" at bounding box center [277, 158] width 266 height 280
click at [315, 171] on div "Work in progress" at bounding box center [275, 183] width 263 height 133
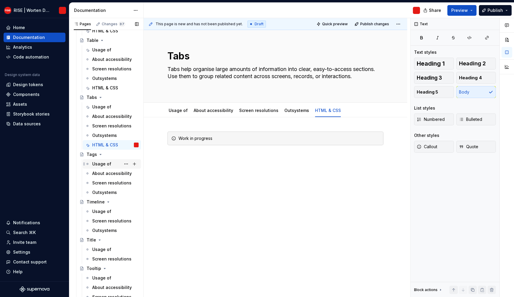
click at [103, 164] on div "Usage of" at bounding box center [101, 164] width 19 height 6
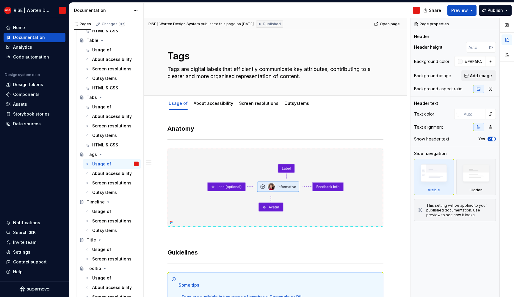
scroll to position [597, 0]
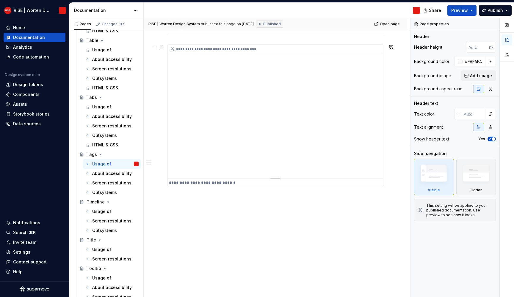
click at [235, 135] on div "**********" at bounding box center [275, 112] width 215 height 134
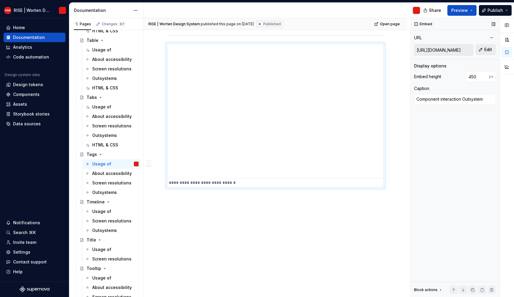
click at [488, 48] on span "Edit" at bounding box center [488, 50] width 8 height 6
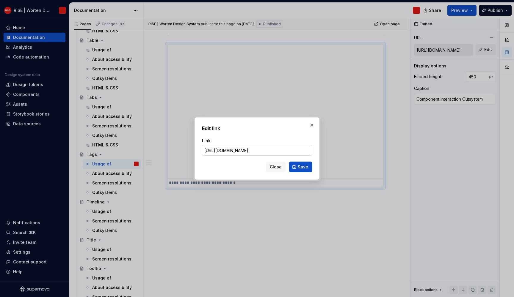
click at [237, 151] on input "[URL][DOMAIN_NAME]" at bounding box center [257, 150] width 110 height 11
drag, startPoint x: 235, startPoint y: 151, endPoint x: 241, endPoint y: 151, distance: 6.0
click at [241, 151] on input "[URL][DOMAIN_NAME]" at bounding box center [257, 150] width 110 height 11
click at [300, 165] on span "Save" at bounding box center [303, 167] width 10 height 6
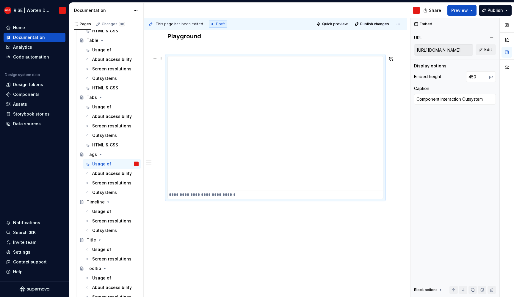
scroll to position [0, 0]
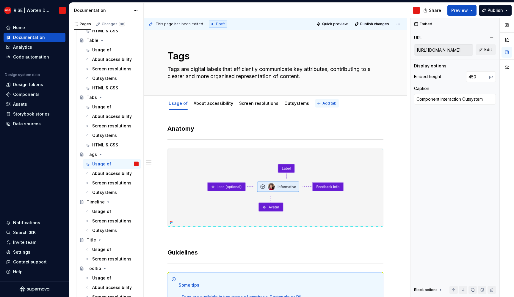
click at [315, 102] on button "Add tab" at bounding box center [327, 103] width 24 height 8
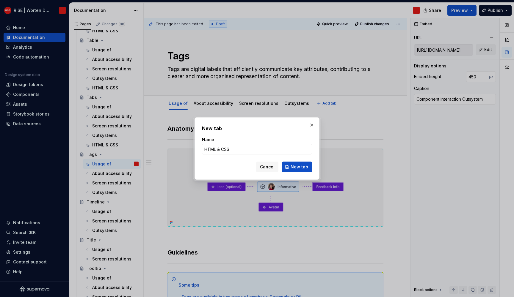
click at [305, 173] on div "New tab Name HTML & CSS Cancel New tab" at bounding box center [256, 148] width 125 height 62
click at [309, 167] on button "New tab" at bounding box center [297, 167] width 30 height 11
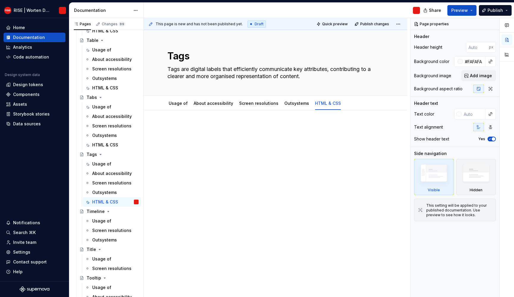
click at [221, 130] on p at bounding box center [275, 128] width 216 height 7
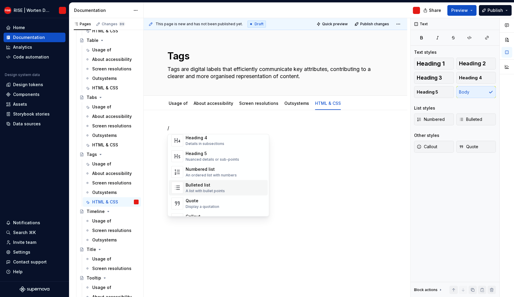
scroll to position [89, 0]
click at [197, 204] on div "Callout" at bounding box center [208, 202] width 45 height 6
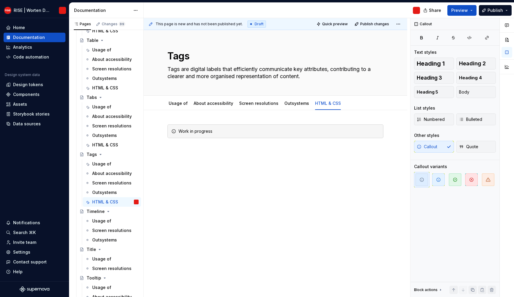
click at [204, 209] on div "Work in progress" at bounding box center [275, 176] width 263 height 133
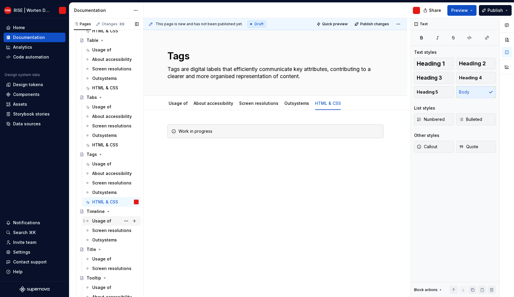
click at [103, 225] on div "Usage of" at bounding box center [112, 222] width 58 height 10
click at [105, 222] on div "Usage of" at bounding box center [101, 221] width 19 height 6
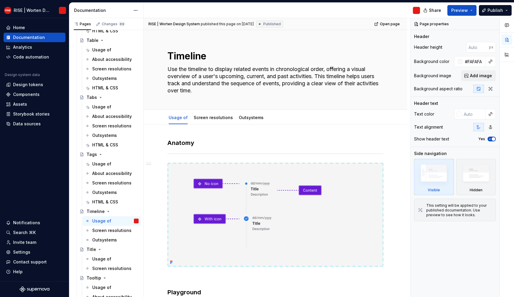
scroll to position [299, 0]
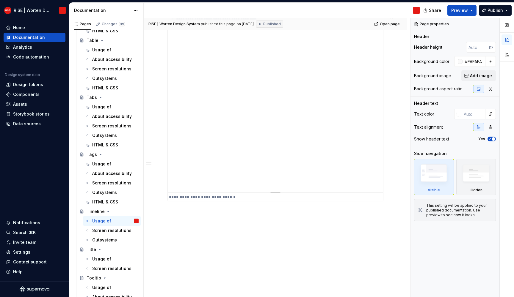
click at [205, 157] on div "**********" at bounding box center [275, 103] width 215 height 178
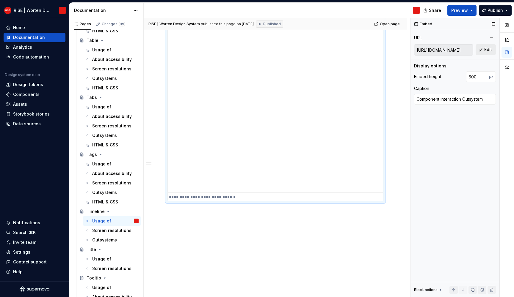
click at [480, 47] on button "Edit" at bounding box center [486, 49] width 20 height 11
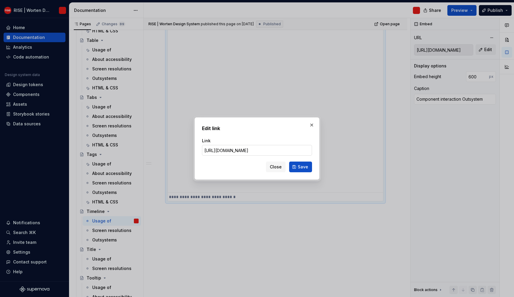
click at [236, 149] on input "[URL][DOMAIN_NAME]" at bounding box center [257, 150] width 110 height 11
drag, startPoint x: 235, startPoint y: 150, endPoint x: 242, endPoint y: 151, distance: 6.9
click at [242, 151] on input "[URL][DOMAIN_NAME]" at bounding box center [257, 150] width 110 height 11
click at [309, 169] on button "Save" at bounding box center [300, 167] width 23 height 11
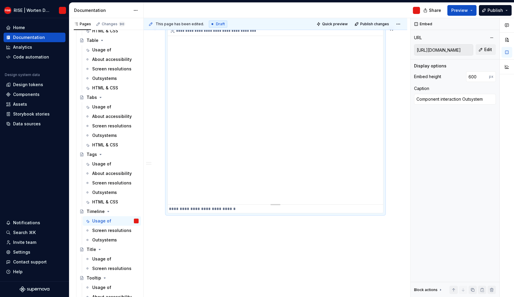
scroll to position [0, 0]
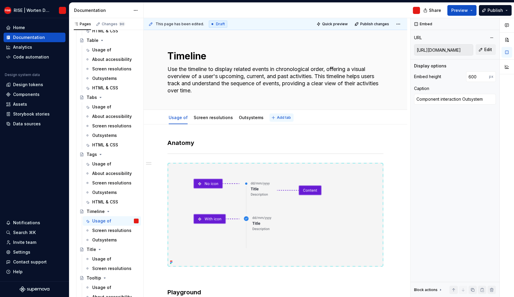
click at [286, 117] on button "Add tab" at bounding box center [281, 118] width 24 height 8
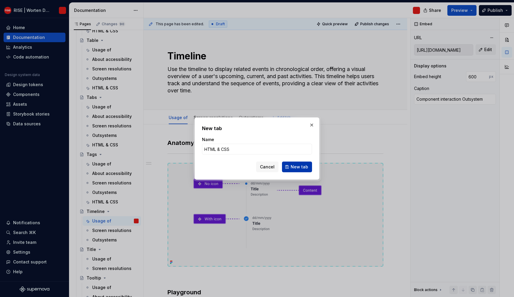
click at [304, 166] on span "New tab" at bounding box center [300, 167] width 18 height 6
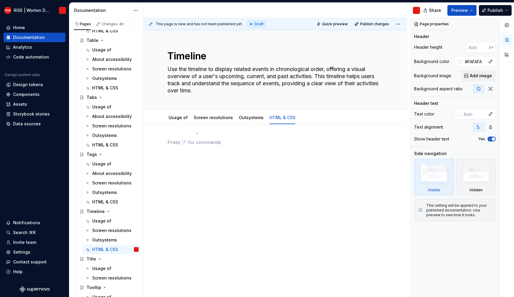
click at [197, 134] on div "This page is new and has not been published yet. Draft Quick preview Publish ch…" at bounding box center [277, 158] width 266 height 280
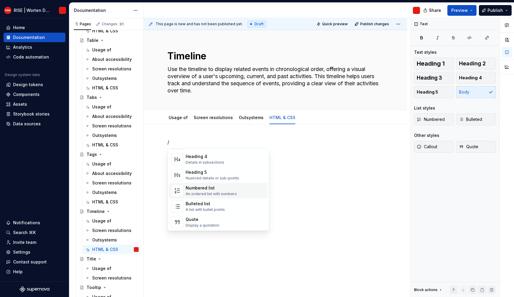
scroll to position [87, 0]
click at [201, 217] on div "Callout" at bounding box center [208, 219] width 45 height 6
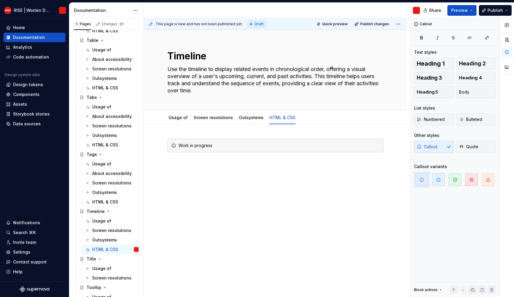
click at [208, 216] on div "Work in progress" at bounding box center [275, 191] width 263 height 133
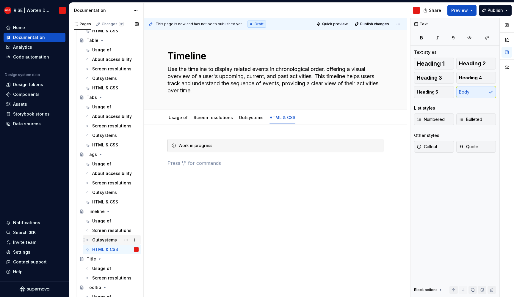
scroll to position [2607, 0]
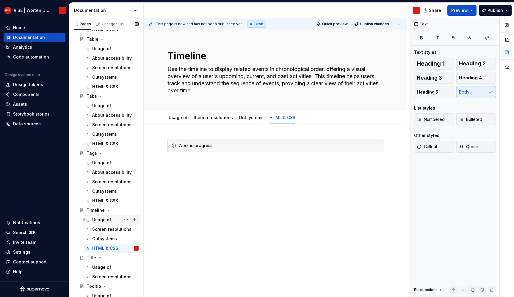
drag, startPoint x: 101, startPoint y: 266, endPoint x: 103, endPoint y: 222, distance: 44.6
click at [101, 266] on div "Usage of" at bounding box center [101, 268] width 19 height 6
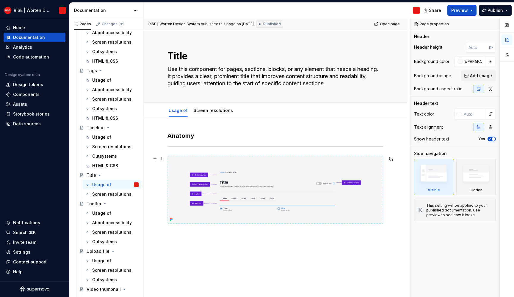
scroll to position [23, 0]
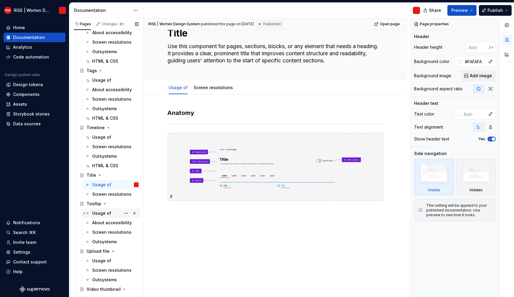
click at [94, 214] on div "Usage of" at bounding box center [101, 214] width 19 height 6
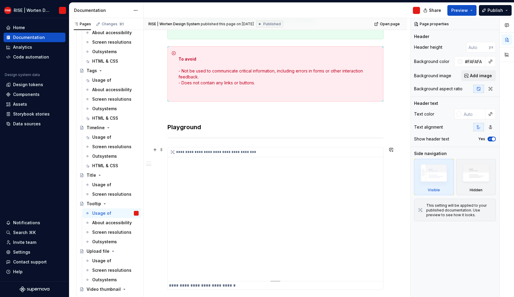
scroll to position [362, 0]
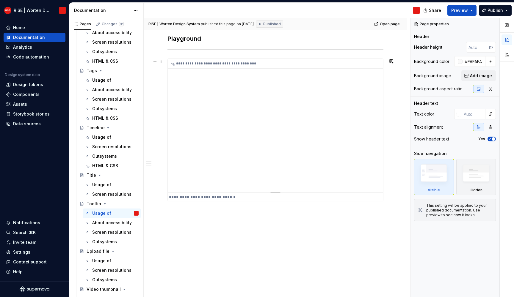
click at [241, 131] on div "**********" at bounding box center [275, 126] width 215 height 134
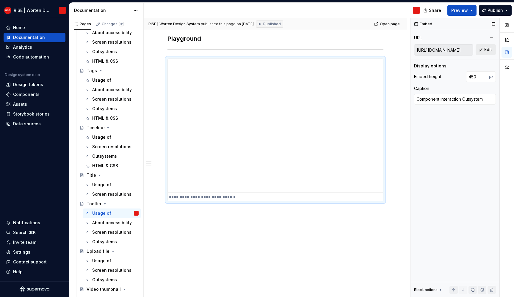
click at [484, 48] on button "Edit" at bounding box center [486, 49] width 20 height 11
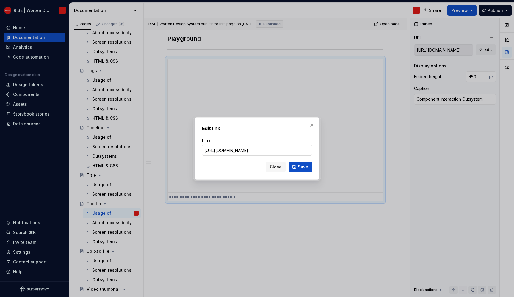
click at [244, 150] on input "[URL][DOMAIN_NAME]" at bounding box center [257, 150] width 110 height 11
drag, startPoint x: 241, startPoint y: 150, endPoint x: 235, endPoint y: 151, distance: 5.7
click at [235, 151] on input "[URL][DOMAIN_NAME]" at bounding box center [257, 150] width 110 height 11
click at [300, 168] on span "Save" at bounding box center [303, 167] width 10 height 6
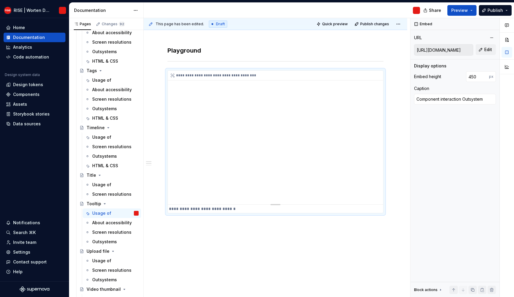
scroll to position [0, 0]
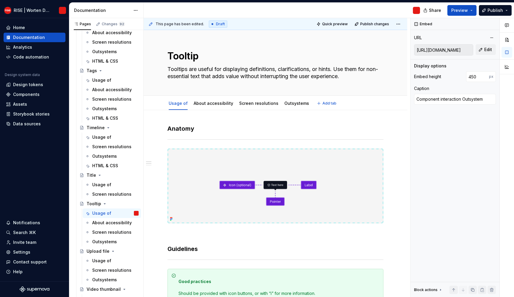
click at [334, 105] on div "Usage of About accessibility Screen resolutions Outsystems Add tab" at bounding box center [275, 103] width 223 height 13
click at [331, 105] on button "Add tab" at bounding box center [327, 103] width 24 height 8
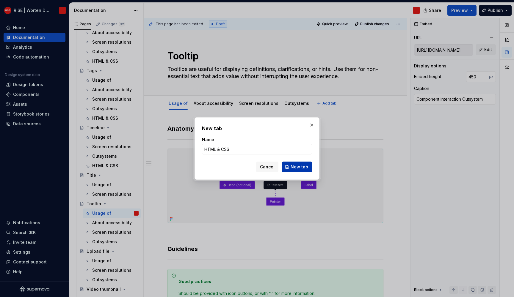
click at [301, 167] on span "New tab" at bounding box center [300, 167] width 18 height 6
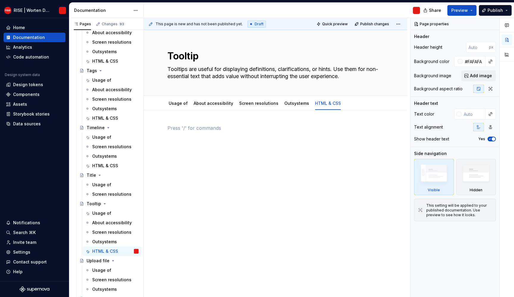
click at [222, 142] on div at bounding box center [275, 136] width 216 height 23
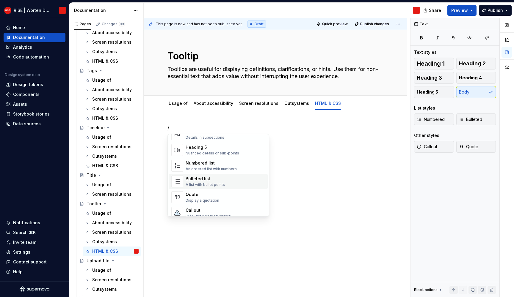
scroll to position [81, 0]
click at [205, 208] on div "Callout" at bounding box center [208, 209] width 45 height 6
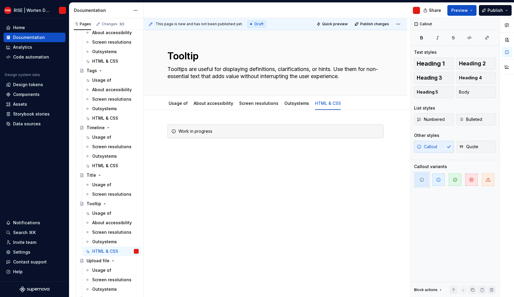
click at [214, 190] on div "Work in progress" at bounding box center [275, 176] width 263 height 133
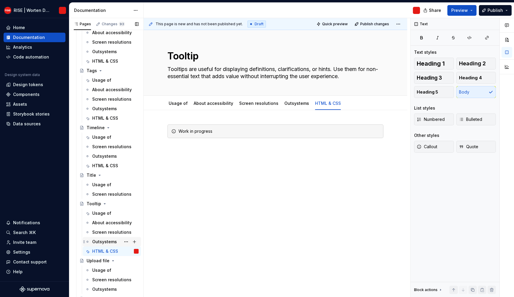
drag, startPoint x: 99, startPoint y: 270, endPoint x: 119, endPoint y: 241, distance: 35.1
click at [99, 270] on div "Usage of" at bounding box center [101, 271] width 19 height 6
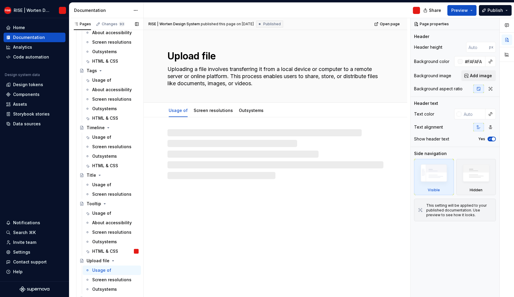
scroll to position [2773, 0]
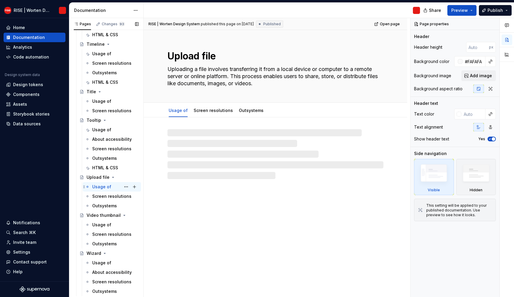
click at [97, 188] on div "Usage of" at bounding box center [101, 187] width 19 height 6
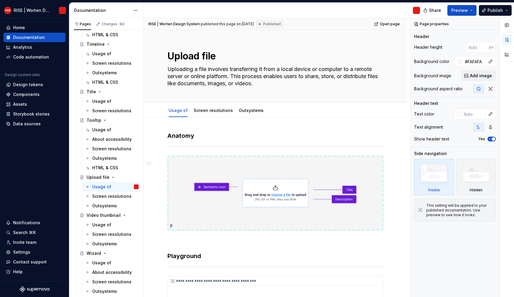
scroll to position [218, 0]
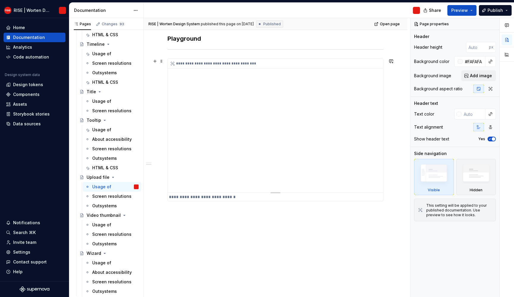
click at [227, 151] on div "**********" at bounding box center [275, 126] width 215 height 134
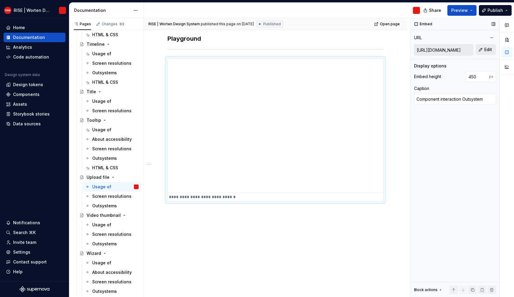
click at [492, 50] on span "Edit" at bounding box center [488, 50] width 8 height 6
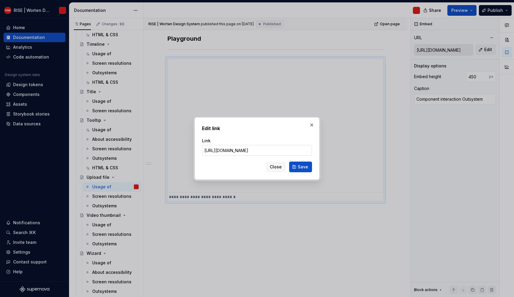
click at [241, 150] on input "[URL][DOMAIN_NAME]" at bounding box center [257, 150] width 110 height 11
drag, startPoint x: 241, startPoint y: 151, endPoint x: 235, endPoint y: 152, distance: 5.8
click at [235, 152] on input "[URL][DOMAIN_NAME]" at bounding box center [257, 150] width 110 height 11
click at [311, 167] on button "Save" at bounding box center [300, 167] width 23 height 11
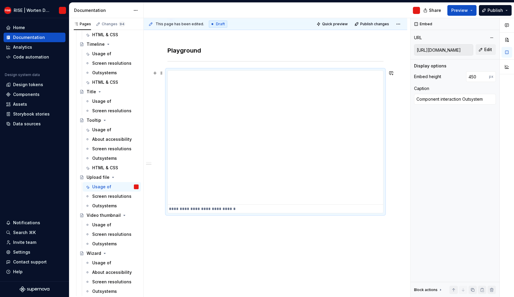
scroll to position [0, 0]
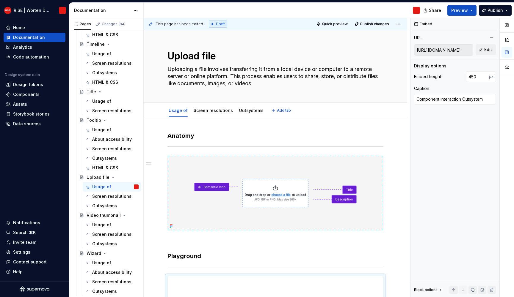
click at [264, 112] on div "Usage of Screen resolutions Outsystems Add tab" at bounding box center [275, 110] width 223 height 13
click at [269, 109] on button "Add tab" at bounding box center [281, 110] width 24 height 8
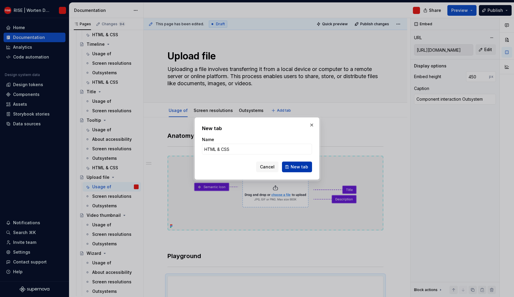
click at [295, 167] on span "New tab" at bounding box center [300, 167] width 18 height 6
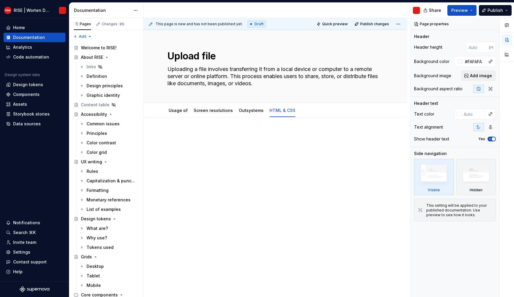
scroll to position [2773, 0]
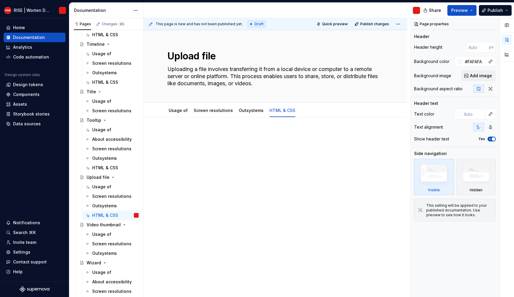
click at [220, 139] on div at bounding box center [275, 143] width 216 height 23
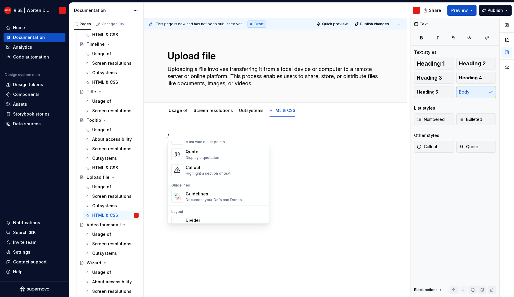
scroll to position [131, 0]
click at [199, 173] on div "Highlight a section of text" at bounding box center [208, 172] width 45 height 5
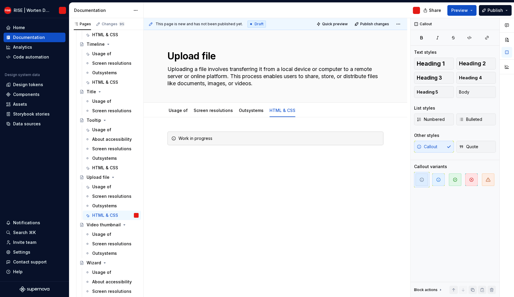
click at [200, 174] on div "Work in progress" at bounding box center [275, 183] width 263 height 133
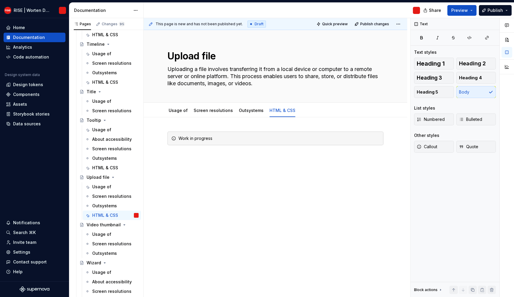
drag, startPoint x: 106, startPoint y: 233, endPoint x: 190, endPoint y: 219, distance: 85.6
click at [106, 233] on div "Usage of" at bounding box center [101, 235] width 19 height 6
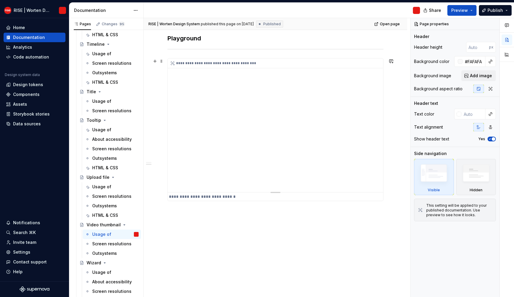
scroll to position [277, 0]
click at [237, 151] on div "**********" at bounding box center [275, 126] width 215 height 134
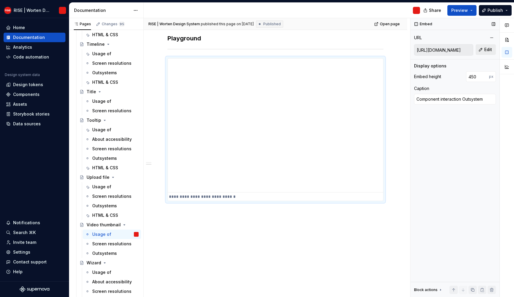
click at [486, 45] on button "Edit" at bounding box center [486, 49] width 20 height 11
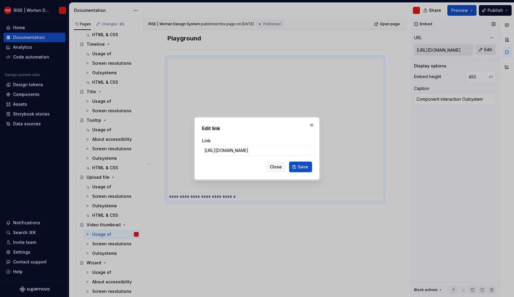
type textarea "*"
click at [250, 150] on input "https://worten-dev.outsystemsenterprise.com/RiseStyleguide/Playground_Video" at bounding box center [257, 150] width 110 height 11
drag, startPoint x: 241, startPoint y: 150, endPoint x: 235, endPoint y: 150, distance: 6.3
click at [235, 150] on input "https://worten-dev.outsystemsenterprise.com/RiseStyleguide/Playground_Video" at bounding box center [257, 150] width 110 height 11
type input "https://worten-pre.outsystemsenterprise.com/RiseStyleguide/Playground_Video"
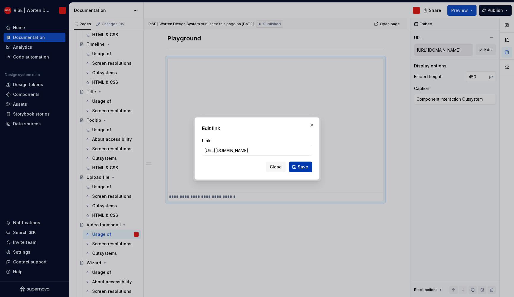
click at [299, 164] on button "Save" at bounding box center [300, 167] width 23 height 11
type textarea "*"
type input "https://worten-pre.outsystemsenterprise.com/RiseStyleguide/Playground_Video"
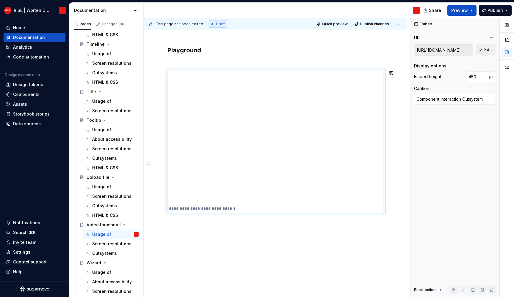
scroll to position [0, 0]
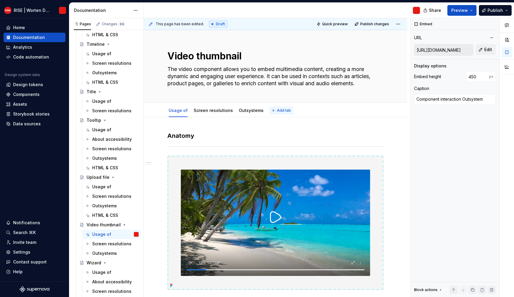
click at [277, 111] on span "Add tab" at bounding box center [284, 110] width 14 height 5
type textarea "*"
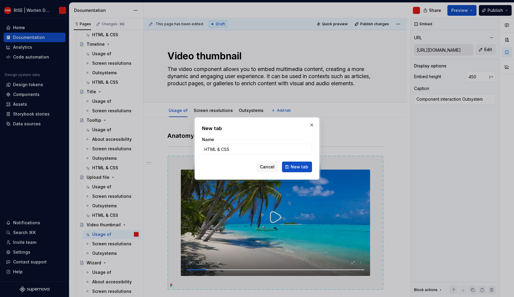
type input "HTML & CSS"
click at [300, 161] on form "Name HTML & CSS Cancel New tab" at bounding box center [257, 155] width 110 height 36
click at [302, 173] on div "New tab Name HTML & CSS Cancel New tab" at bounding box center [256, 148] width 125 height 62
click at [297, 169] on span "New tab" at bounding box center [300, 167] width 18 height 6
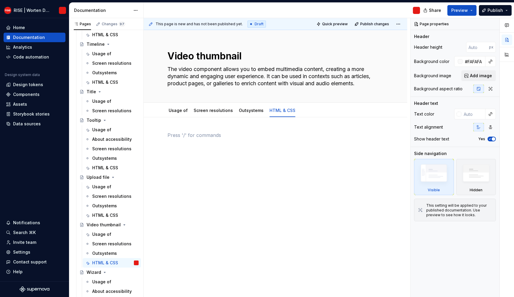
click at [195, 131] on div at bounding box center [275, 183] width 263 height 133
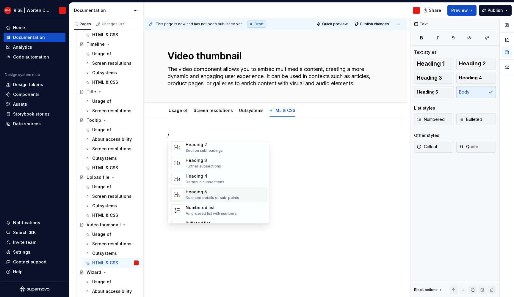
scroll to position [128, 0]
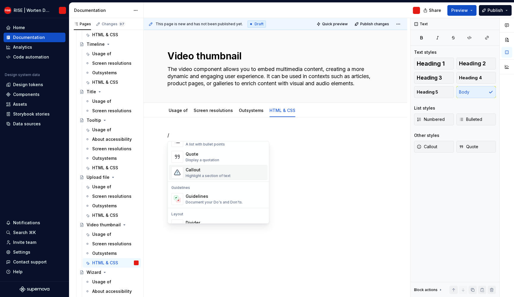
click at [192, 170] on div "Callout" at bounding box center [208, 170] width 45 height 6
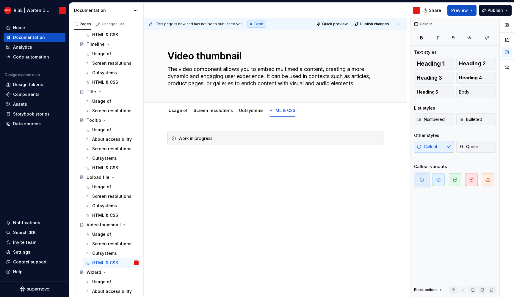
click at [220, 166] on div "This page is new and has not been published yet. Draft Quick preview Publish ch…" at bounding box center [277, 158] width 266 height 280
click at [224, 188] on div "This page is new and has not been published yet. Draft Quick preview Publish ch…" at bounding box center [277, 158] width 266 height 280
click at [224, 188] on div "Work in progress" at bounding box center [275, 183] width 263 height 133
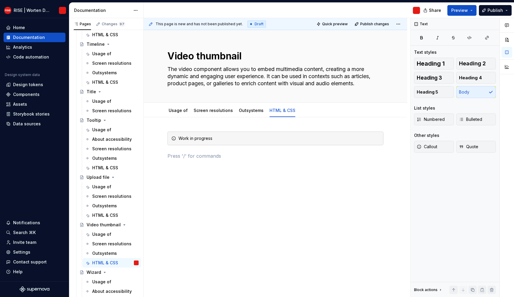
click at [328, 179] on div "Work in progress" at bounding box center [275, 186] width 263 height 139
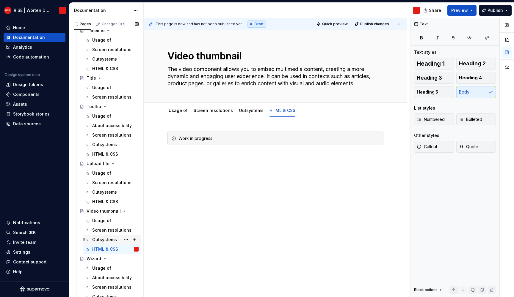
drag, startPoint x: 109, startPoint y: 269, endPoint x: 110, endPoint y: 236, distance: 32.8
click at [108, 269] on div "Usage of" at bounding box center [101, 269] width 19 height 6
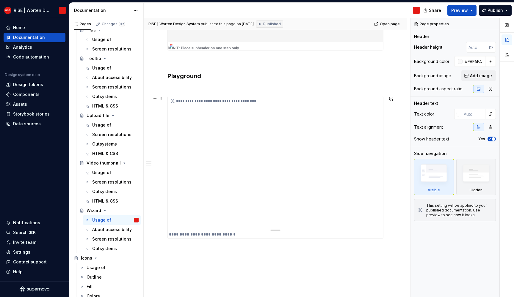
scroll to position [430, 0]
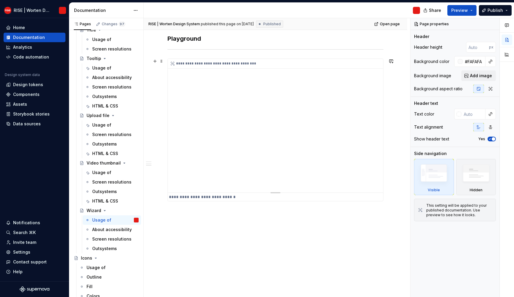
click at [239, 156] on div "**********" at bounding box center [275, 126] width 215 height 134
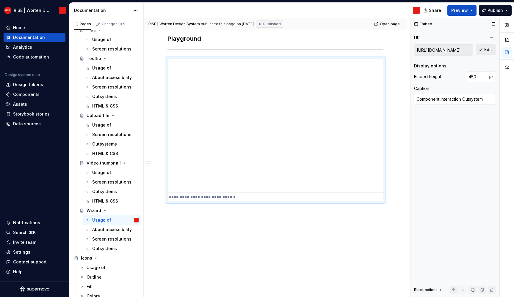
click at [490, 51] on span "Edit" at bounding box center [488, 50] width 8 height 6
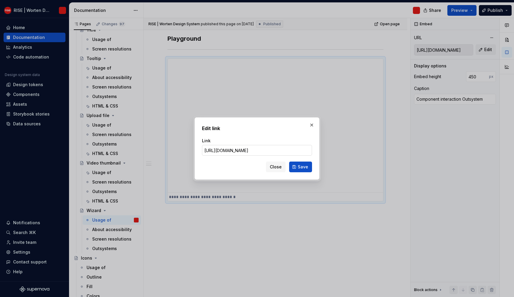
click at [232, 150] on input "https://worten-dev.outsystemsenterprise.com/RiseStyleguide/Playground_wizard" at bounding box center [257, 150] width 110 height 11
drag, startPoint x: 241, startPoint y: 150, endPoint x: 235, endPoint y: 151, distance: 6.3
click at [235, 151] on input "https://worten-dev.outsystemsenterprise.com/RiseStyleguide/Playground_wizard" at bounding box center [257, 150] width 110 height 11
type textarea "*"
type input "https://worten-pre.outsystemsenterprise.com/RiseStyleguide/Playground_wizard"
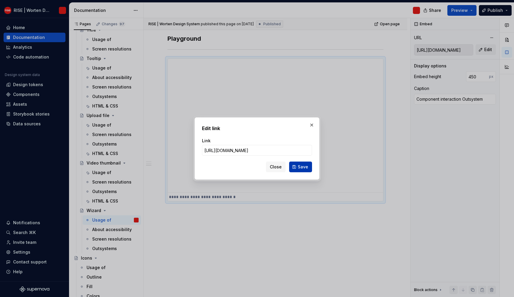
click at [302, 168] on span "Save" at bounding box center [303, 167] width 10 height 6
type textarea "*"
type input "https://worten-pre.outsystemsenterprise.com/RiseStyleguide/Playground_wizard"
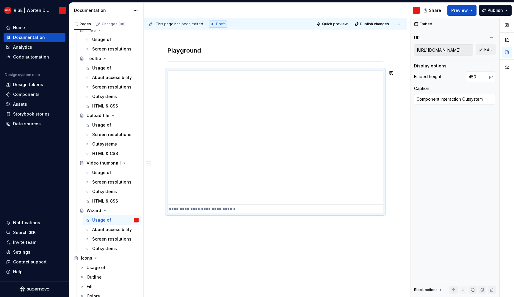
scroll to position [0, 0]
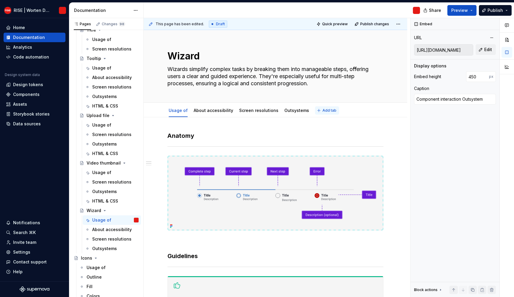
click at [322, 109] on span "Add tab" at bounding box center [329, 110] width 14 height 5
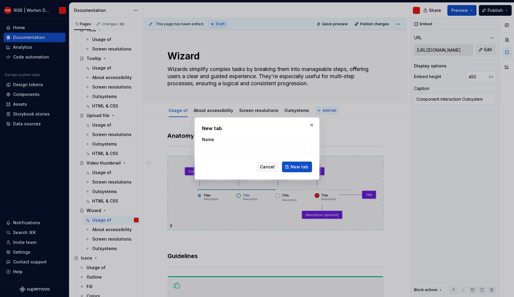
type textarea "*"
type input "HTML & CSS"
click at [290, 170] on button "New tab" at bounding box center [297, 167] width 30 height 11
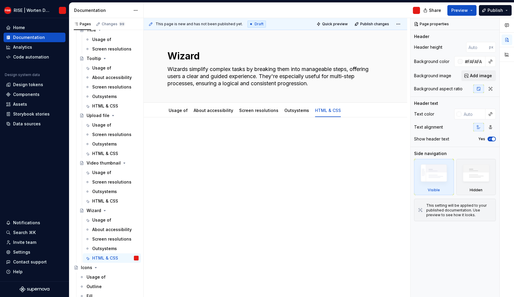
click at [200, 131] on div "This page is new and has not been published yet. Draft Quick preview Publish ch…" at bounding box center [277, 158] width 266 height 280
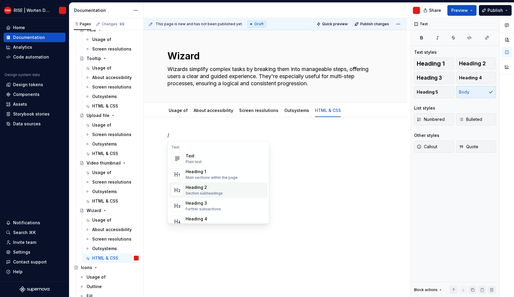
scroll to position [91, 0]
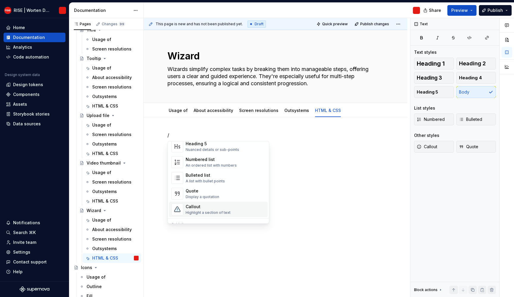
click at [199, 208] on div "Callout" at bounding box center [208, 207] width 45 height 6
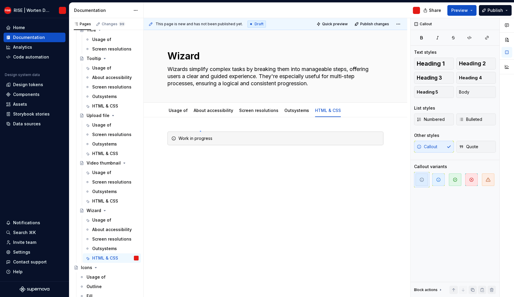
click at [231, 194] on div "This page is new and has not been published yet. Draft Quick preview Publish ch…" at bounding box center [277, 158] width 266 height 280
click at [271, 187] on div "Work in progress" at bounding box center [275, 183] width 263 height 133
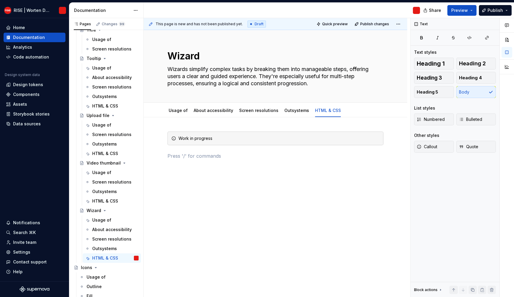
click at [270, 210] on div "Work in progress" at bounding box center [275, 186] width 263 height 139
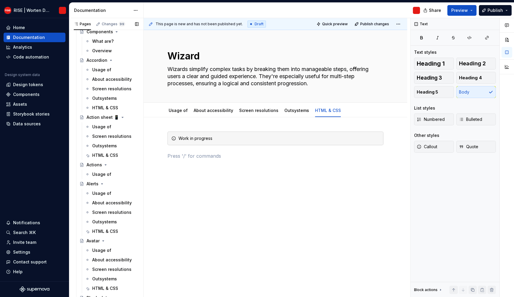
scroll to position [0, 0]
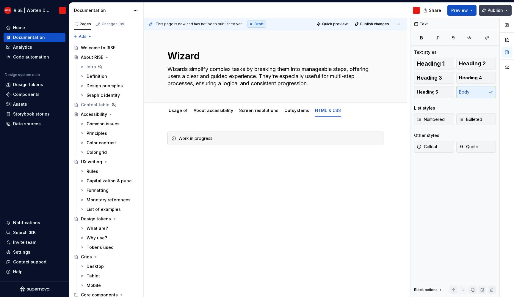
click at [492, 10] on span "Publish" at bounding box center [494, 10] width 15 height 6
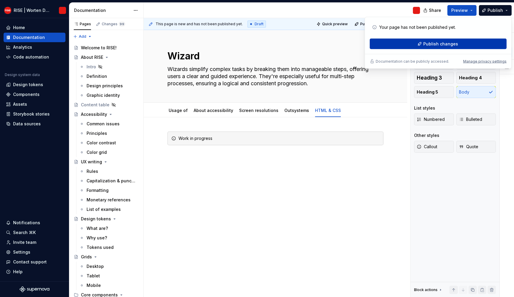
click at [423, 43] on button "Publish changes" at bounding box center [438, 44] width 137 height 11
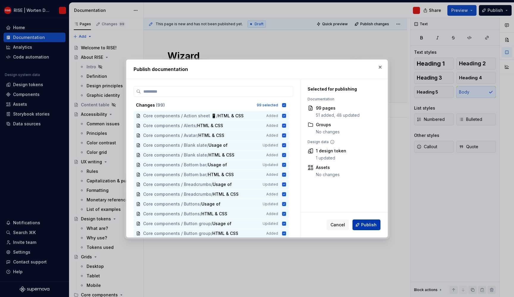
click at [374, 221] on button "Publish" at bounding box center [366, 225] width 28 height 11
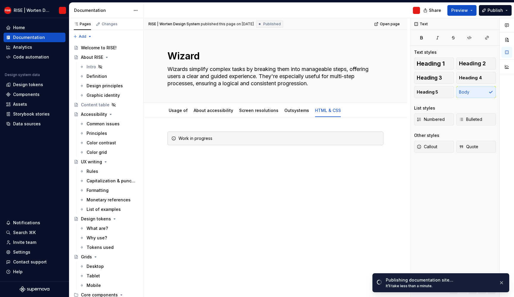
type textarea "*"
